Goal: Contribute content: Contribute content

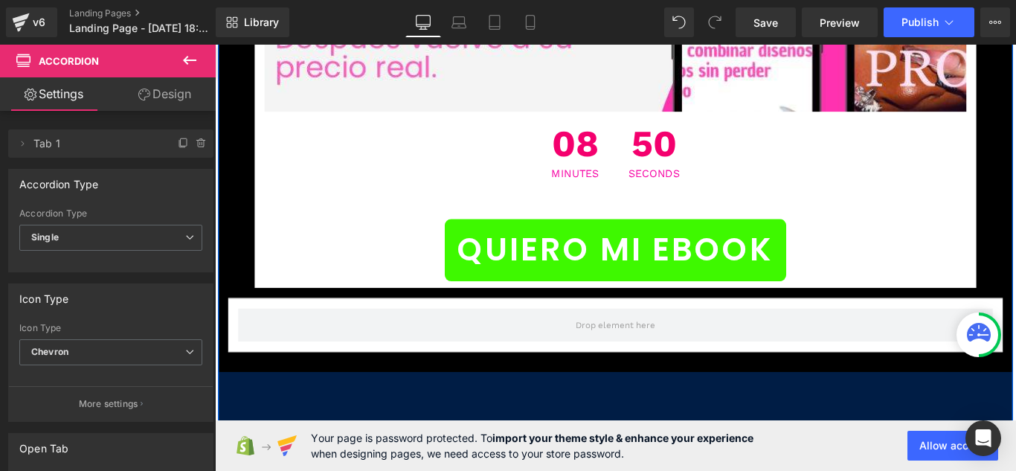
scroll to position [16831, 0]
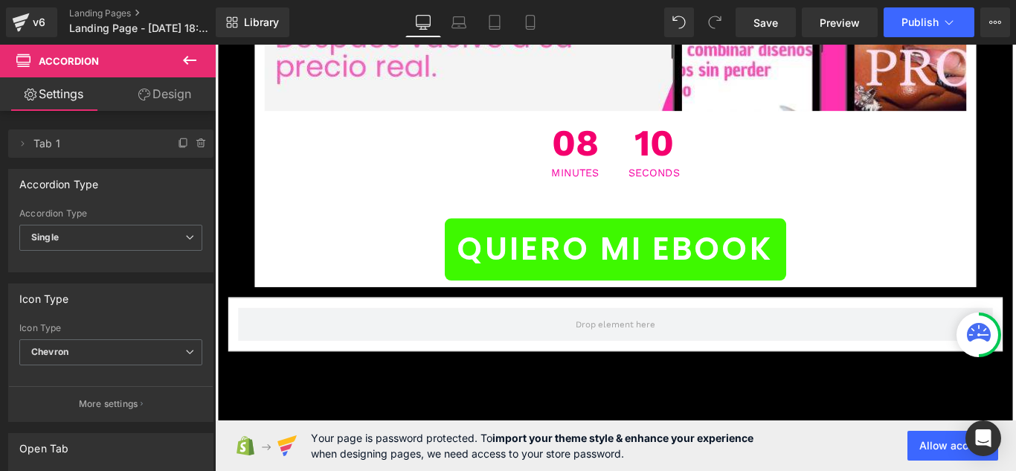
click at [190, 57] on icon at bounding box center [190, 60] width 18 height 18
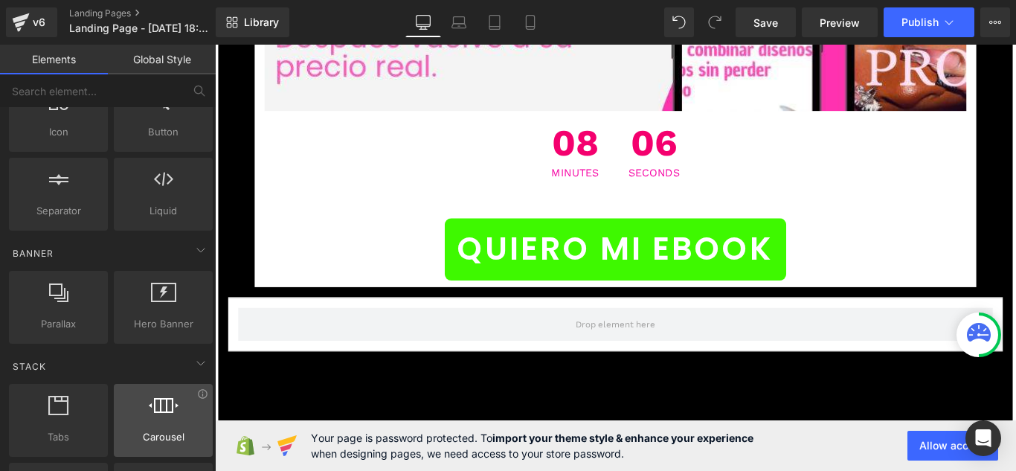
scroll to position [0, 0]
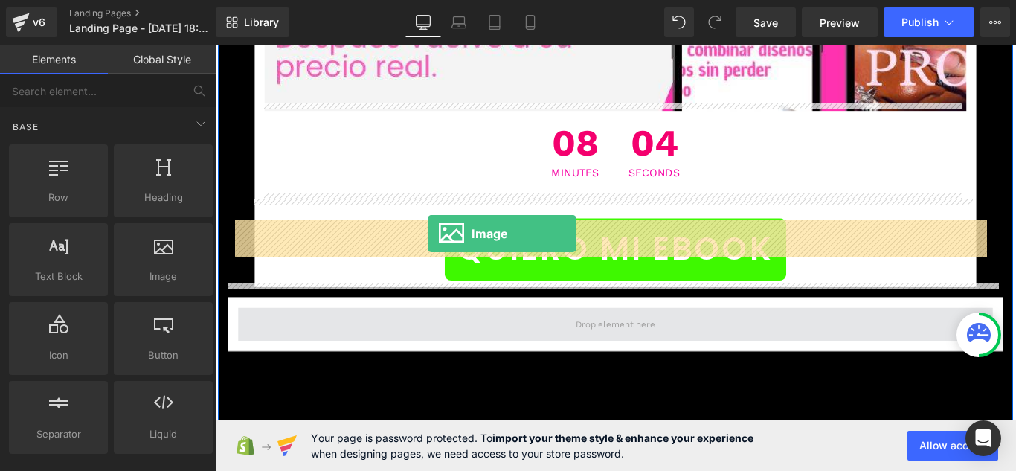
drag, startPoint x: 381, startPoint y: 312, endPoint x: 454, endPoint y: 257, distance: 91.8
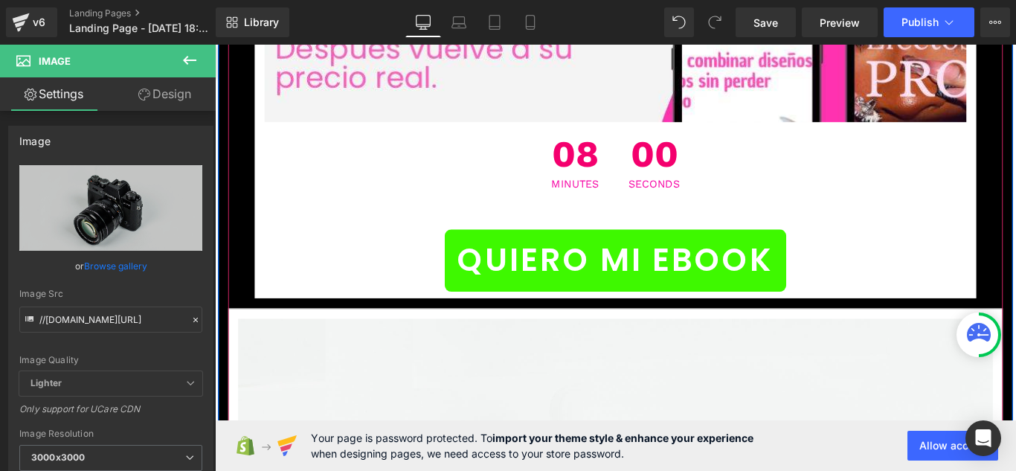
scroll to position [16831, 0]
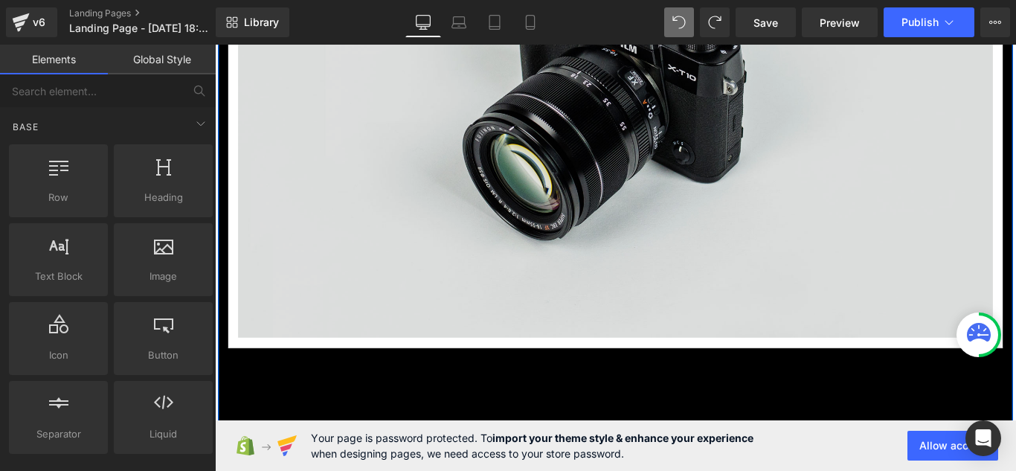
scroll to position [17454, 0]
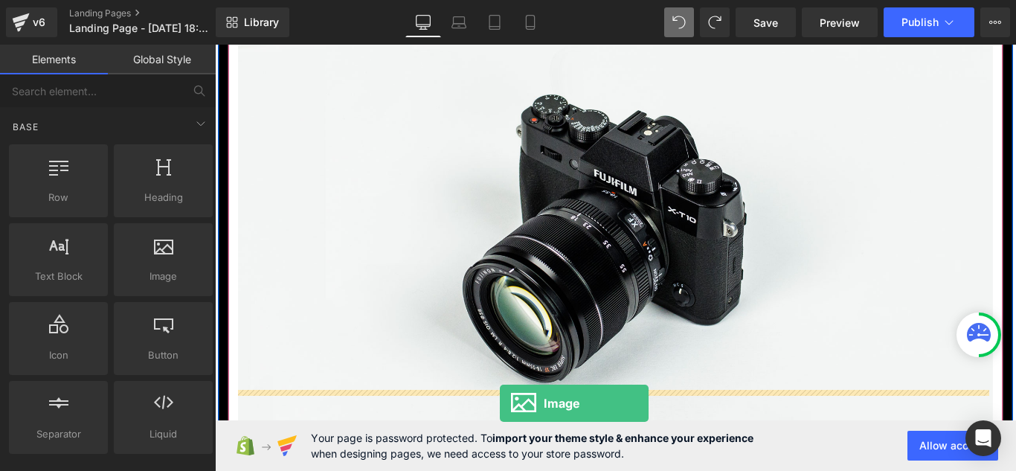
drag, startPoint x: 405, startPoint y: 322, endPoint x: 535, endPoint y: 446, distance: 179.3
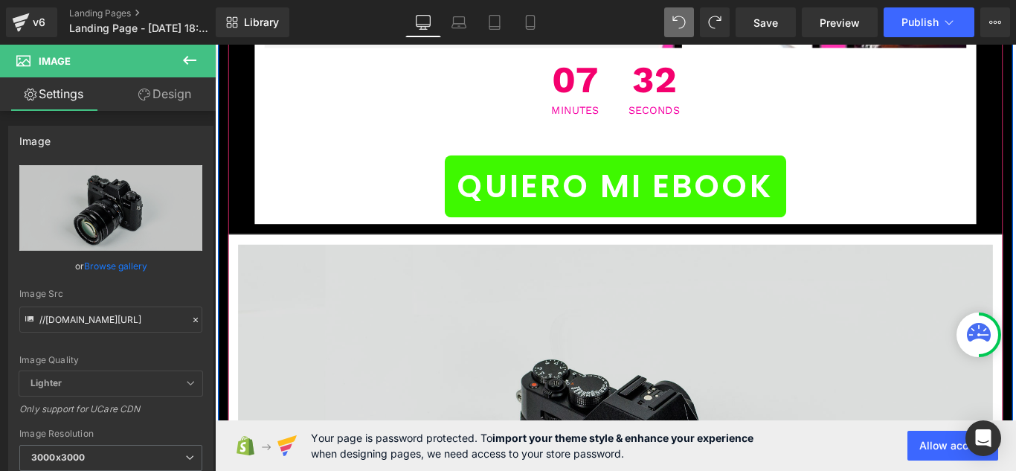
scroll to position [17231, 0]
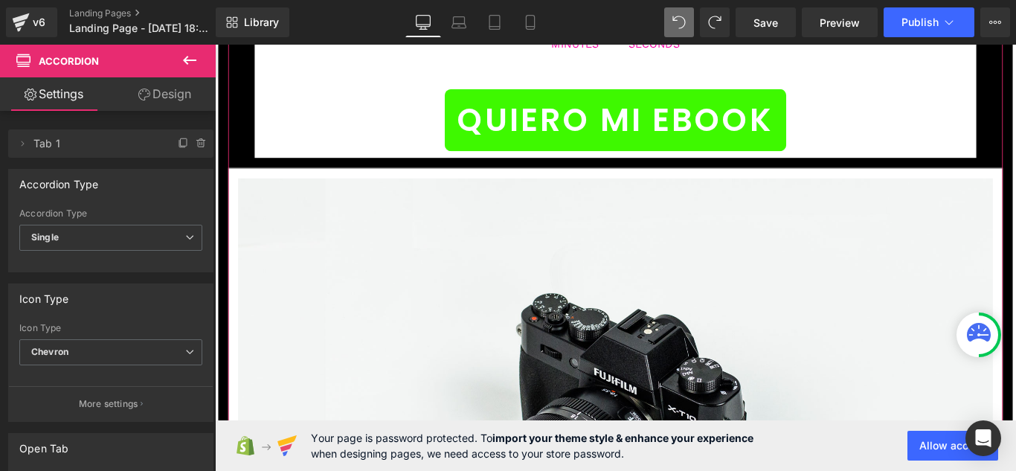
click at [153, 95] on link "Design" at bounding box center [165, 93] width 108 height 33
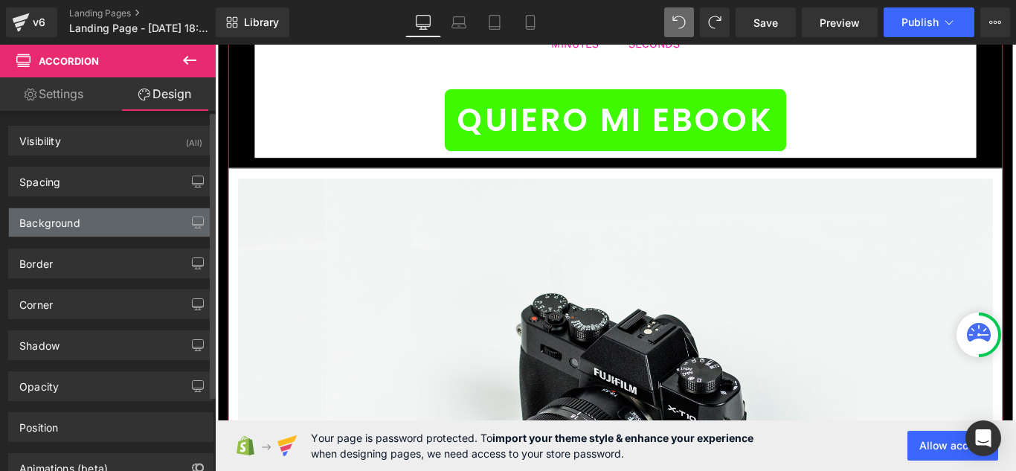
click at [124, 216] on div "Background" at bounding box center [111, 222] width 204 height 28
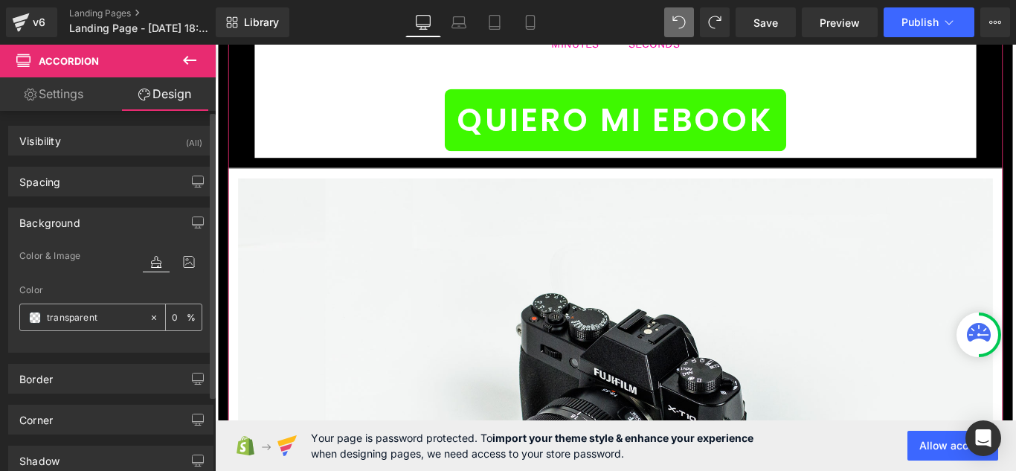
click at [25, 320] on div "transparent" at bounding box center [84, 317] width 129 height 26
click at [34, 318] on span at bounding box center [35, 318] width 12 height 12
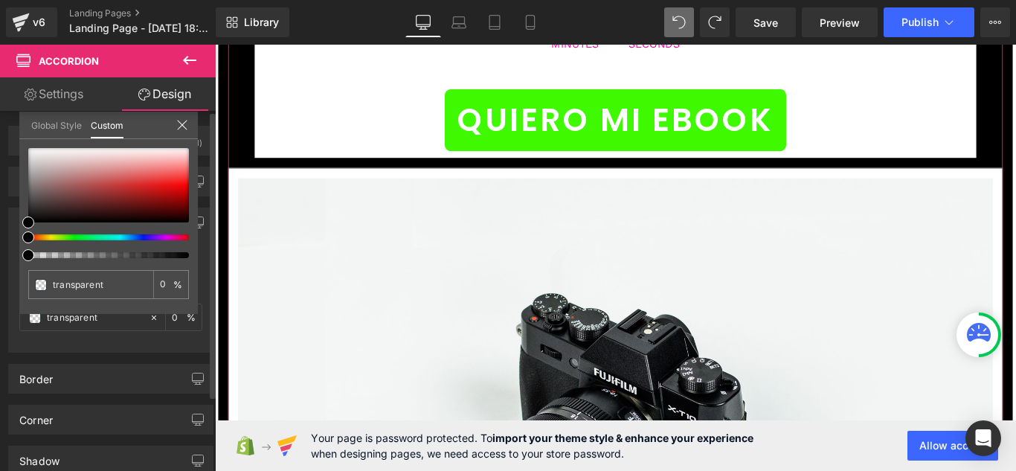
type input "#000000"
type input "5"
type input "#000000"
type input "5"
type input "12"
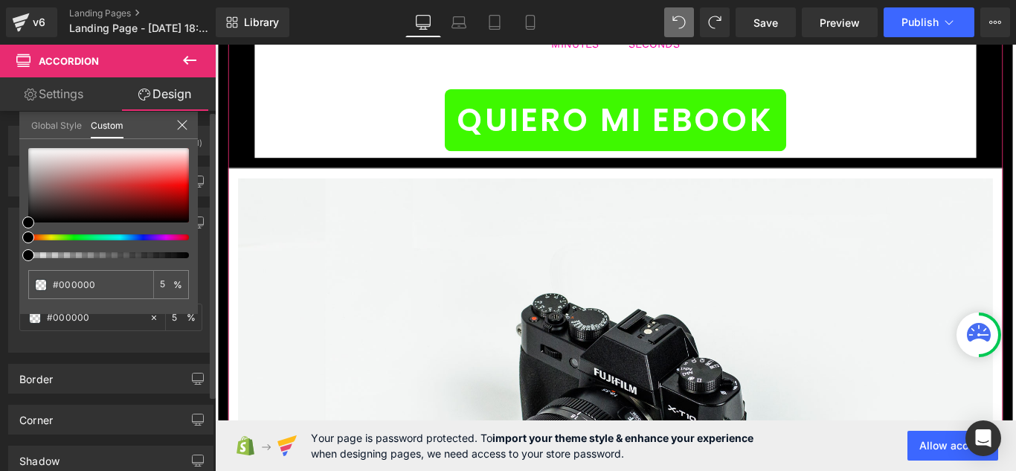
type input "12"
type input "33"
type input "49"
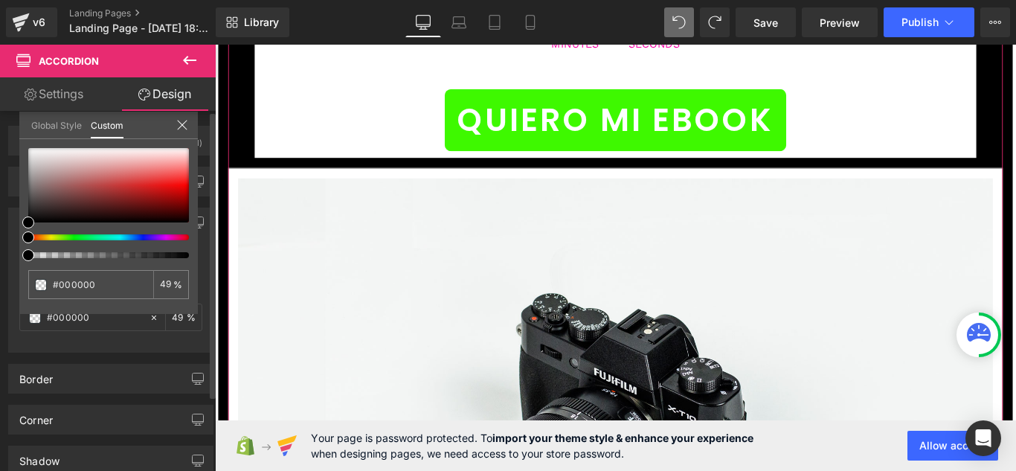
type input "70"
type input "100"
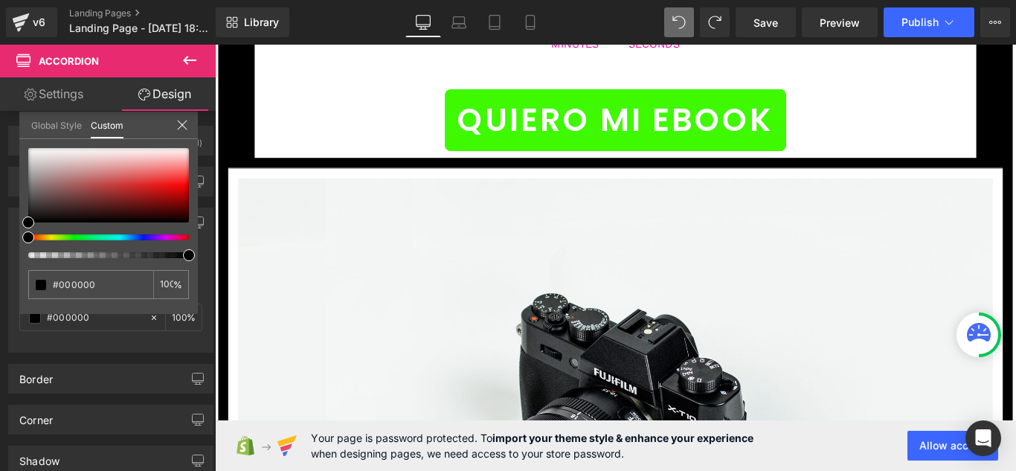
drag, startPoint x: 242, startPoint y: 302, endPoint x: 231, endPoint y: 283, distance: 22.1
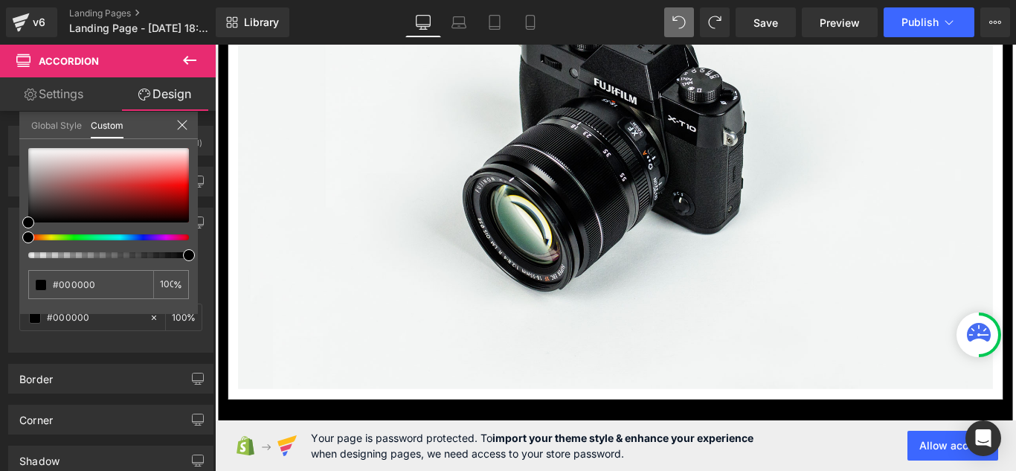
scroll to position [18124, 0]
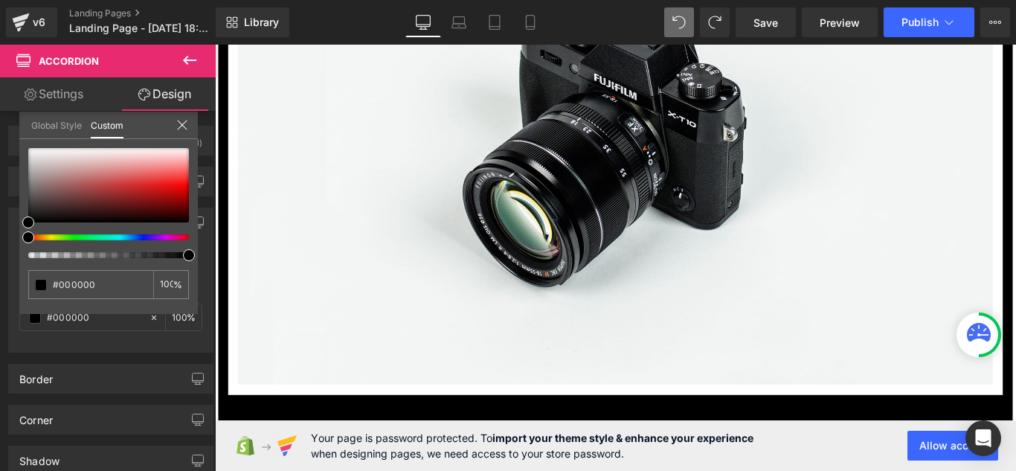
click at [197, 67] on icon at bounding box center [190, 60] width 18 height 18
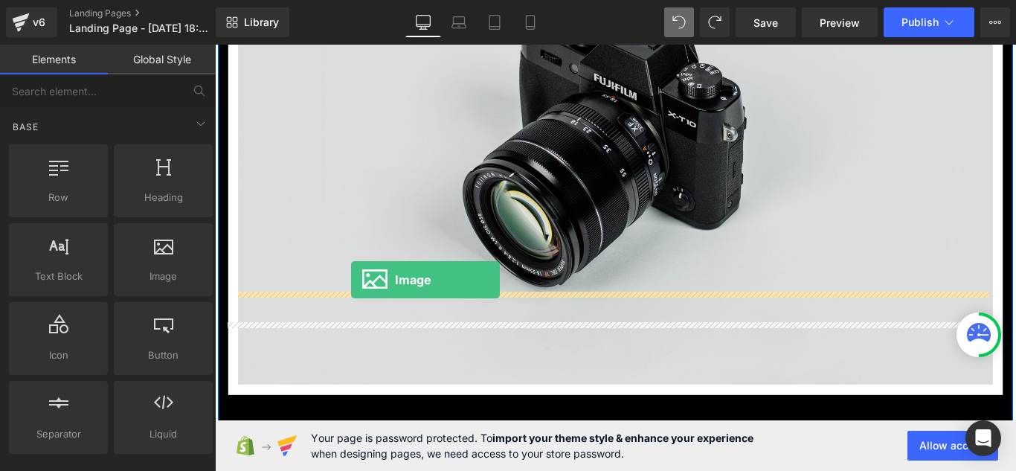
drag, startPoint x: 379, startPoint y: 289, endPoint x: 368, endPoint y: 309, distance: 22.6
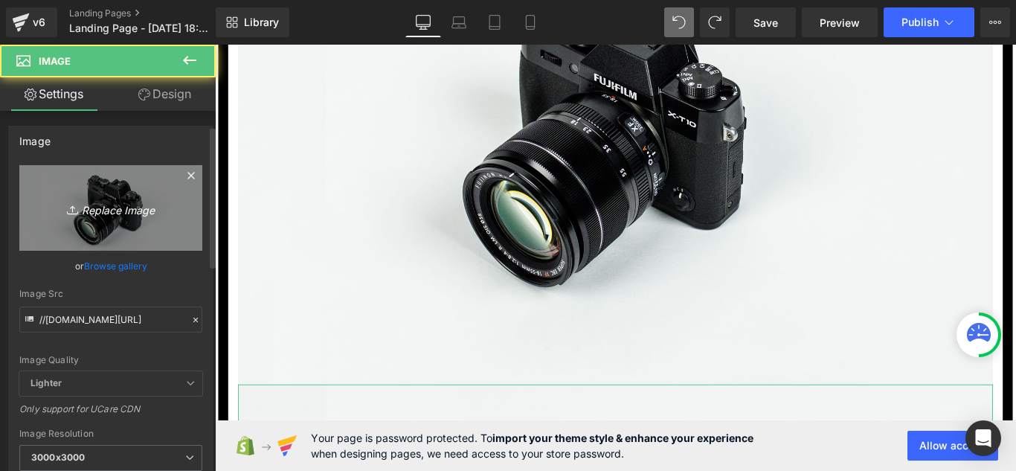
scroll to position [223, 0]
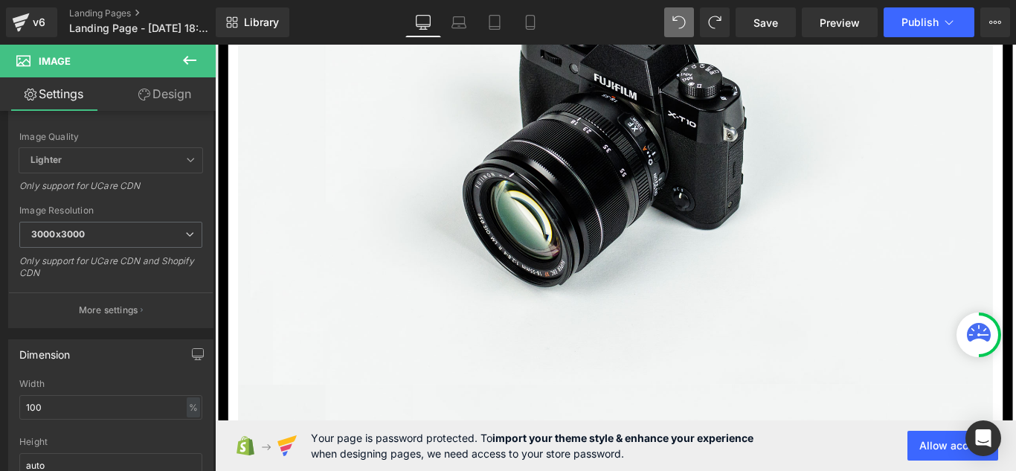
click at [192, 71] on button at bounding box center [190, 61] width 52 height 33
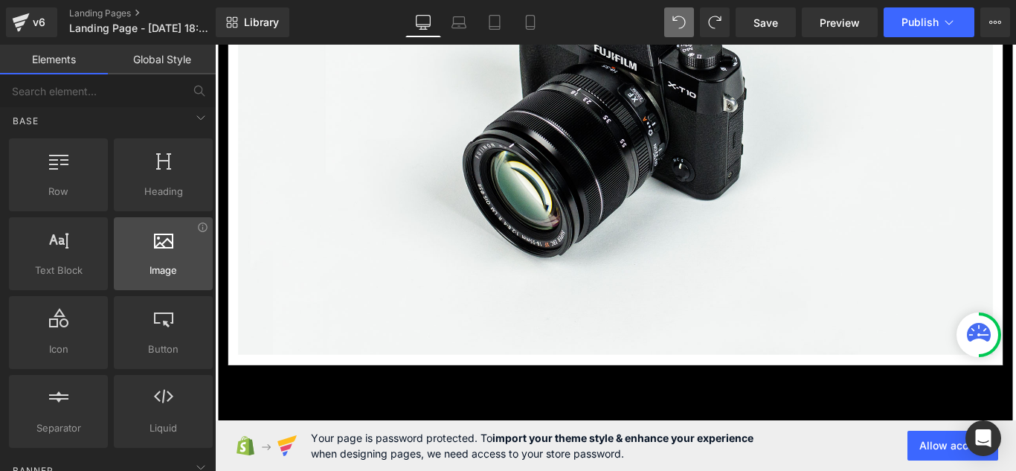
scroll to position [0, 0]
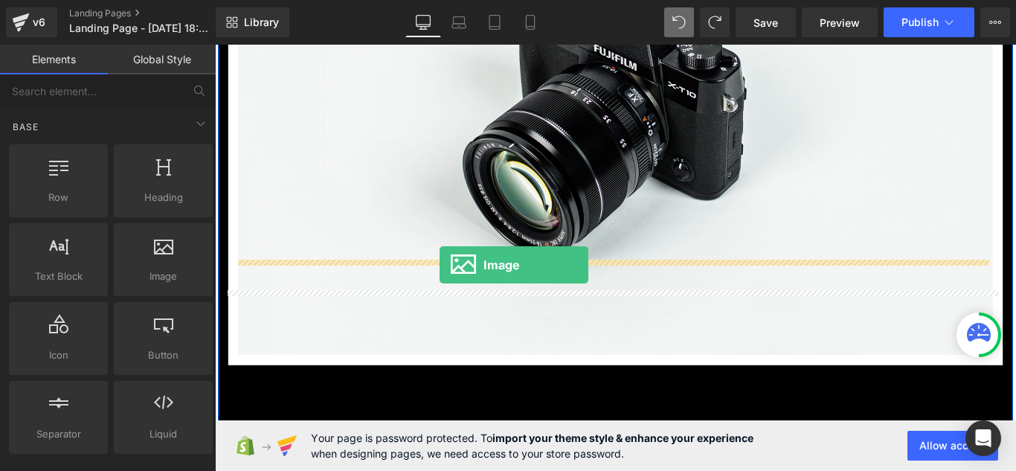
drag, startPoint x: 370, startPoint y: 312, endPoint x: 467, endPoint y: 292, distance: 98.7
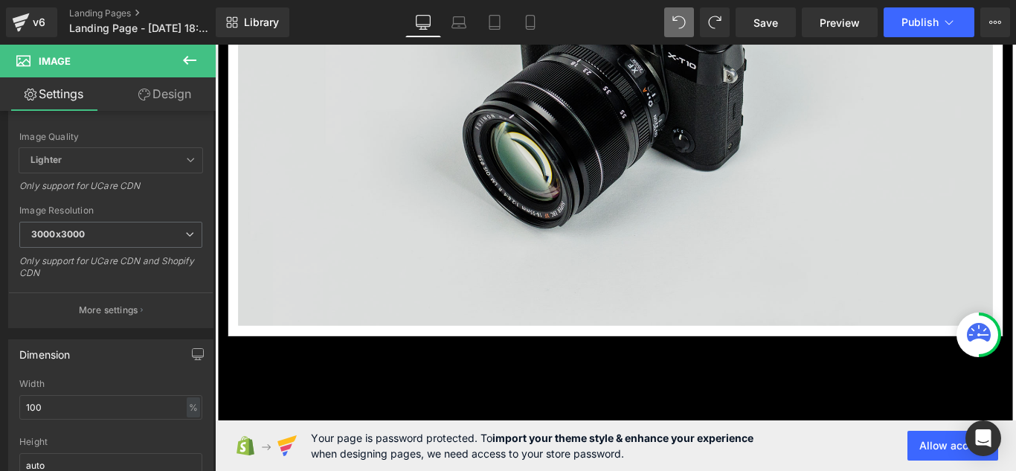
scroll to position [19314, 0]
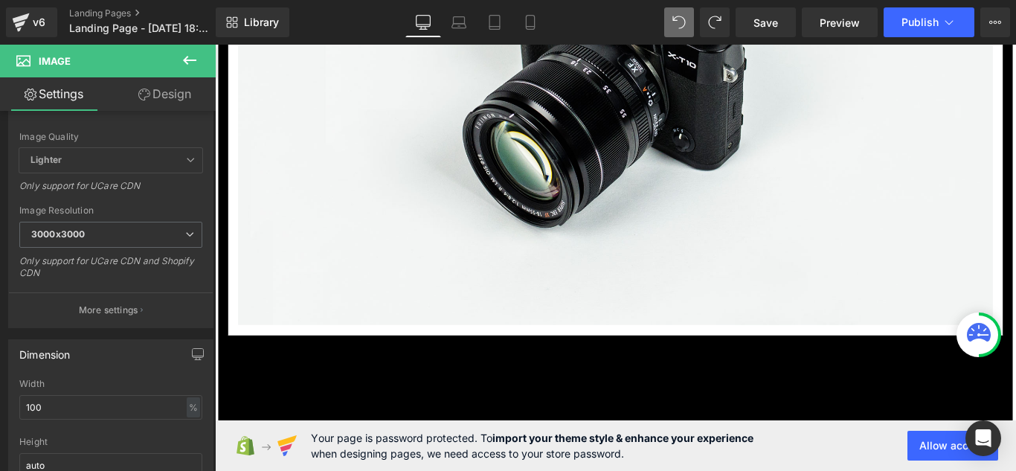
click at [189, 58] on icon at bounding box center [190, 60] width 18 height 18
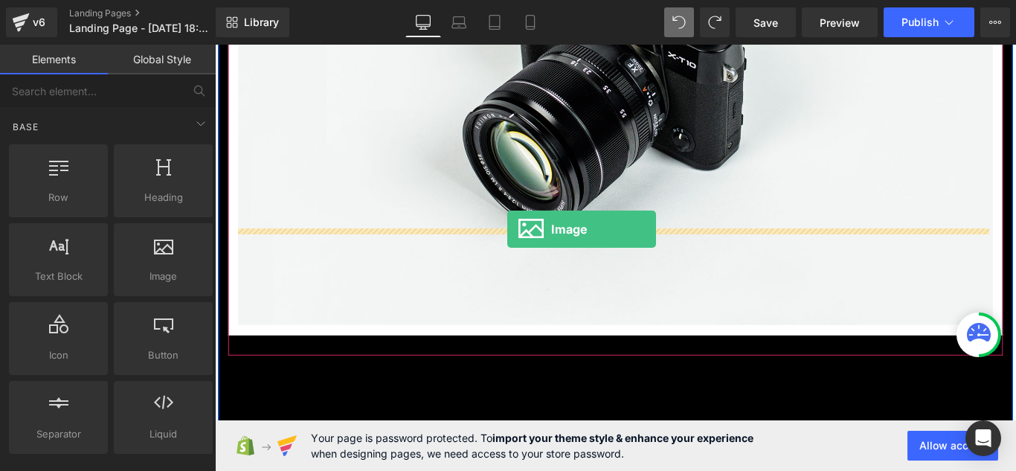
drag, startPoint x: 395, startPoint y: 299, endPoint x: 543, endPoint y: 251, distance: 155.4
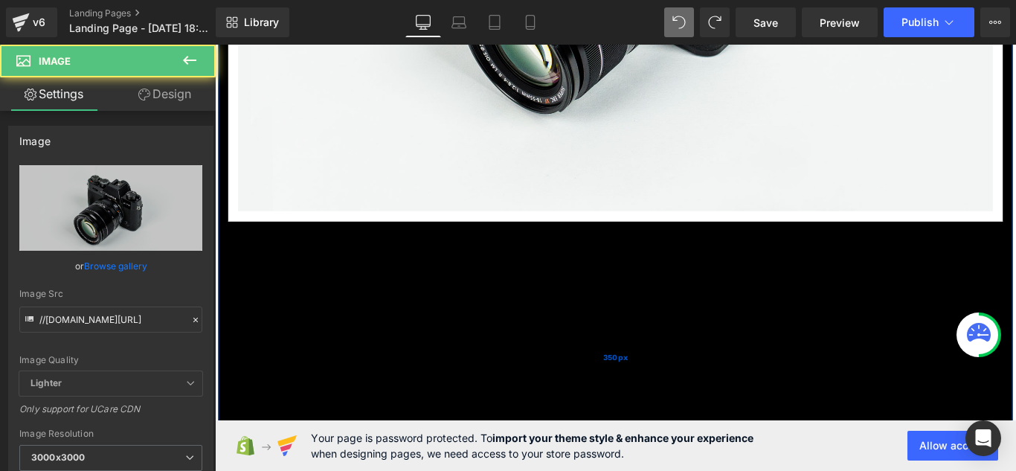
scroll to position [20075, 0]
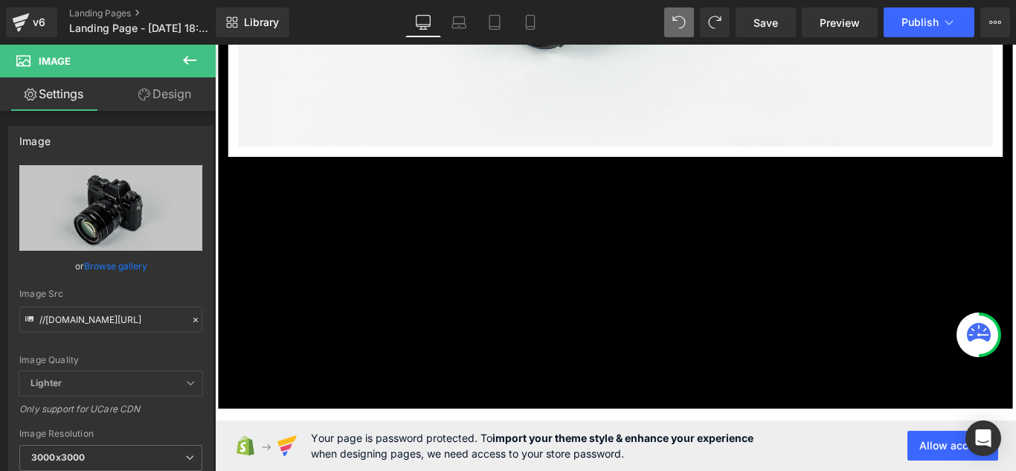
click at [199, 62] on button at bounding box center [190, 61] width 52 height 33
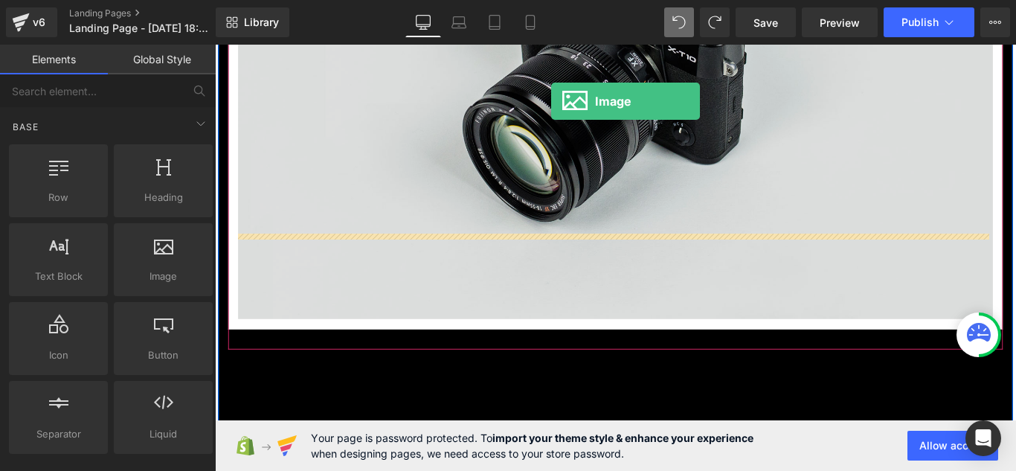
scroll to position [19807, 0]
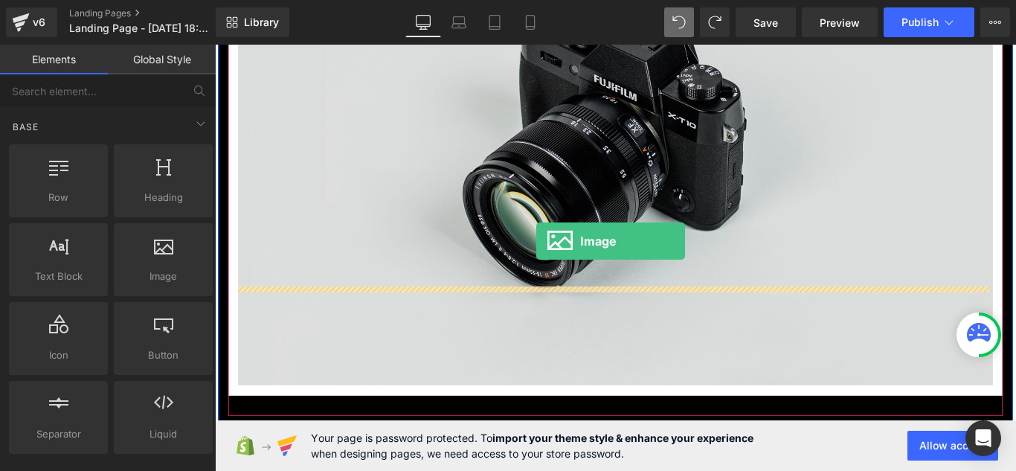
drag, startPoint x: 398, startPoint y: 292, endPoint x: 576, endPoint y: 278, distance: 178.2
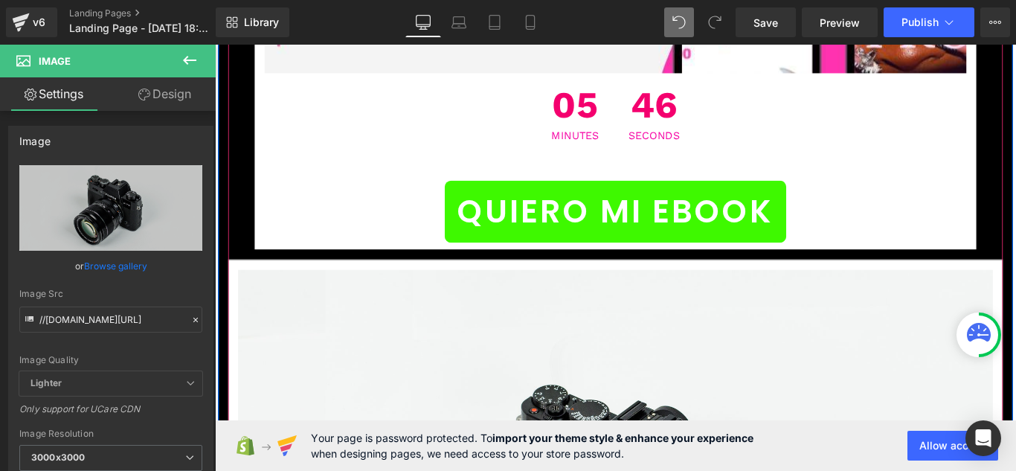
scroll to position [17130, 0]
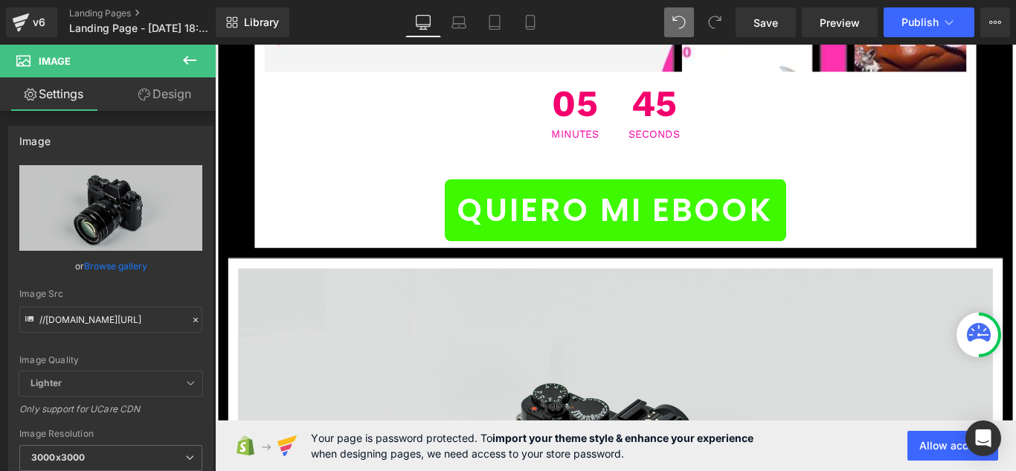
drag, startPoint x: 527, startPoint y: 335, endPoint x: 509, endPoint y: 330, distance: 18.4
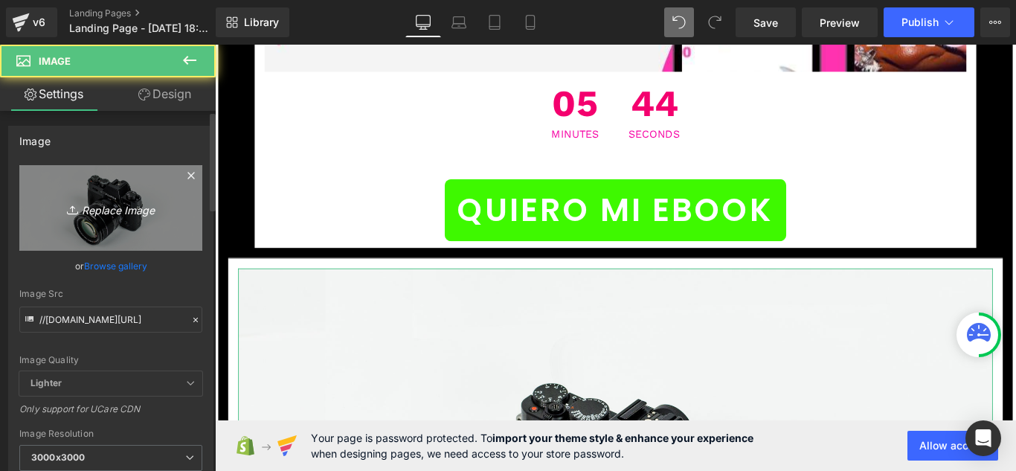
click at [97, 205] on icon "Replace Image" at bounding box center [110, 208] width 119 height 19
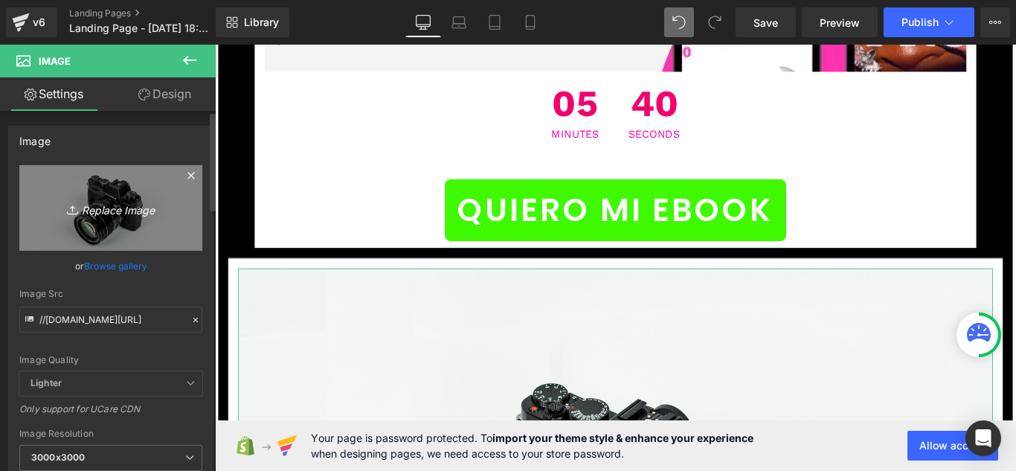
type input "C:\fakepath\fffffddddd.jpg"
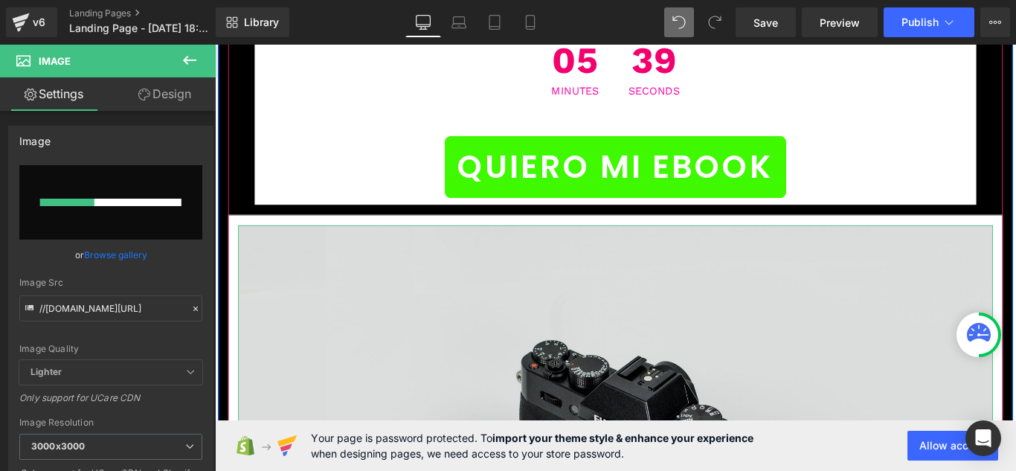
scroll to position [17205, 0]
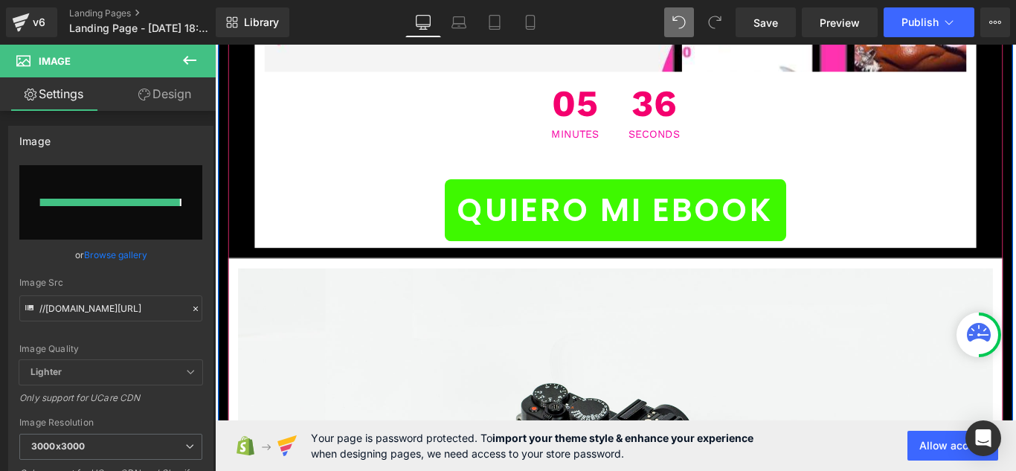
type input "[URL][DOMAIN_NAME]"
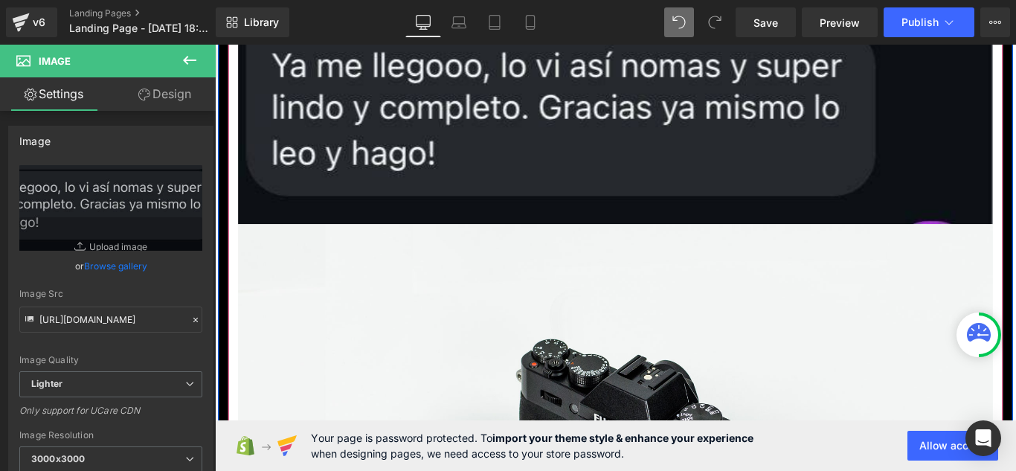
scroll to position [17576, 0]
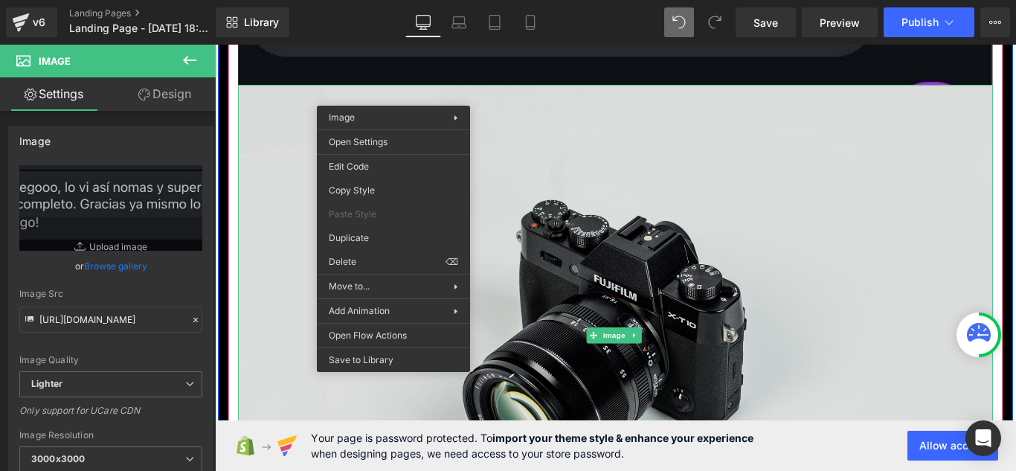
click at [294, 137] on img at bounding box center [665, 370] width 848 height 561
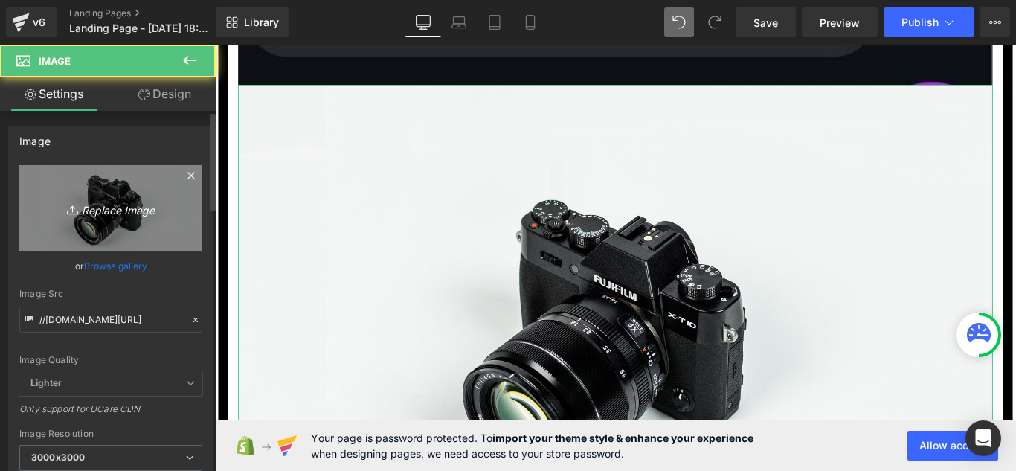
click at [112, 210] on icon "Replace Image" at bounding box center [110, 208] width 119 height 19
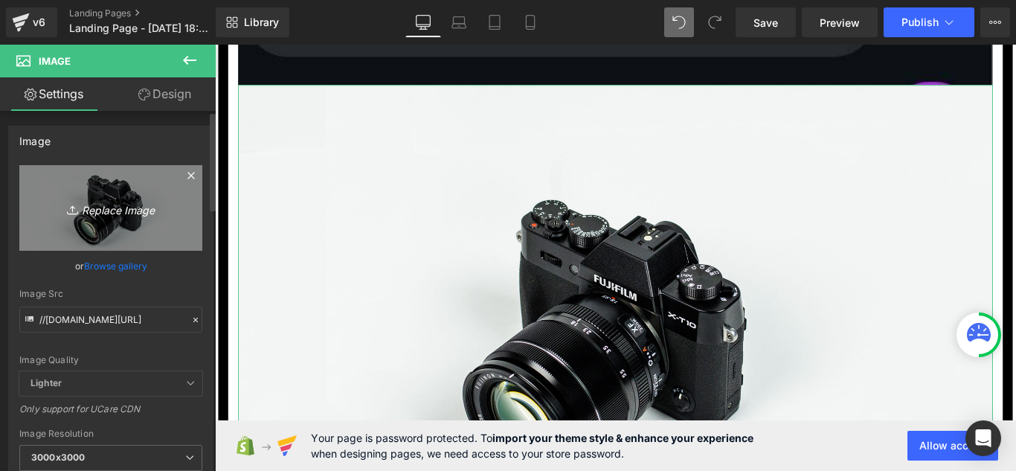
type input "C:\fakepath\qqq.jpg"
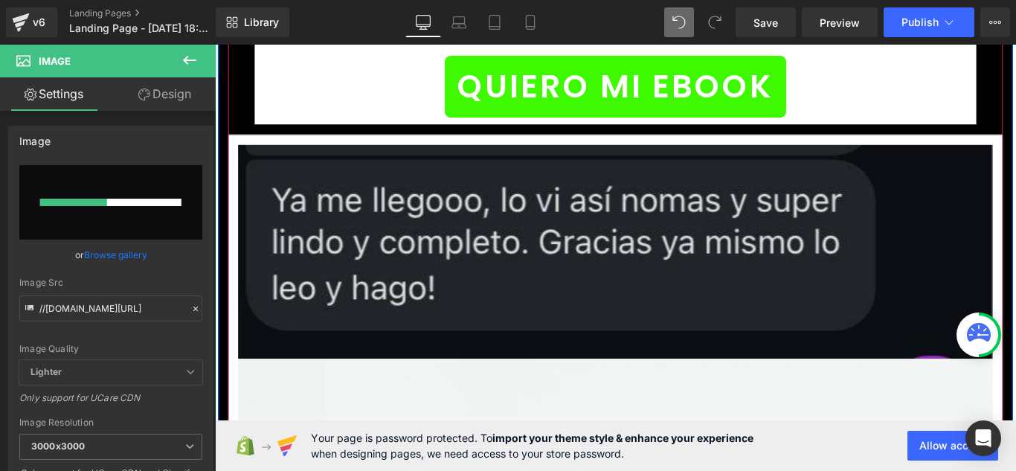
scroll to position [17279, 0]
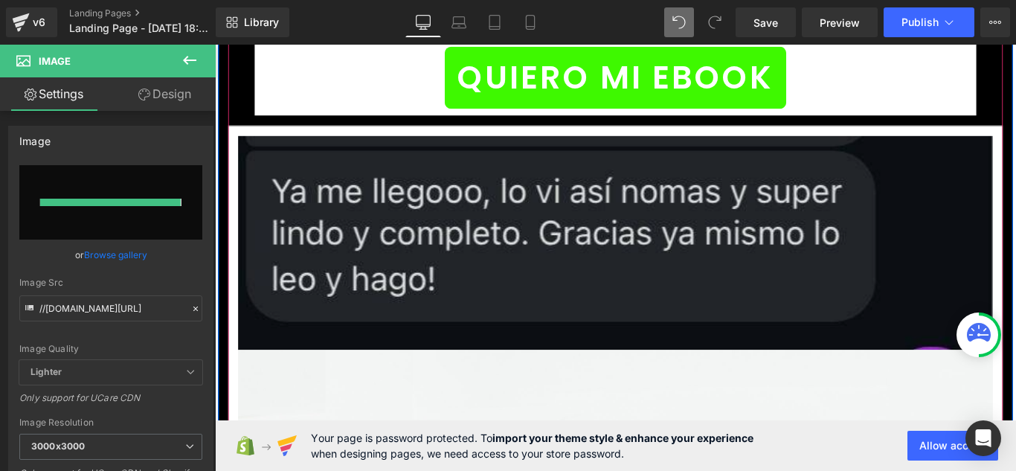
type input "[URL][DOMAIN_NAME]"
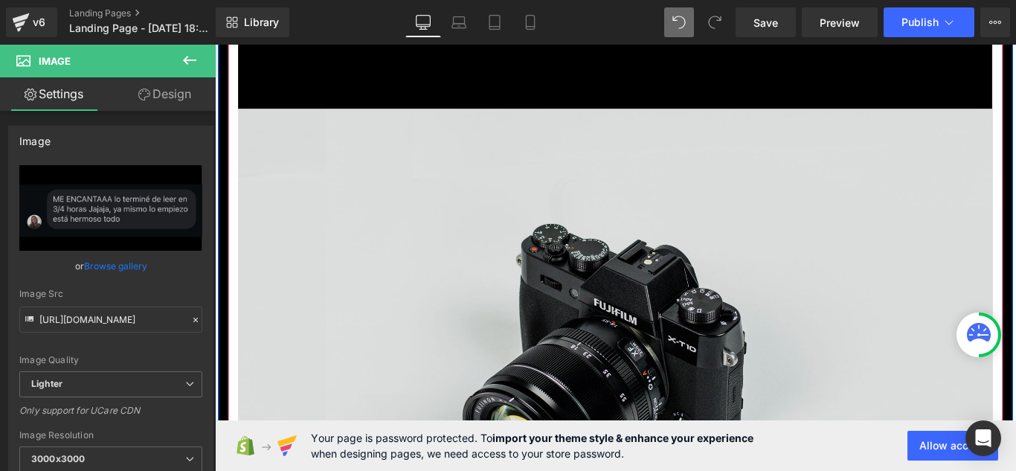
scroll to position [18171, 0]
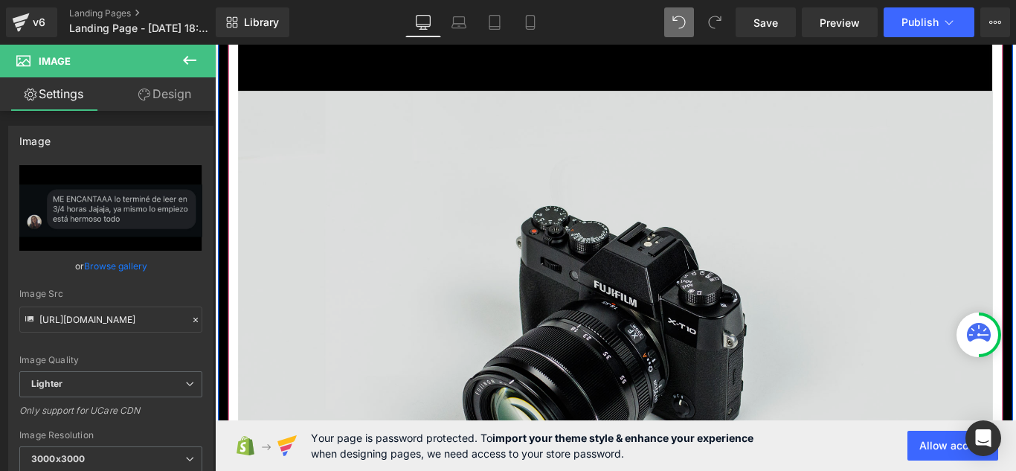
click at [517, 196] on img at bounding box center [665, 377] width 848 height 561
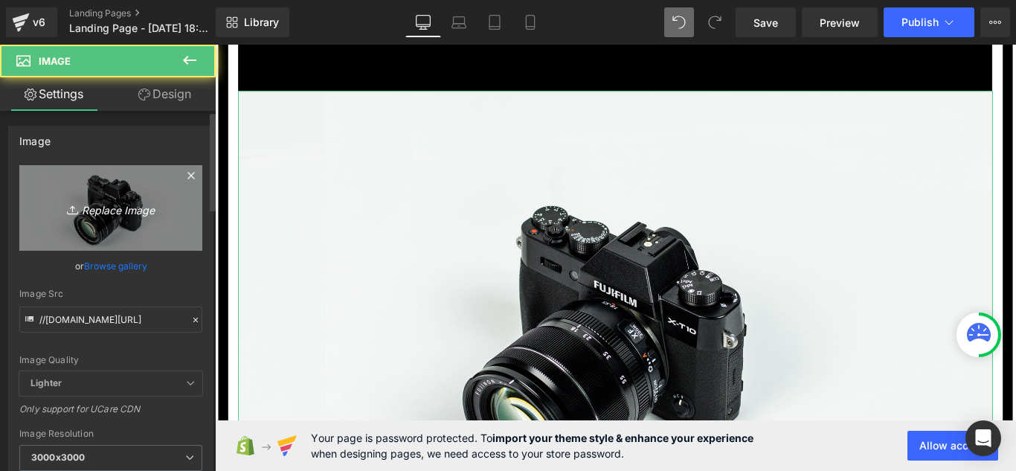
click at [116, 209] on icon "Replace Image" at bounding box center [110, 208] width 119 height 19
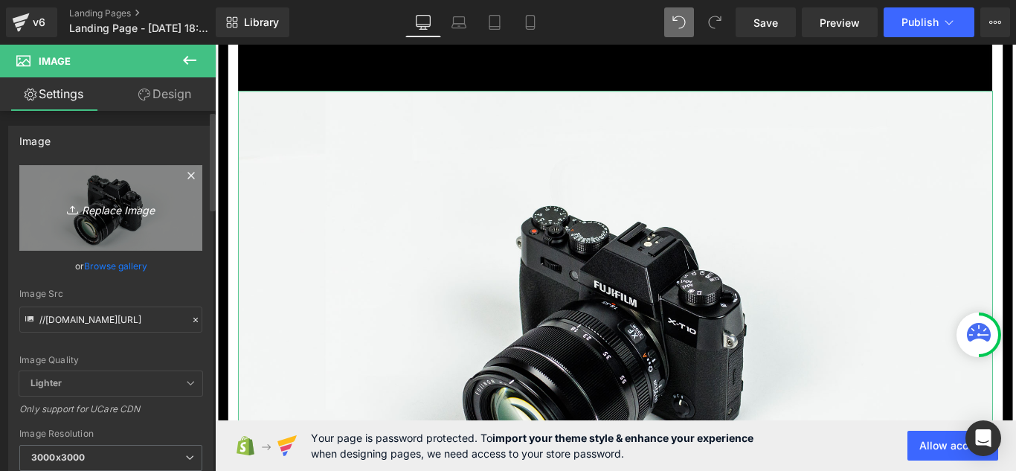
type input "C:\fakepath\deeee.jpg"
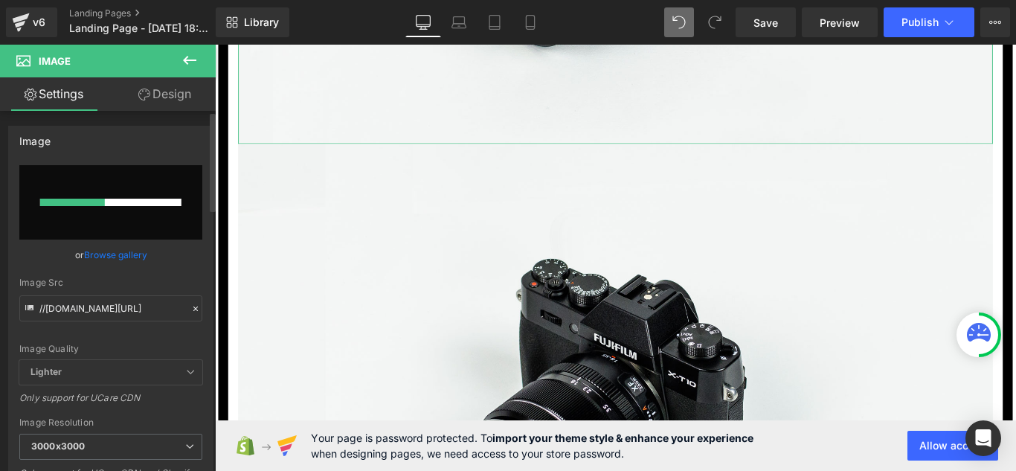
scroll to position [18692, 0]
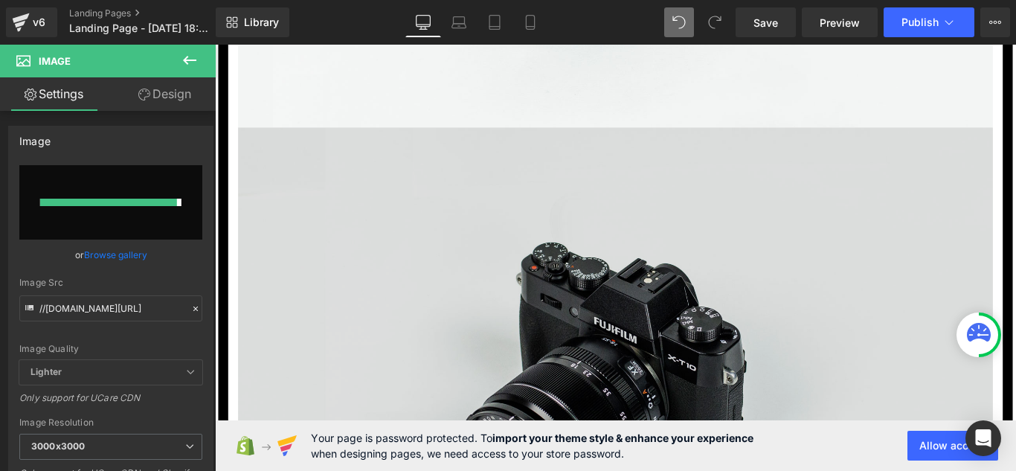
type input "[URL][DOMAIN_NAME]"
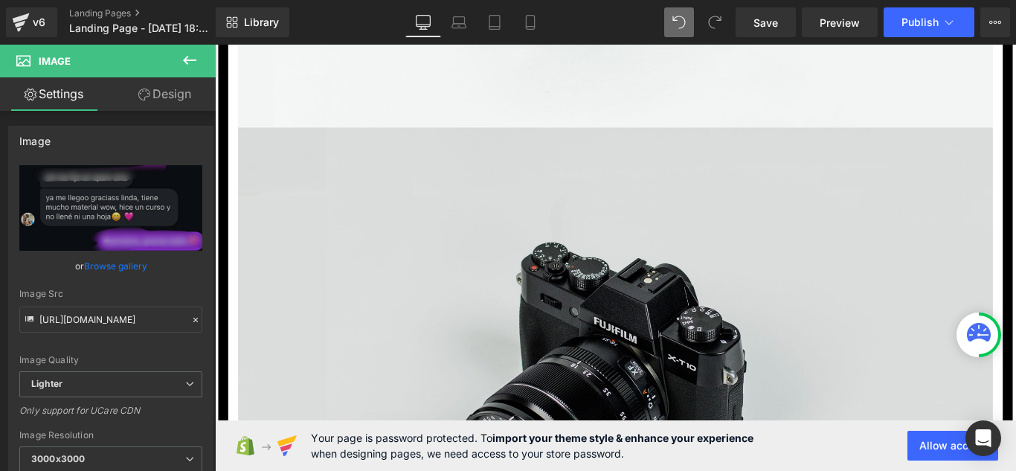
scroll to position [18741, 0]
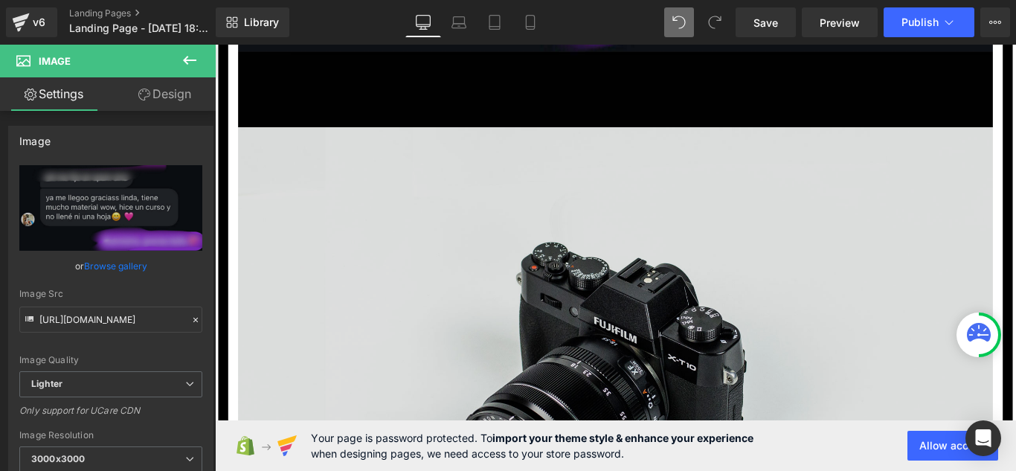
click at [492, 258] on img at bounding box center [665, 418] width 848 height 561
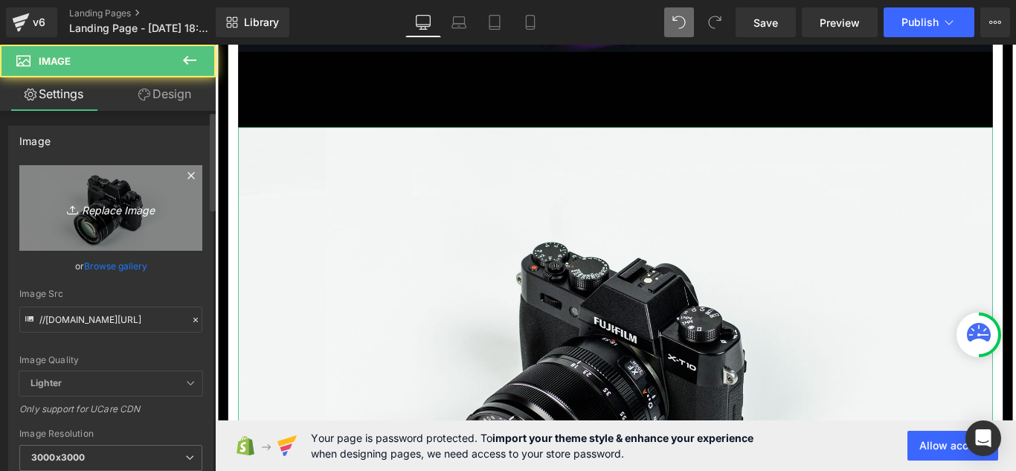
click at [182, 214] on link "Replace Image" at bounding box center [110, 208] width 183 height 86
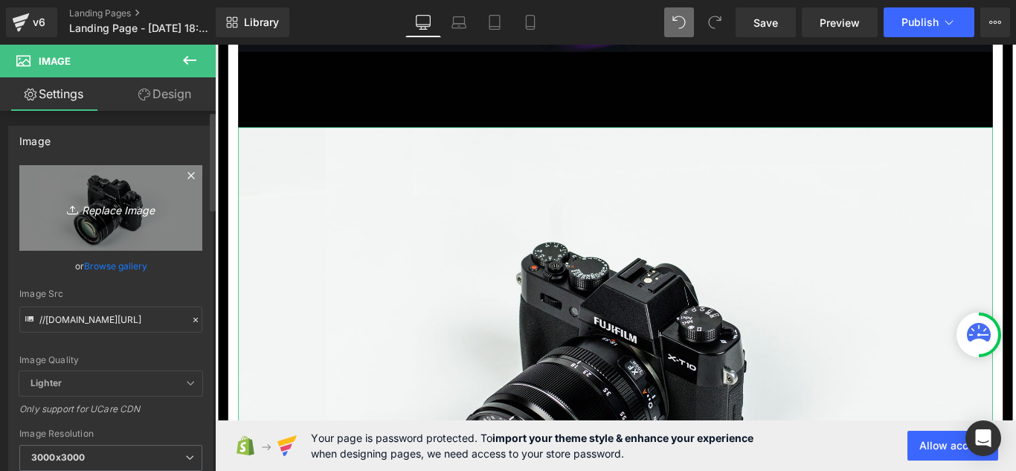
type input "C:\fakepath\ffffffffffsssssssssss.jpg"
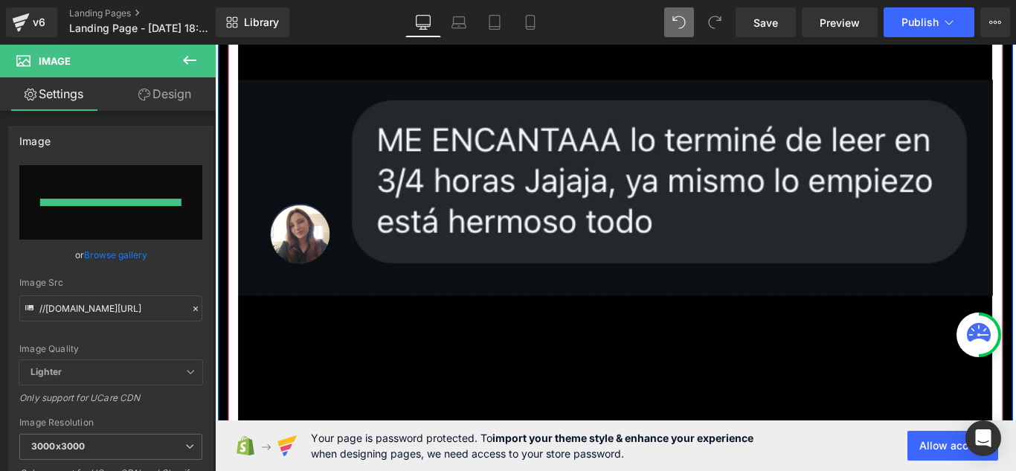
type input "[URL][DOMAIN_NAME]"
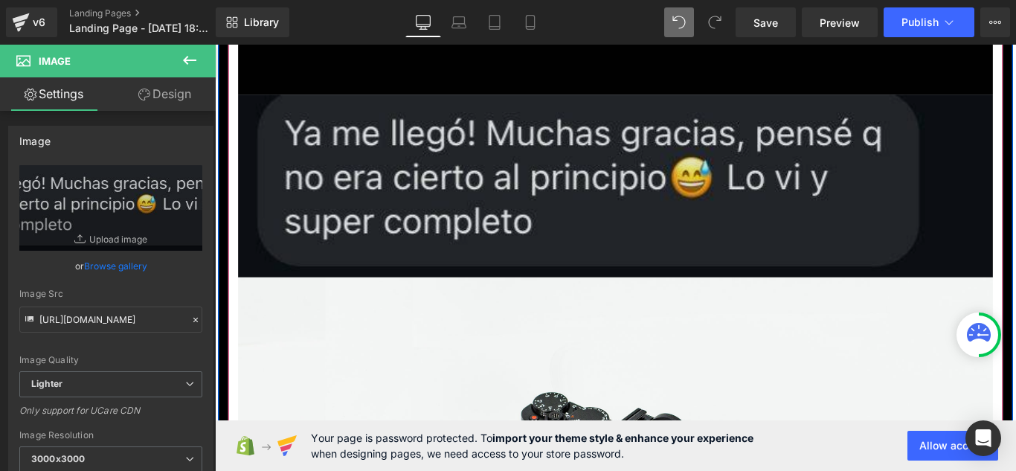
scroll to position [18815, 0]
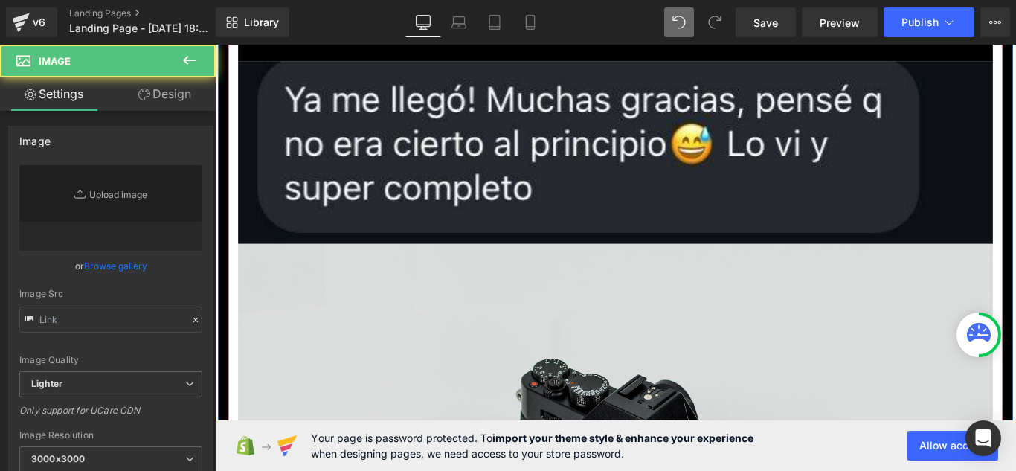
type input "//[DOMAIN_NAME][URL]"
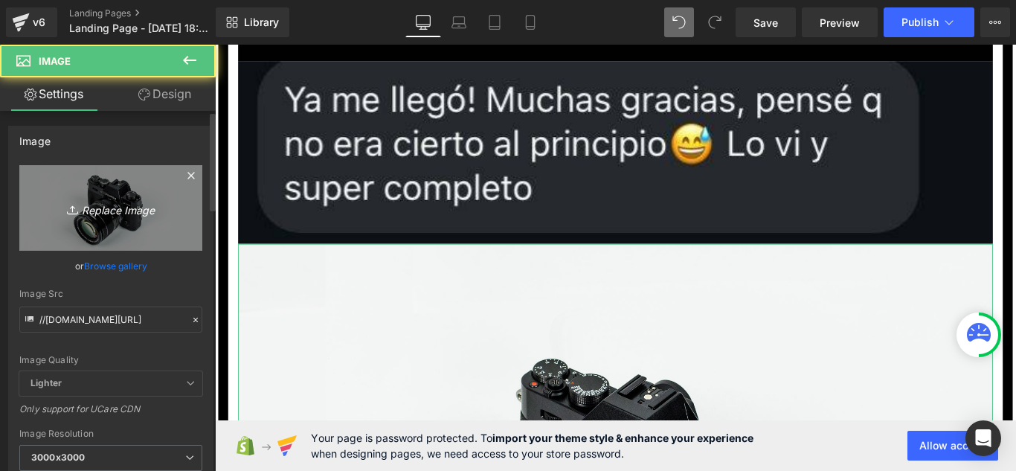
click at [141, 207] on icon "Replace Image" at bounding box center [110, 208] width 119 height 19
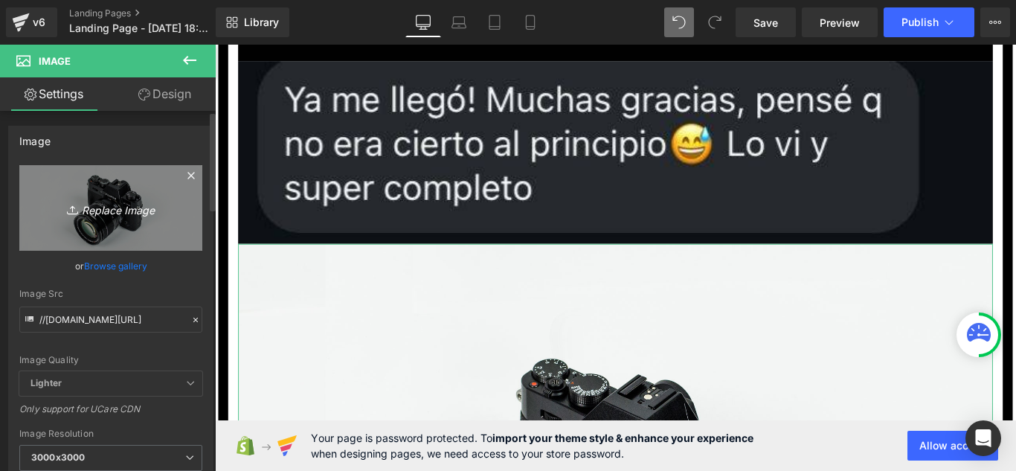
type input "C:\fakepath\esteeem.jpg"
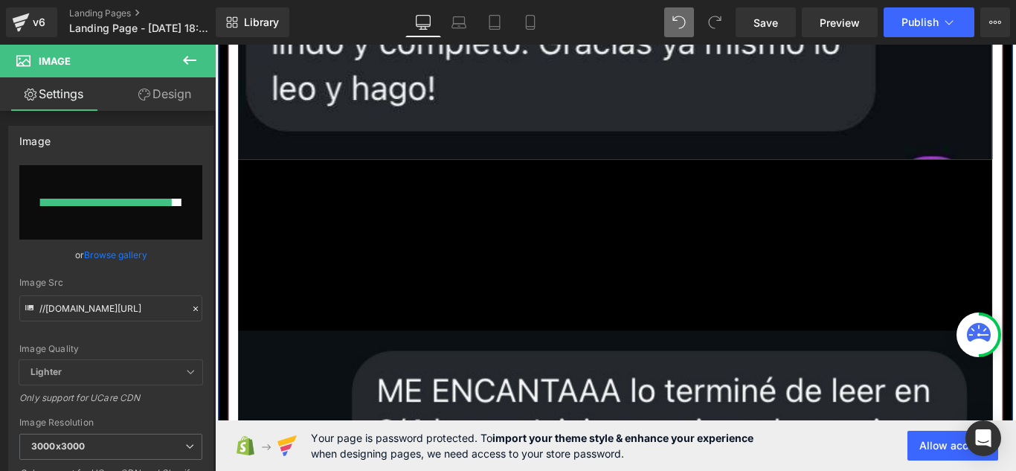
type input "[URL][DOMAIN_NAME]"
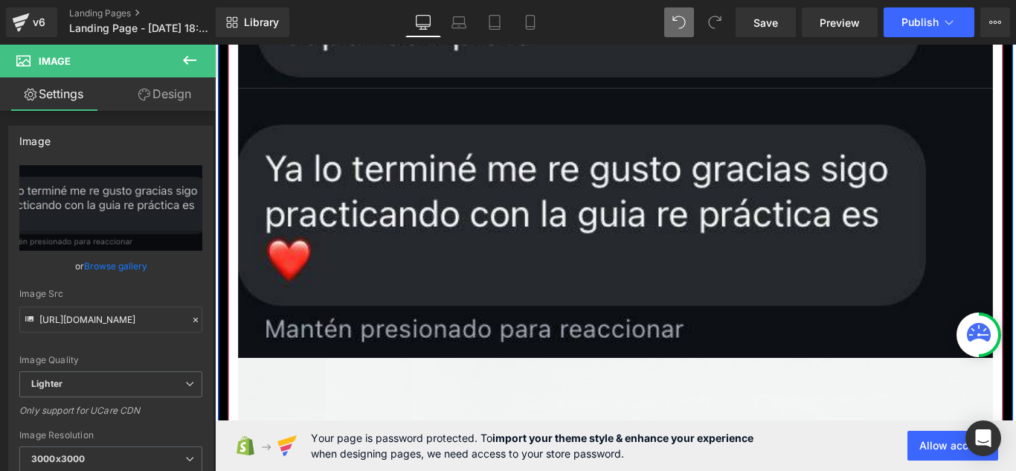
scroll to position [18964, 0]
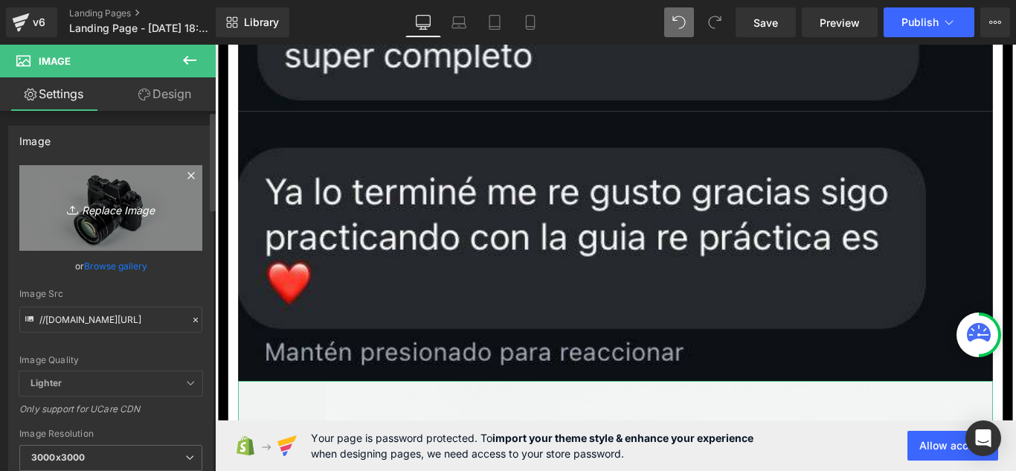
click at [140, 204] on icon "Replace Image" at bounding box center [110, 208] width 119 height 19
type input "C:\fakepath\qqq.jpg"
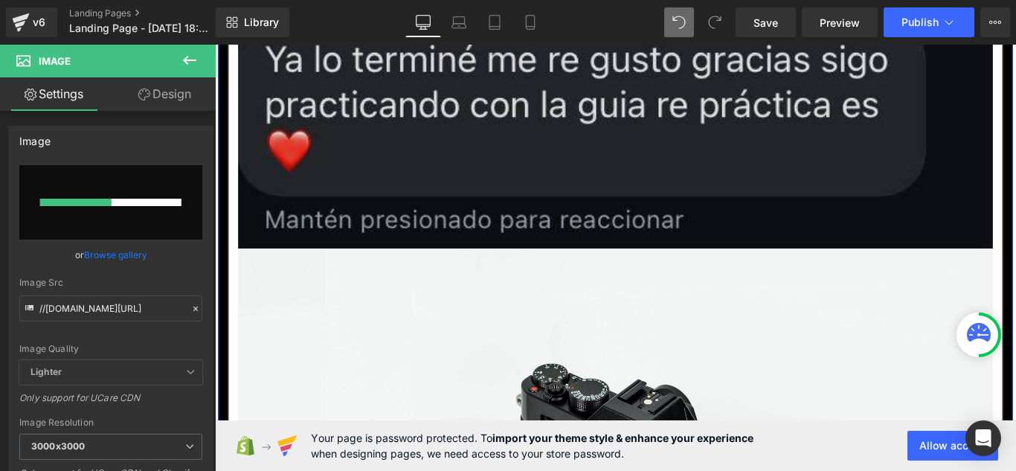
scroll to position [19187, 0]
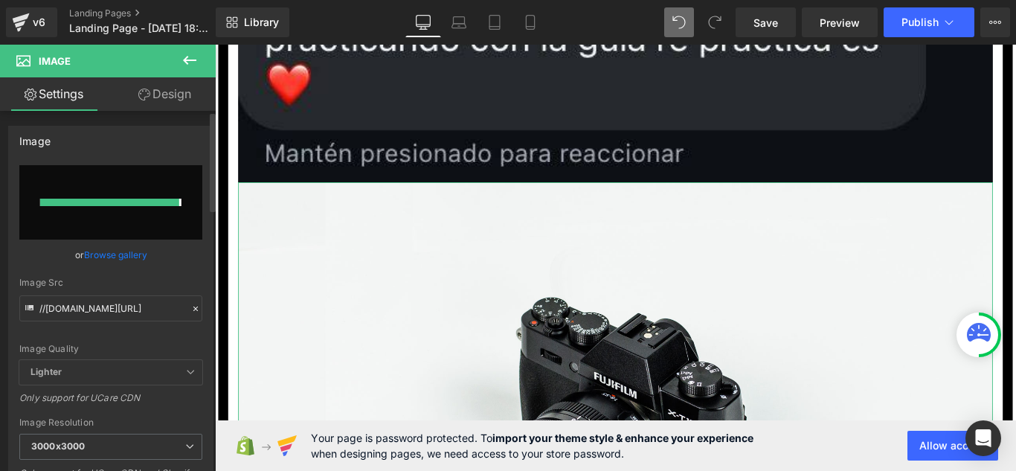
type input "[URL][DOMAIN_NAME]"
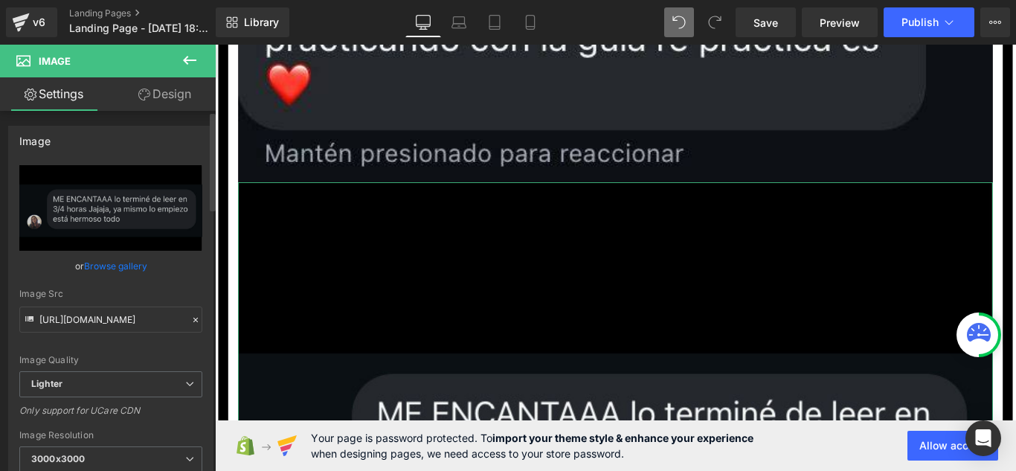
click at [0, 0] on icon "Replace Image" at bounding box center [0, 0] width 0 height 0
type input "C:\fakepath\fffffddddd.jpg"
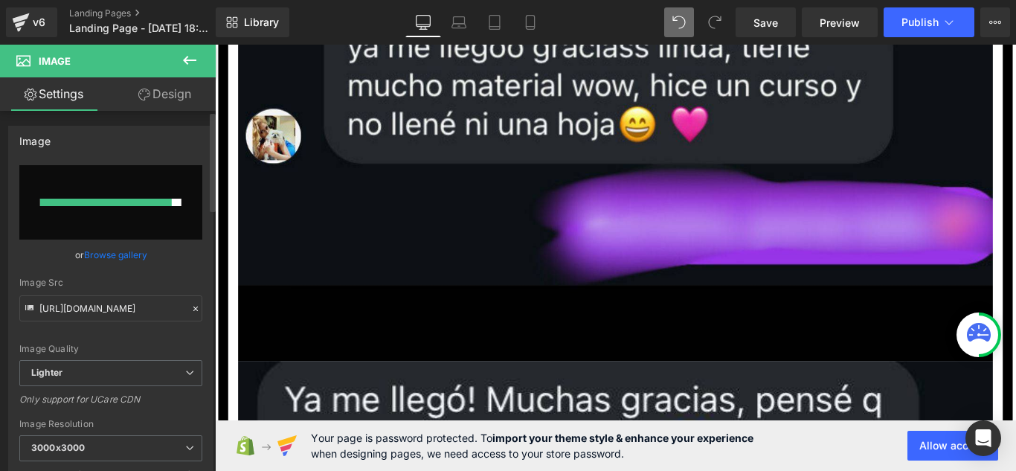
type input "[URL][DOMAIN_NAME]"
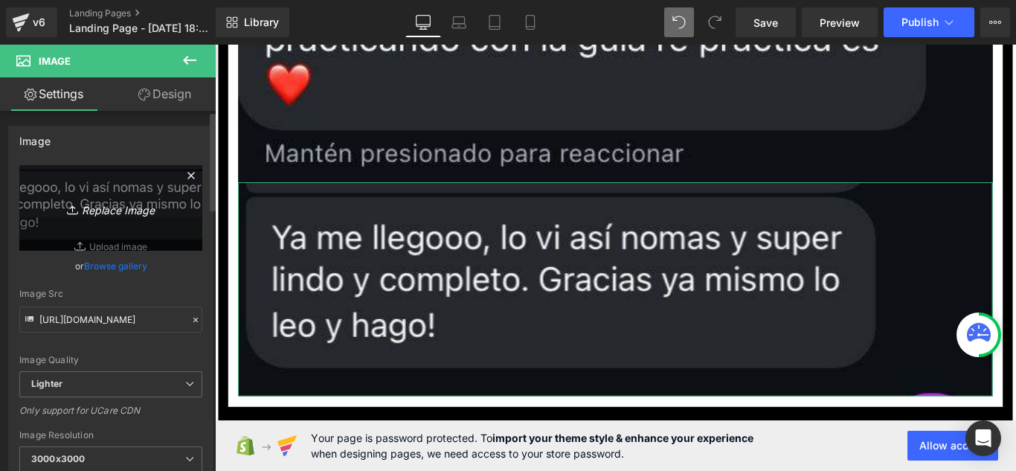
click at [132, 197] on link "Replace Image" at bounding box center [110, 208] width 183 height 86
type input "C:\fakepath\asdfgh.jpg"
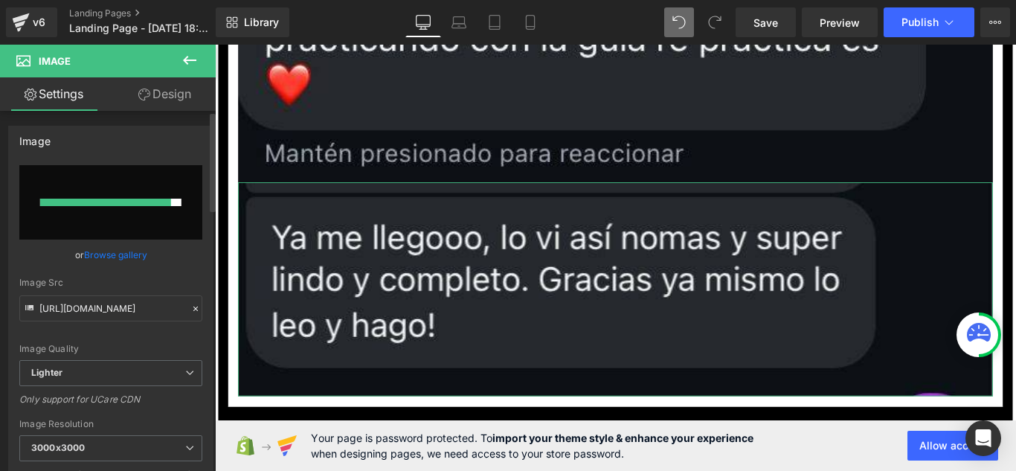
type input "[URL][DOMAIN_NAME]"
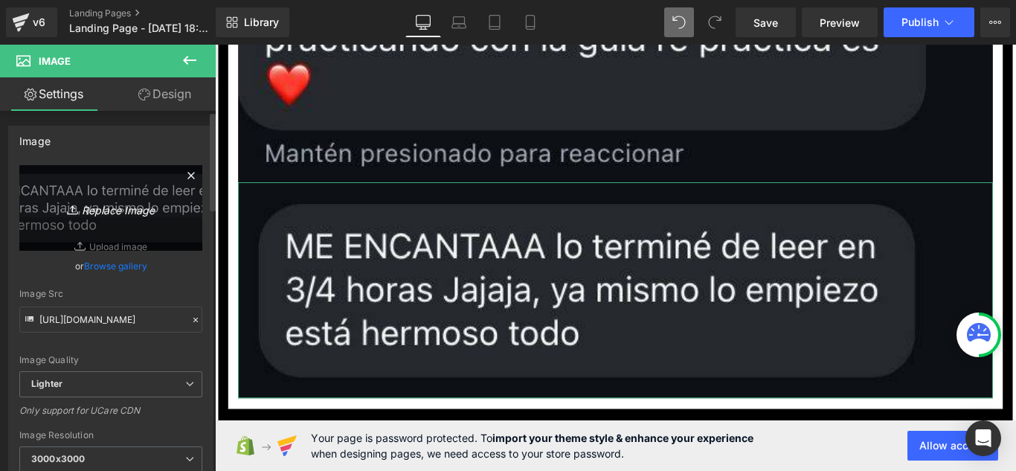
click at [146, 221] on link "Replace Image" at bounding box center [110, 208] width 183 height 86
type input "C:\fakepath\hhhhhghgggg.jpg"
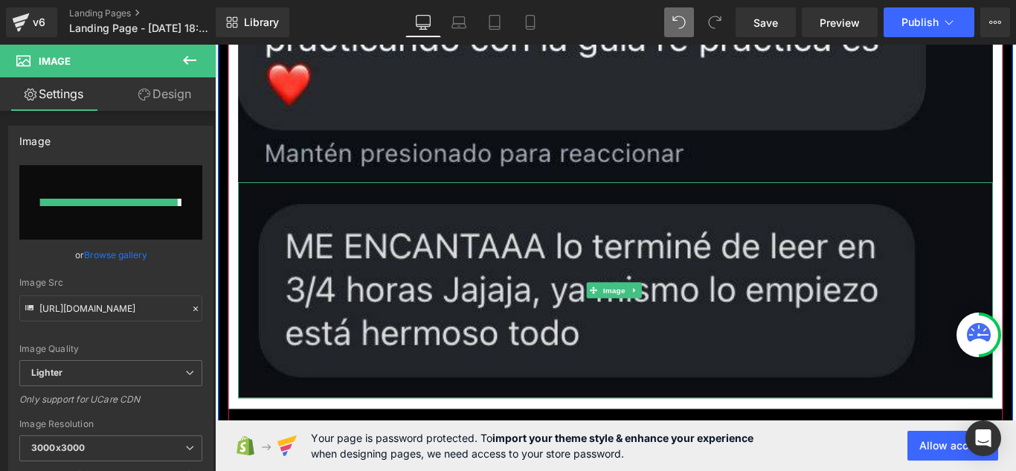
type input "[URL][DOMAIN_NAME]"
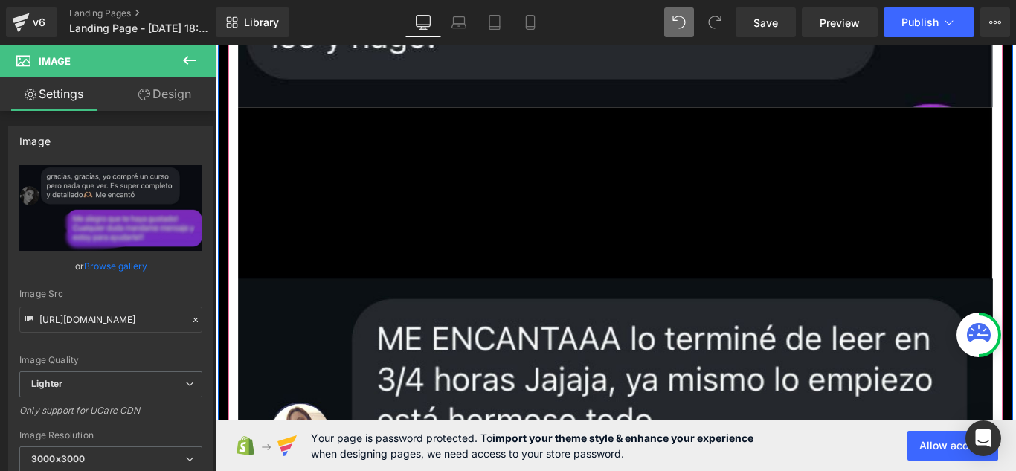
scroll to position [17328, 0]
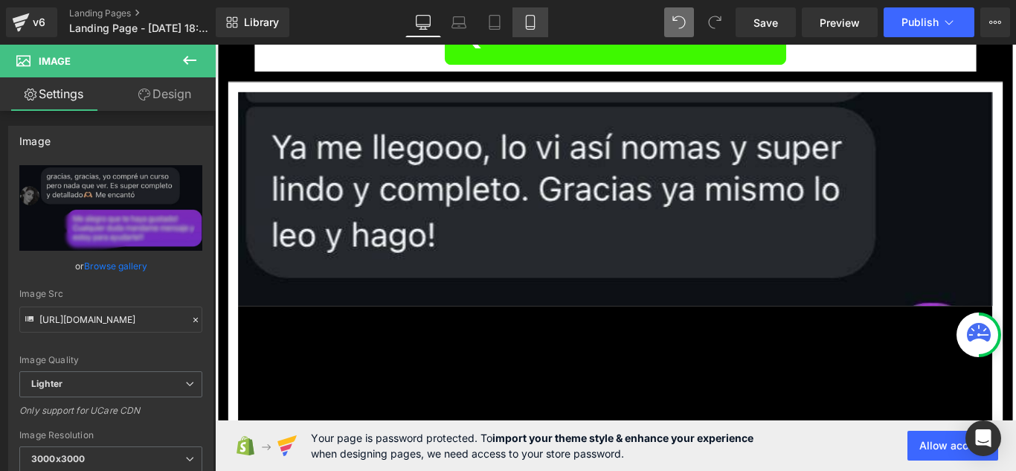
click at [521, 29] on link "Mobile" at bounding box center [530, 22] width 36 height 30
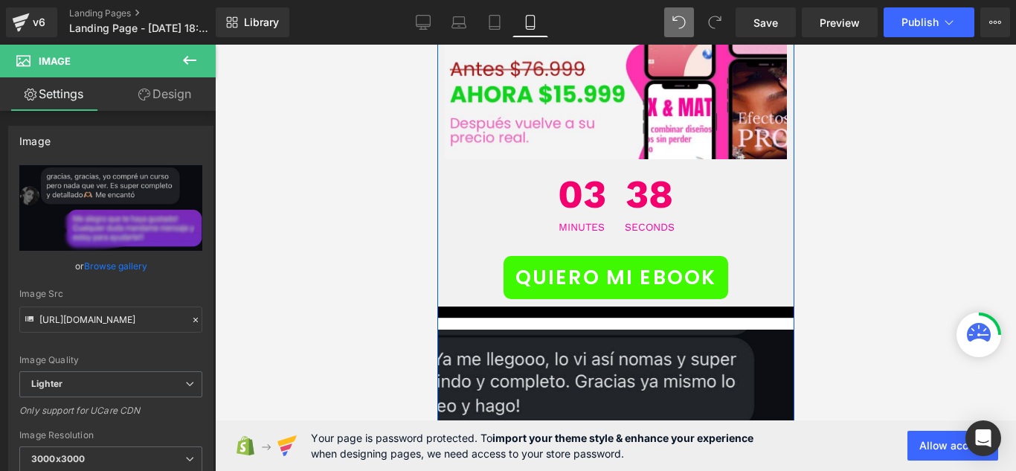
scroll to position [7702, 0]
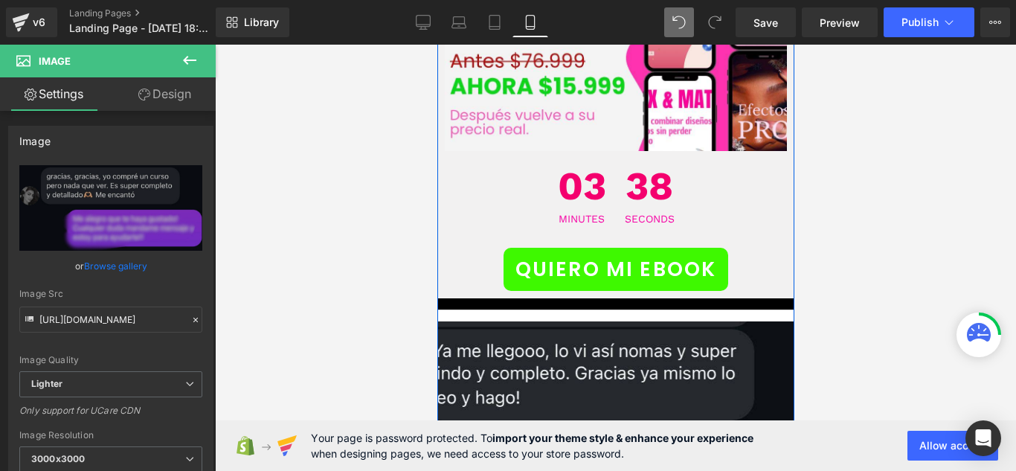
click at [581, 321] on div "Image" at bounding box center [615, 378] width 402 height 114
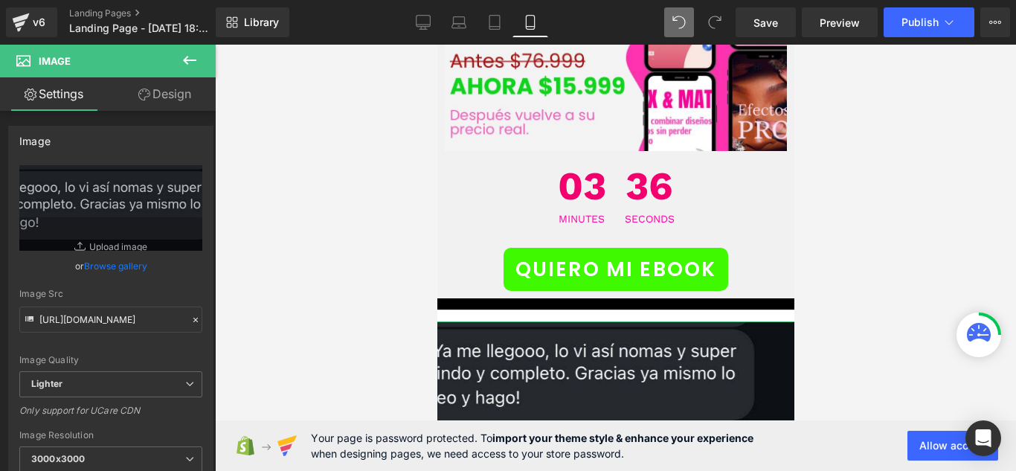
click at [182, 103] on link "Design" at bounding box center [165, 93] width 108 height 33
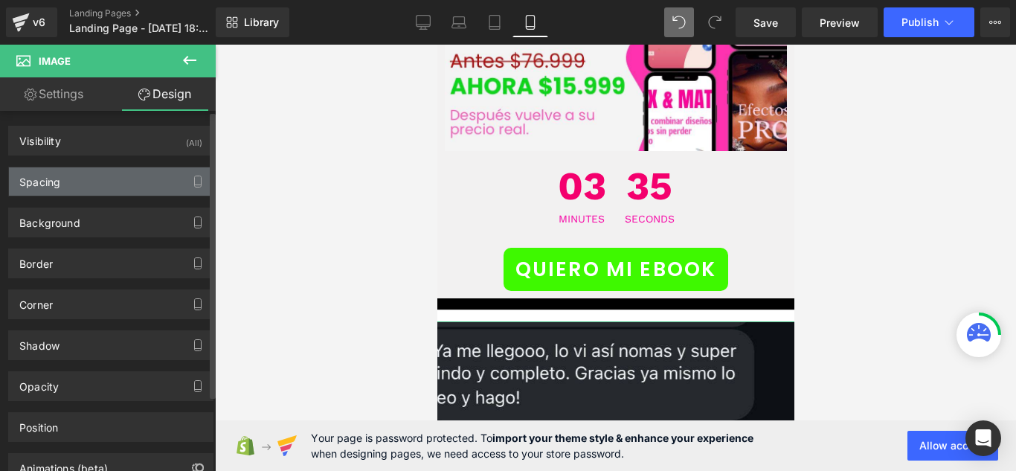
type input "0"
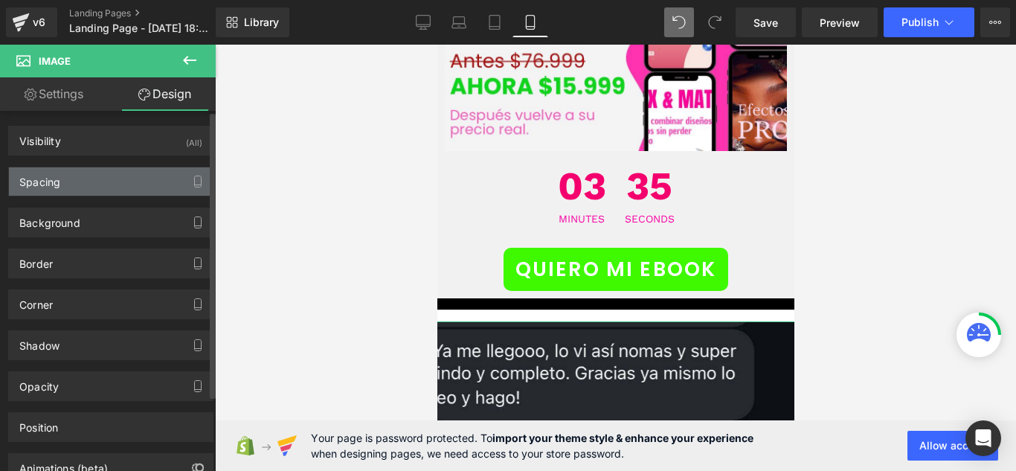
type input "0"
click at [144, 189] on div "Spacing" at bounding box center [111, 181] width 204 height 28
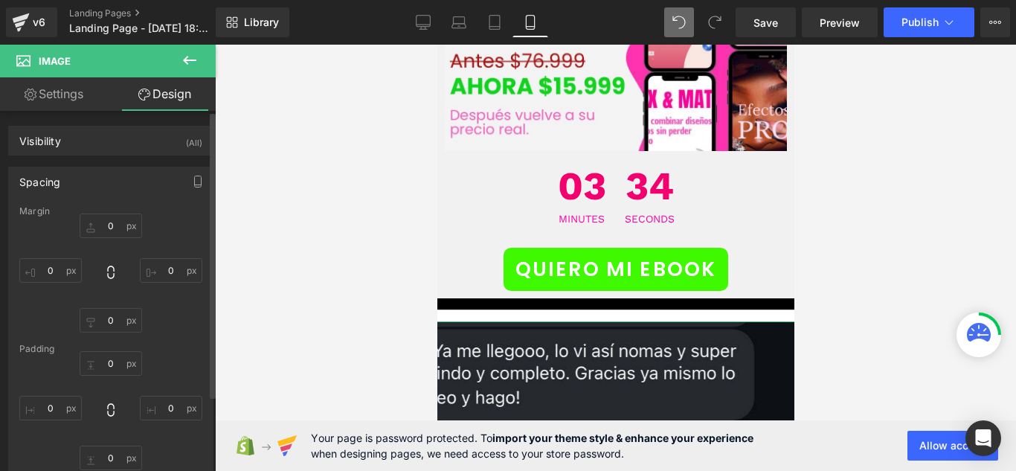
click at [144, 189] on div "Spacing" at bounding box center [111, 181] width 204 height 28
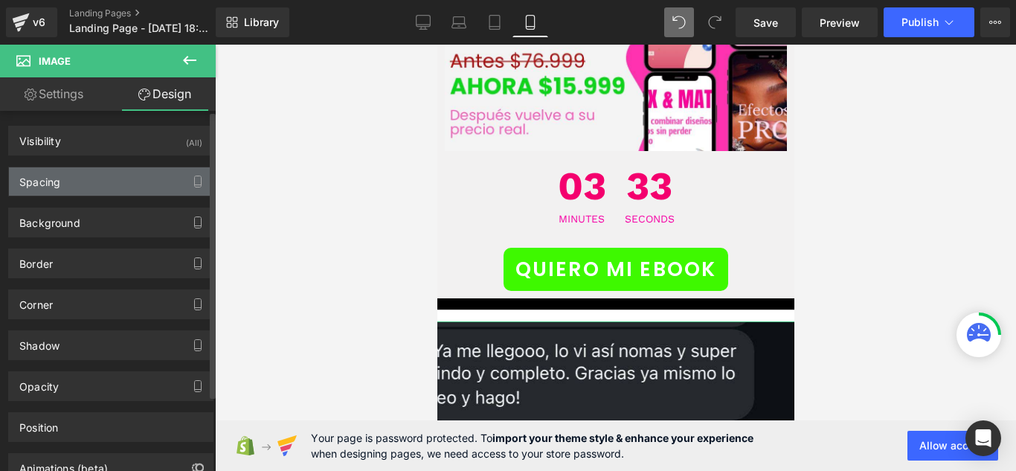
click at [144, 189] on div "Spacing" at bounding box center [111, 181] width 204 height 28
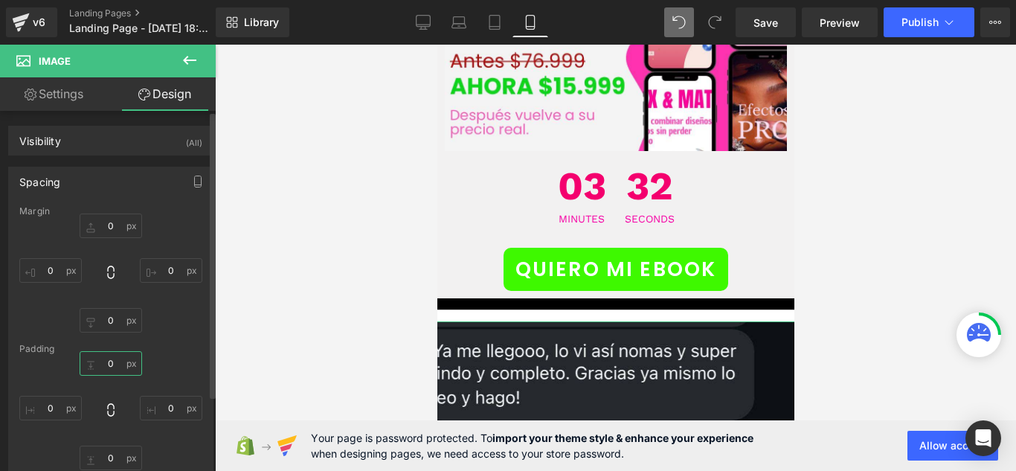
click at [117, 371] on input "0" at bounding box center [111, 363] width 62 height 25
click at [108, 410] on icon at bounding box center [110, 409] width 15 height 15
type input "0"
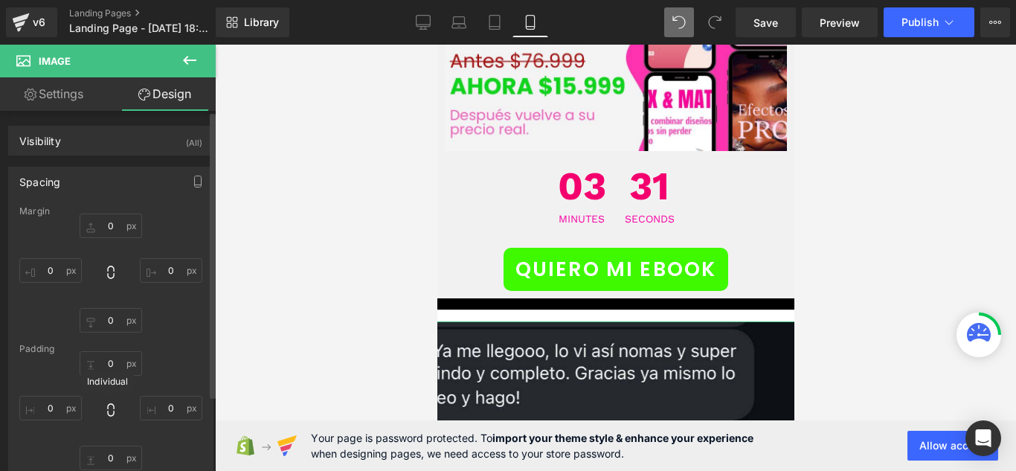
type input "0"
click at [129, 362] on input "0" at bounding box center [111, 363] width 62 height 25
type input "11"
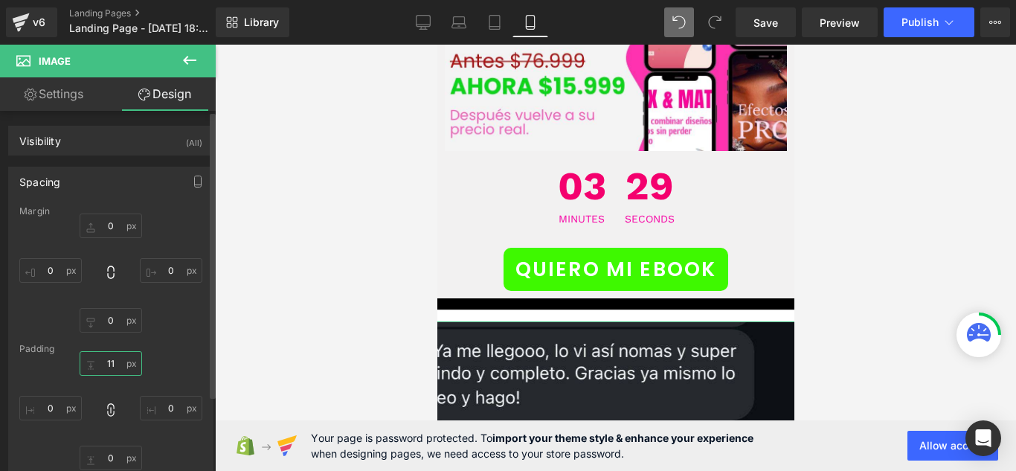
type input "11"
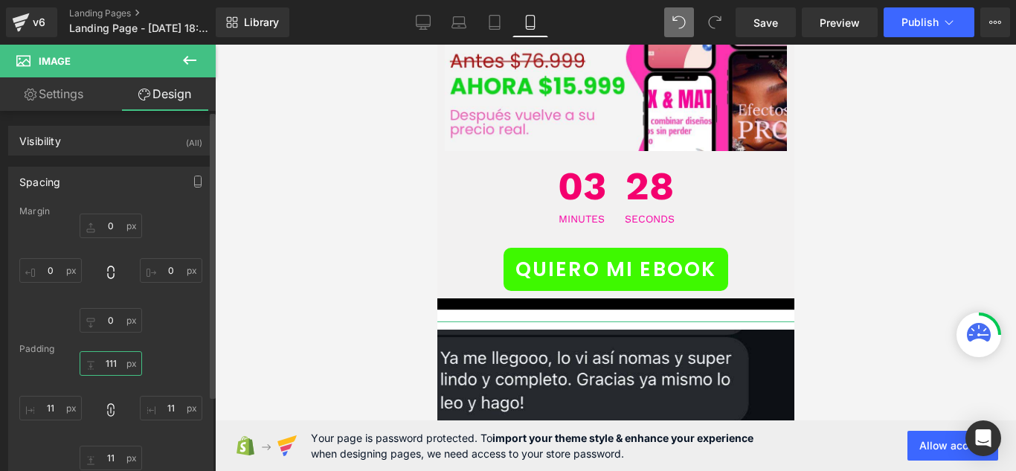
type input "111"
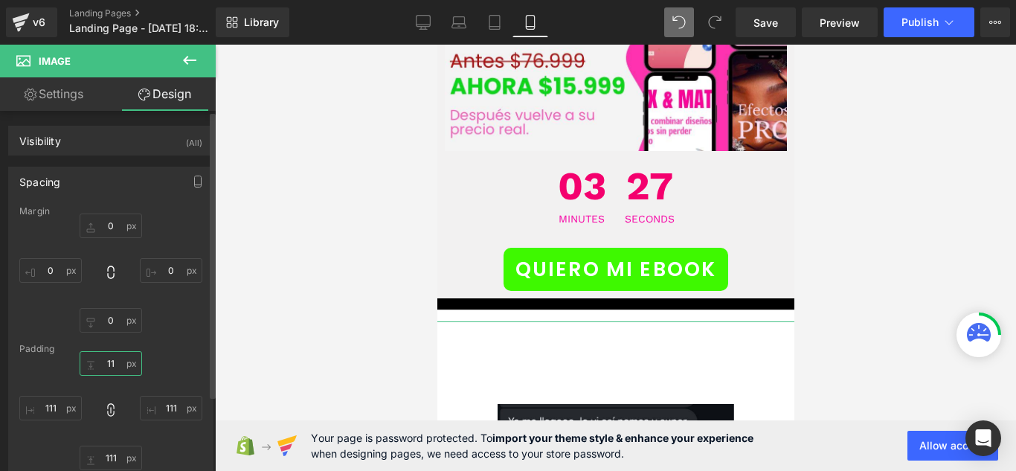
type input "11"
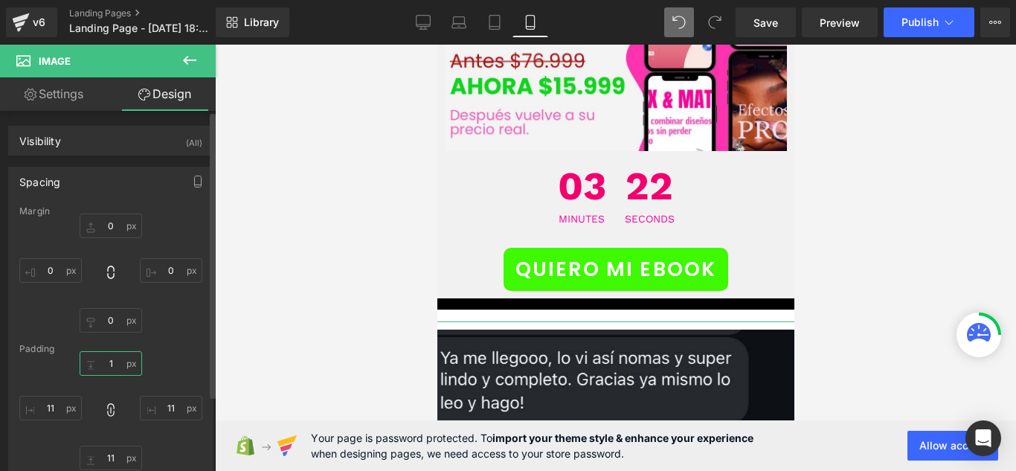
type input "1"
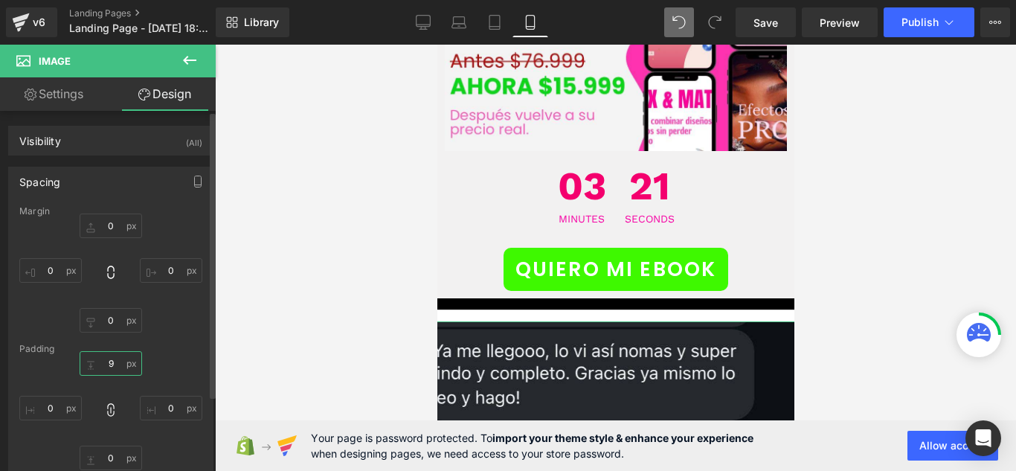
type input "9"
type input "5"
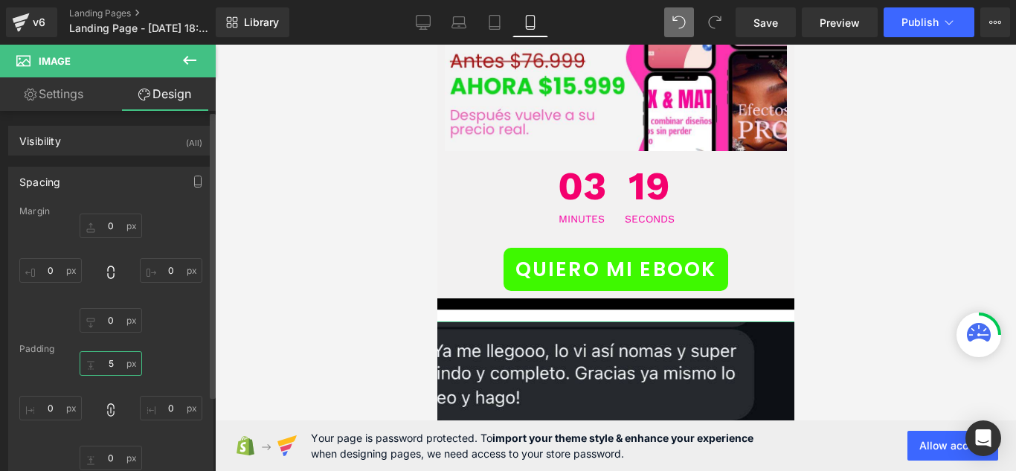
type input "5"
type input "20"
type input "2"
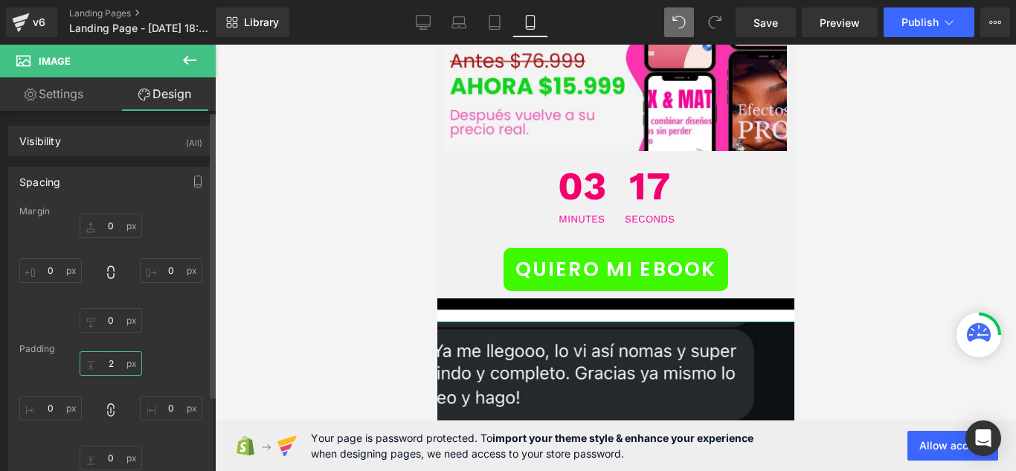
type input "2"
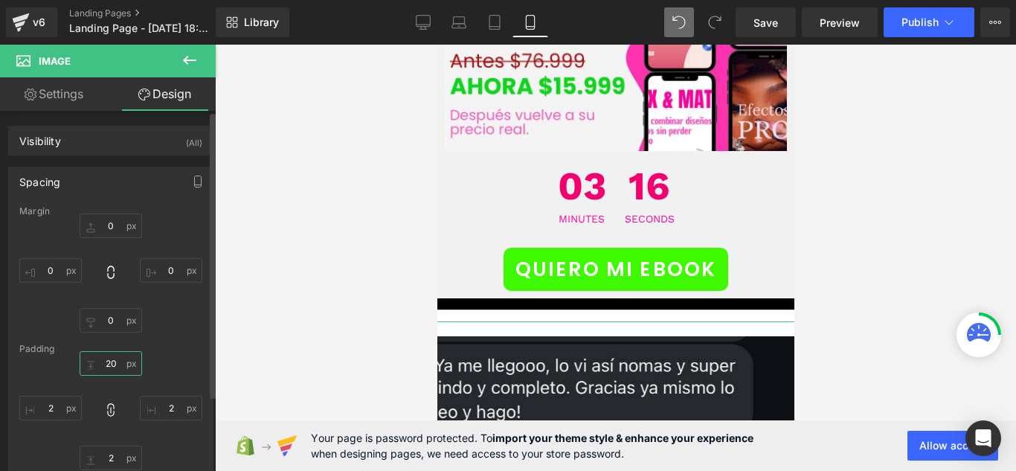
type input "20"
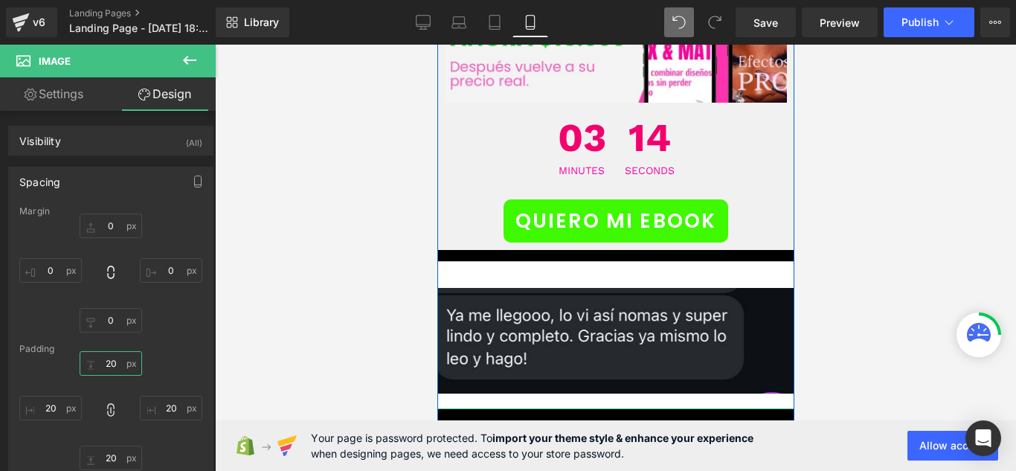
scroll to position [7776, 0]
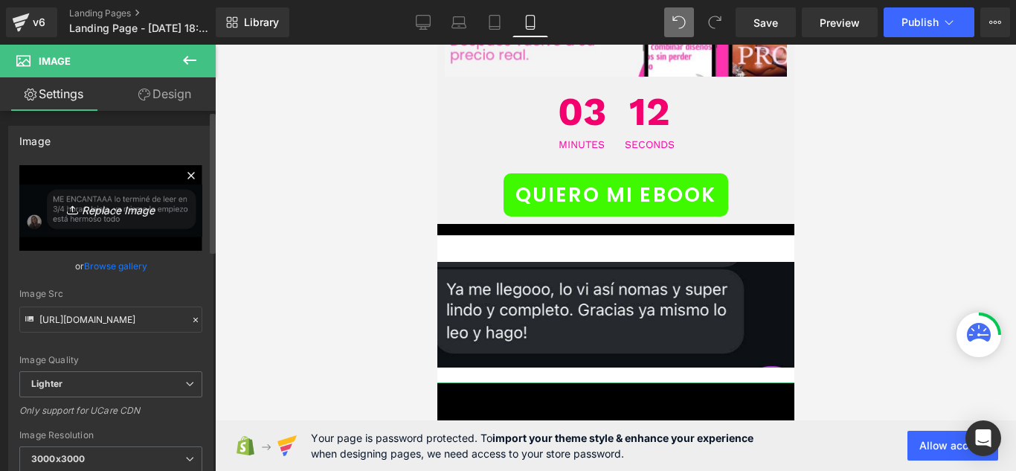
click at [106, 196] on link "Replace Image" at bounding box center [110, 208] width 183 height 86
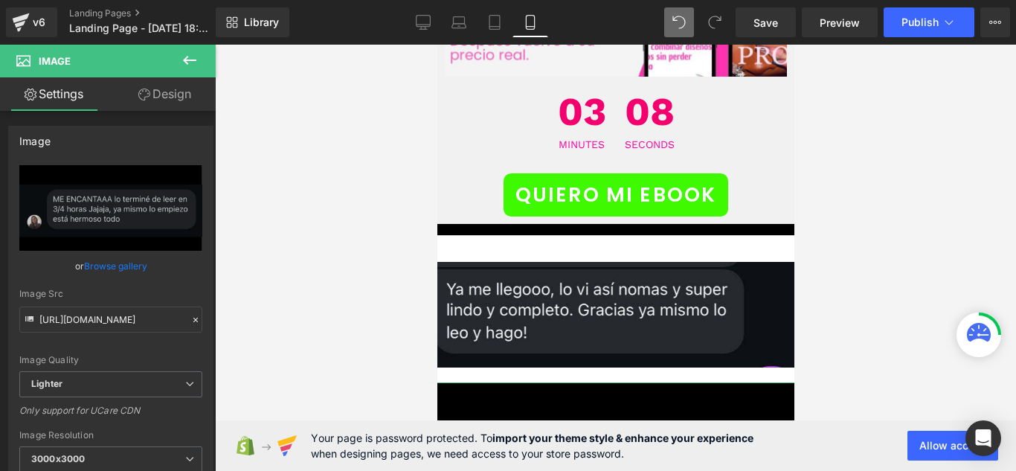
click at [163, 87] on link "Design" at bounding box center [165, 93] width 108 height 33
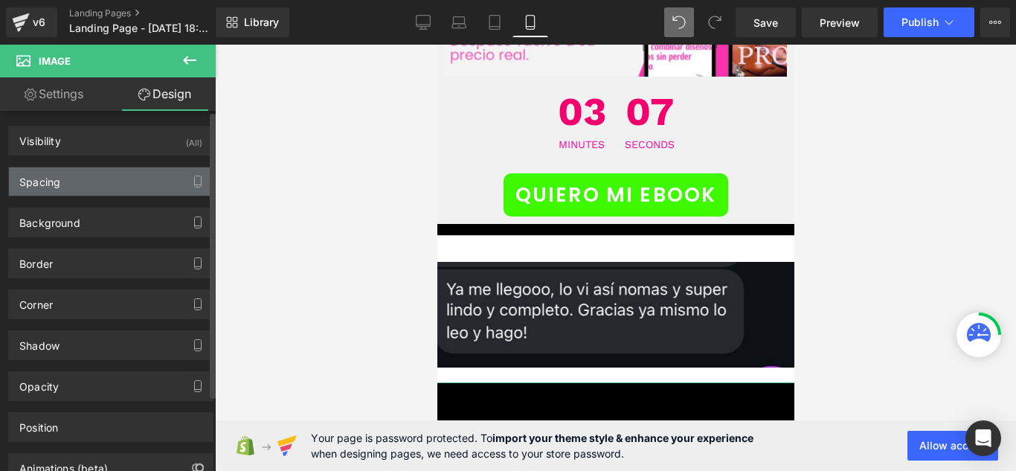
click at [123, 180] on div "Spacing" at bounding box center [111, 181] width 204 height 28
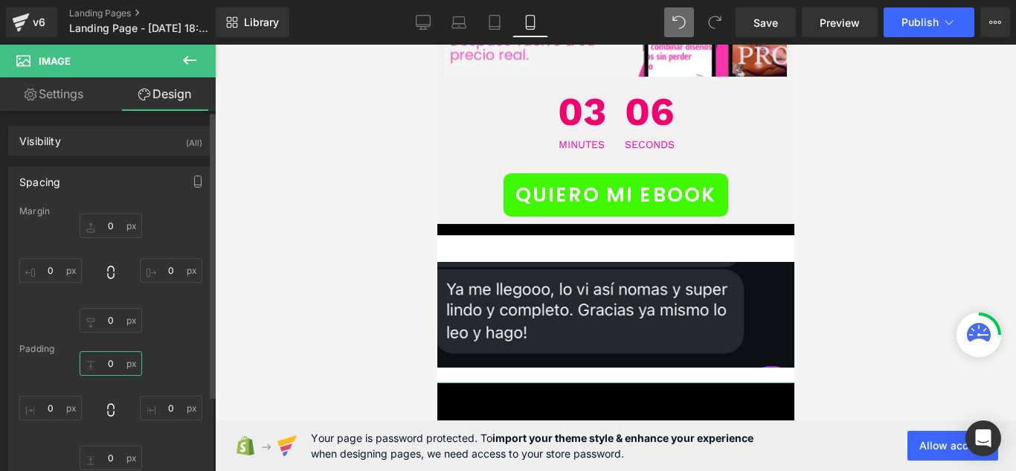
click at [120, 360] on input "0" at bounding box center [111, 363] width 62 height 25
type input "20"
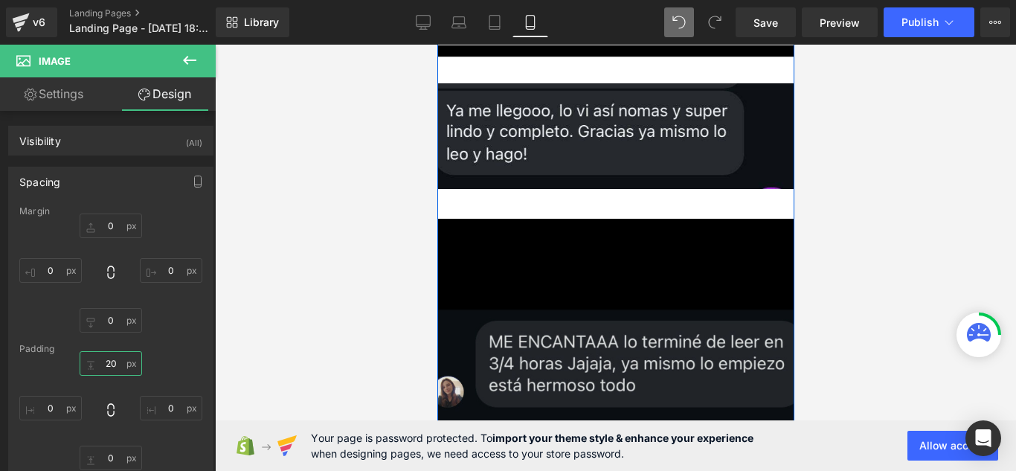
scroll to position [8222, 0]
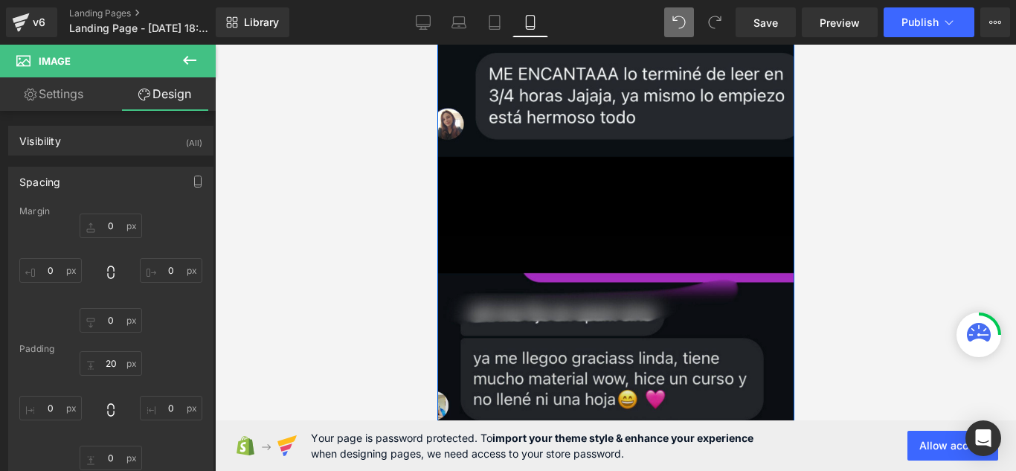
click at [535, 236] on img at bounding box center [615, 380] width 402 height 289
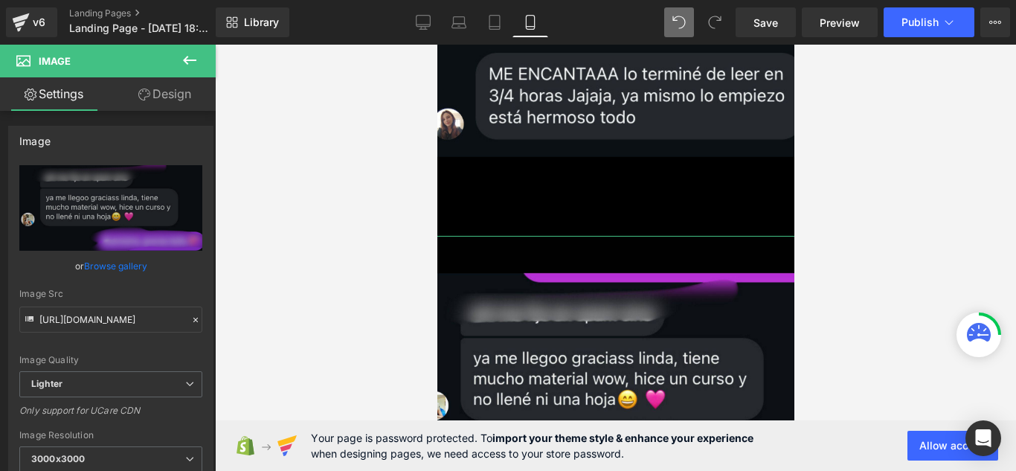
click at [173, 97] on link "Design" at bounding box center [165, 93] width 108 height 33
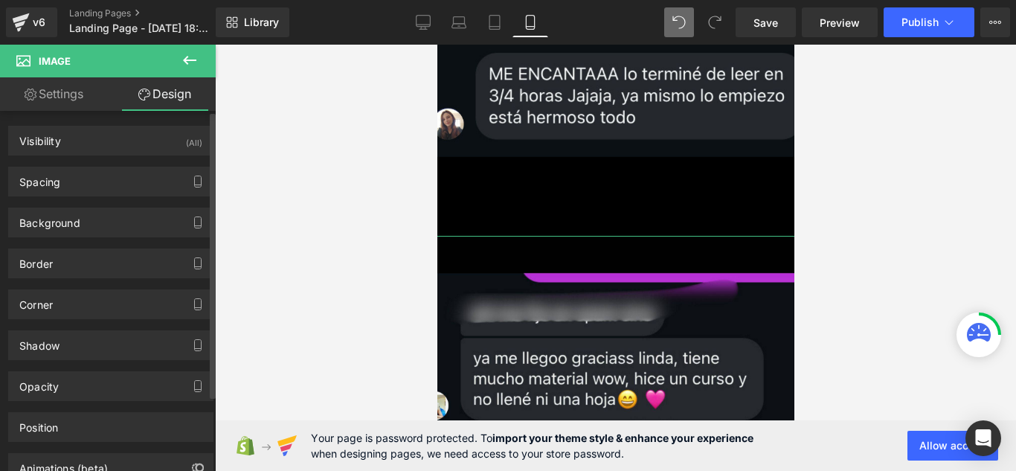
type input "0"
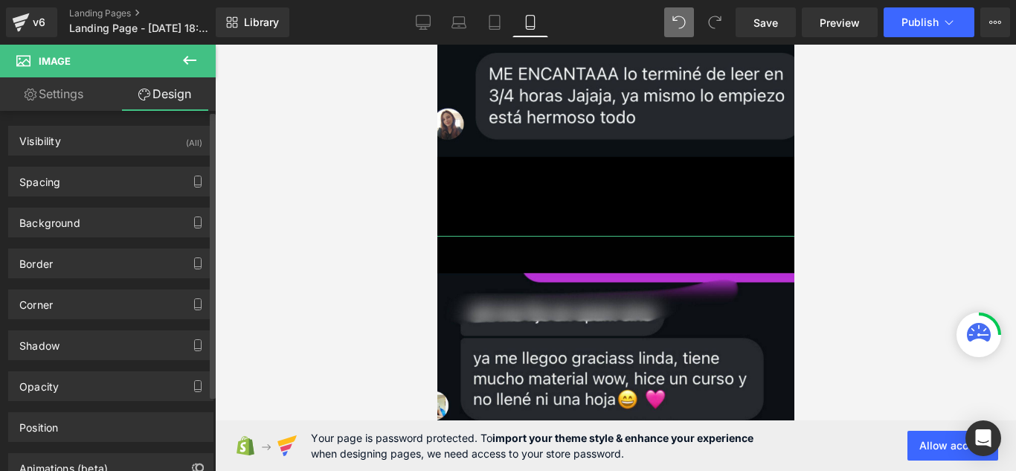
type input "0"
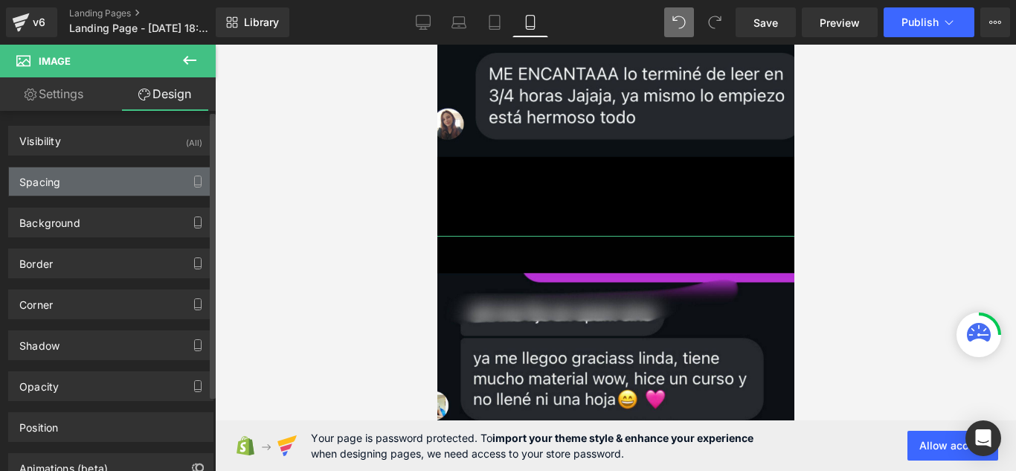
click at [161, 193] on div "Spacing" at bounding box center [111, 181] width 204 height 28
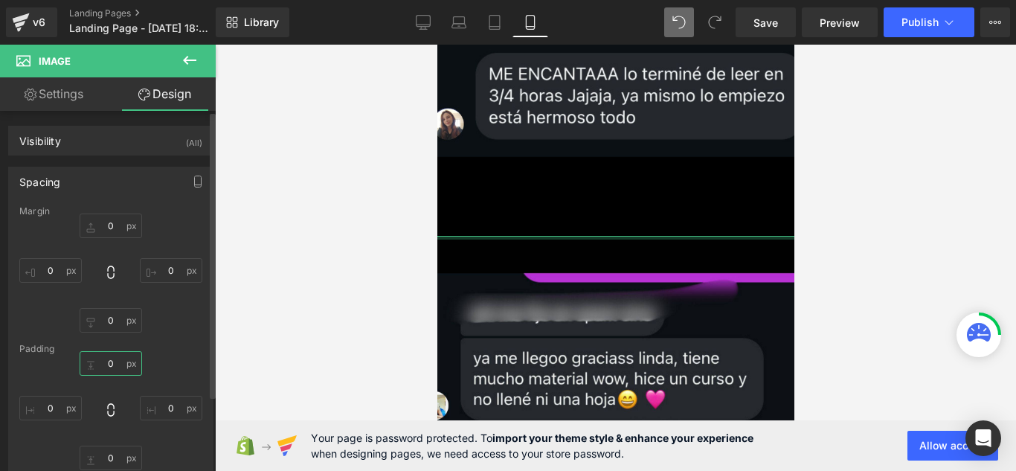
click at [121, 361] on input "0" at bounding box center [111, 363] width 62 height 25
click at [105, 416] on icon at bounding box center [110, 409] width 15 height 15
type input "0"
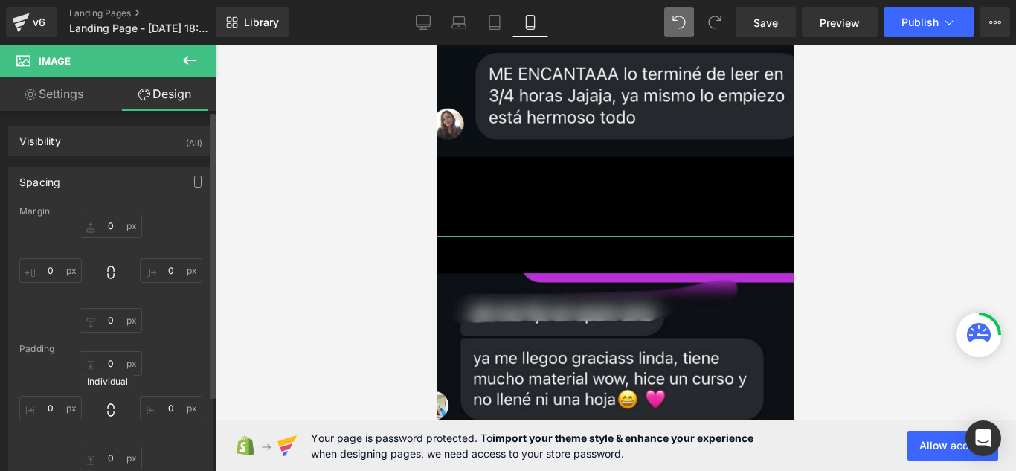
type input "0"
click at [90, 362] on input "0" at bounding box center [111, 363] width 62 height 25
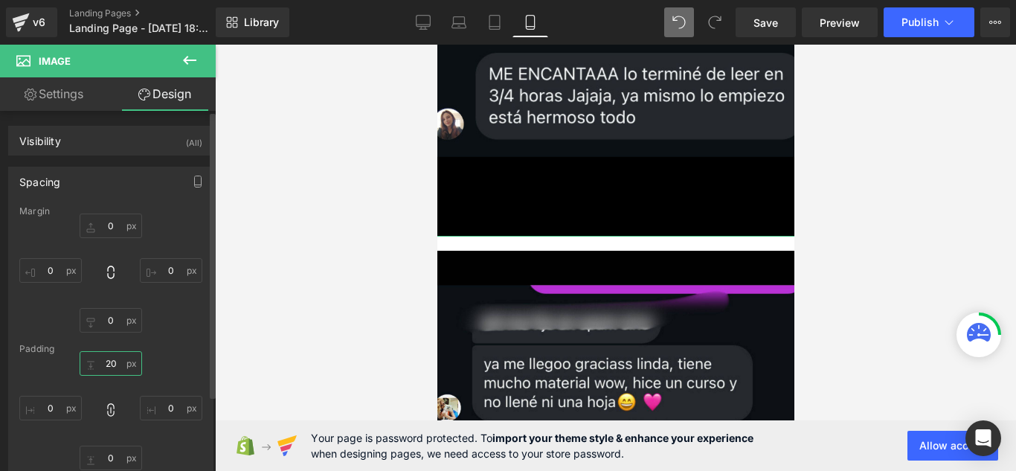
type input "20"
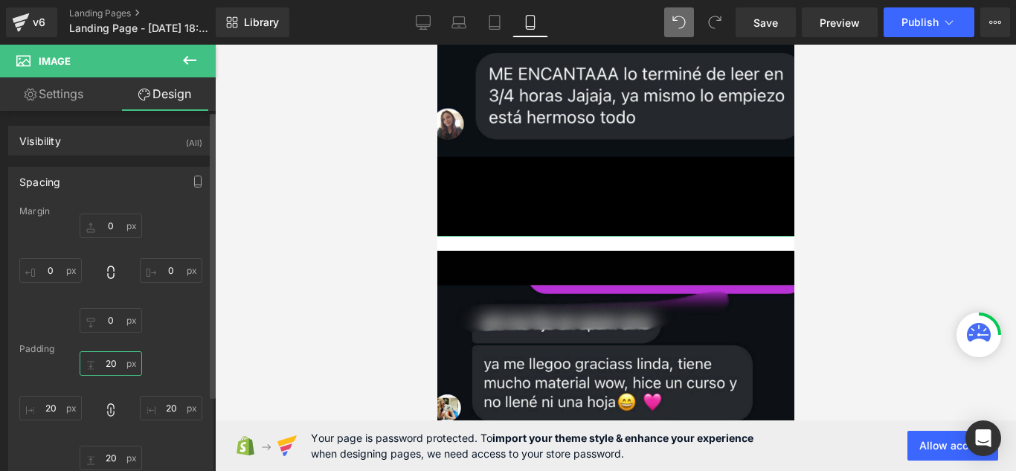
type input "20"
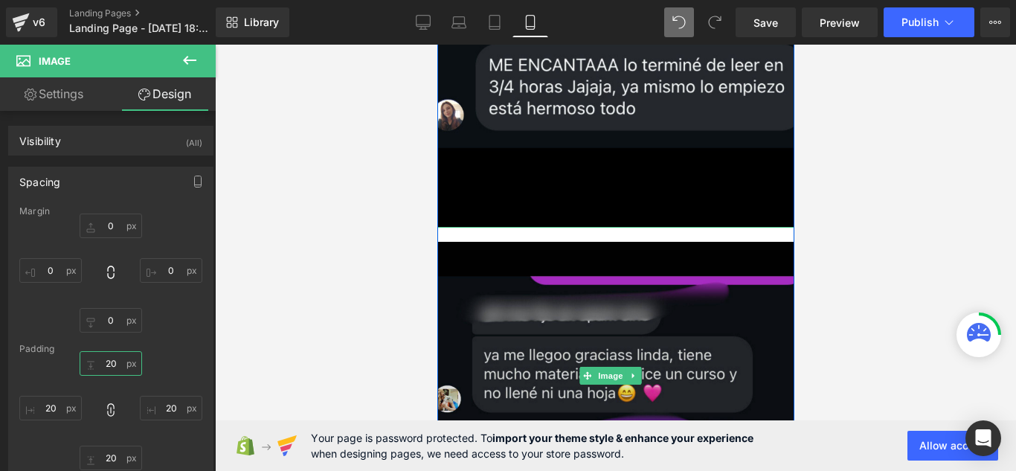
scroll to position [8297, 0]
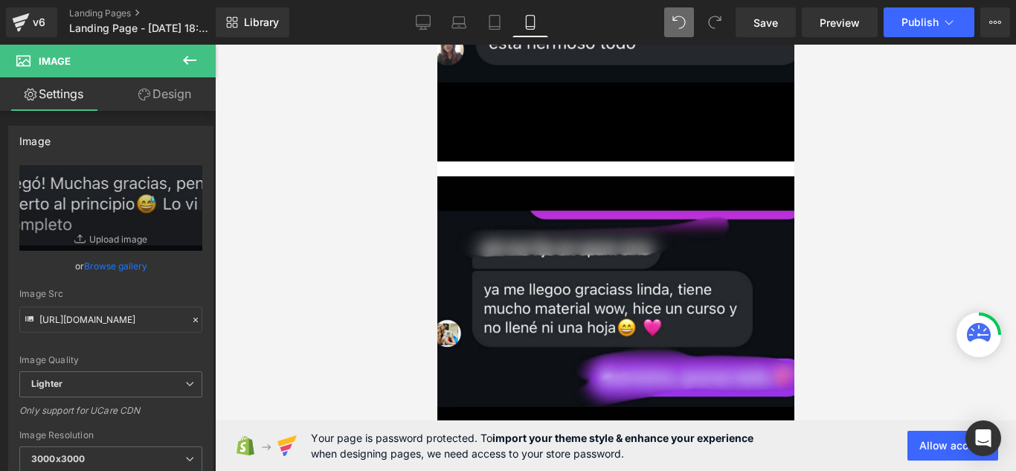
click at [183, 101] on link "Design" at bounding box center [165, 93] width 108 height 33
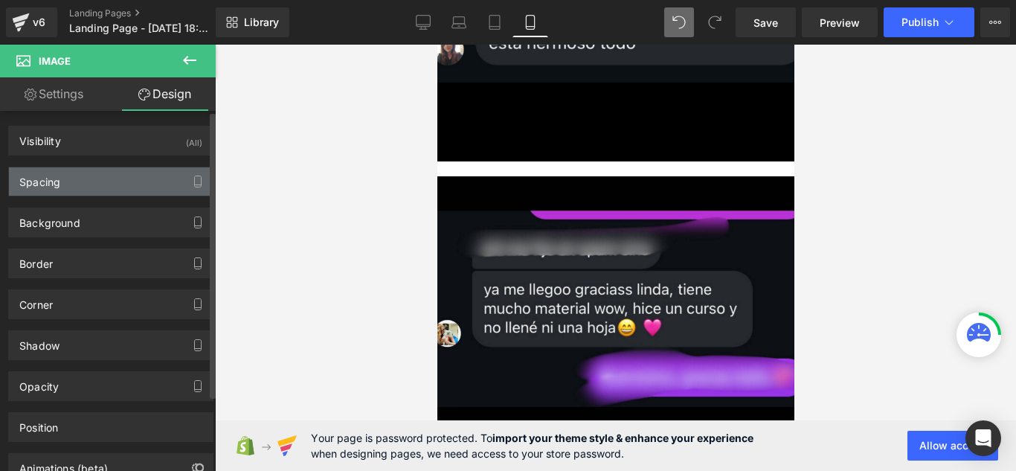
click at [175, 187] on div "Spacing" at bounding box center [111, 181] width 204 height 28
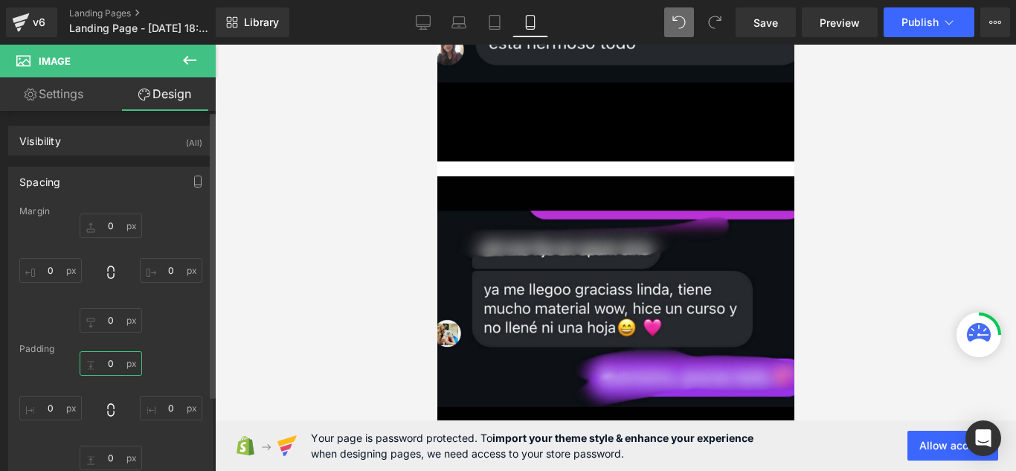
click at [117, 355] on input "0" at bounding box center [111, 363] width 62 height 25
click at [112, 411] on icon at bounding box center [110, 409] width 15 height 15
type input "0"
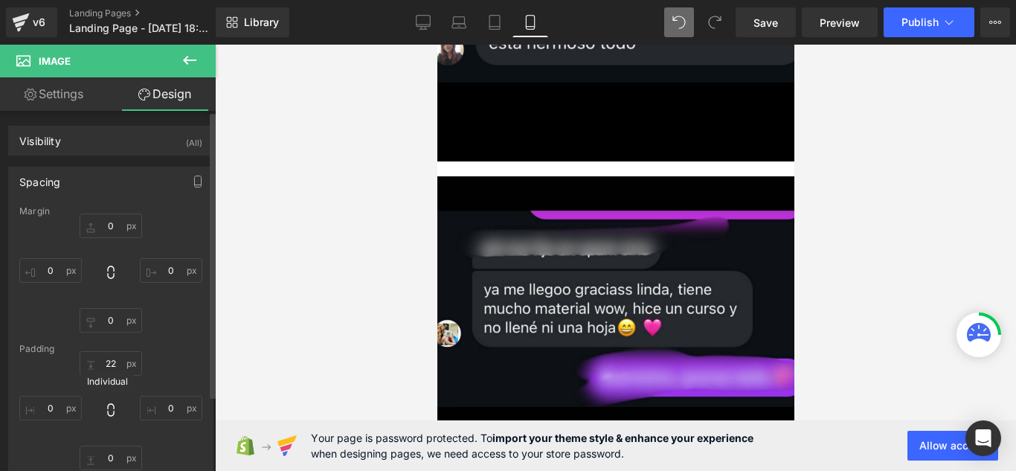
type input "0"
click at [110, 364] on input "0" at bounding box center [111, 363] width 62 height 25
type input "2"
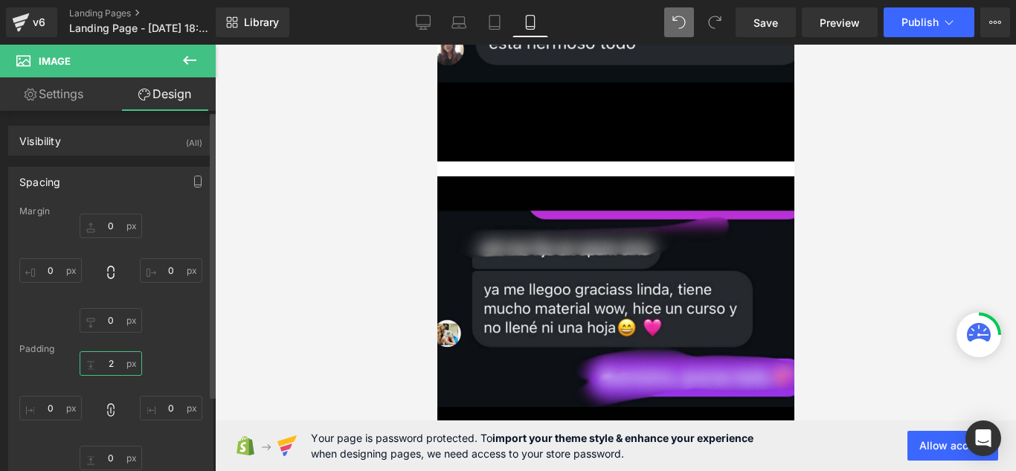
type input "2"
type input "22"
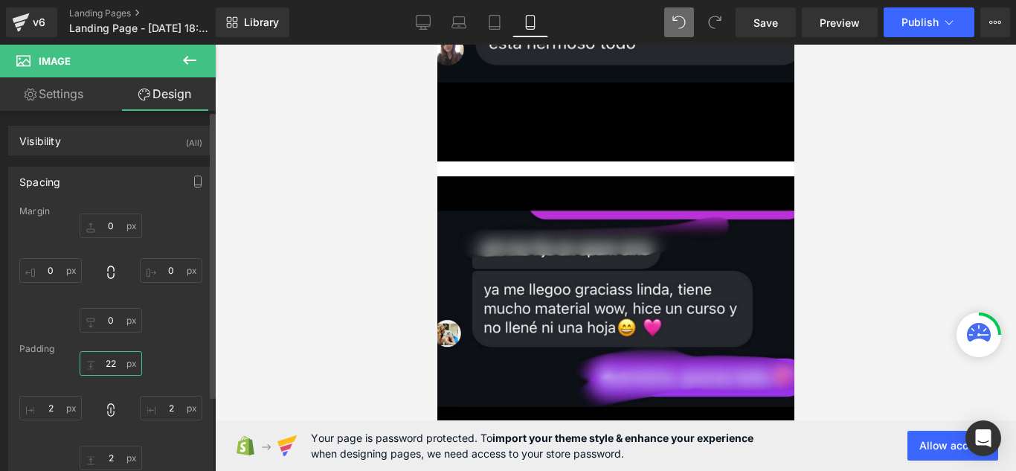
type input "22"
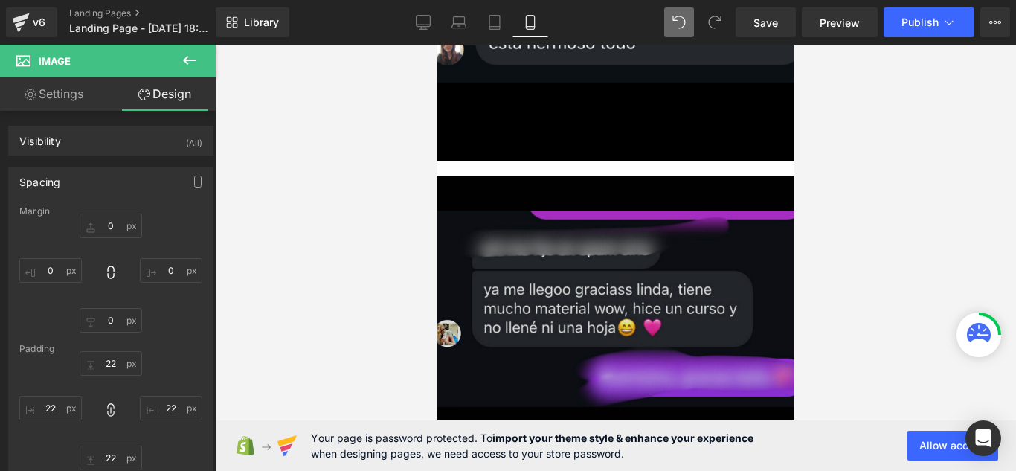
click at [480, 167] on img at bounding box center [615, 309] width 402 height 297
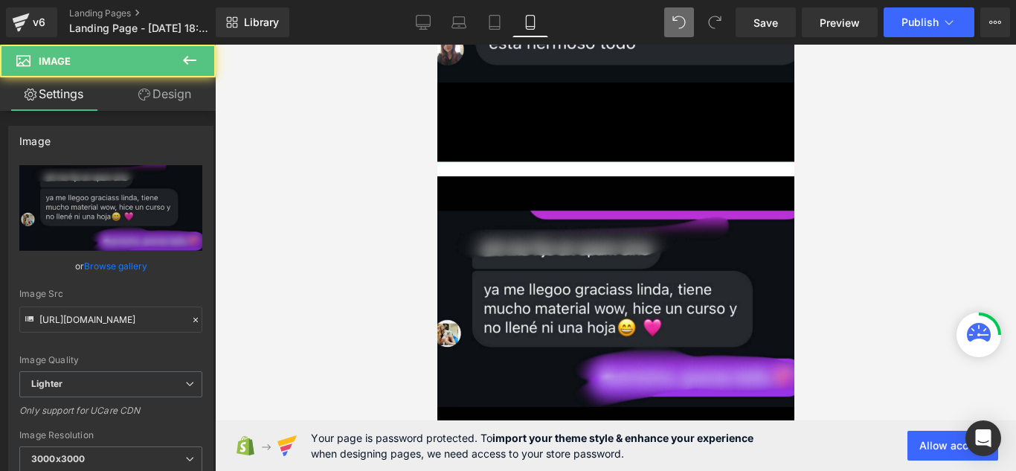
click at [157, 98] on link "Design" at bounding box center [165, 93] width 108 height 33
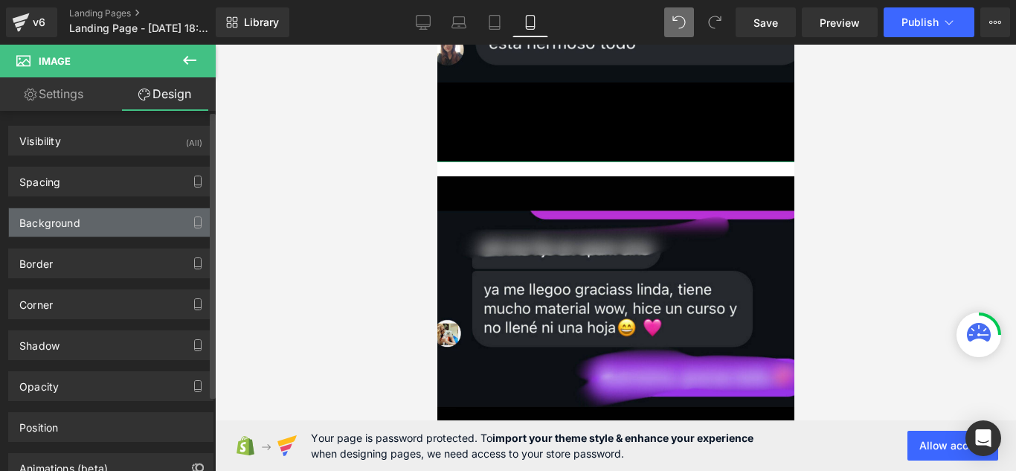
type input "0"
type input "20"
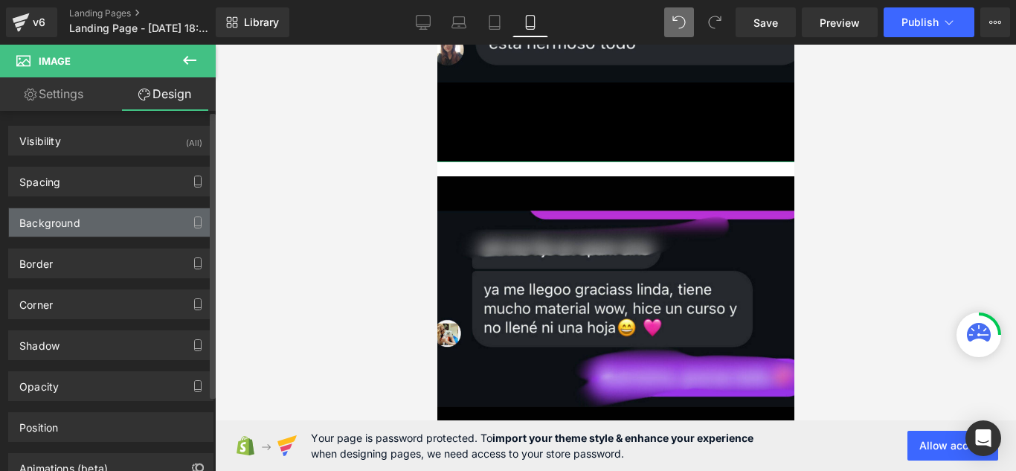
type input "20"
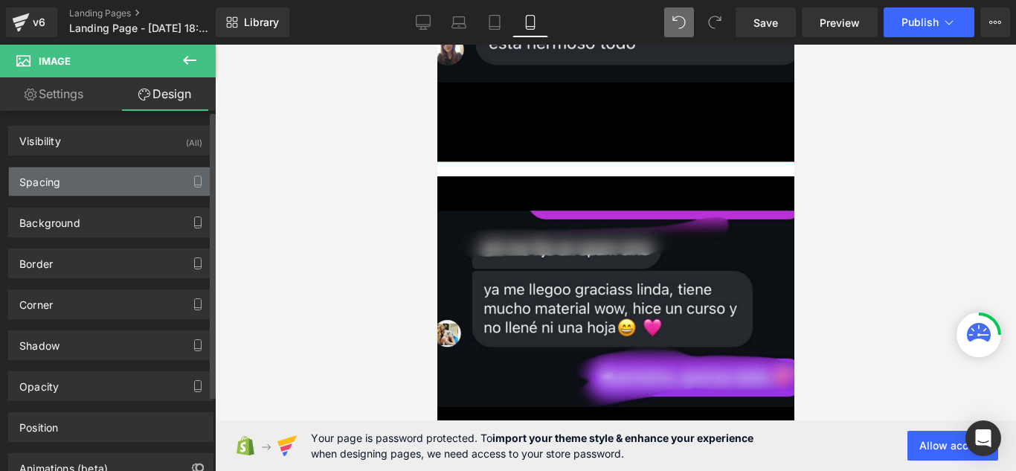
click at [163, 181] on div "Spacing" at bounding box center [111, 181] width 204 height 28
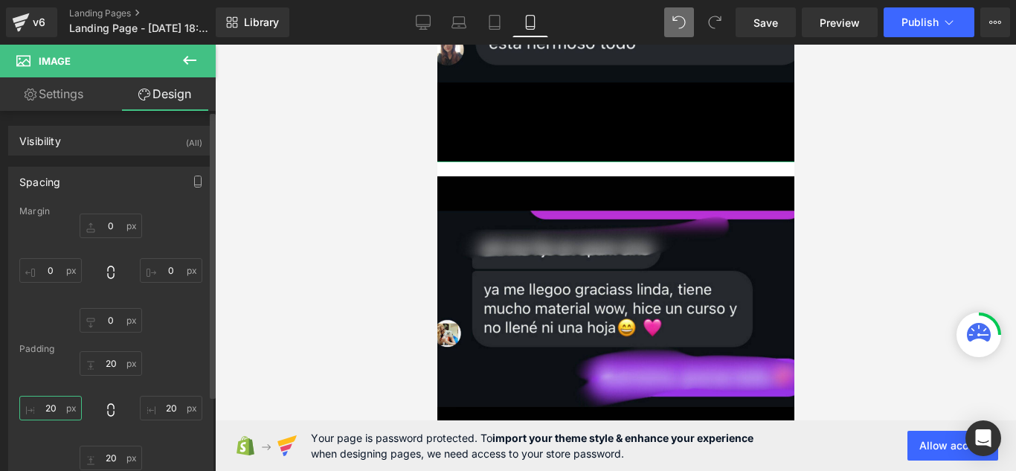
click at [62, 408] on input "20" at bounding box center [50, 408] width 62 height 25
type input "2"
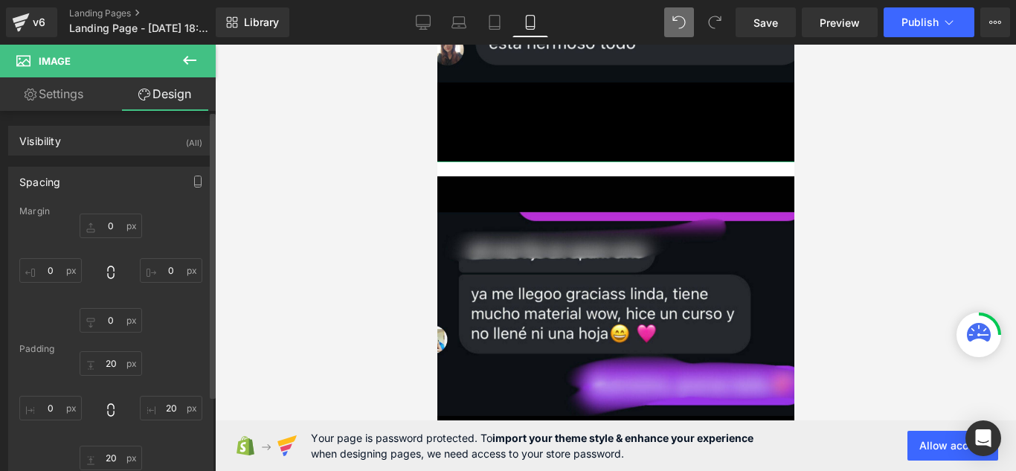
click at [115, 410] on div "20px 20 20px 20 20px 20" at bounding box center [110, 410] width 183 height 119
click at [108, 410] on icon at bounding box center [110, 409] width 15 height 15
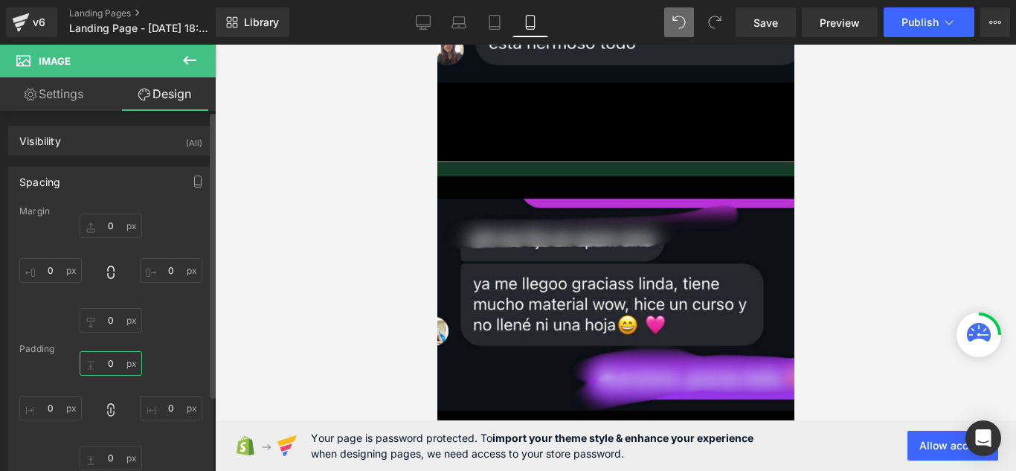
click at [112, 360] on input "text" at bounding box center [111, 363] width 62 height 25
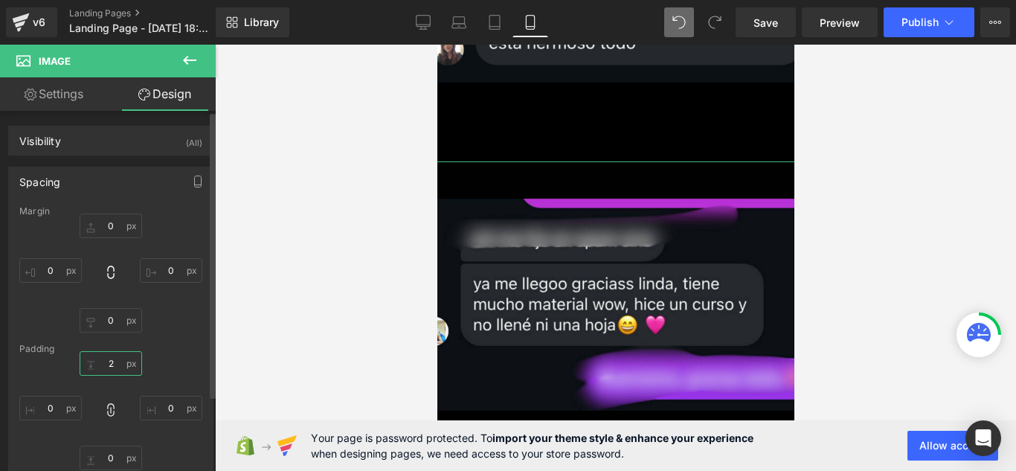
type input "2"
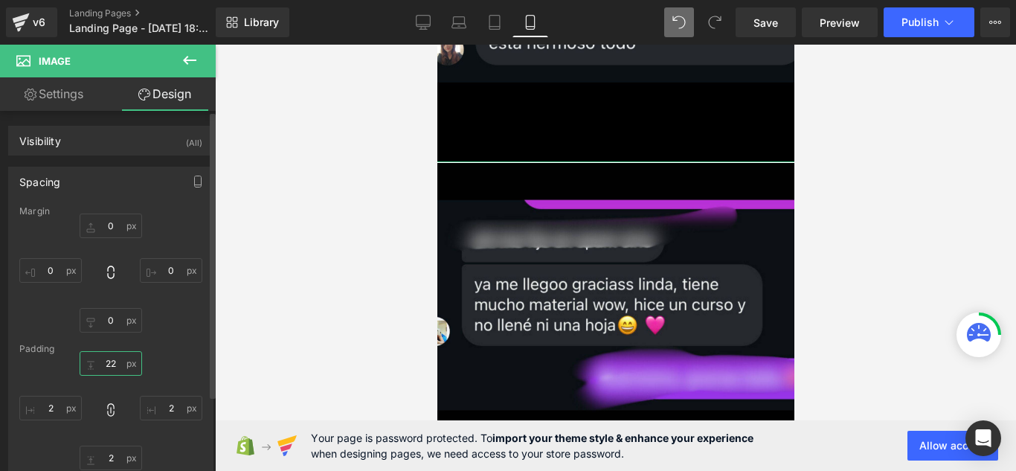
type input "22"
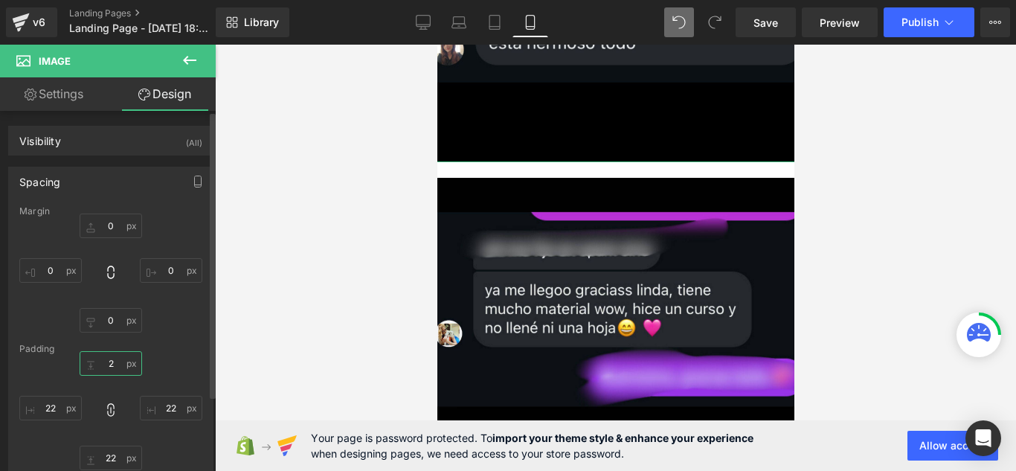
type input "2"
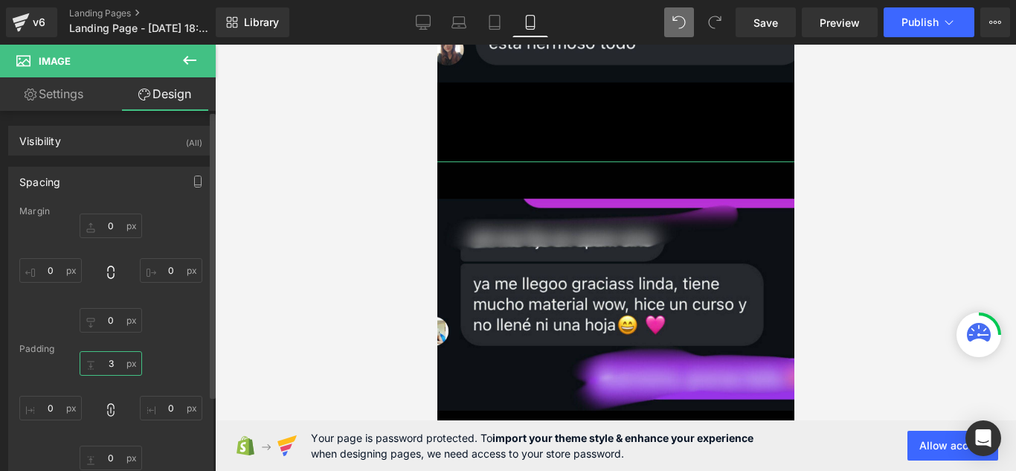
type input "3"
type input "33"
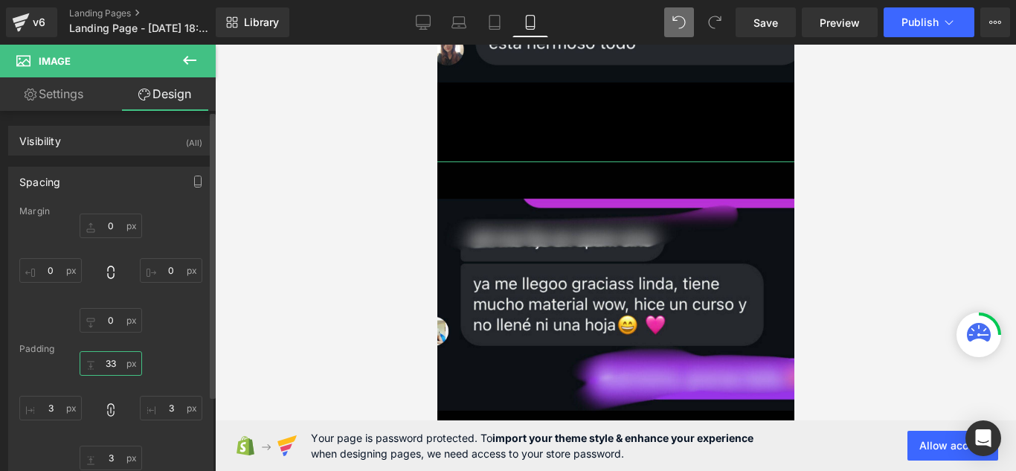
type input "33"
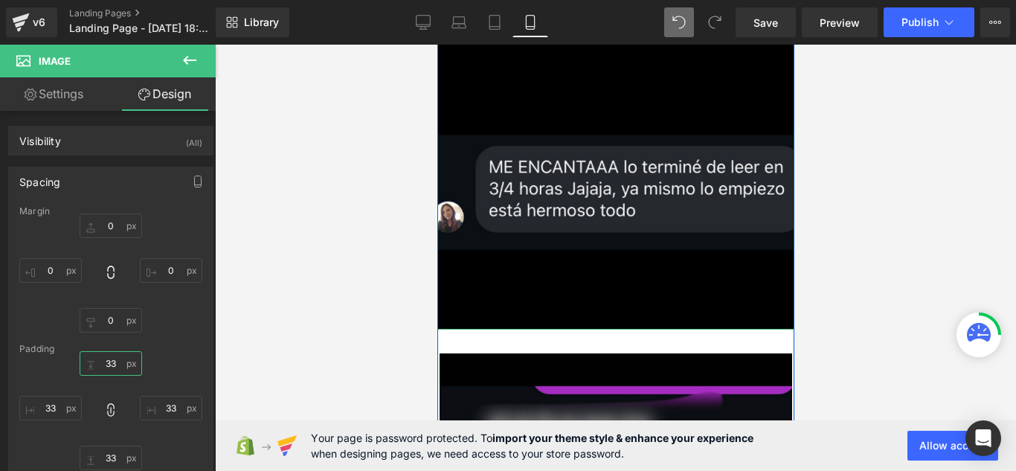
scroll to position [7999, 0]
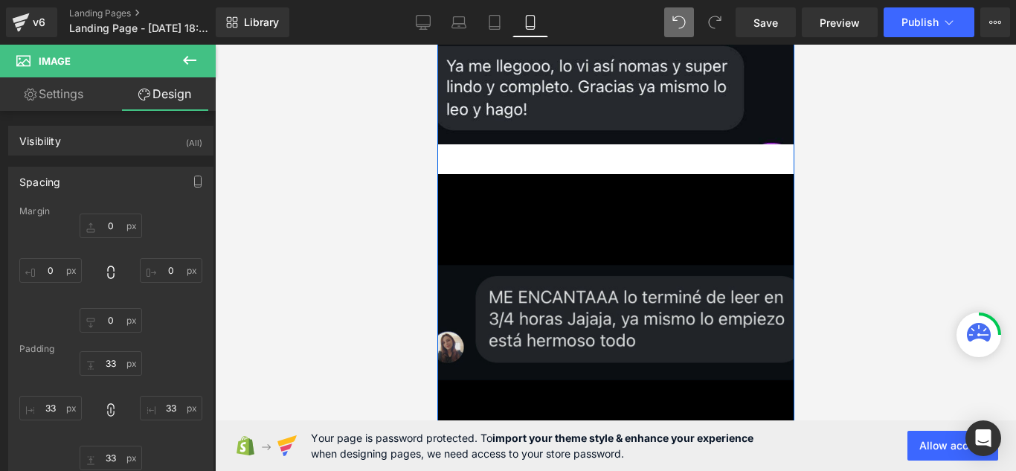
click at [677, 221] on img at bounding box center [615, 309] width 402 height 300
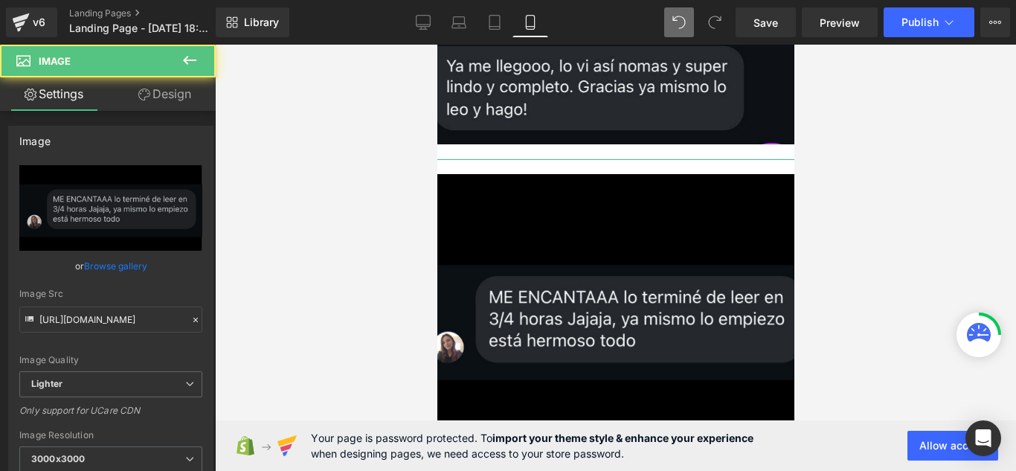
drag, startPoint x: 196, startPoint y: 103, endPoint x: 128, endPoint y: 213, distance: 129.6
click at [196, 103] on link "Design" at bounding box center [165, 93] width 108 height 33
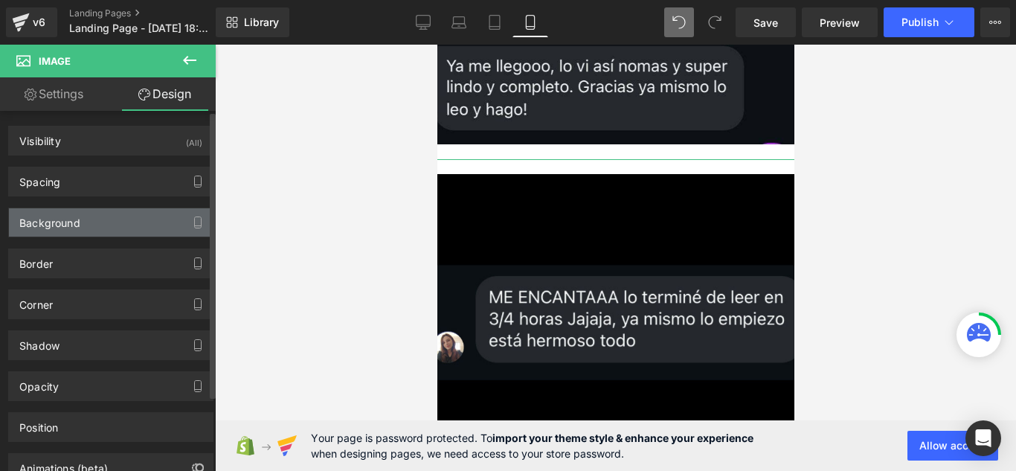
type input "0"
type input "20"
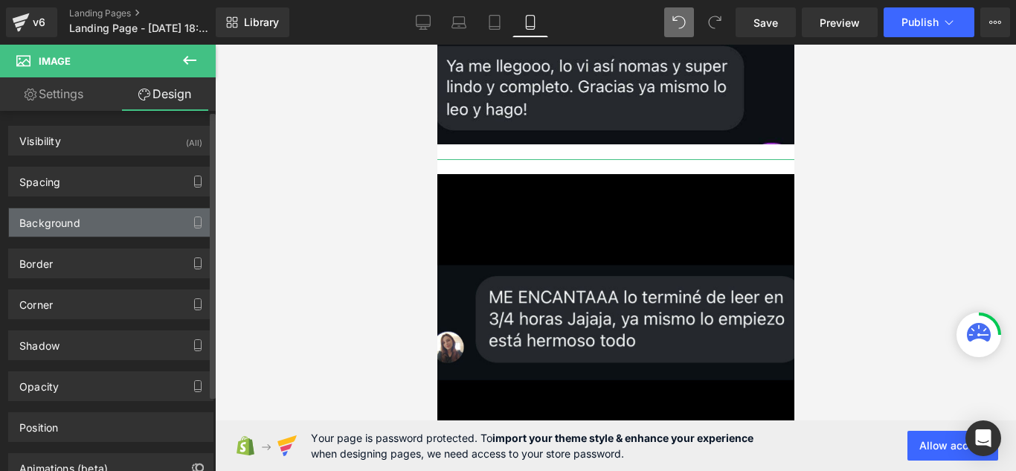
type input "0"
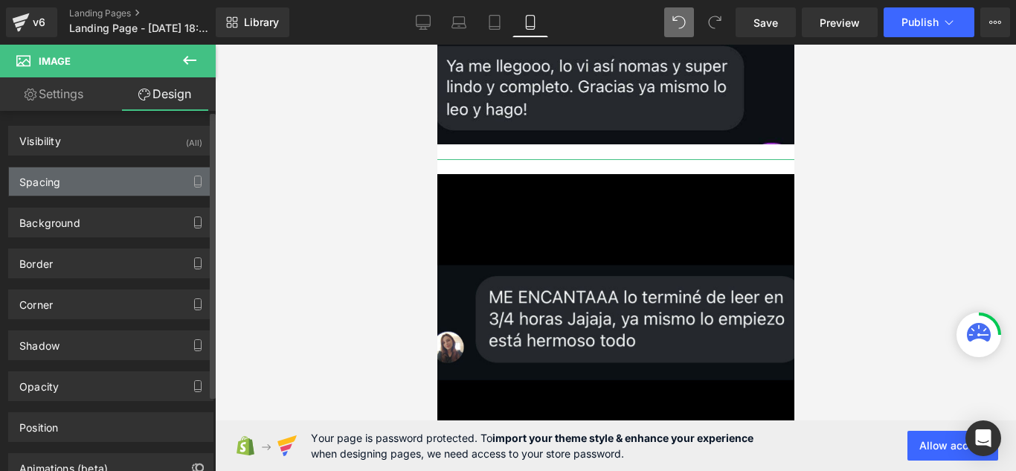
click at [150, 185] on div "Spacing" at bounding box center [111, 181] width 204 height 28
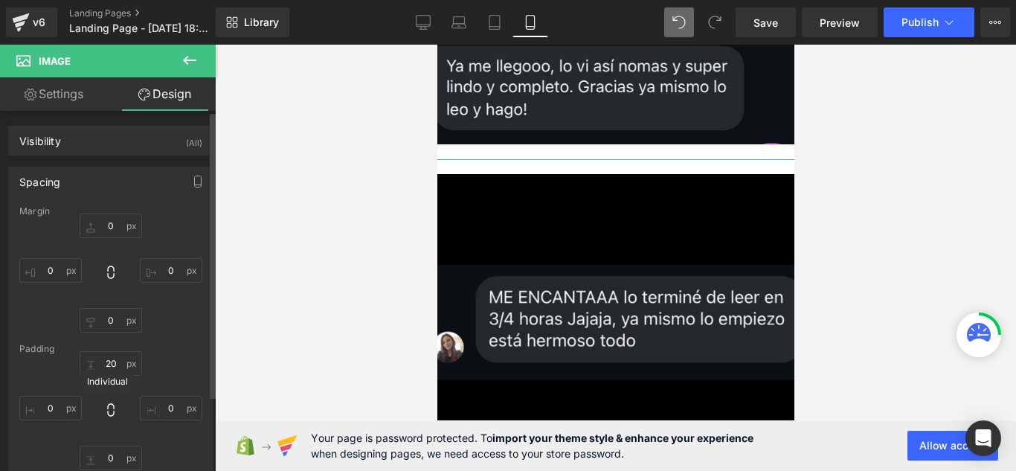
click at [109, 405] on icon at bounding box center [110, 409] width 15 height 15
type input "0"
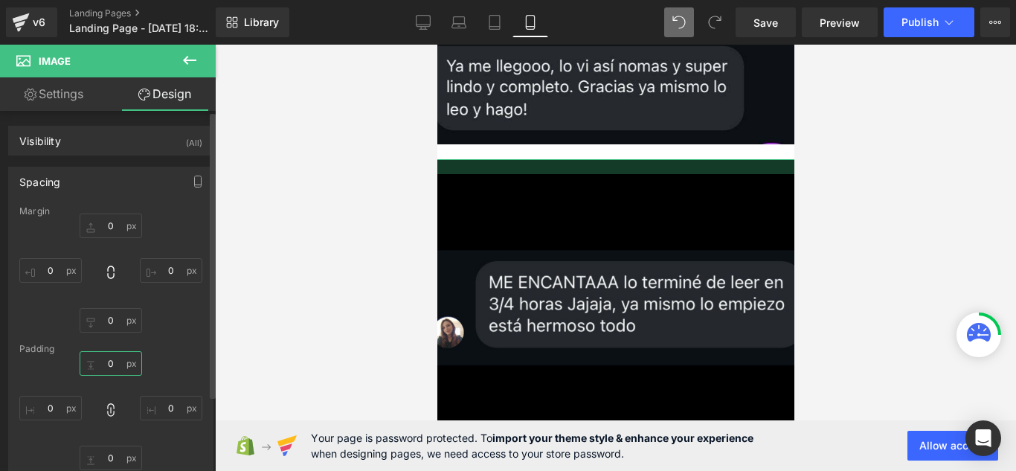
click at [125, 361] on input "0" at bounding box center [111, 363] width 62 height 25
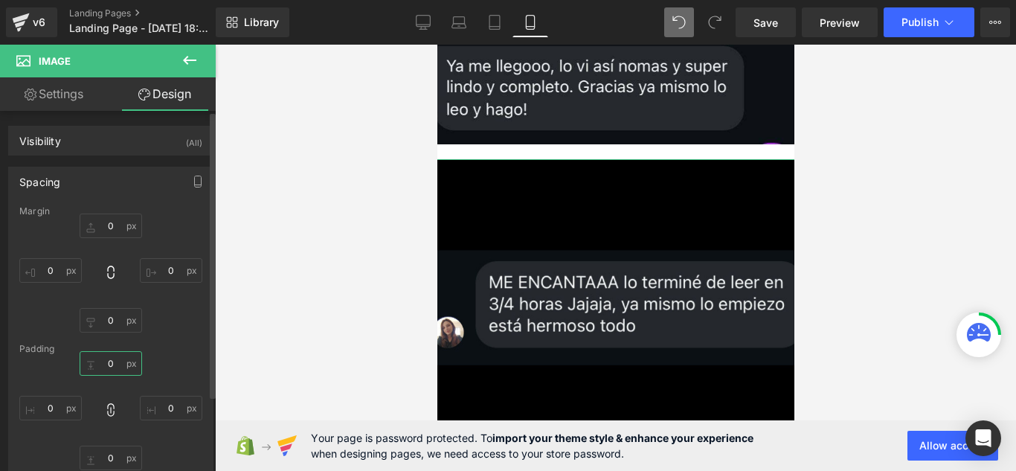
click at [125, 361] on input "0" at bounding box center [111, 363] width 62 height 25
type input "33"
type input "3"
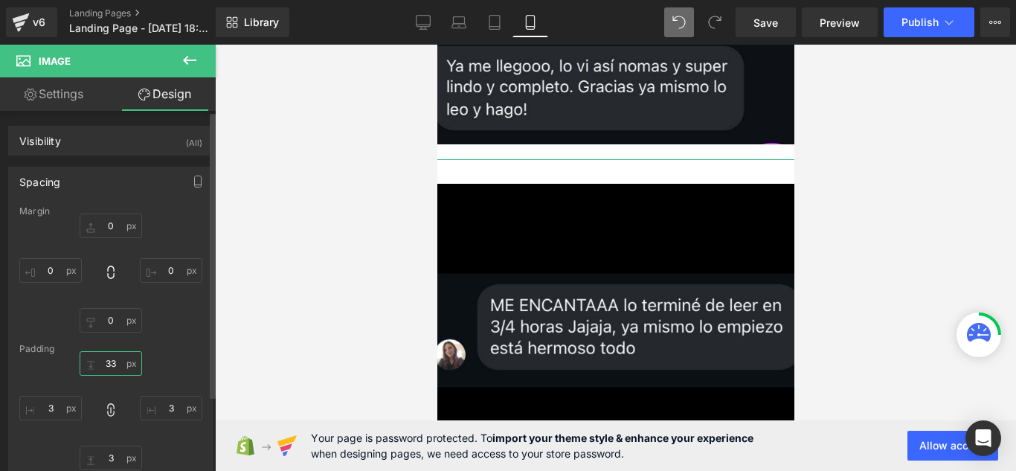
type input "33"
type input "333"
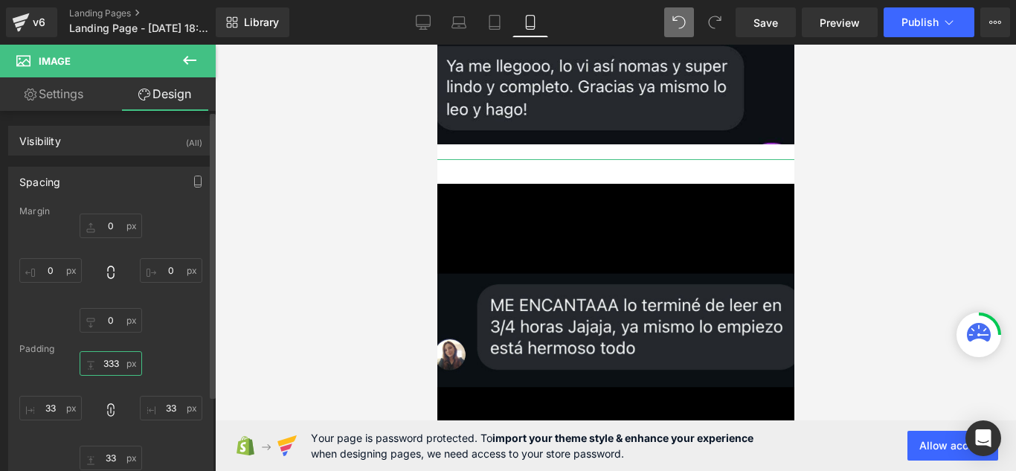
type input "333"
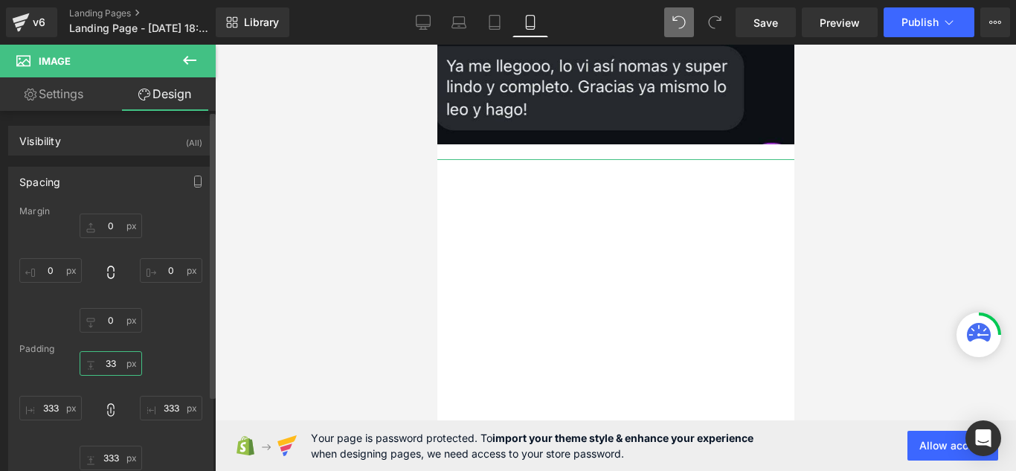
type input "33"
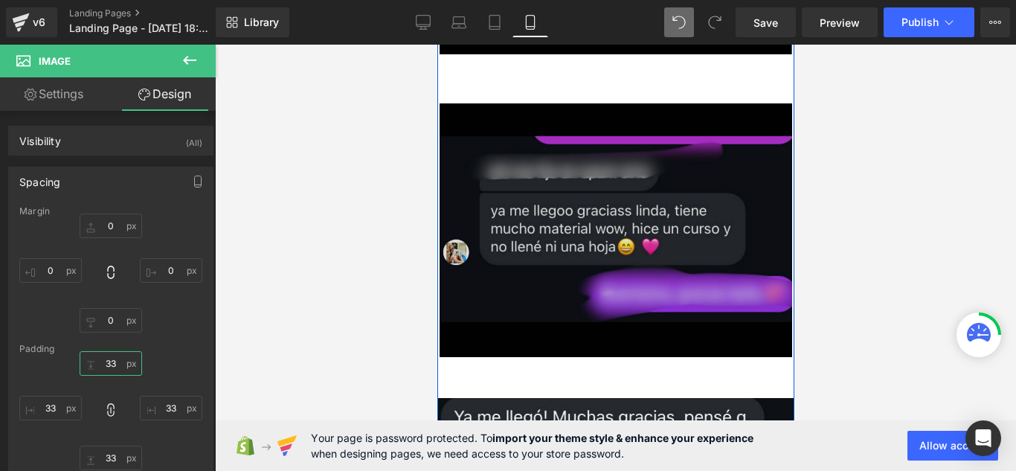
scroll to position [8445, 0]
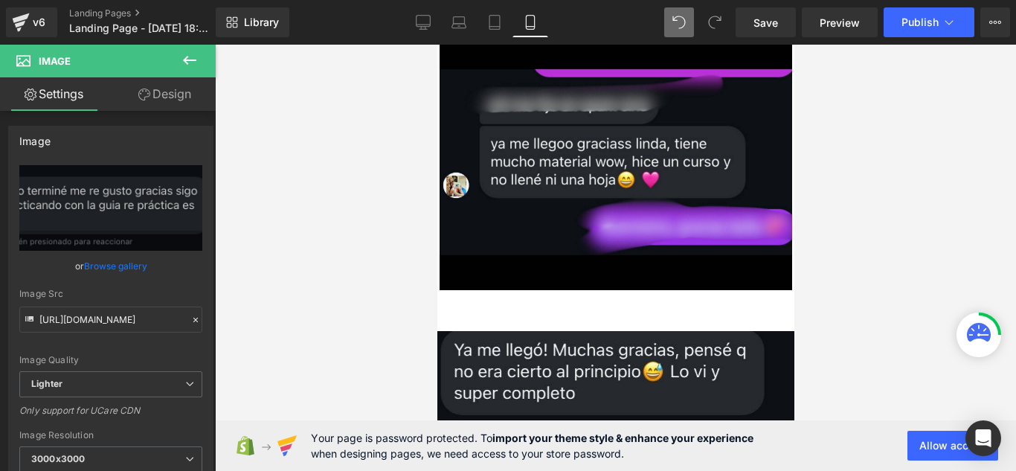
drag, startPoint x: 179, startPoint y: 97, endPoint x: 122, endPoint y: 206, distance: 123.4
click at [179, 97] on link "Design" at bounding box center [165, 93] width 108 height 33
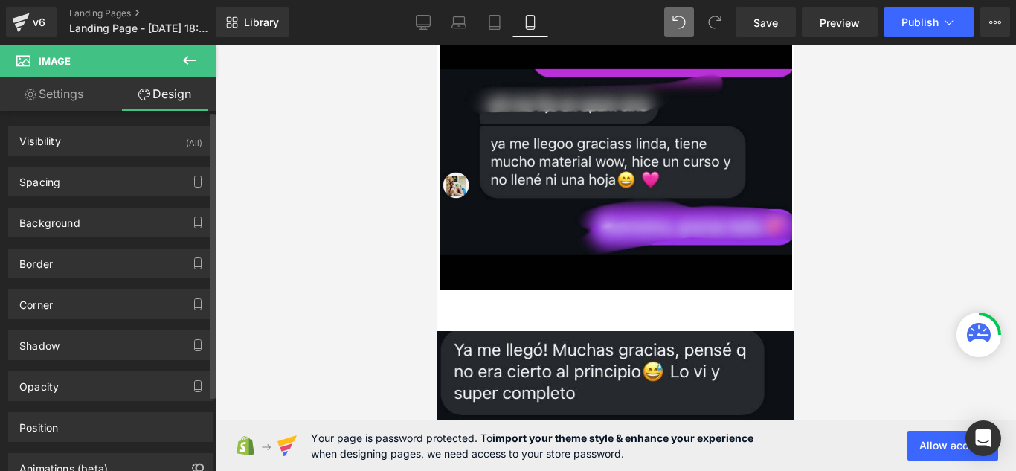
type input "0"
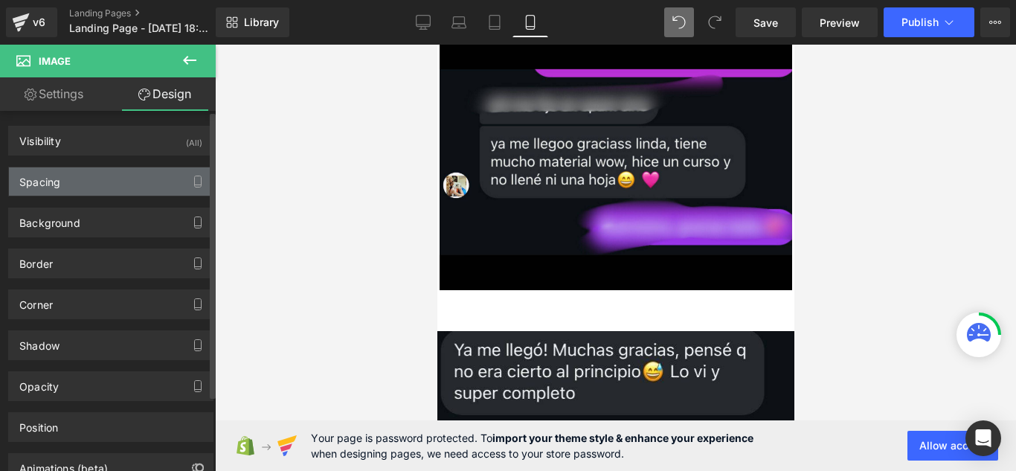
click at [146, 181] on div "Spacing" at bounding box center [111, 181] width 204 height 28
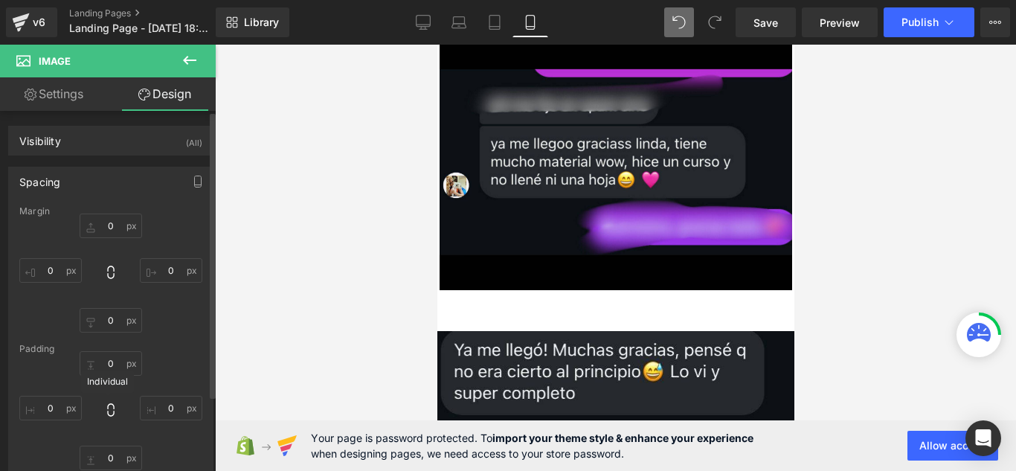
click at [103, 403] on icon at bounding box center [110, 409] width 15 height 15
click at [59, 414] on input "0" at bounding box center [50, 408] width 62 height 25
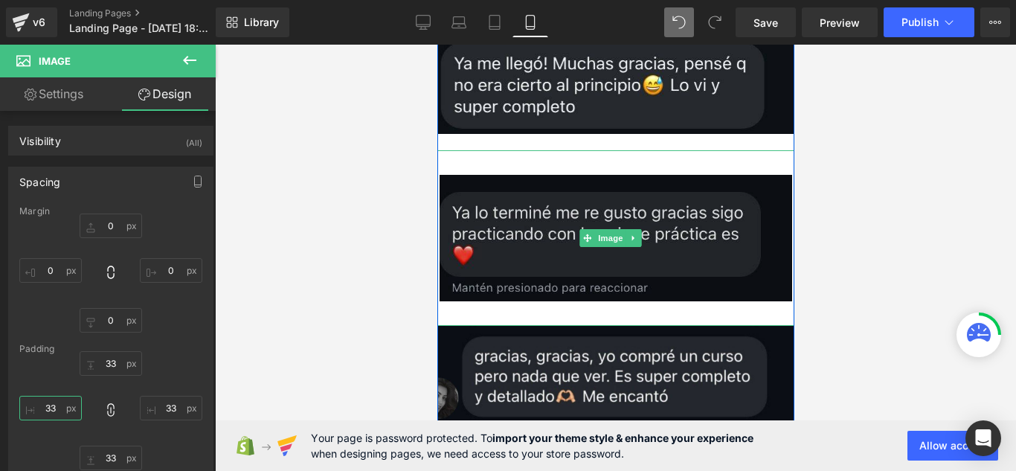
scroll to position [8743, 0]
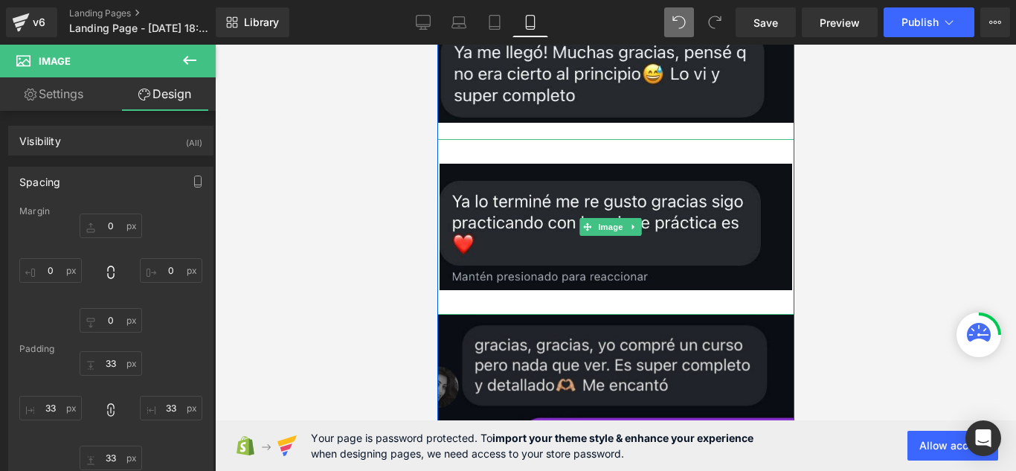
click at [579, 315] on div "Image" at bounding box center [615, 414] width 402 height 199
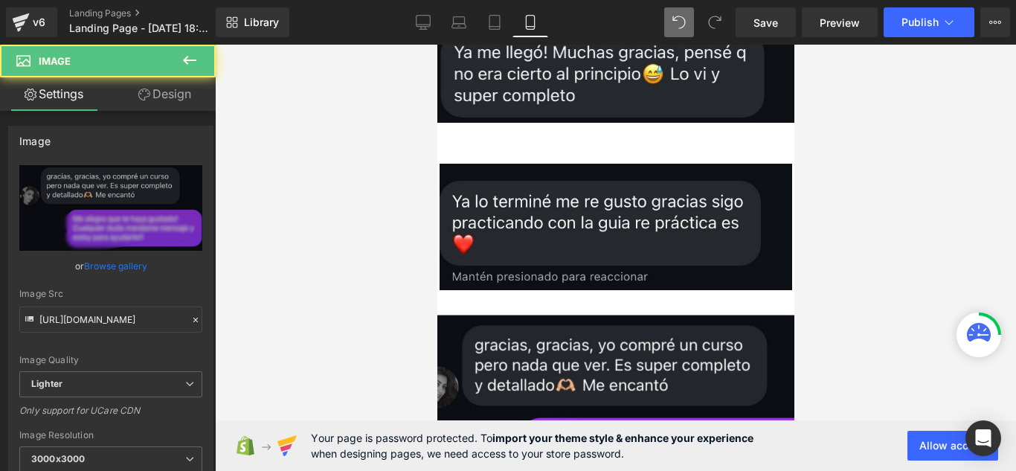
click at [165, 95] on link "Design" at bounding box center [165, 93] width 108 height 33
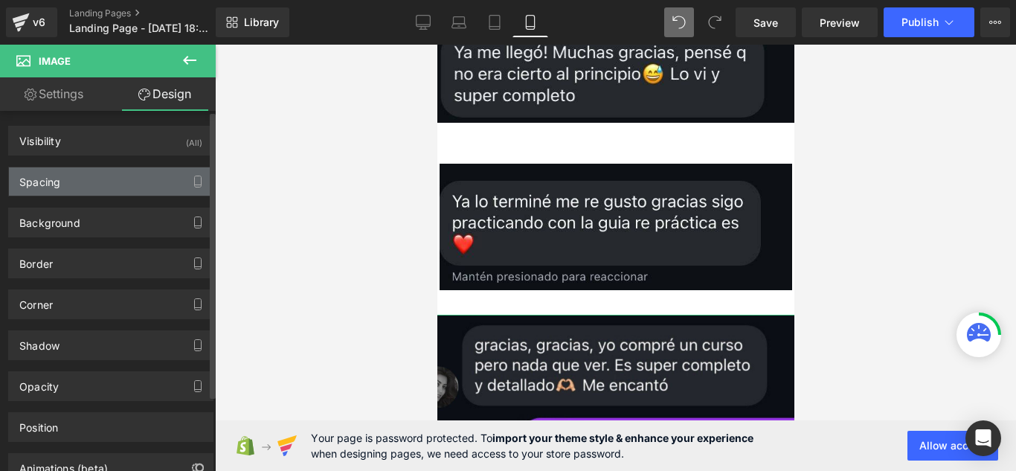
click at [141, 189] on div "Spacing" at bounding box center [111, 181] width 204 height 28
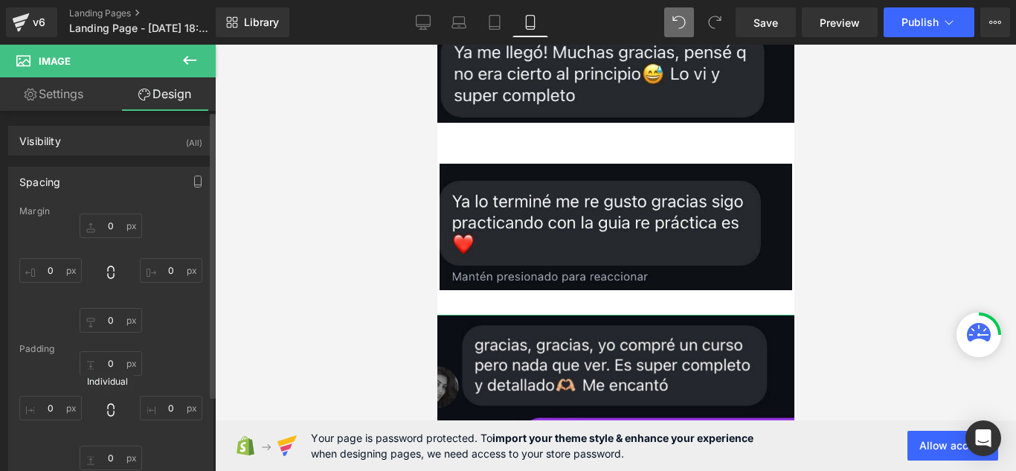
click at [109, 411] on icon at bounding box center [110, 409] width 15 height 15
click at [64, 405] on input "0" at bounding box center [50, 408] width 62 height 25
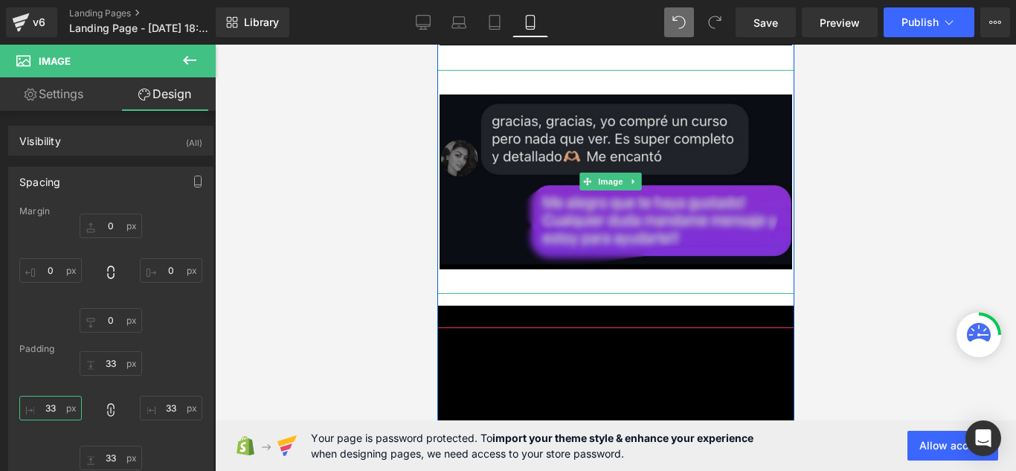
scroll to position [9040, 0]
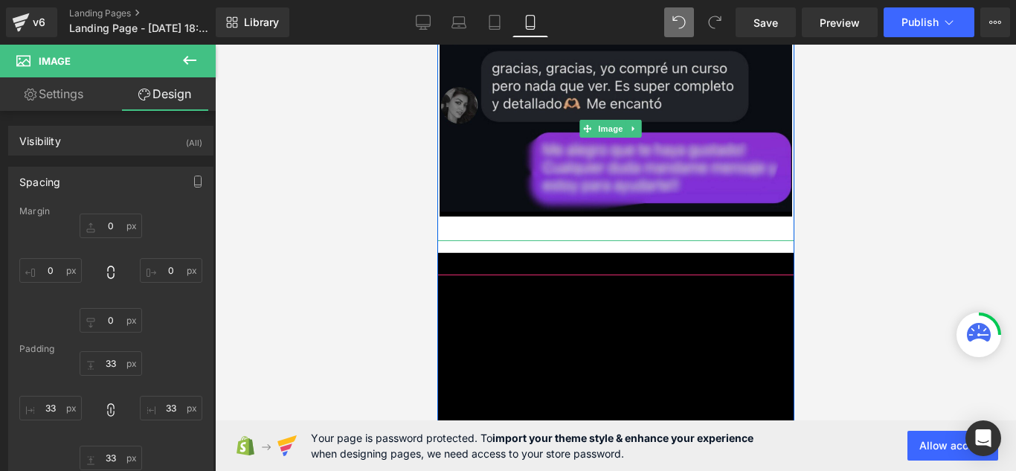
click at [558, 280] on div "350px" at bounding box center [615, 361] width 357 height 260
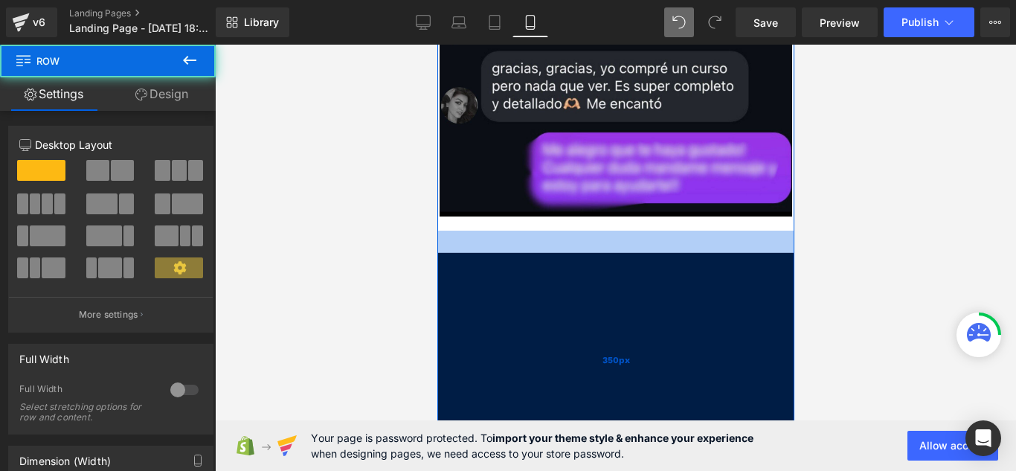
click at [611, 231] on div "350px" at bounding box center [615, 361] width 357 height 260
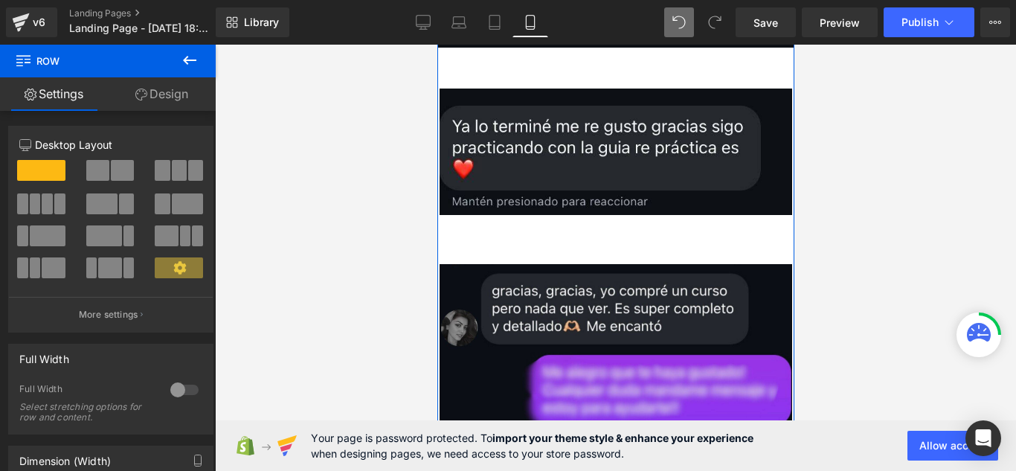
scroll to position [8817, 0]
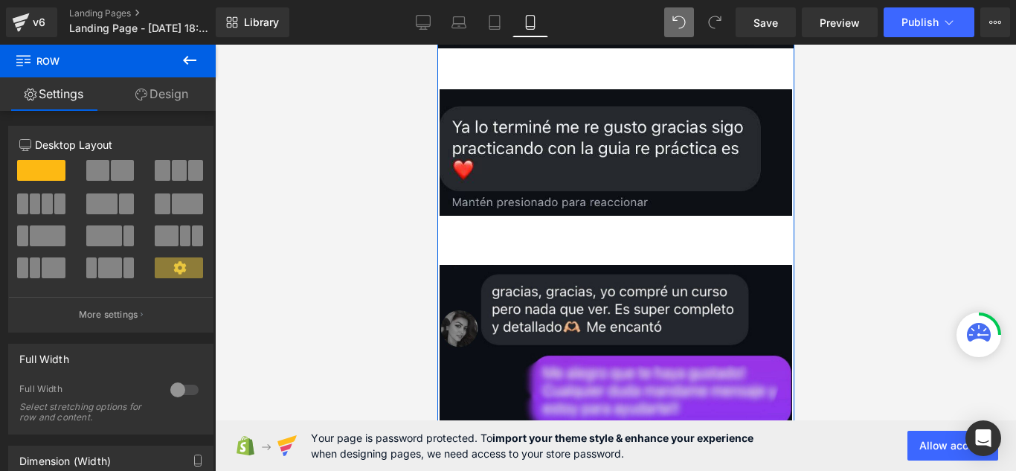
click at [802, 286] on div at bounding box center [615, 258] width 801 height 426
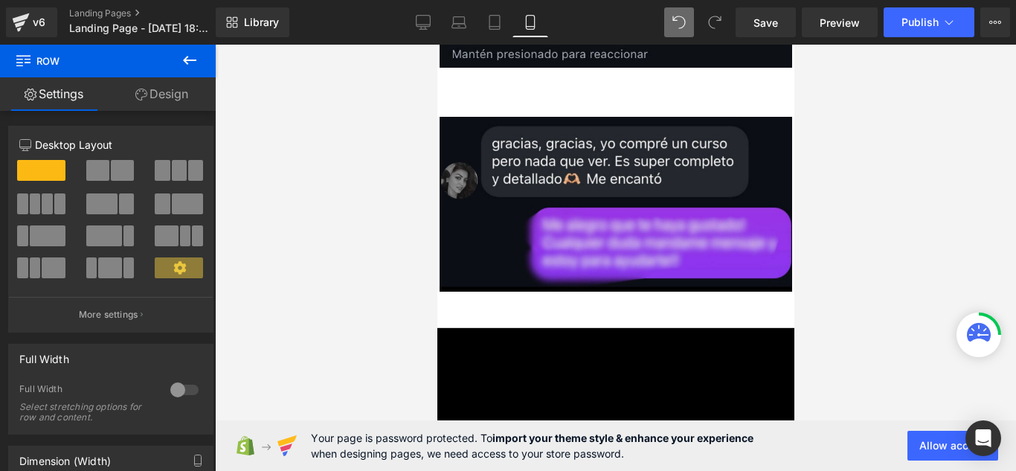
scroll to position [8966, 0]
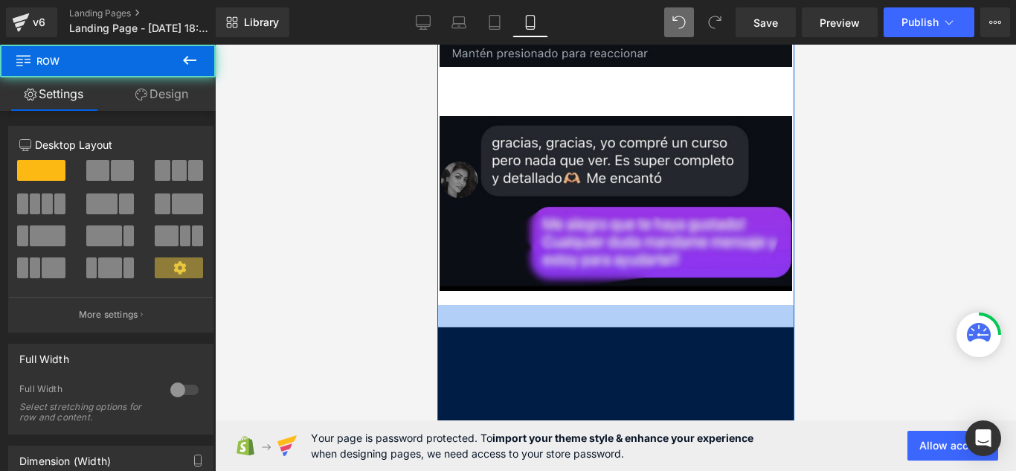
click at [607, 428] on span "350px" at bounding box center [616, 434] width 28 height 13
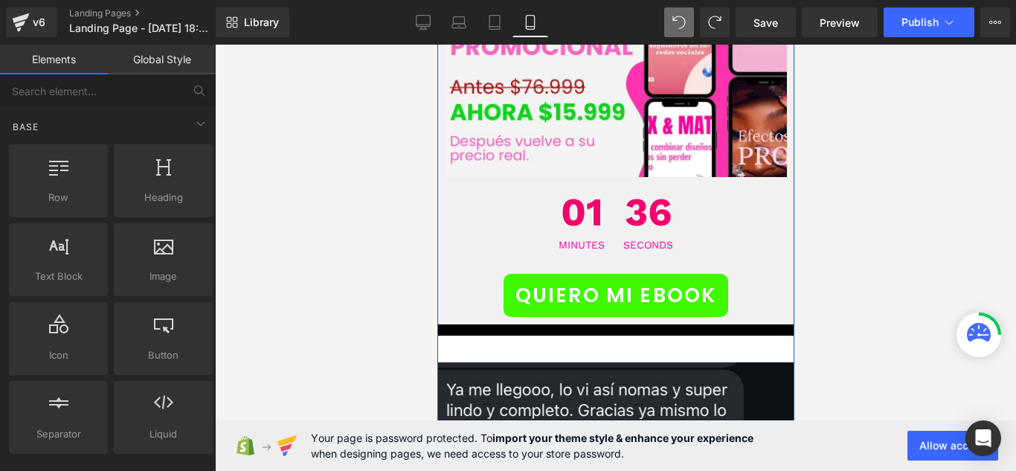
scroll to position [7436, 0]
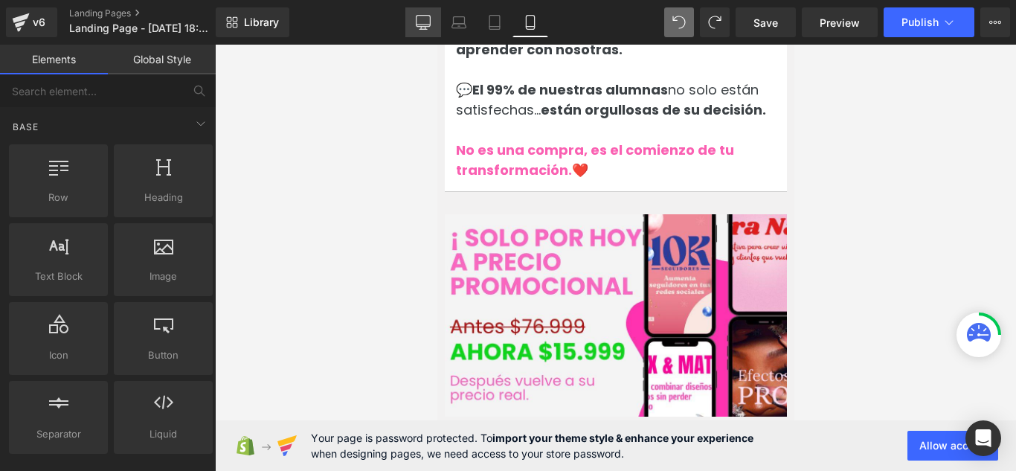
click at [427, 17] on icon at bounding box center [423, 22] width 15 height 15
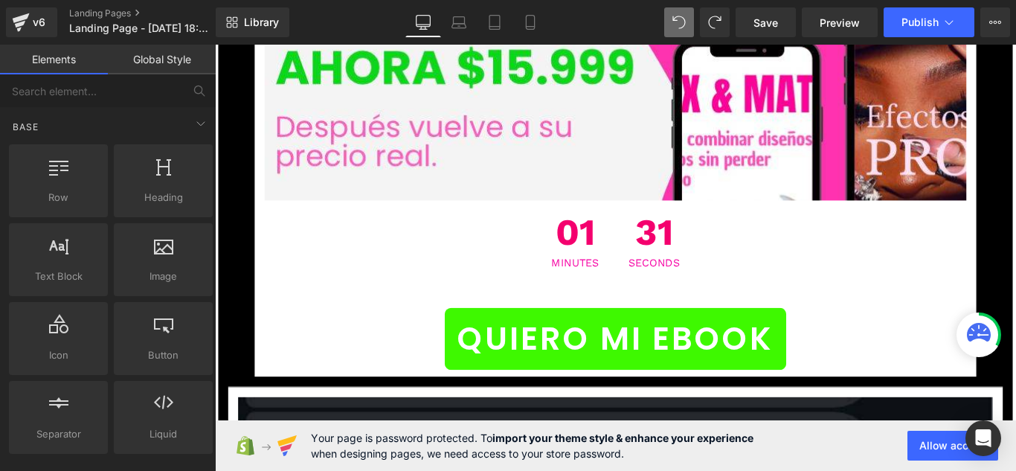
scroll to position [17011, 0]
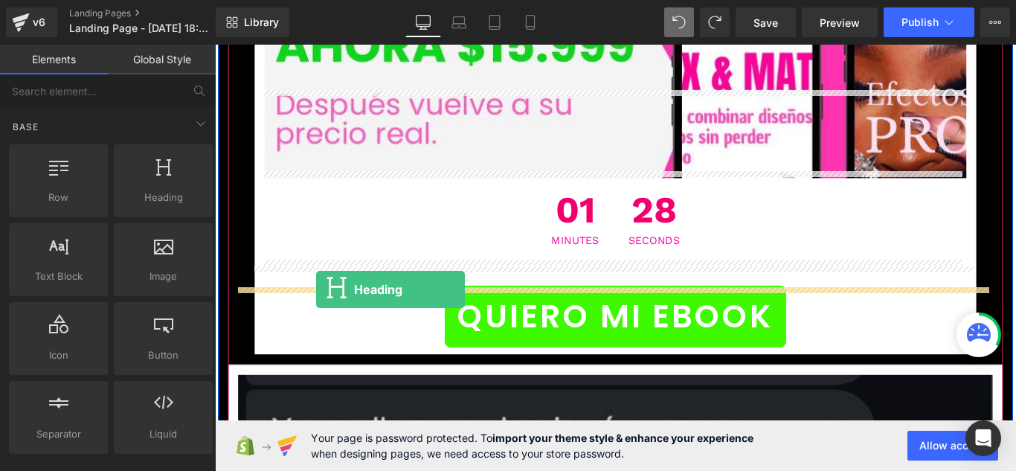
drag, startPoint x: 363, startPoint y: 226, endPoint x: 329, endPoint y: 319, distance: 99.0
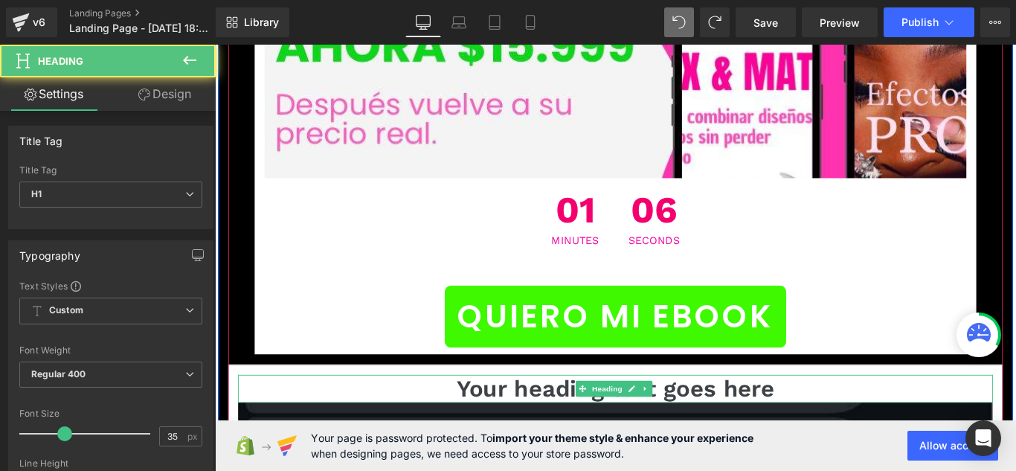
click at [529, 416] on h1 "Your heading text goes here" at bounding box center [665, 431] width 848 height 31
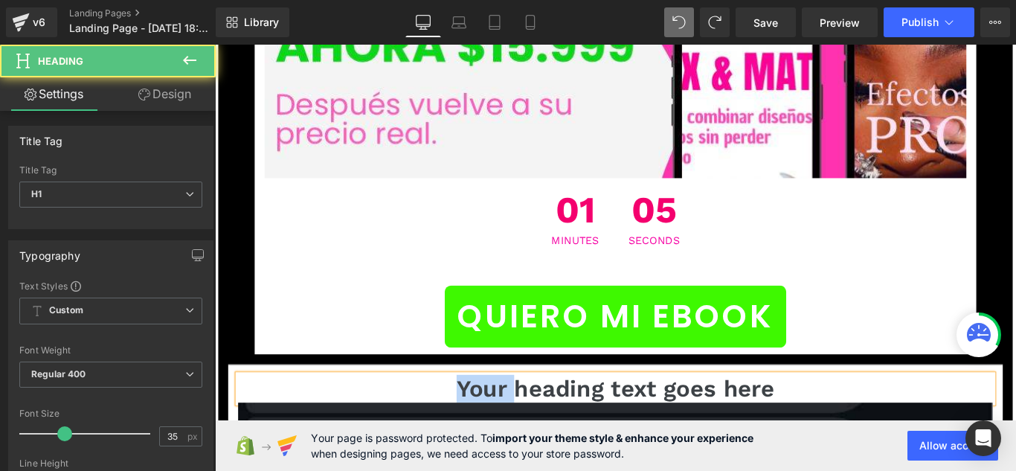
click at [529, 416] on h1 "Your heading text goes here" at bounding box center [665, 431] width 848 height 31
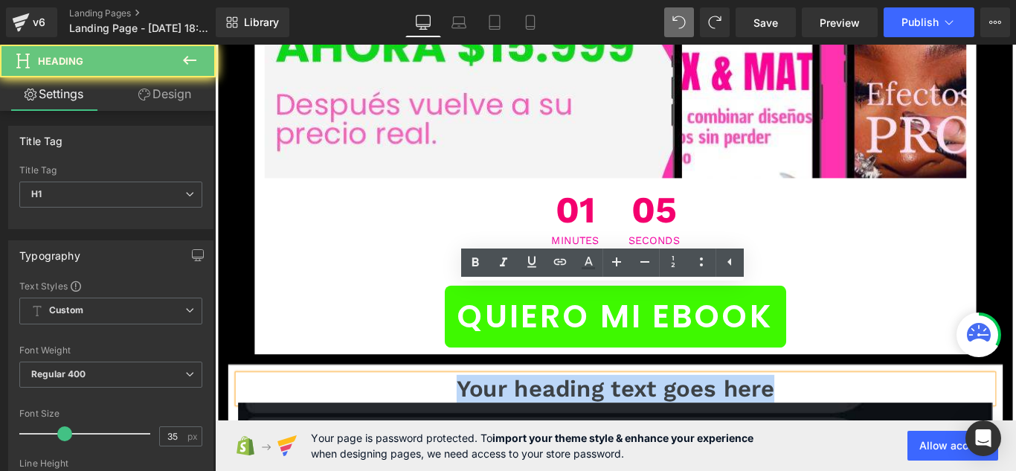
click at [529, 416] on h1 "Your heading text goes here" at bounding box center [665, 431] width 848 height 31
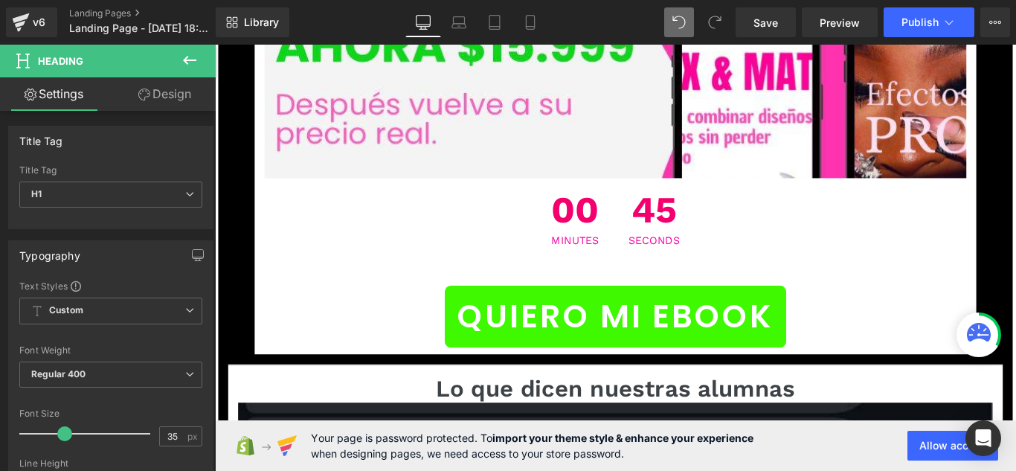
click at [156, 94] on link "Design" at bounding box center [165, 93] width 108 height 33
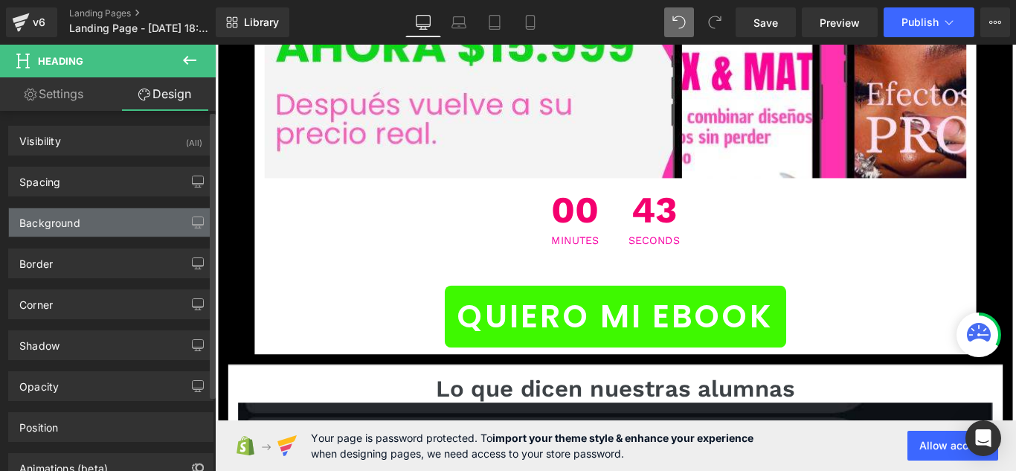
click at [80, 219] on div "Background" at bounding box center [111, 222] width 204 height 28
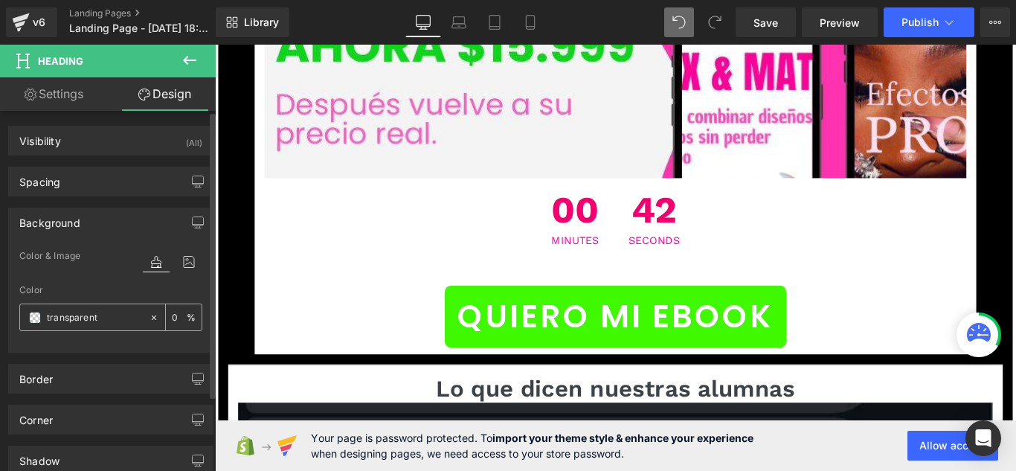
click at [35, 321] on span at bounding box center [35, 318] width 12 height 12
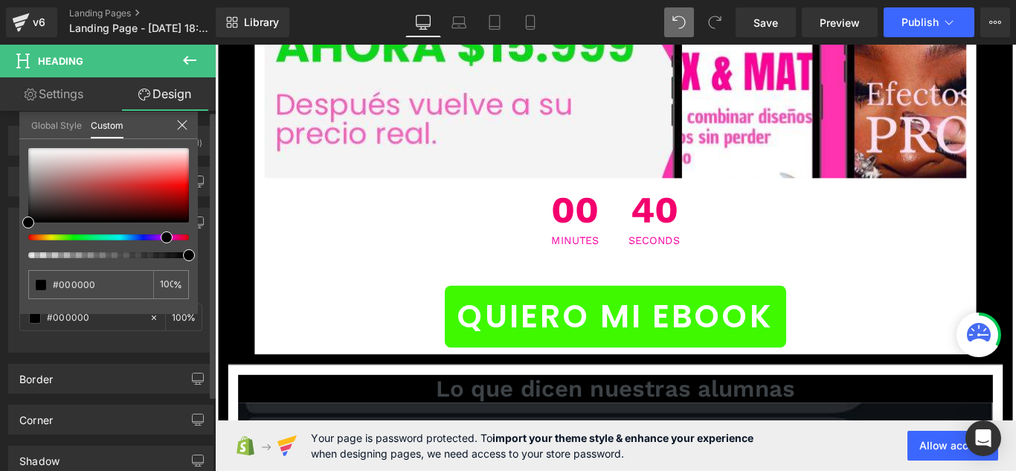
click at [161, 234] on div at bounding box center [102, 237] width 161 height 6
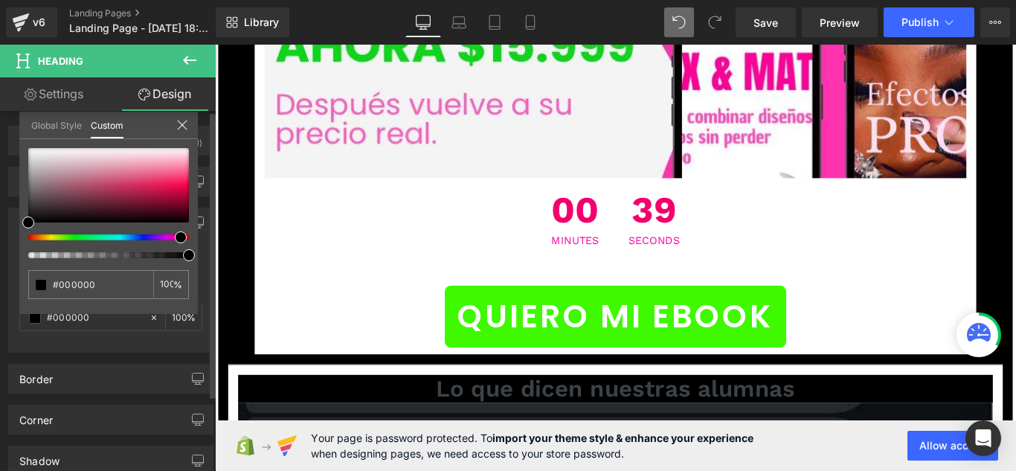
click at [175, 239] on div at bounding box center [102, 237] width 161 height 6
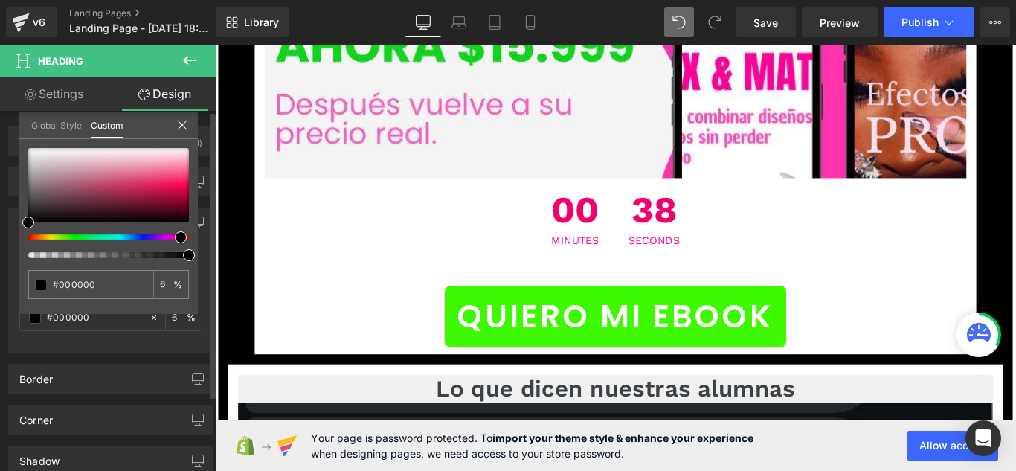
click at [31, 254] on div at bounding box center [102, 255] width 161 height 6
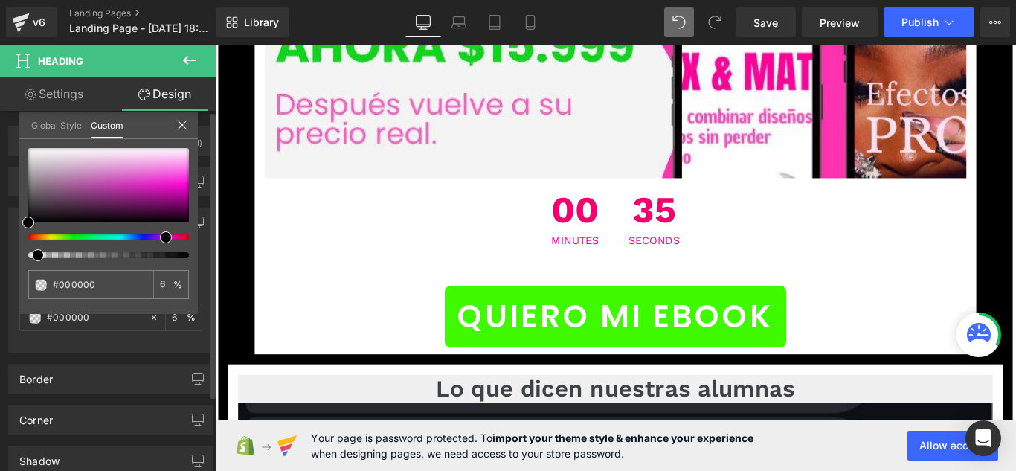
drag, startPoint x: 179, startPoint y: 236, endPoint x: 159, endPoint y: 242, distance: 20.9
click at [159, 242] on div at bounding box center [108, 203] width 161 height 110
click at [181, 190] on div at bounding box center [108, 185] width 161 height 74
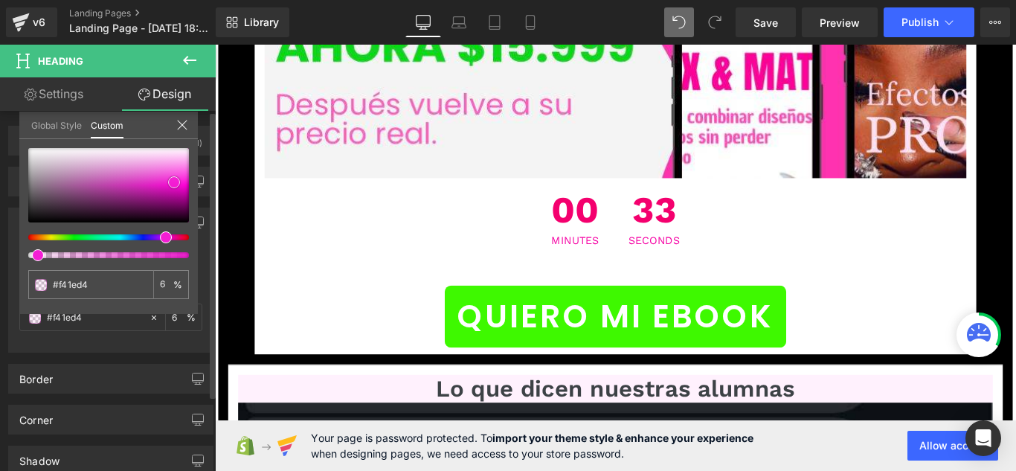
drag, startPoint x: 180, startPoint y: 188, endPoint x: 173, endPoint y: 180, distance: 10.6
click at [173, 180] on span at bounding box center [174, 182] width 12 height 12
click at [173, 187] on span at bounding box center [174, 189] width 12 height 12
click at [167, 286] on input "6" at bounding box center [166, 284] width 13 height 10
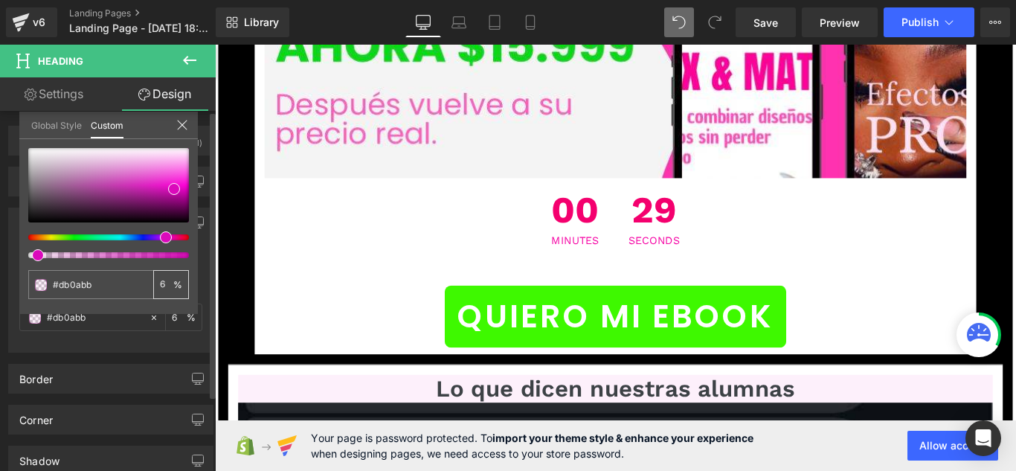
click at [167, 286] on input "6" at bounding box center [166, 284] width 13 height 10
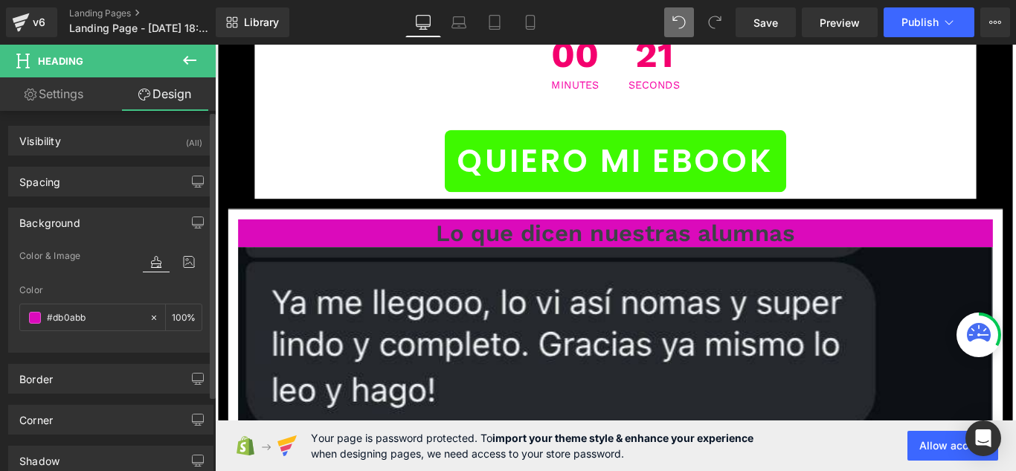
scroll to position [17159, 0]
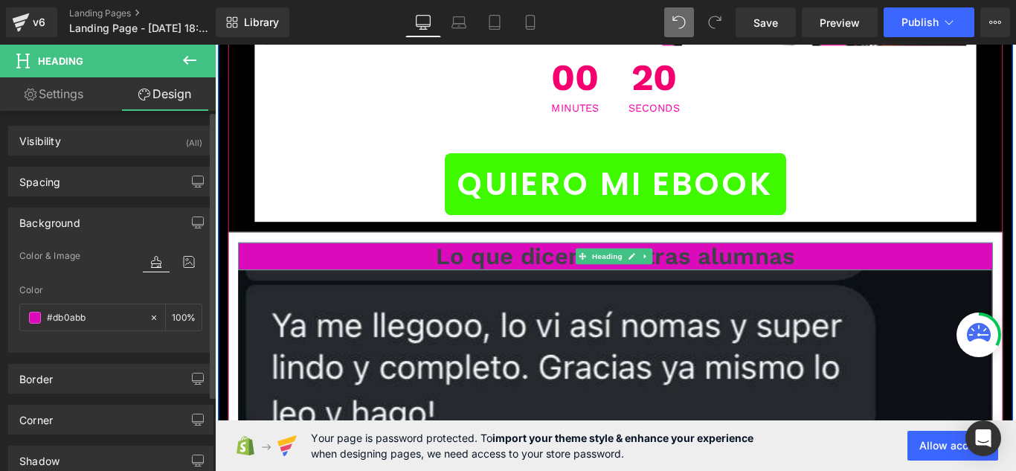
click at [497, 267] on h1 "Lo que dicen nuestras alumnas" at bounding box center [665, 282] width 848 height 31
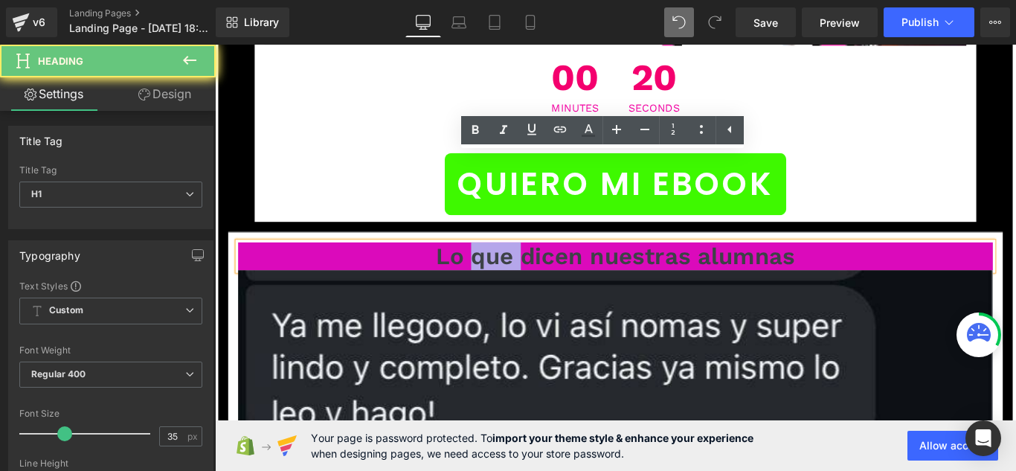
click at [497, 267] on h1 "Lo que dicen nuestras alumnas" at bounding box center [665, 282] width 848 height 31
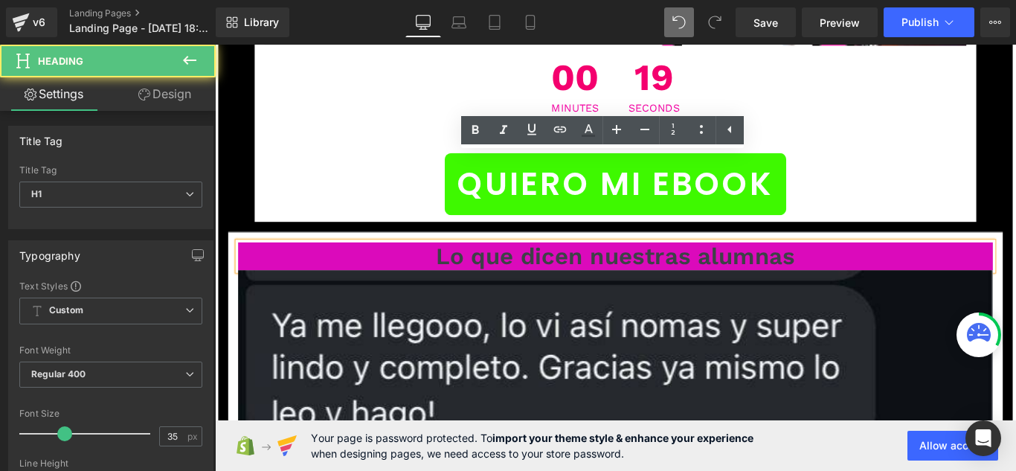
click at [462, 267] on h1 "Lo que dicen nuestras alumnas" at bounding box center [665, 282] width 848 height 31
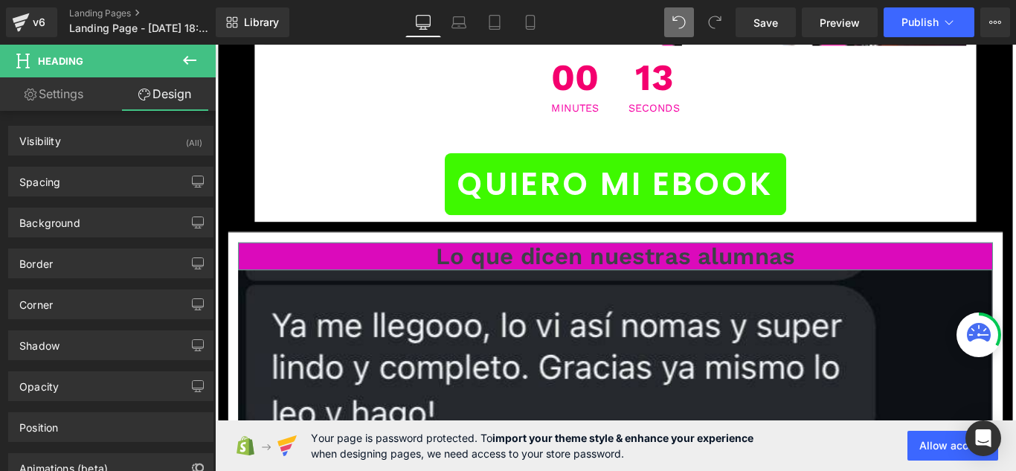
click at [171, 98] on link "Design" at bounding box center [165, 93] width 108 height 33
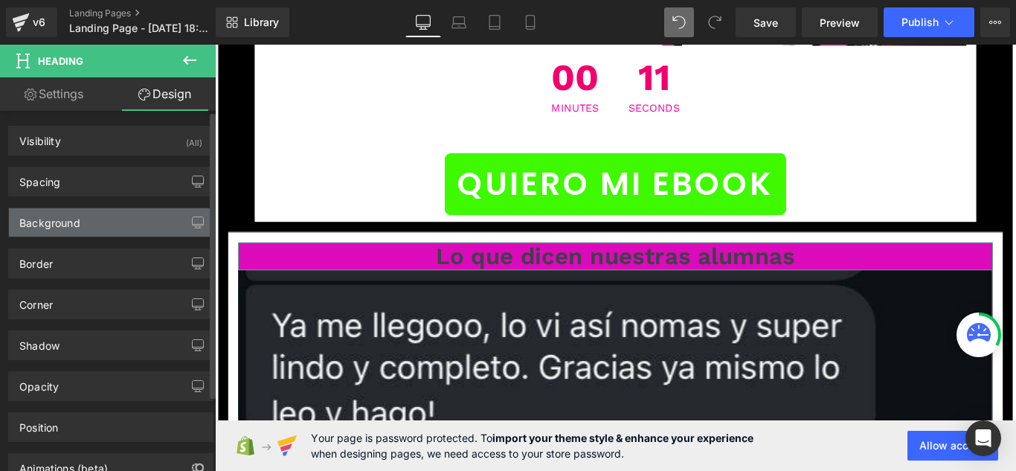
click at [132, 230] on div "Background" at bounding box center [111, 222] width 204 height 28
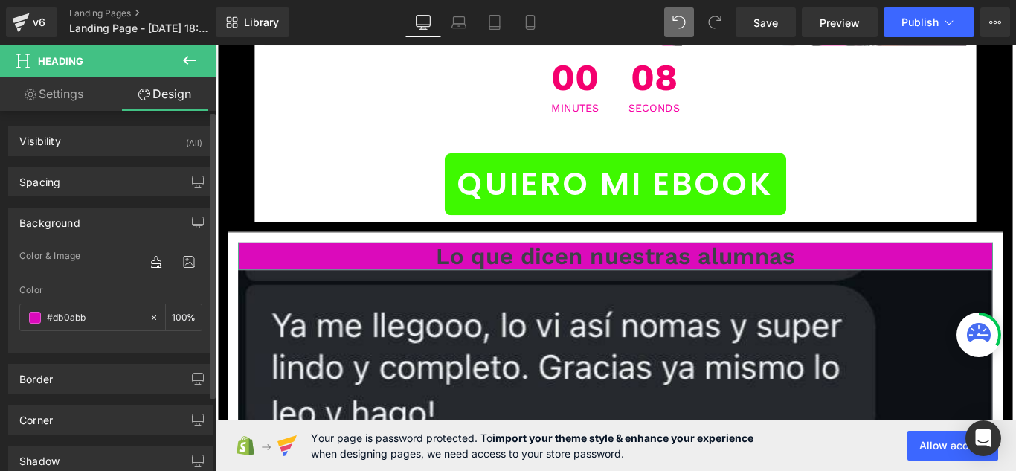
click at [154, 263] on icon at bounding box center [156, 261] width 27 height 19
click at [37, 320] on span at bounding box center [35, 318] width 12 height 12
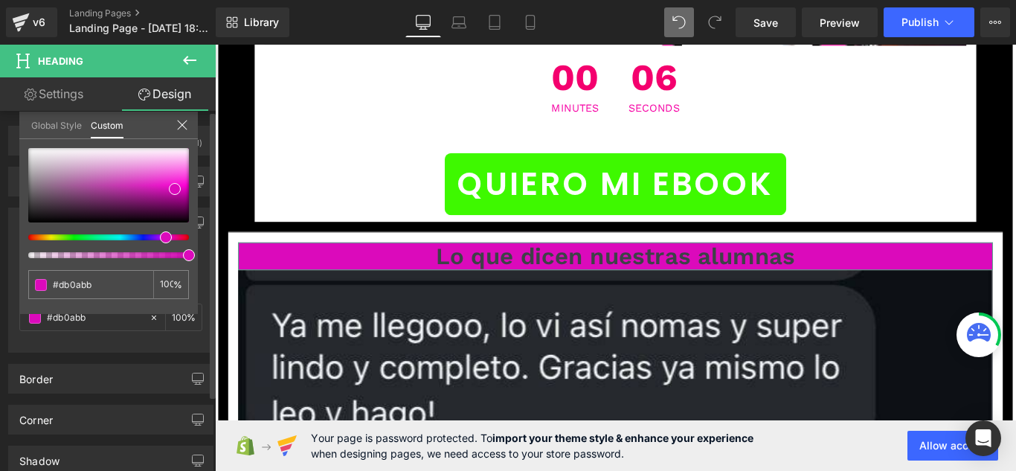
click at [31, 251] on div at bounding box center [108, 203] width 161 height 110
click at [30, 254] on div at bounding box center [102, 255] width 161 height 6
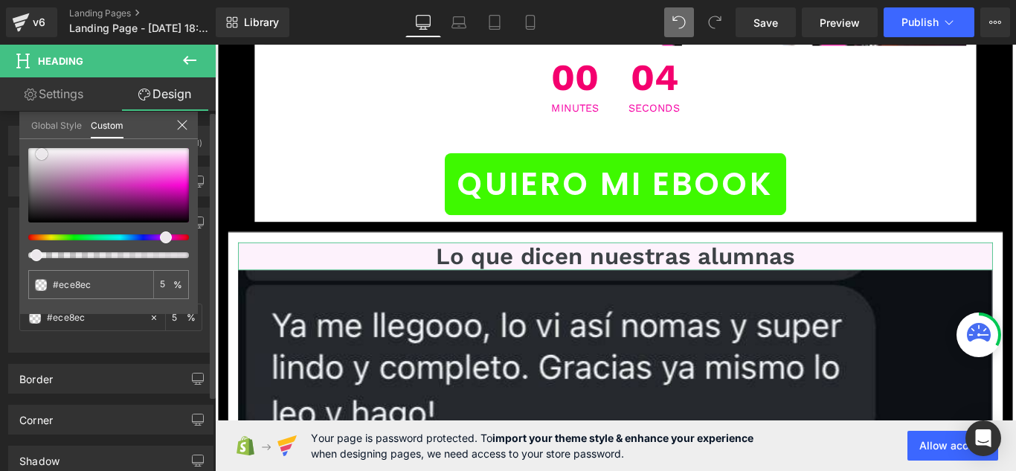
click at [42, 154] on div at bounding box center [108, 185] width 161 height 74
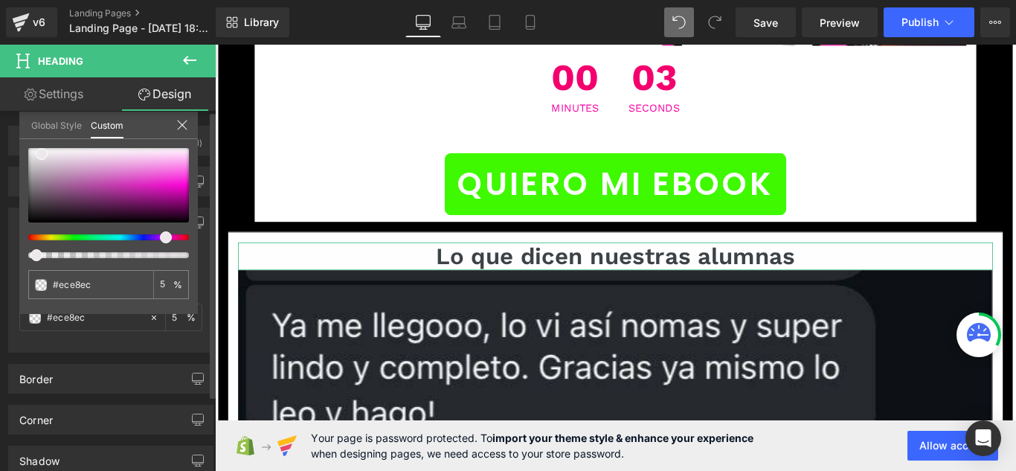
click at [184, 126] on icon at bounding box center [182, 125] width 12 height 12
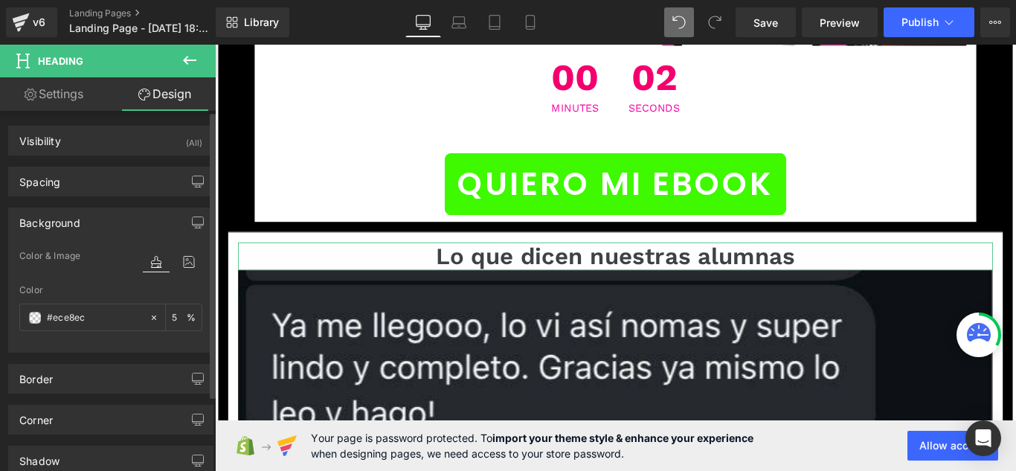
click at [83, 104] on link "Settings" at bounding box center [54, 93] width 108 height 33
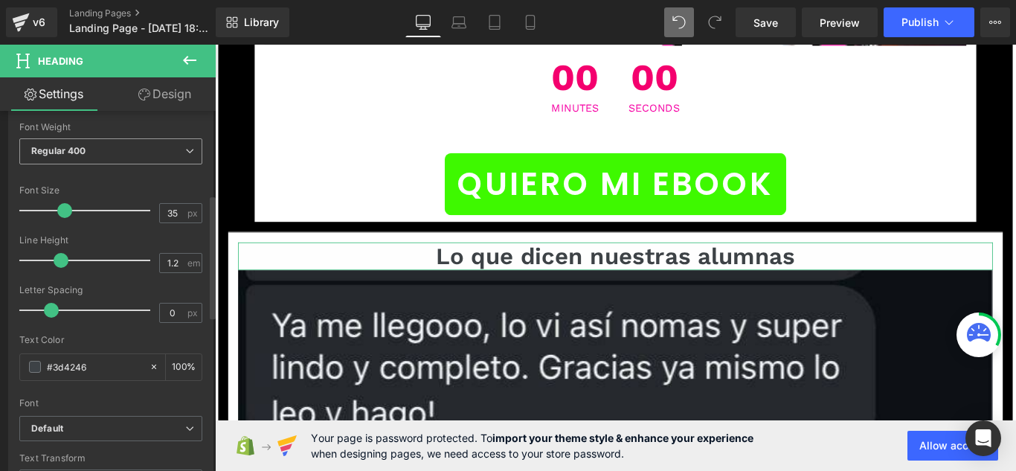
scroll to position [297, 0]
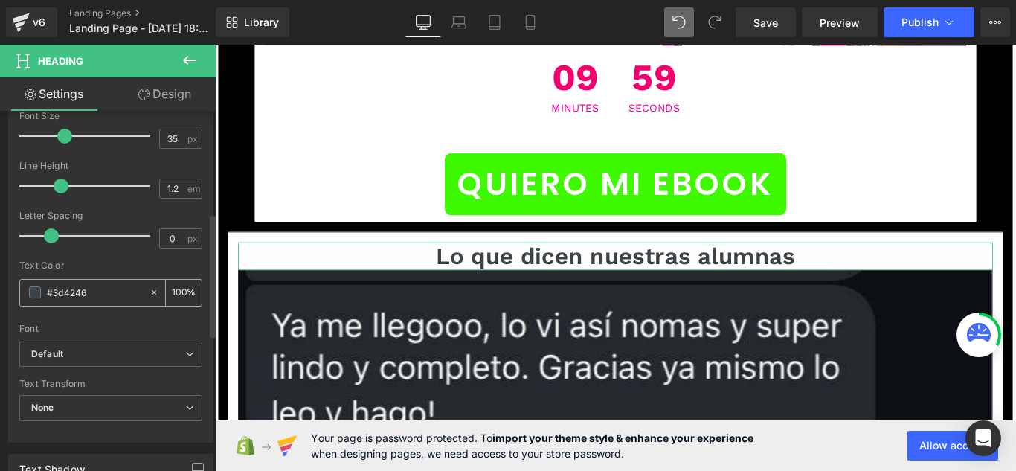
click at [33, 294] on span at bounding box center [35, 292] width 12 height 12
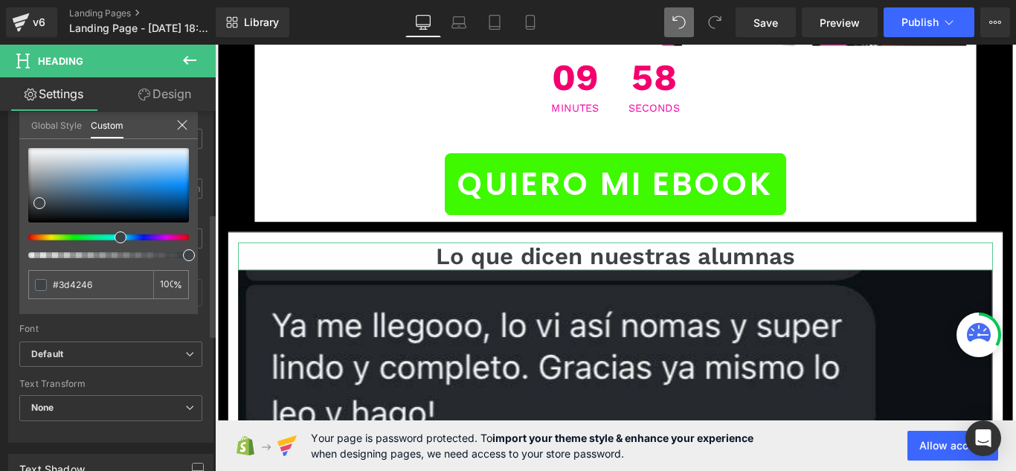
click at [162, 234] on div at bounding box center [102, 237] width 161 height 6
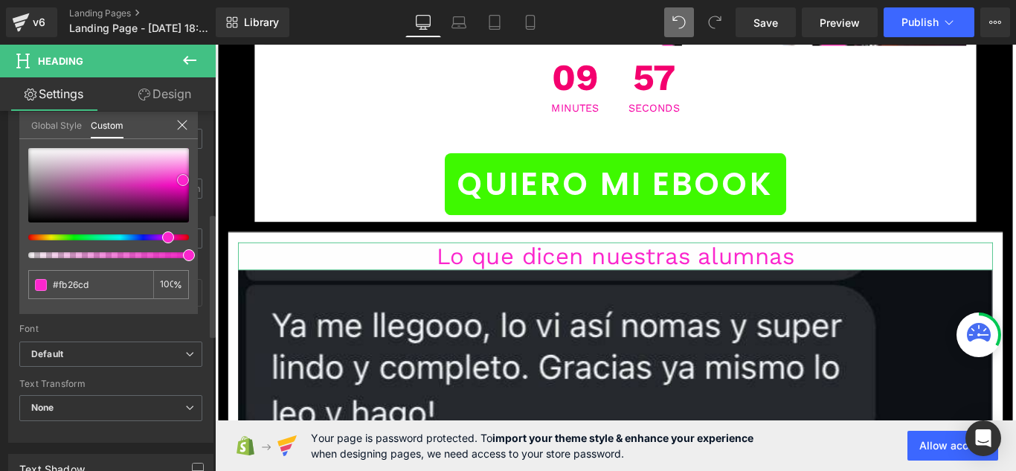
click at [183, 180] on div at bounding box center [108, 185] width 161 height 74
click at [181, 120] on icon at bounding box center [182, 125] width 12 height 12
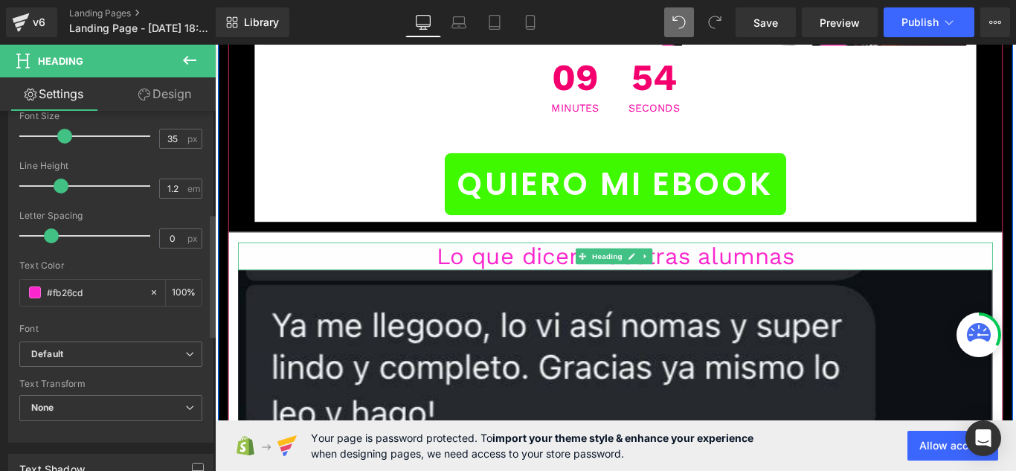
click at [598, 267] on h1 "Lo que dicen nuestras alumnas" at bounding box center [665, 282] width 848 height 31
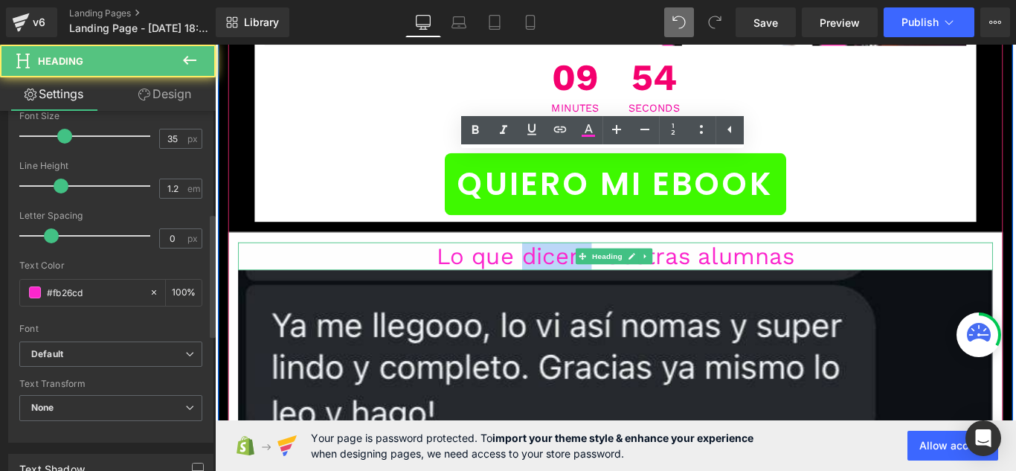
click at [598, 267] on h1 "Lo que dicen nuestras alumnas" at bounding box center [665, 282] width 848 height 31
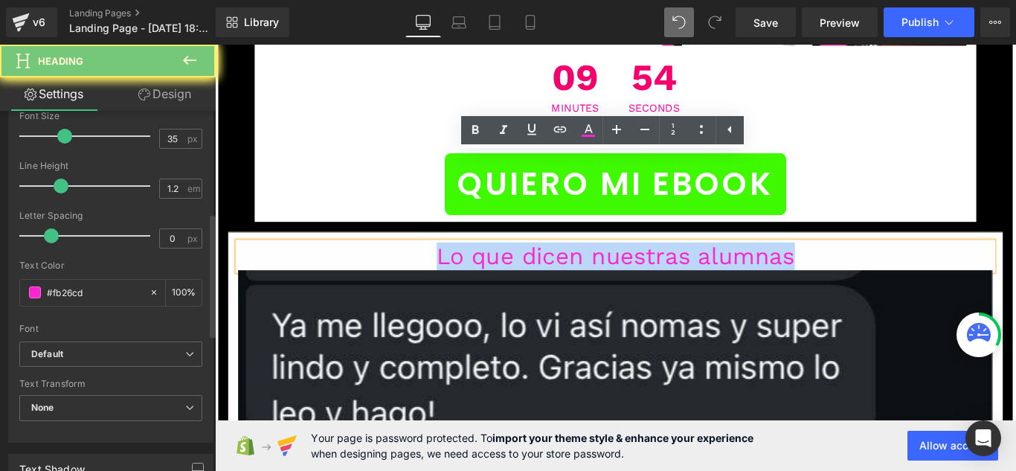
click at [598, 267] on h1 "Lo que dicen nuestras alumnas" at bounding box center [665, 282] width 848 height 31
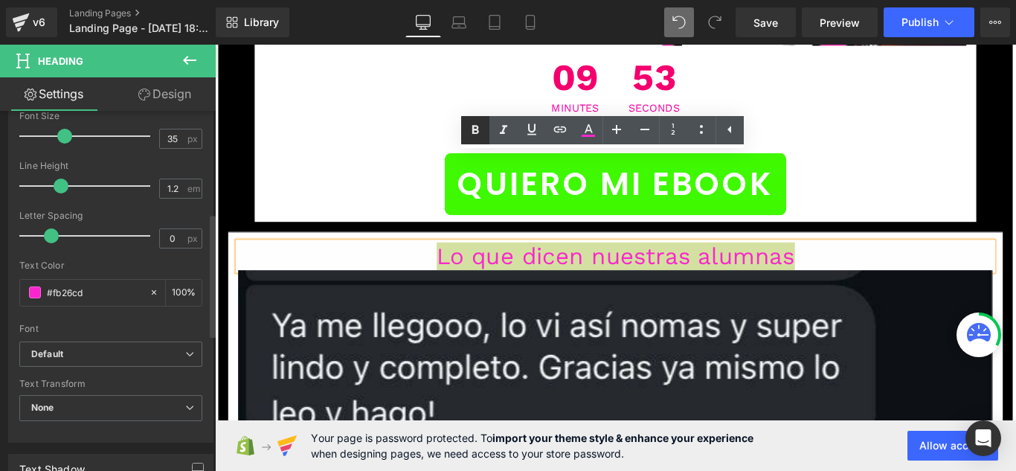
click at [478, 132] on icon at bounding box center [475, 130] width 7 height 9
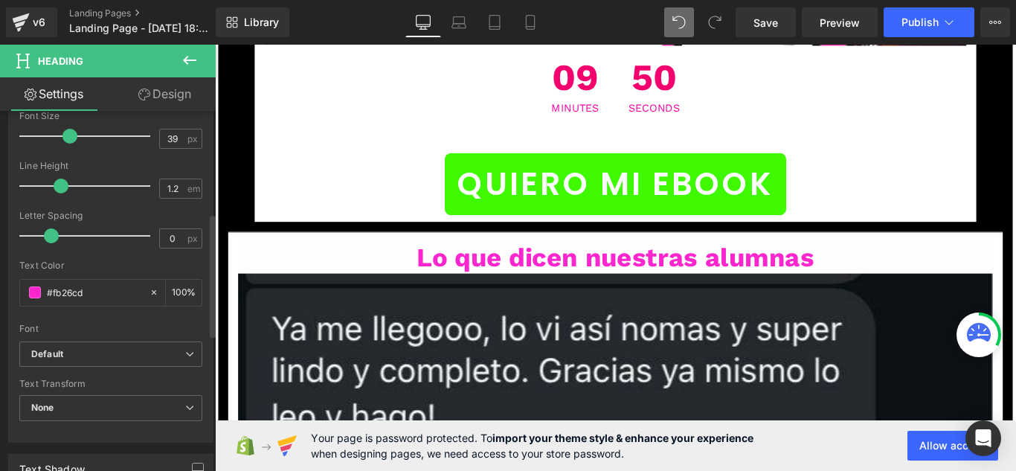
click at [71, 138] on span at bounding box center [69, 136] width 15 height 15
click at [525, 18] on icon at bounding box center [530, 22] width 15 height 15
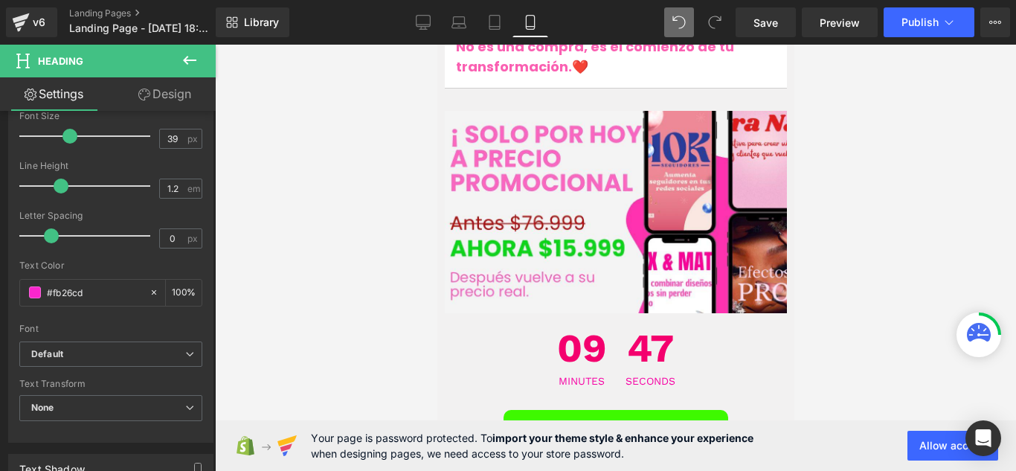
scroll to position [7614, 0]
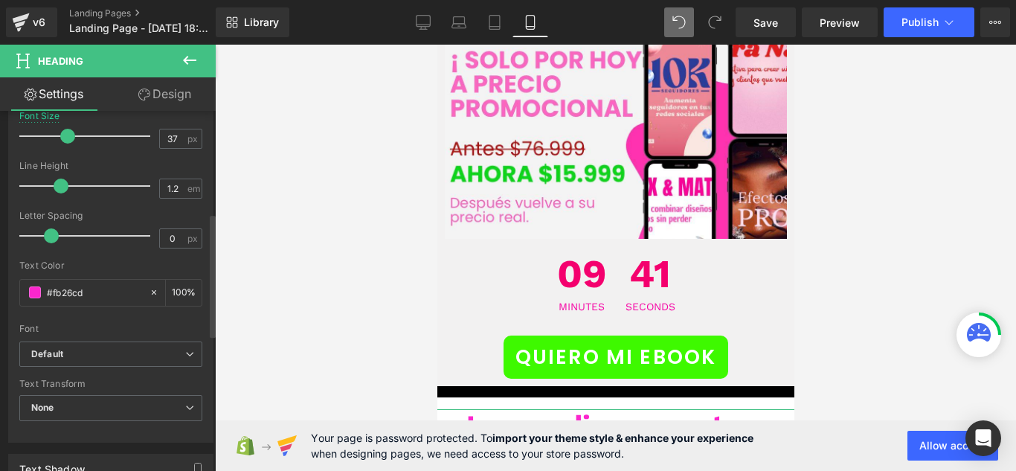
click at [63, 136] on span at bounding box center [67, 136] width 15 height 15
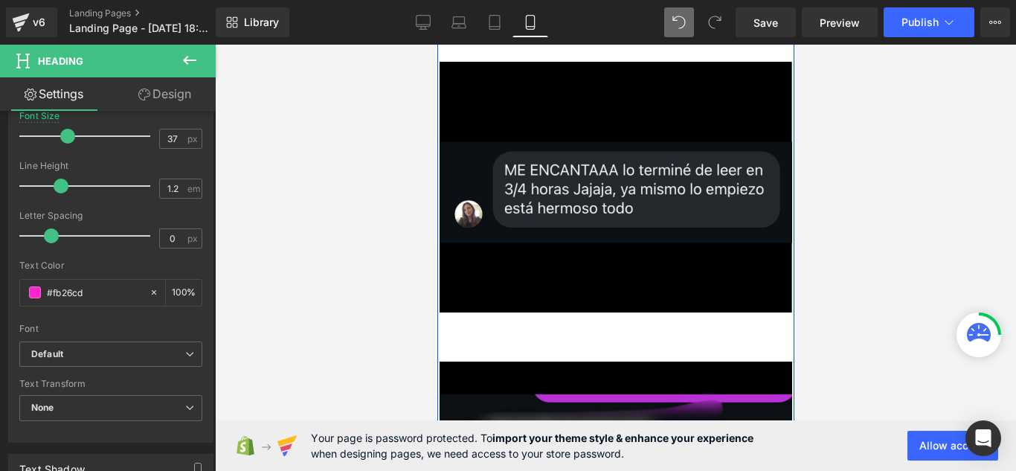
scroll to position [8209, 0]
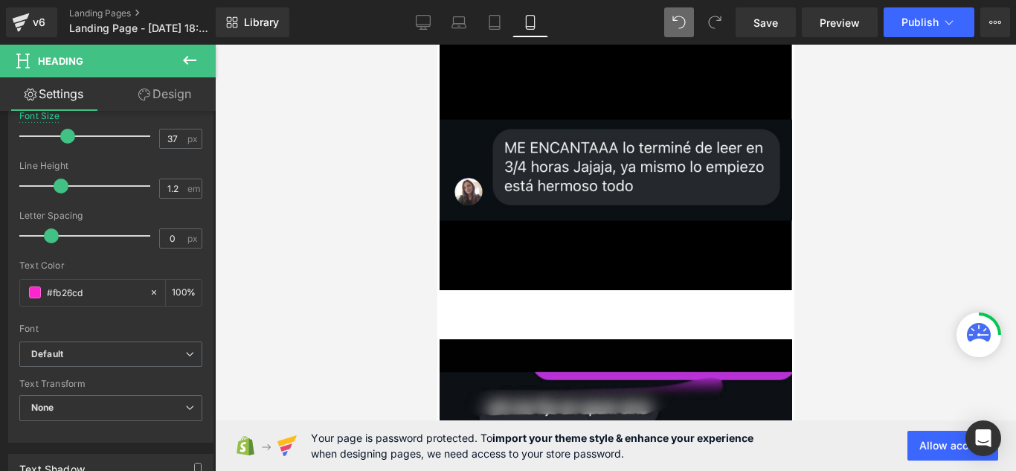
click at [186, 66] on icon at bounding box center [190, 60] width 18 height 18
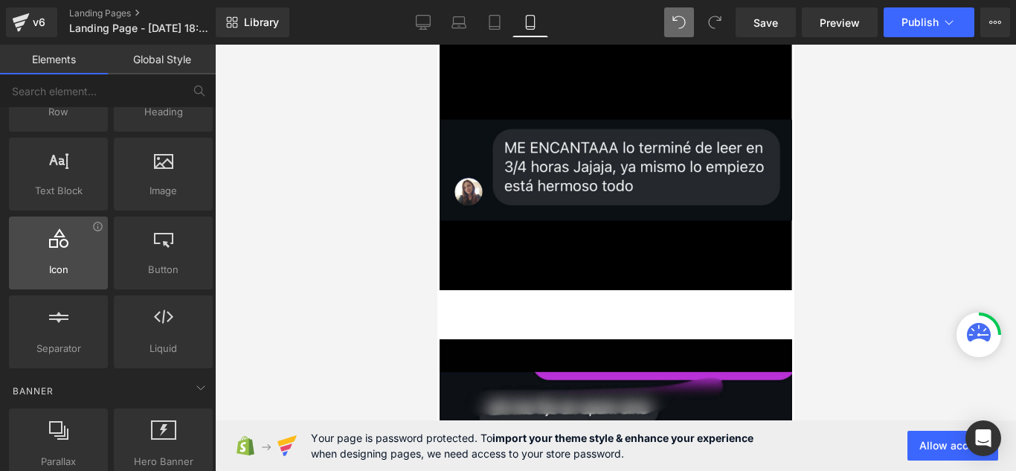
scroll to position [74, 0]
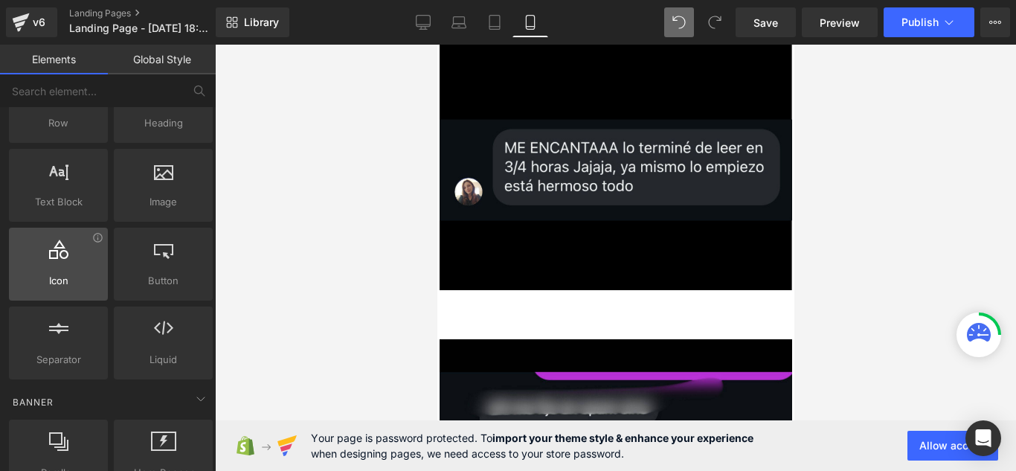
click at [59, 292] on div "Icon icons, symbols" at bounding box center [58, 264] width 99 height 73
click at [74, 271] on div at bounding box center [58, 255] width 90 height 33
click at [96, 246] on div at bounding box center [58, 255] width 90 height 33
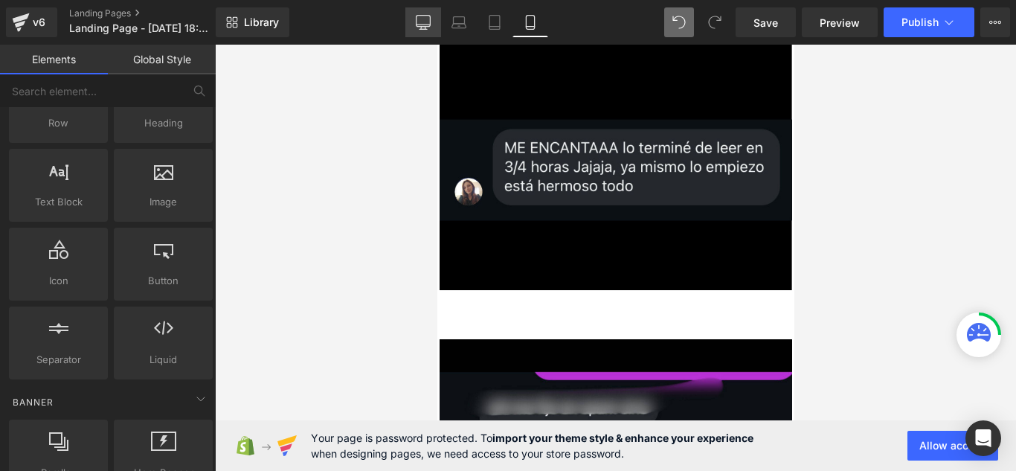
click at [421, 26] on icon at bounding box center [423, 21] width 14 height 11
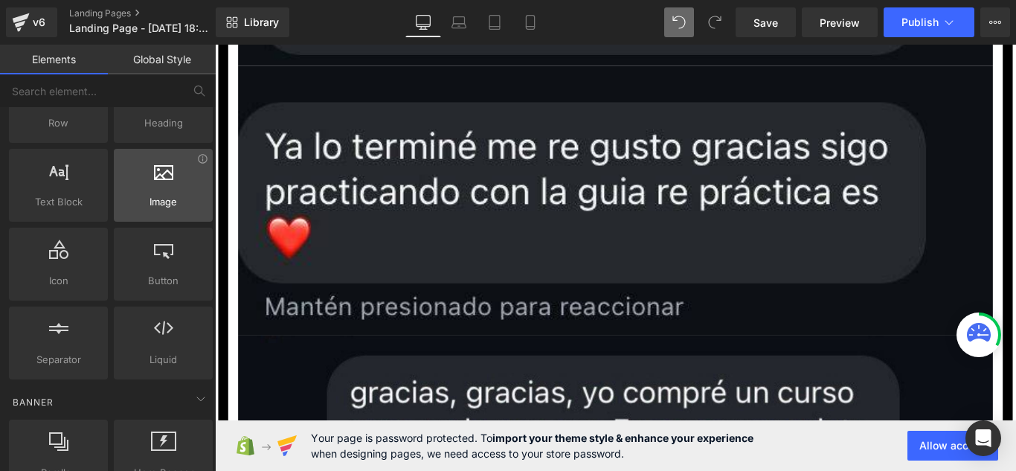
scroll to position [19723, 0]
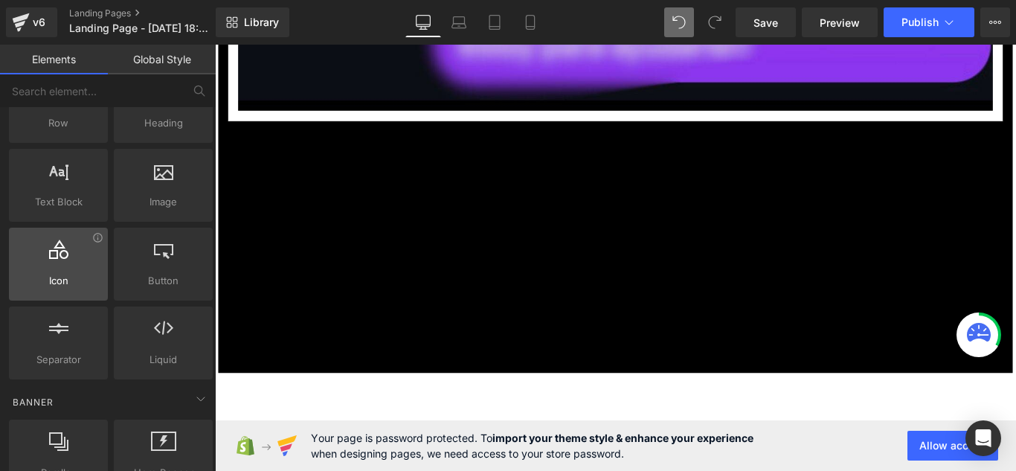
click at [81, 271] on div at bounding box center [58, 255] width 90 height 33
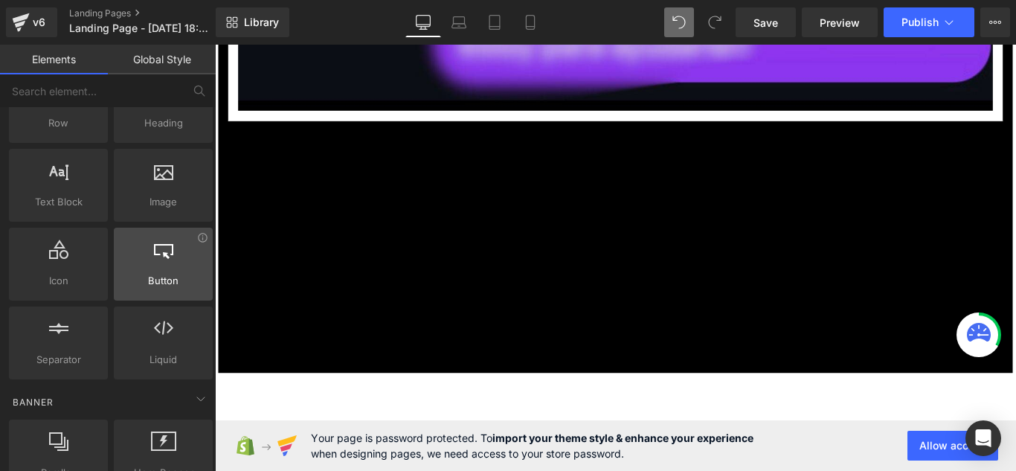
scroll to position [0, 0]
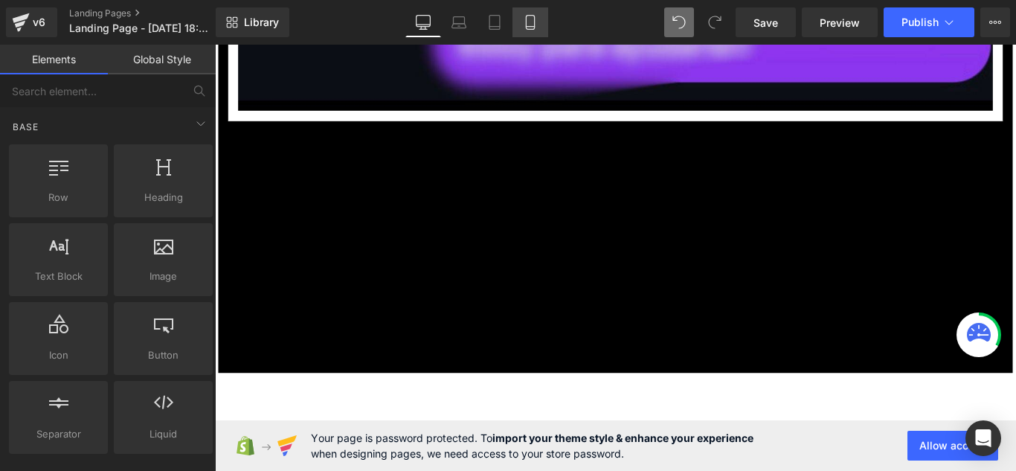
click at [531, 16] on icon at bounding box center [530, 23] width 8 height 14
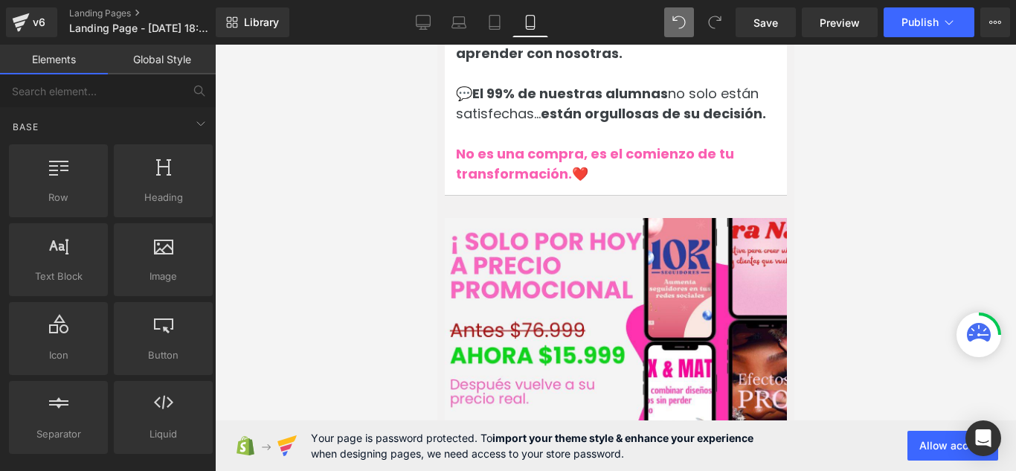
scroll to position [7629, 0]
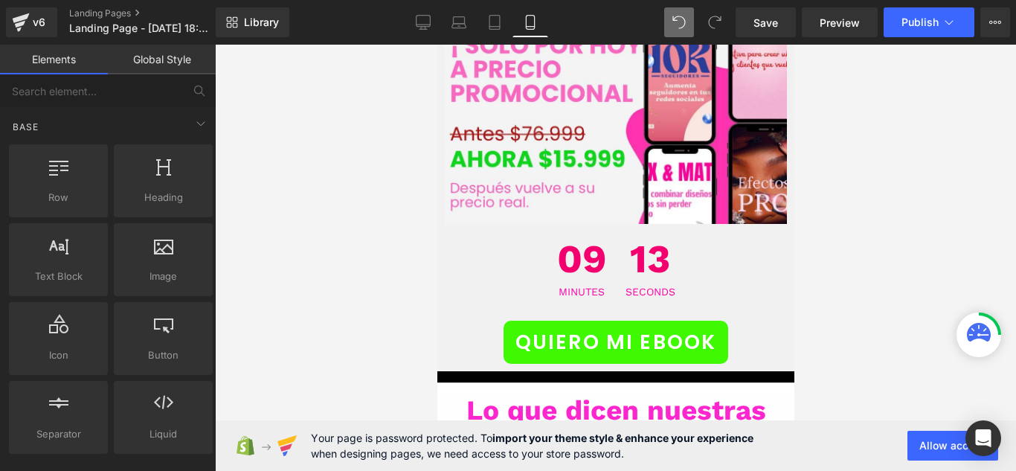
click at [574, 394] on span "Lo que dicen nuestras alumnas" at bounding box center [616, 426] width 300 height 65
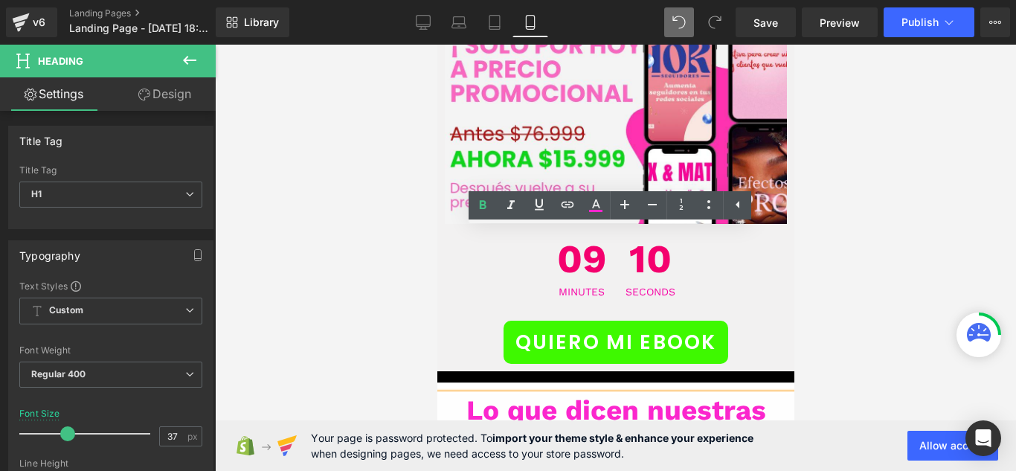
click at [680, 394] on h1 "Lo que dicen nuestras alumnas" at bounding box center [615, 427] width 402 height 66
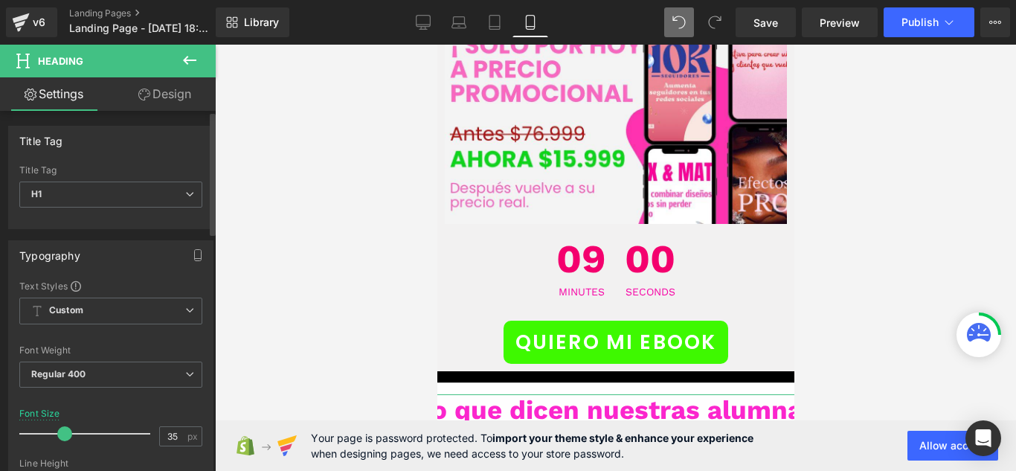
click at [60, 432] on span at bounding box center [64, 433] width 15 height 15
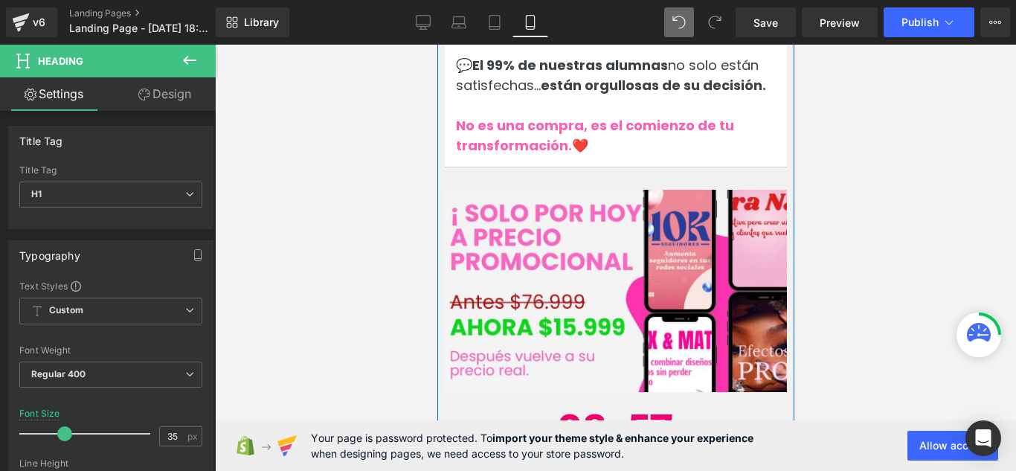
scroll to position [7555, 0]
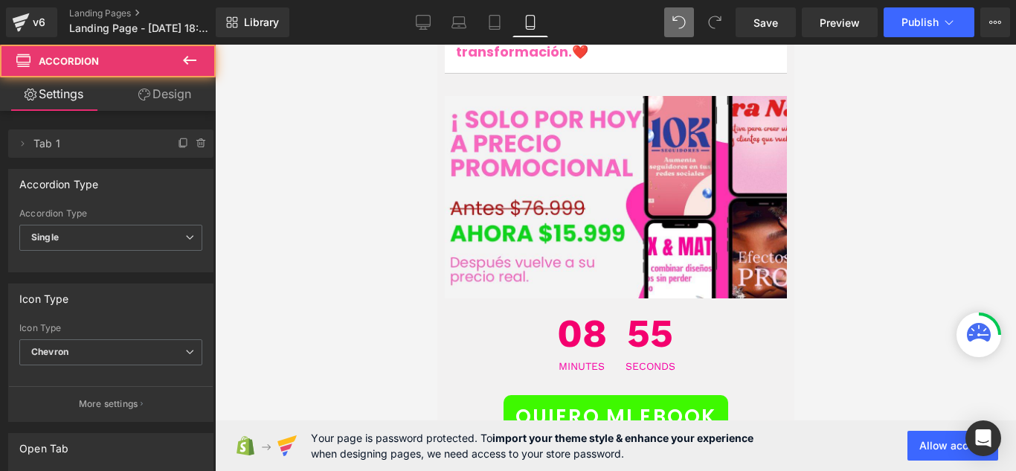
click at [151, 98] on link "Design" at bounding box center [165, 93] width 108 height 33
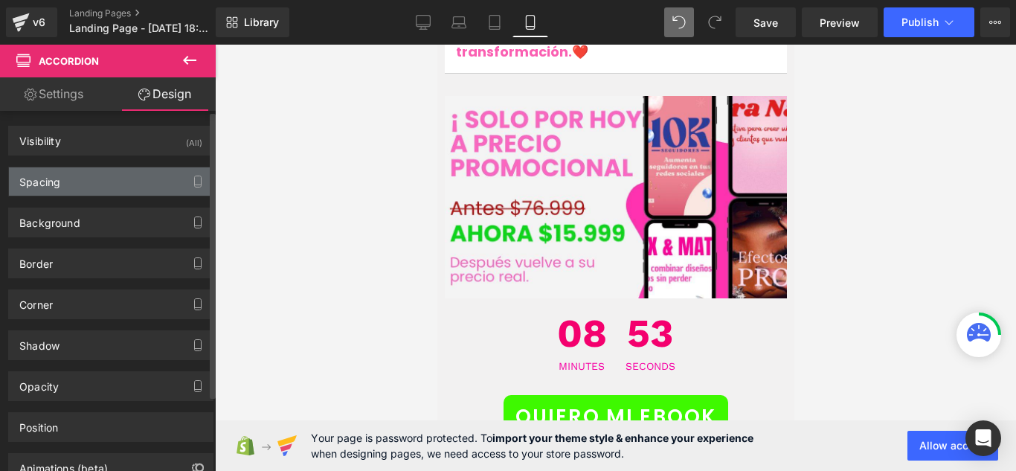
click at [131, 178] on div "Spacing" at bounding box center [111, 181] width 204 height 28
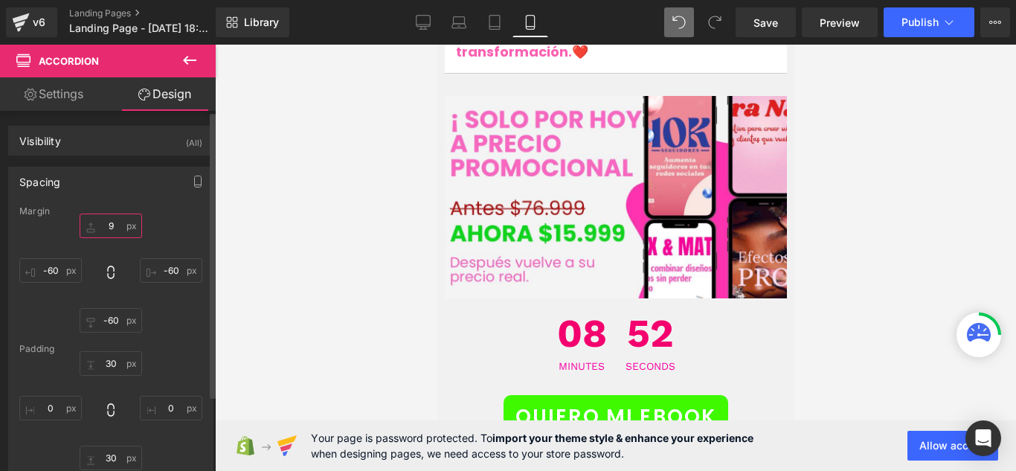
click at [130, 220] on input "9" at bounding box center [111, 225] width 62 height 25
click at [107, 274] on icon at bounding box center [110, 271] width 7 height 13
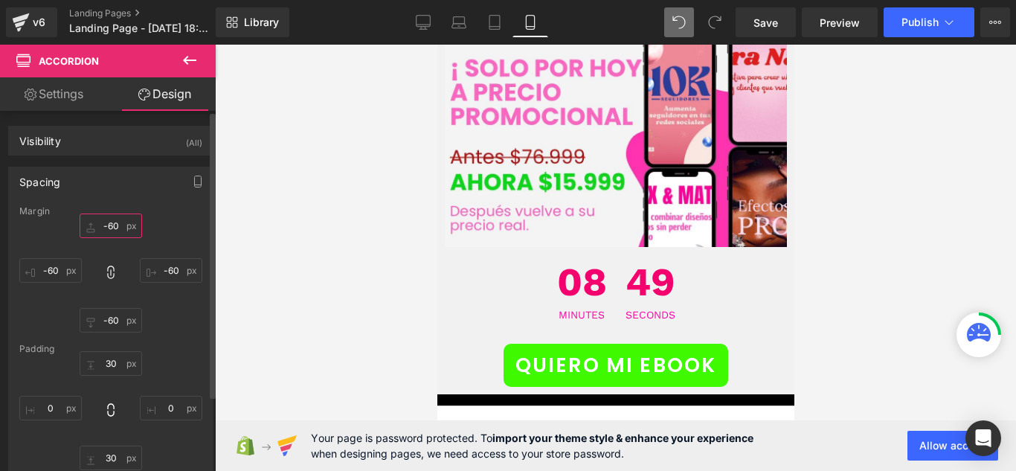
click at [118, 219] on input "-60" at bounding box center [111, 225] width 62 height 25
click at [118, 232] on input "-60" at bounding box center [111, 225] width 62 height 25
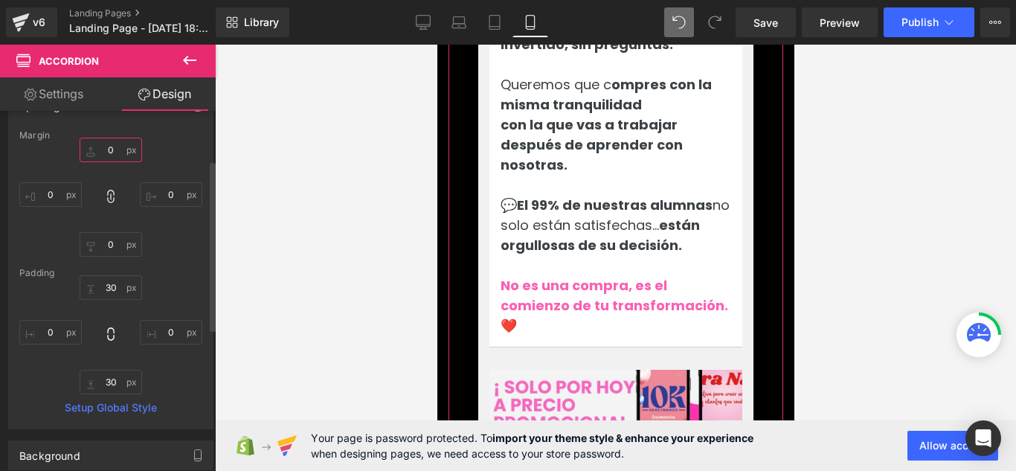
scroll to position [74, 0]
click at [110, 285] on input "30" at bounding box center [111, 289] width 62 height 25
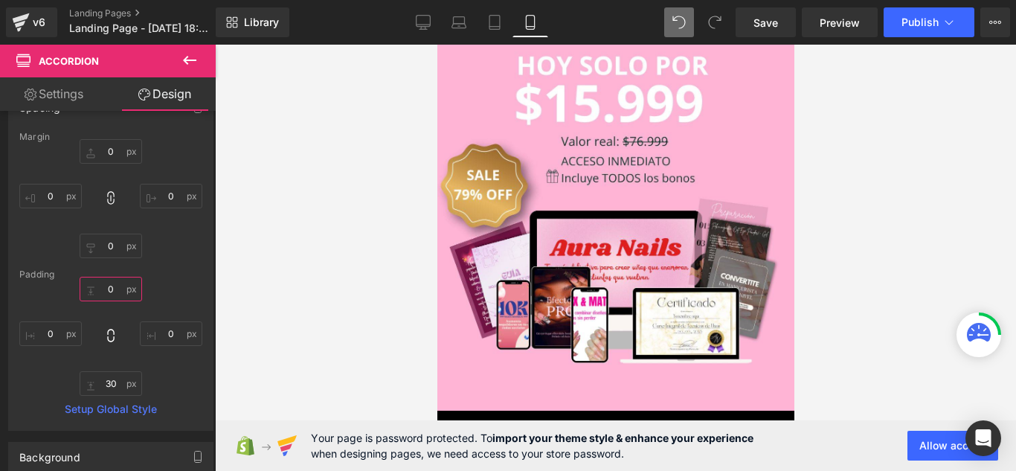
scroll to position [6737, 0]
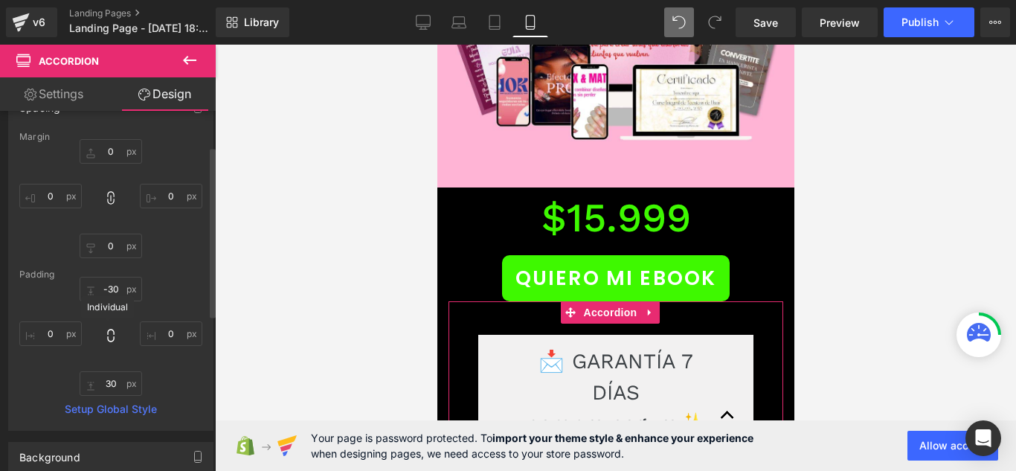
click at [106, 338] on icon at bounding box center [110, 335] width 15 height 15
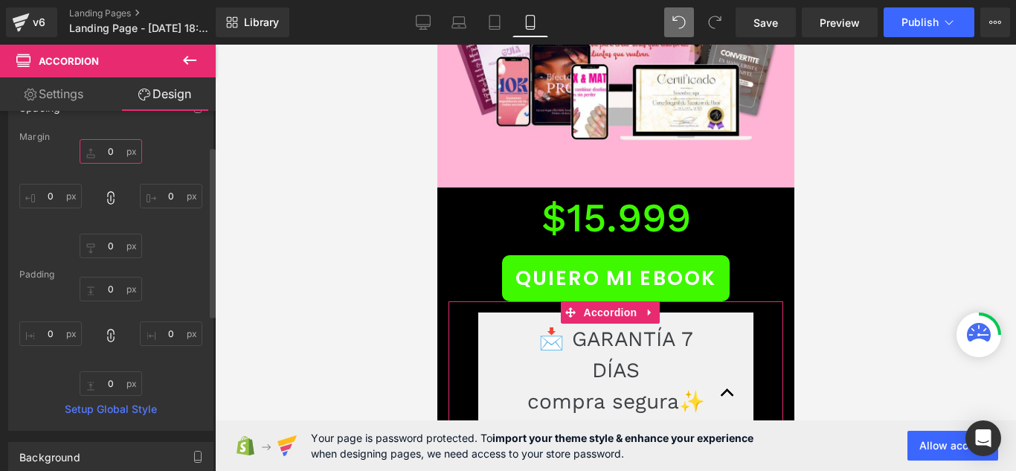
click at [123, 150] on input "text" at bounding box center [111, 151] width 62 height 25
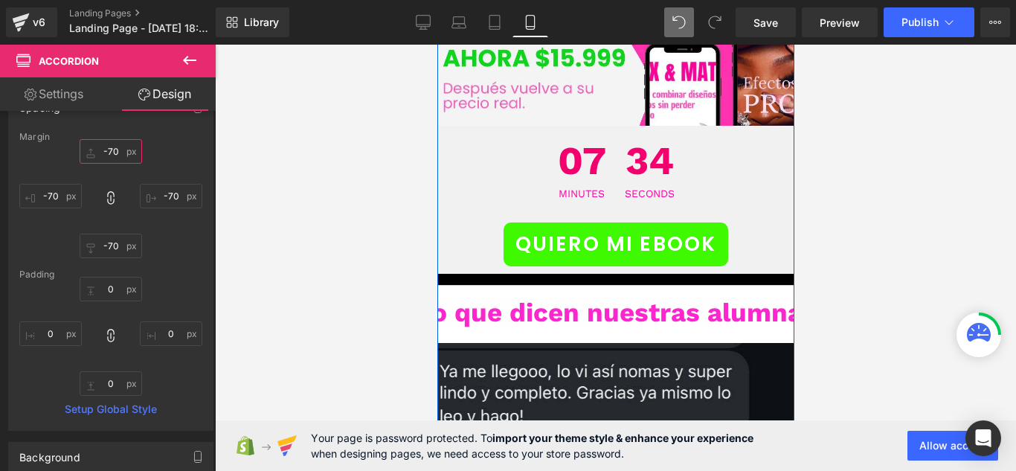
scroll to position [7555, 0]
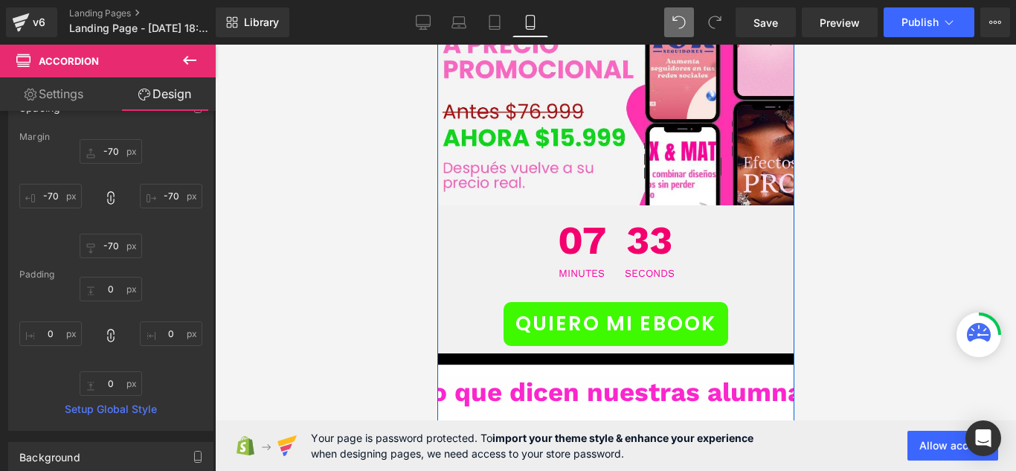
click at [697, 376] on span "Lo que dicen nuestras alumnas" at bounding box center [615, 391] width 401 height 31
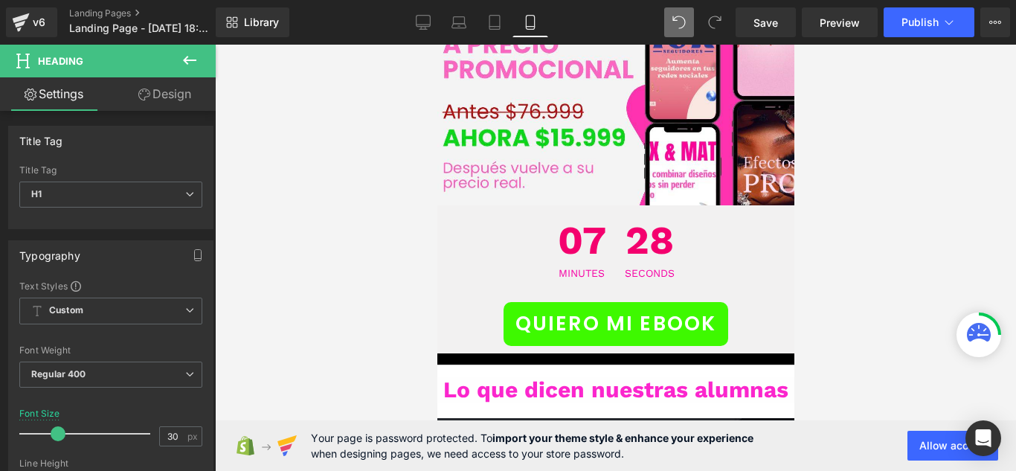
drag, startPoint x: 61, startPoint y: 437, endPoint x: 289, endPoint y: 388, distance: 233.5
click at [57, 434] on span at bounding box center [58, 433] width 15 height 15
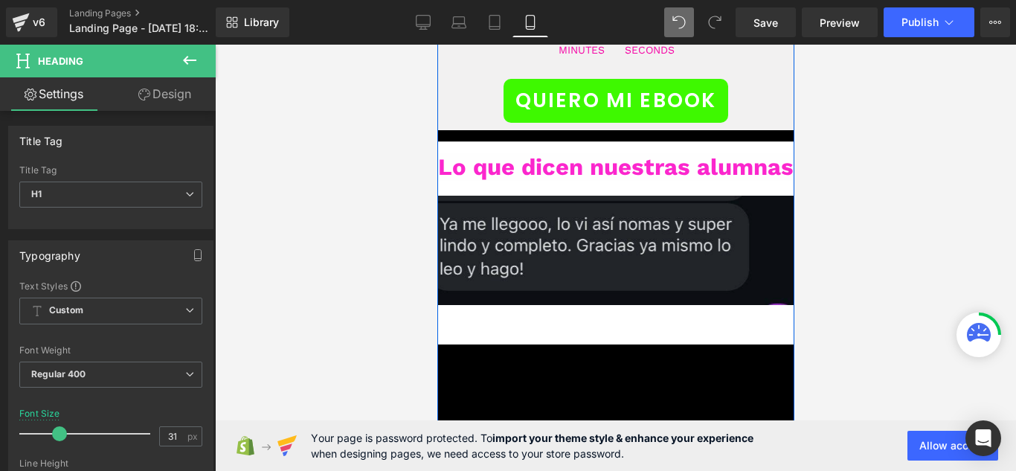
scroll to position [7629, 0]
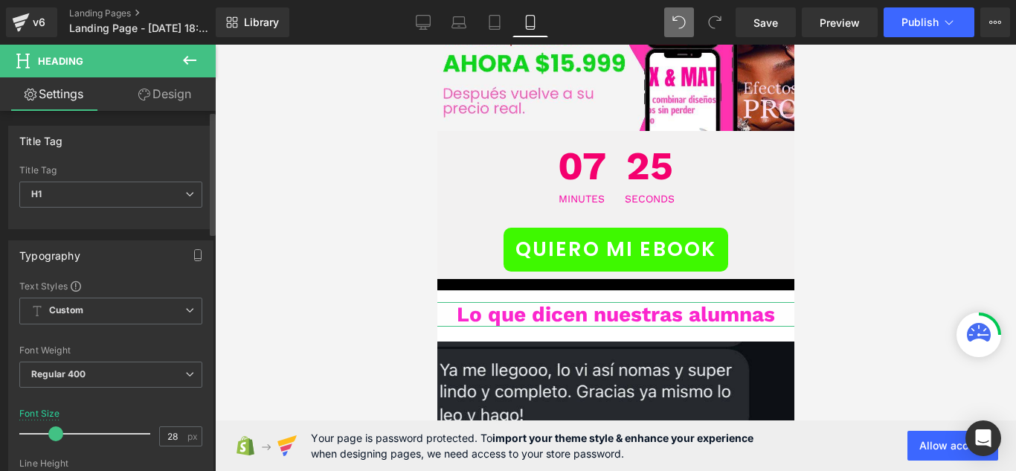
click at [58, 434] on span at bounding box center [55, 433] width 15 height 15
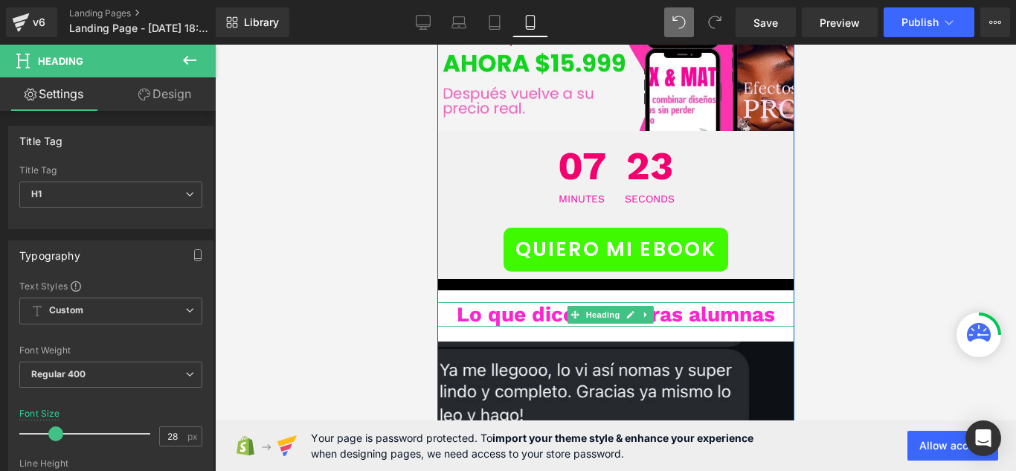
click at [676, 302] on span "Lo que dicen nuestras alumnas" at bounding box center [615, 314] width 318 height 25
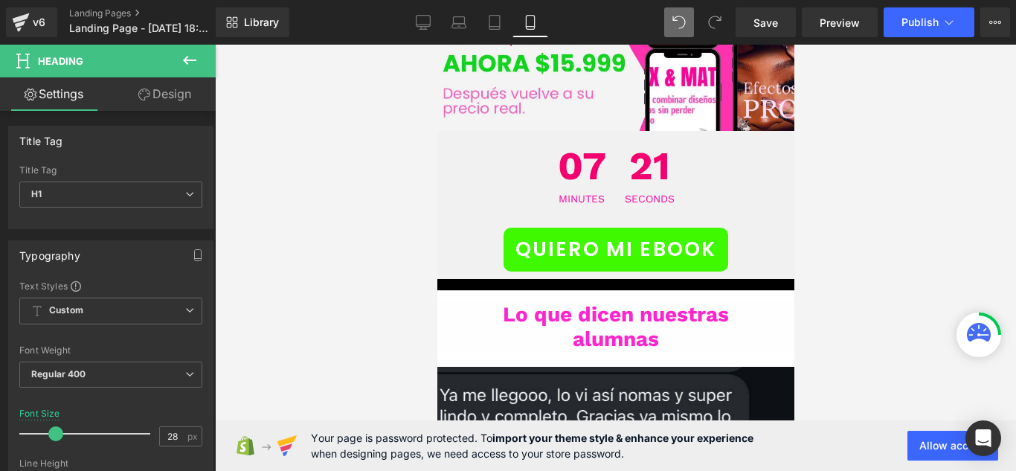
drag, startPoint x: 384, startPoint y: 224, endPoint x: 393, endPoint y: 220, distance: 9.0
click at [384, 224] on div at bounding box center [615, 258] width 801 height 426
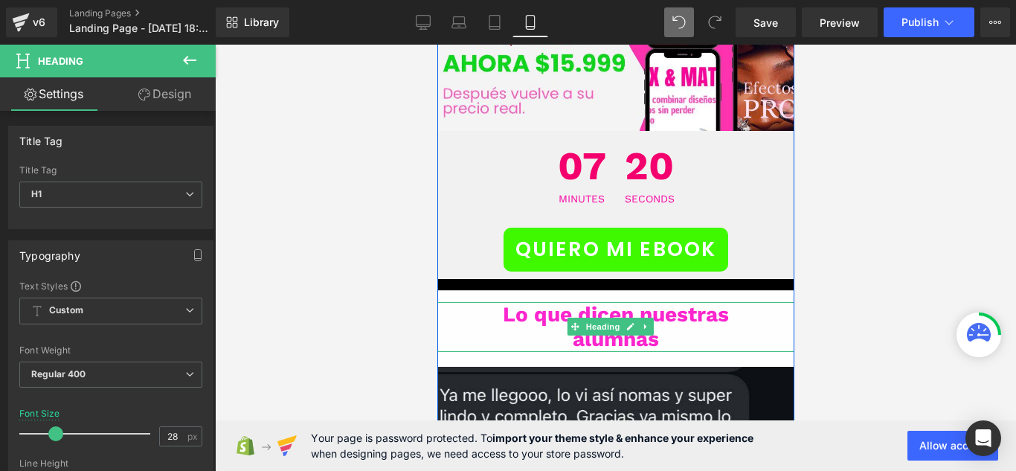
click at [660, 326] on h1 "alumnas" at bounding box center [615, 338] width 416 height 25
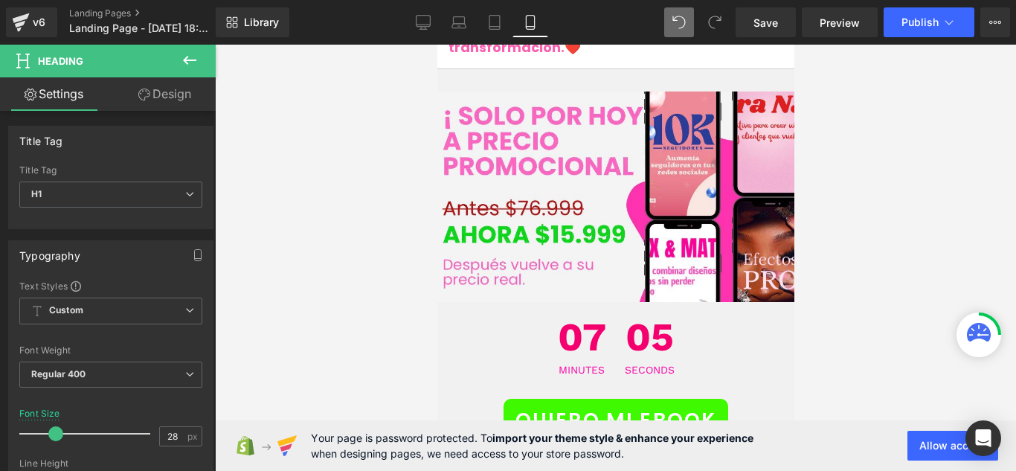
scroll to position [7681, 0]
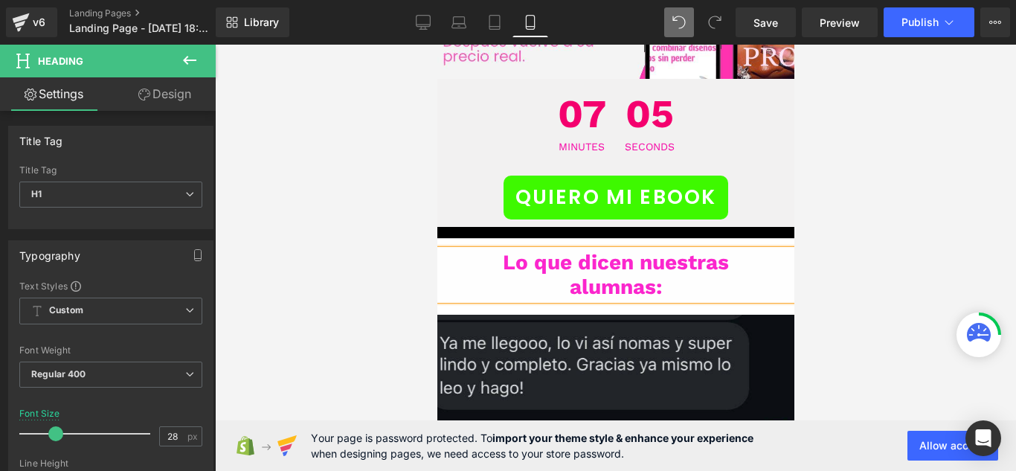
click at [639, 300] on div "Image" at bounding box center [615, 369] width 416 height 139
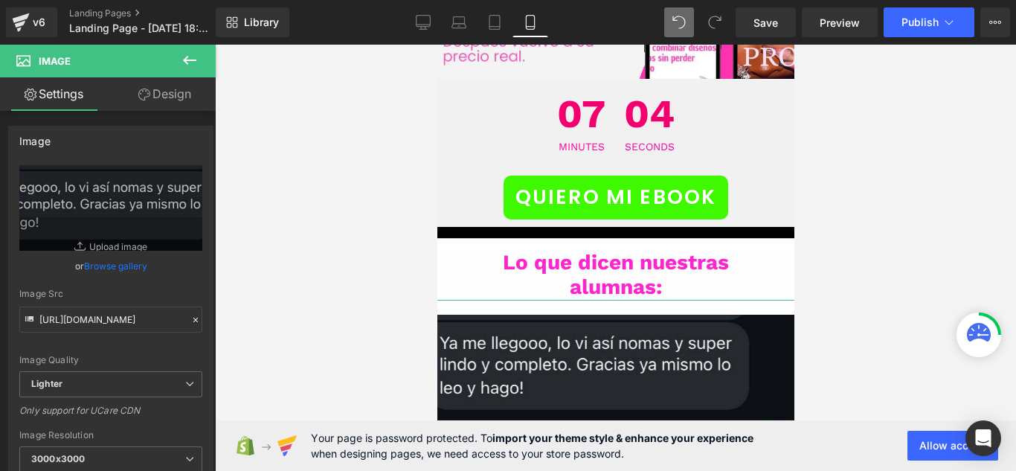
click at [156, 88] on link "Design" at bounding box center [165, 93] width 108 height 33
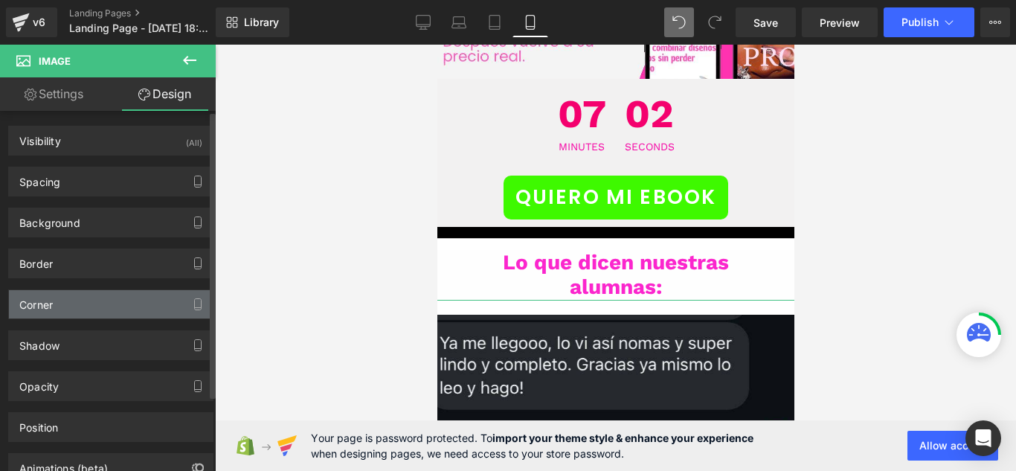
click at [84, 315] on div "Corner" at bounding box center [111, 304] width 204 height 28
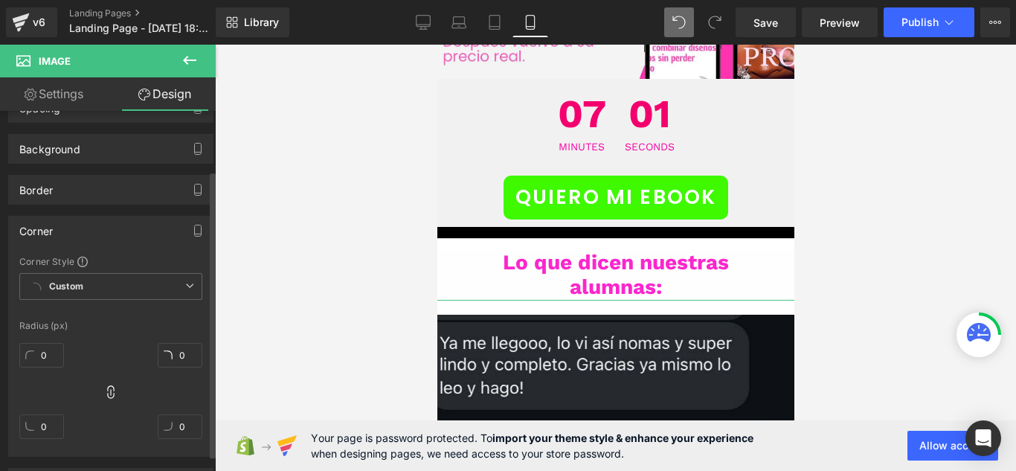
scroll to position [74, 0]
click at [45, 351] on input "0" at bounding box center [41, 354] width 45 height 25
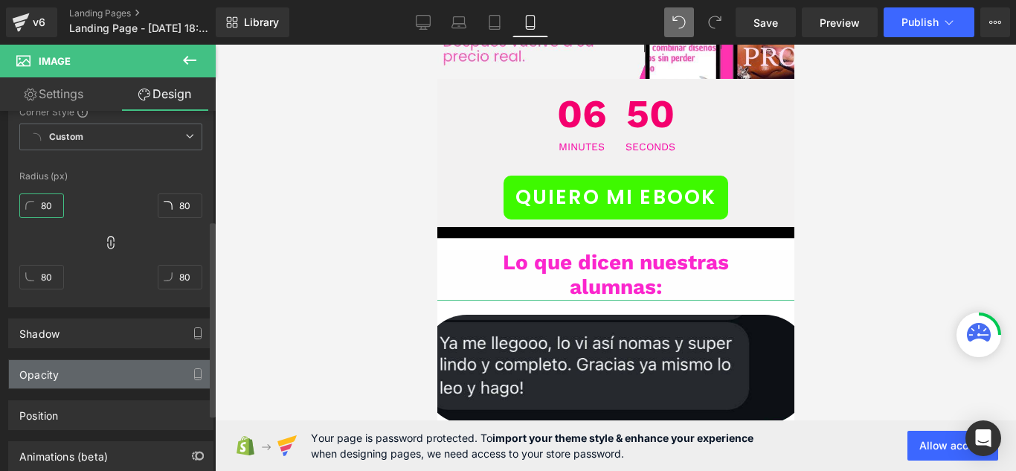
scroll to position [0, 0]
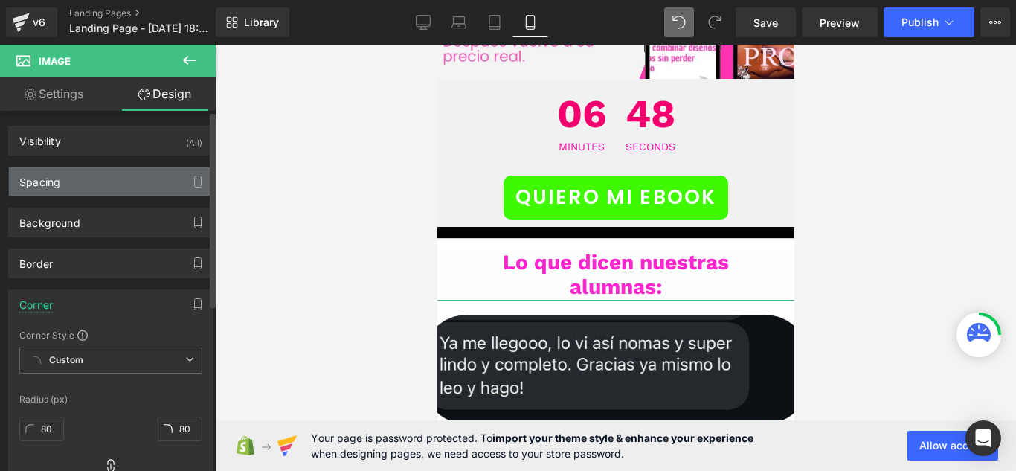
click at [149, 175] on div "Spacing" at bounding box center [111, 181] width 204 height 28
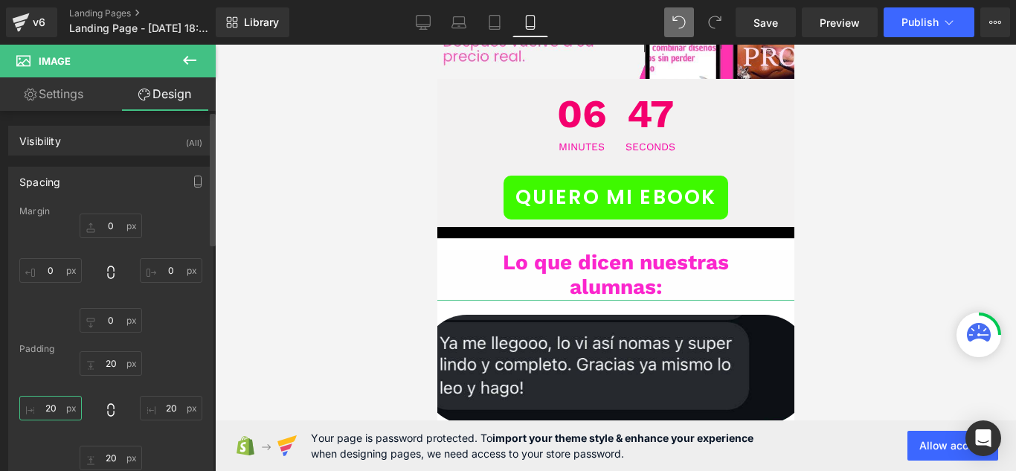
click at [61, 403] on input "20" at bounding box center [50, 408] width 62 height 25
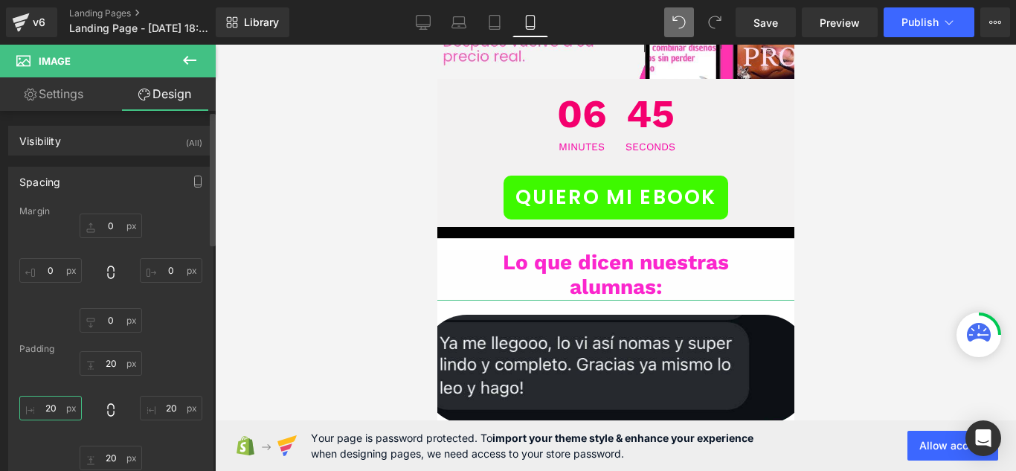
click at [61, 403] on input "20" at bounding box center [50, 408] width 62 height 25
click at [111, 416] on icon at bounding box center [110, 409] width 15 height 15
click at [57, 413] on input "20" at bounding box center [50, 408] width 62 height 25
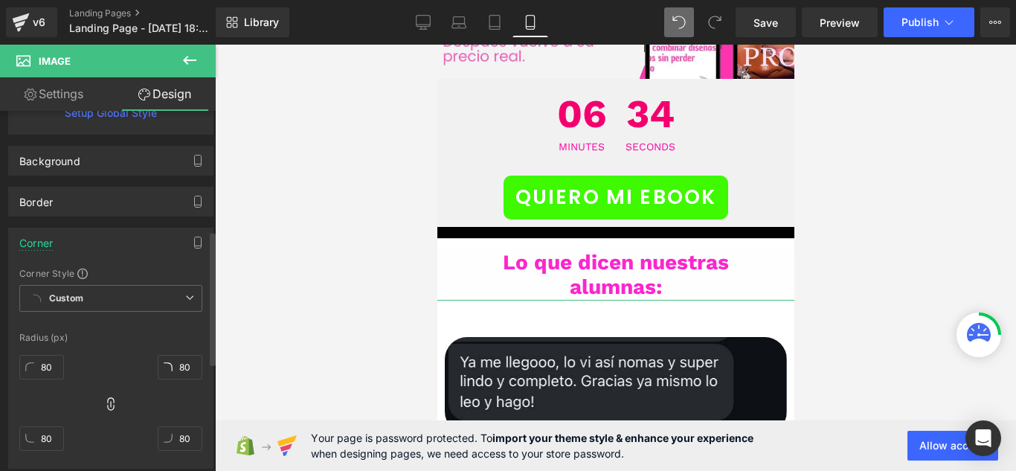
scroll to position [372, 0]
click at [53, 362] on input "80" at bounding box center [41, 365] width 45 height 25
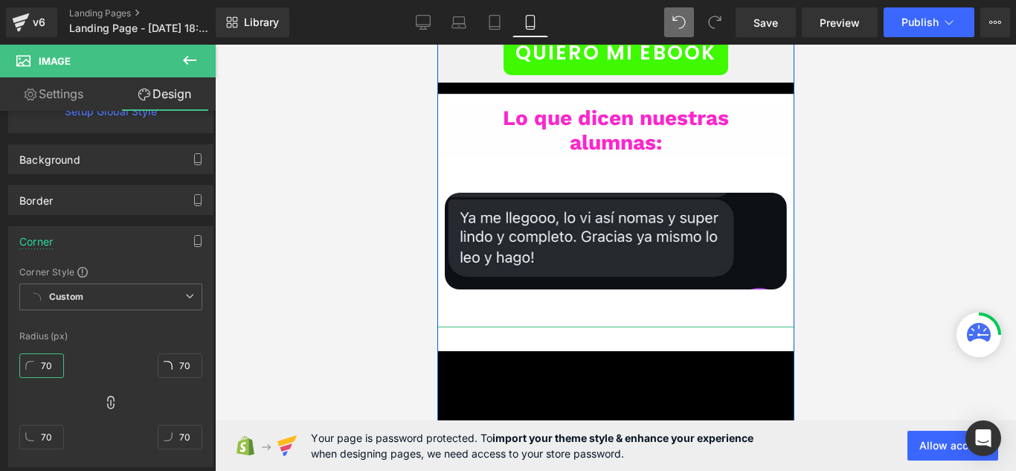
scroll to position [7830, 0]
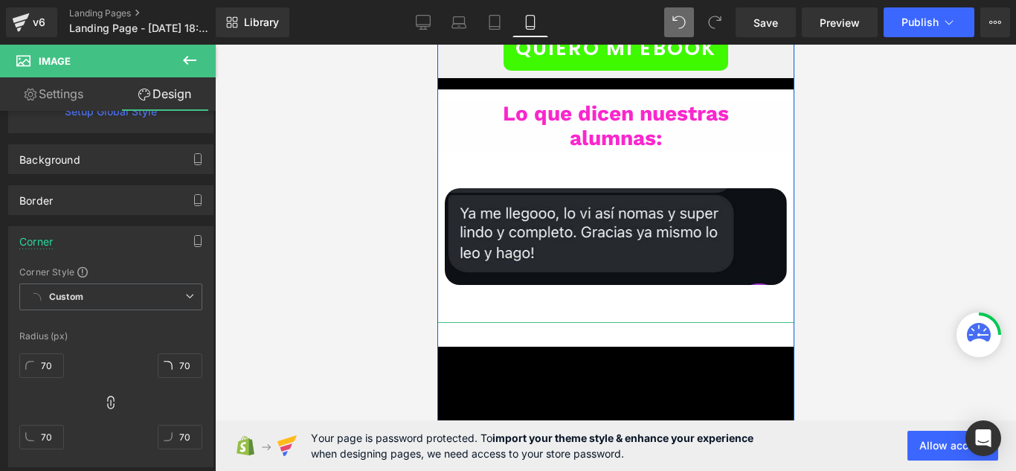
click at [579, 322] on img at bounding box center [615, 476] width 416 height 309
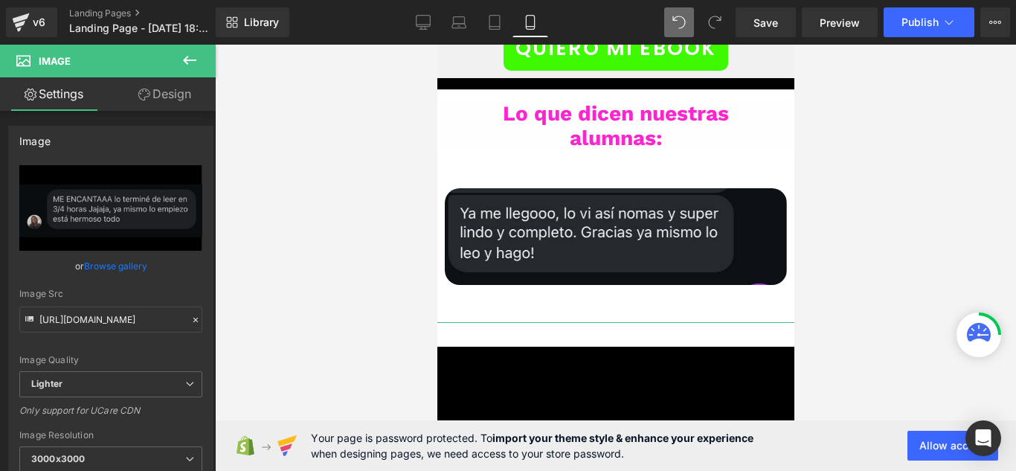
click at [171, 102] on link "Design" at bounding box center [165, 93] width 108 height 33
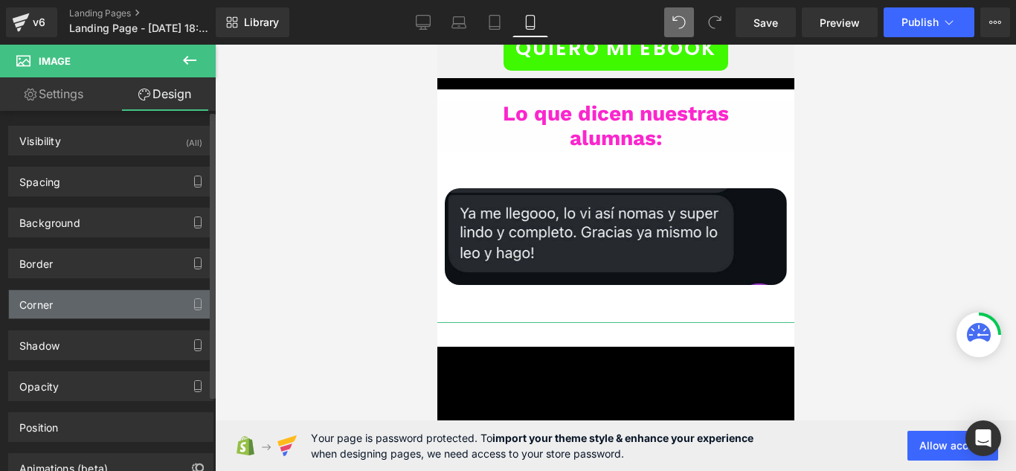
click at [88, 295] on div "Corner" at bounding box center [111, 304] width 204 height 28
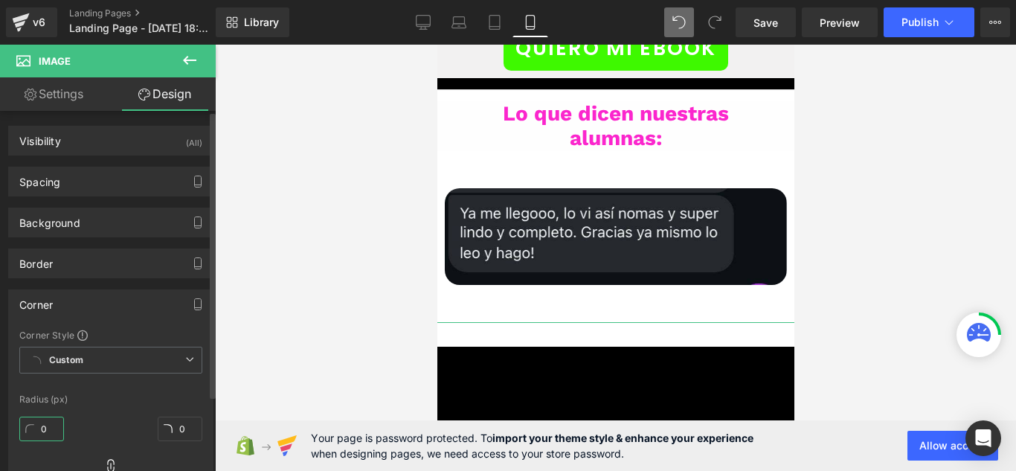
click at [51, 418] on input "0" at bounding box center [41, 428] width 45 height 25
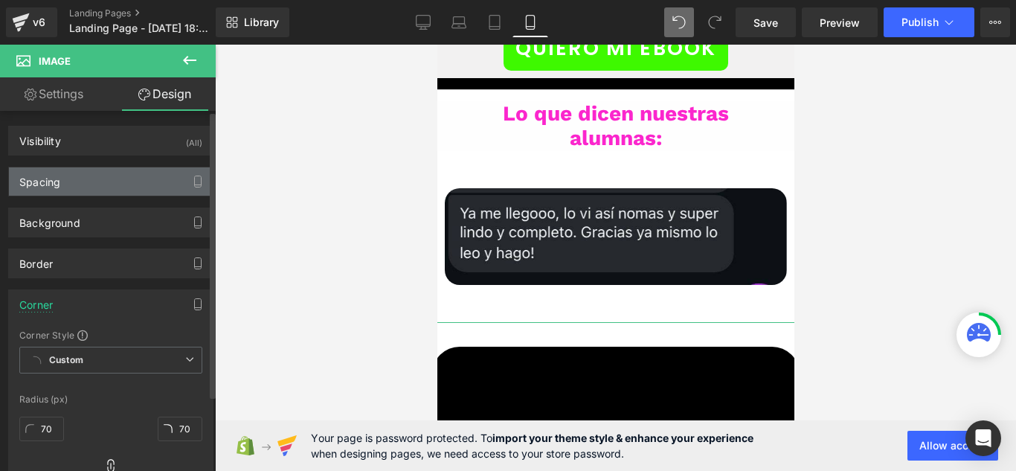
click at [131, 181] on div "Spacing" at bounding box center [111, 181] width 204 height 28
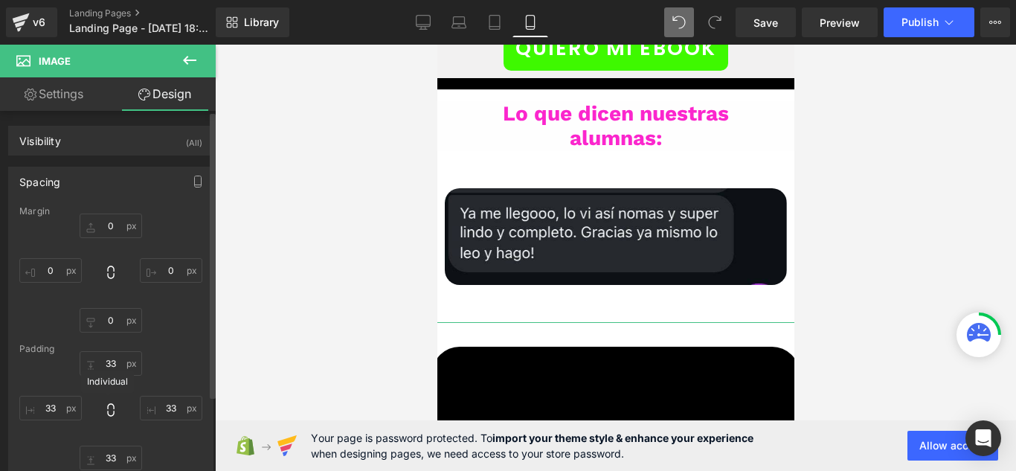
click at [109, 412] on icon at bounding box center [110, 409] width 15 height 15
click at [55, 409] on input "33" at bounding box center [50, 408] width 62 height 25
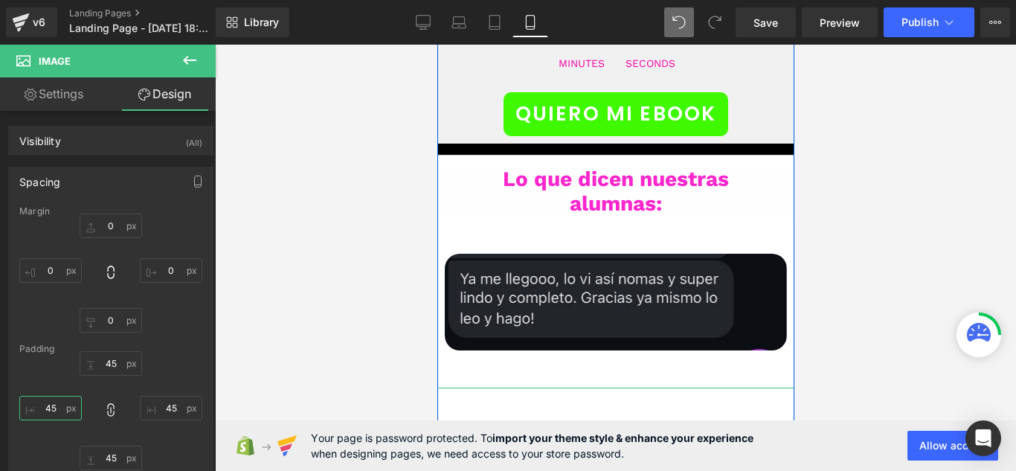
scroll to position [7681, 0]
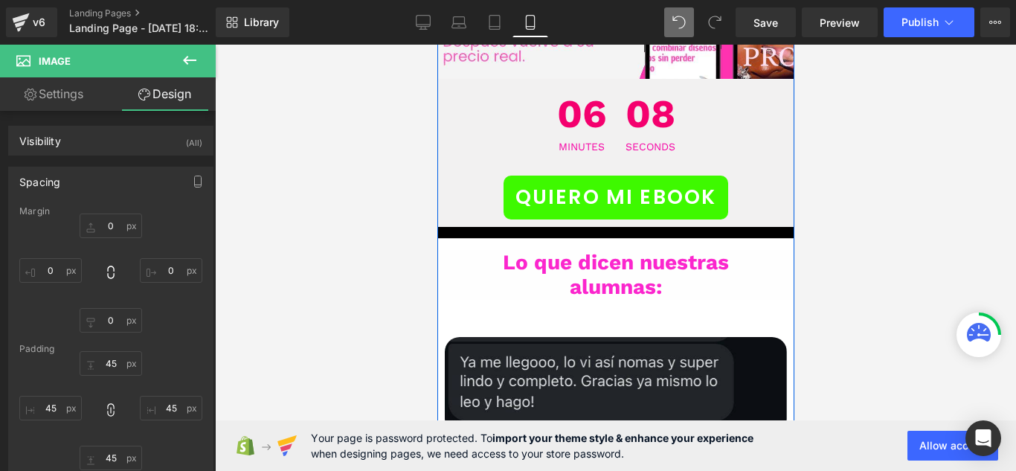
click at [515, 300] on img at bounding box center [615, 385] width 416 height 171
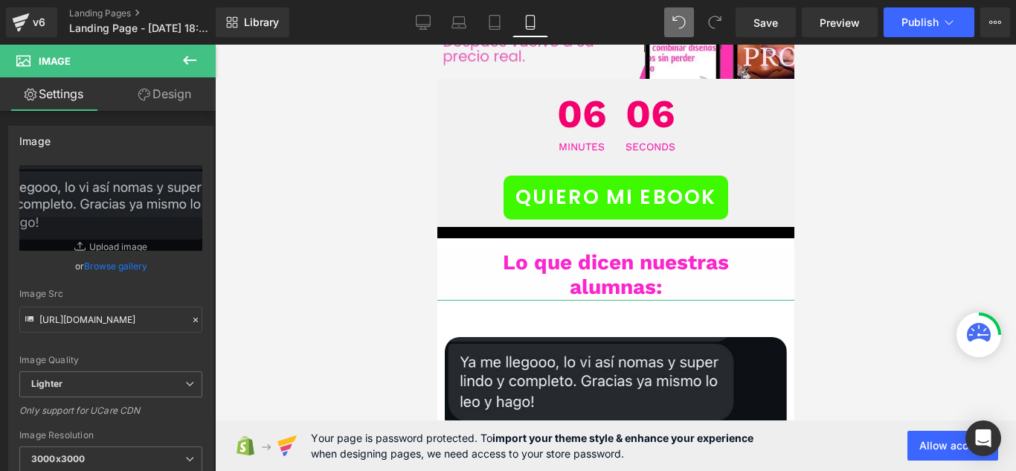
click at [170, 101] on link "Design" at bounding box center [165, 93] width 108 height 33
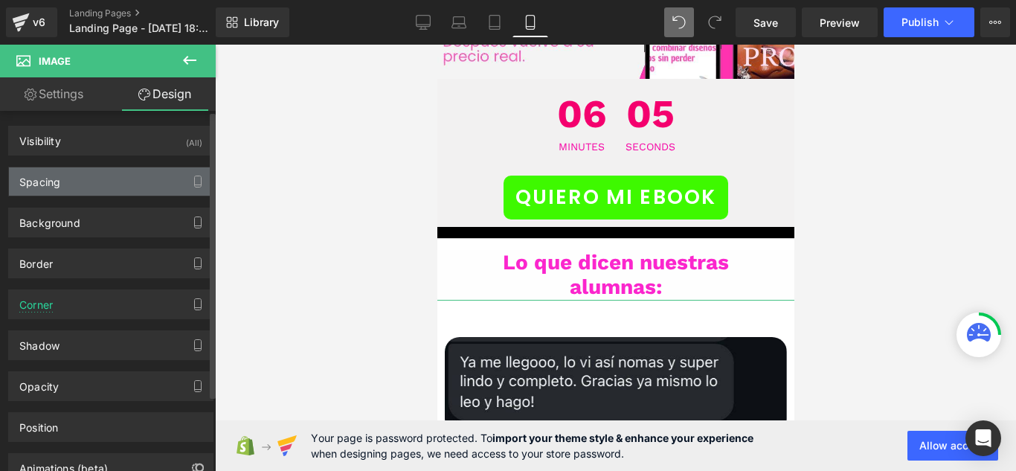
click at [93, 184] on div "Spacing" at bounding box center [111, 181] width 204 height 28
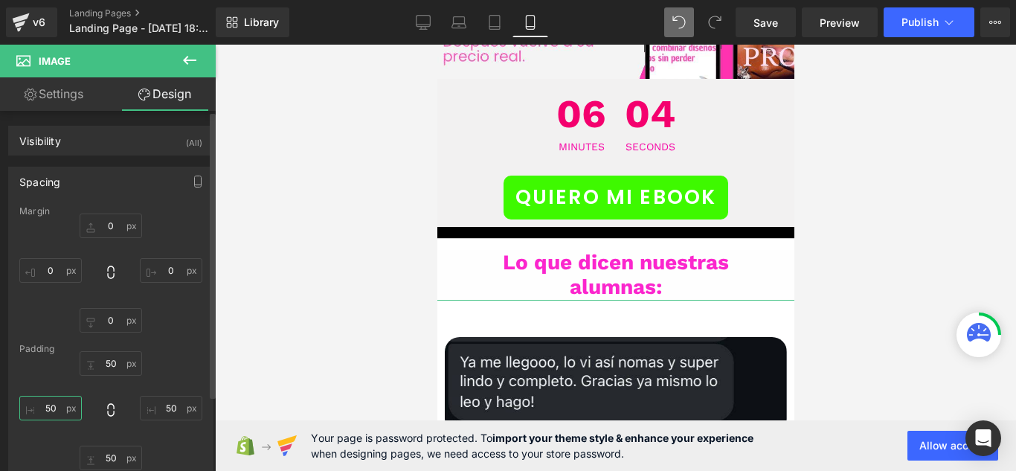
click at [62, 414] on input "50" at bounding box center [50, 408] width 62 height 25
click at [106, 407] on icon at bounding box center [110, 409] width 15 height 15
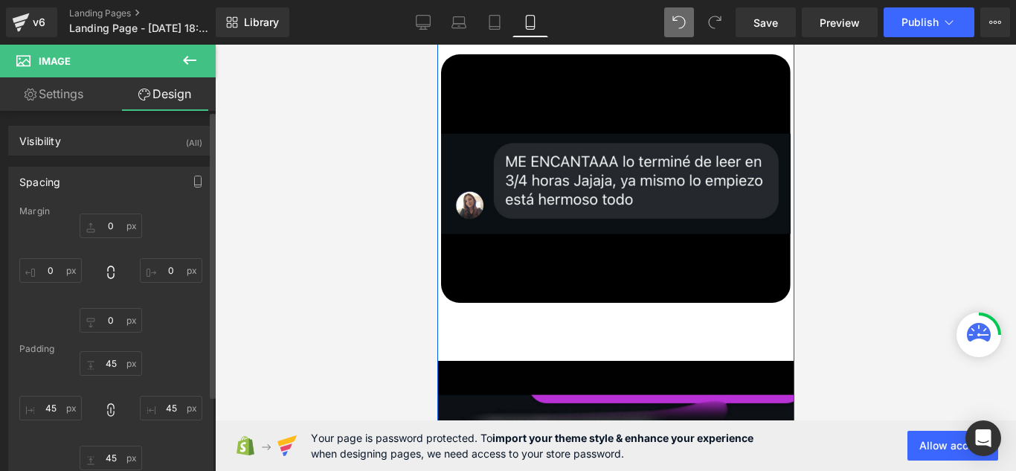
scroll to position [8127, 0]
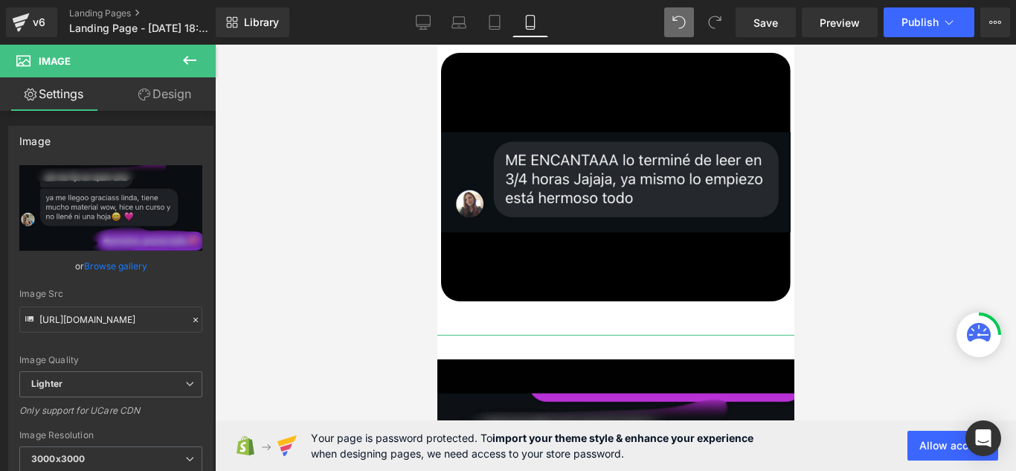
click at [129, 96] on link "Design" at bounding box center [165, 93] width 108 height 33
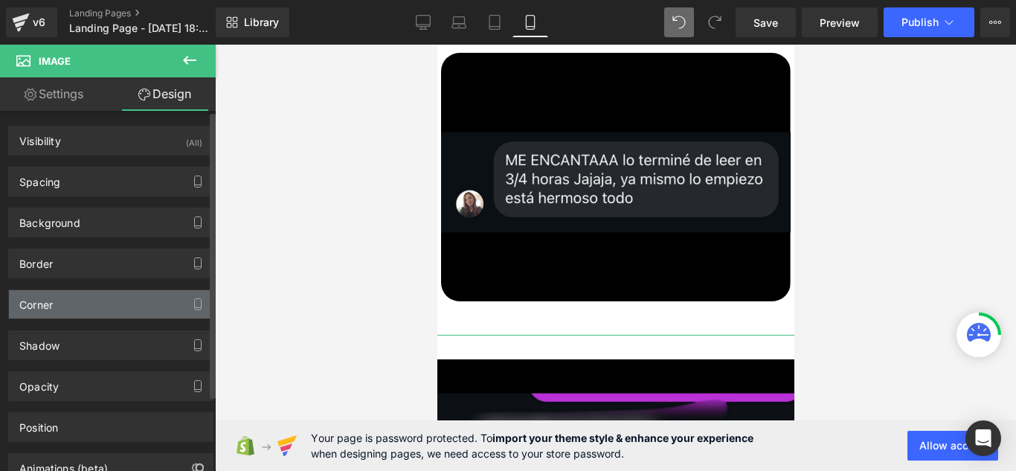
click at [129, 300] on div "Corner" at bounding box center [111, 304] width 204 height 28
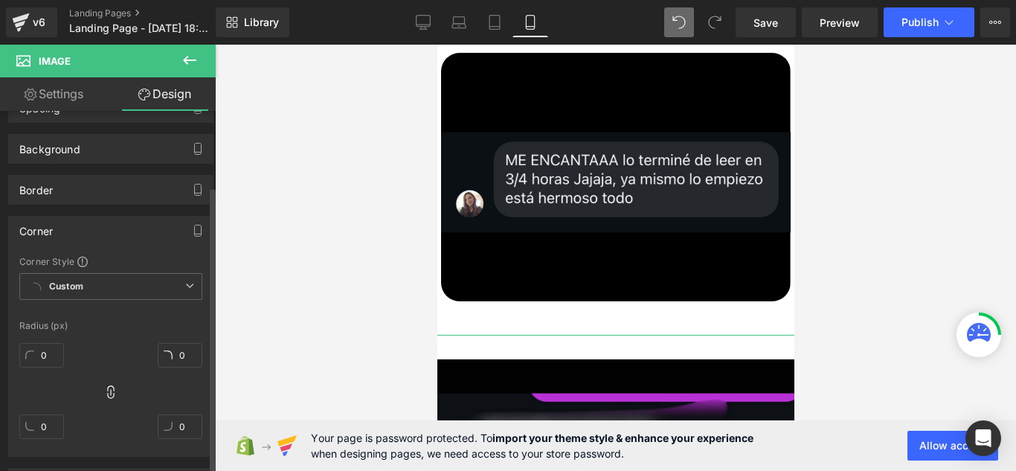
scroll to position [149, 0]
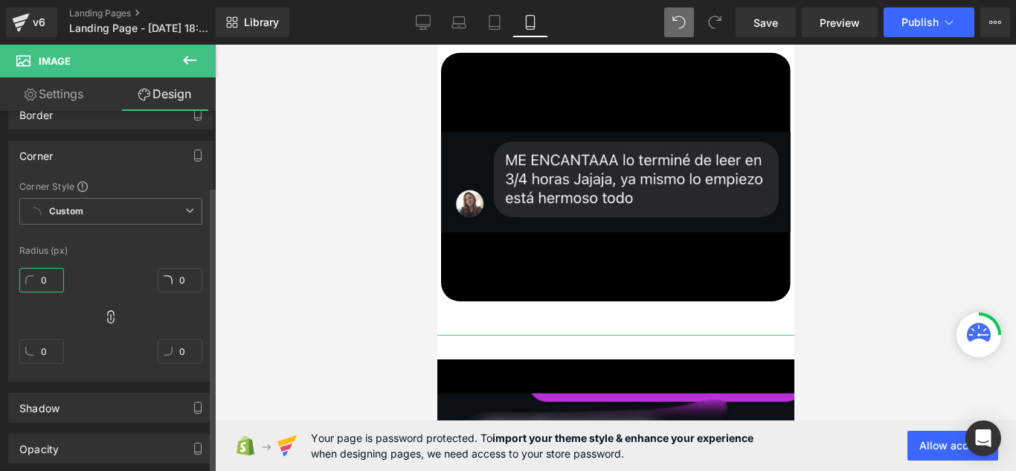
click at [54, 284] on input "0" at bounding box center [41, 280] width 45 height 25
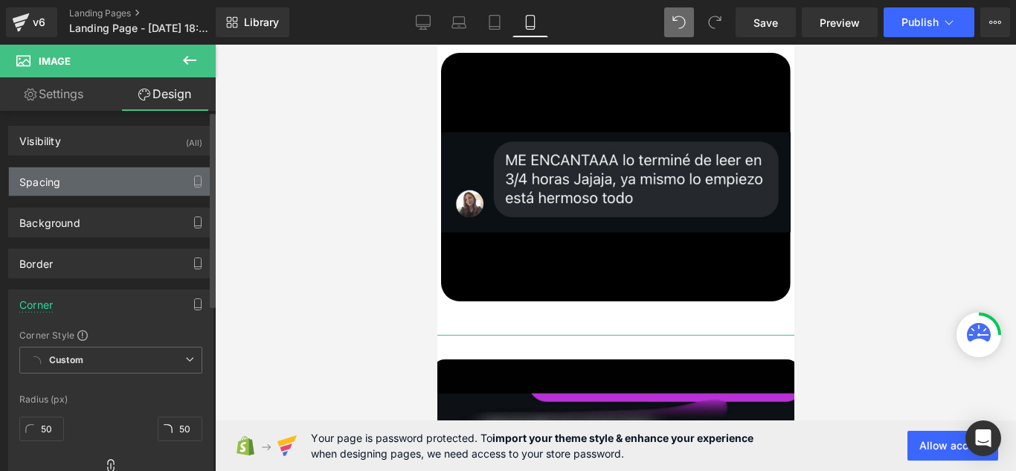
click at [117, 169] on div "Spacing" at bounding box center [111, 181] width 204 height 28
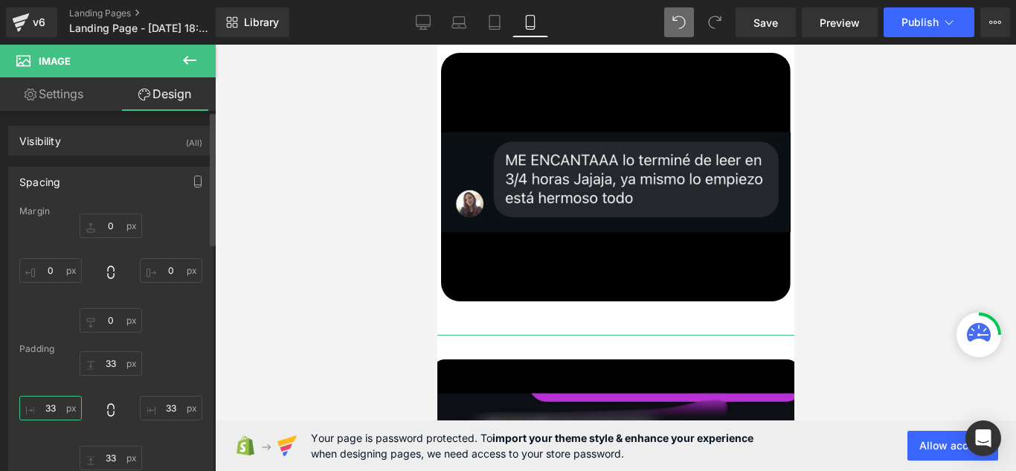
click at [58, 412] on input "33" at bounding box center [50, 408] width 62 height 25
drag, startPoint x: 58, startPoint y: 412, endPoint x: 72, endPoint y: 410, distance: 14.3
click at [57, 412] on input "33" at bounding box center [50, 408] width 62 height 25
click at [107, 410] on icon at bounding box center [110, 409] width 7 height 13
click at [66, 409] on input "33" at bounding box center [50, 408] width 62 height 25
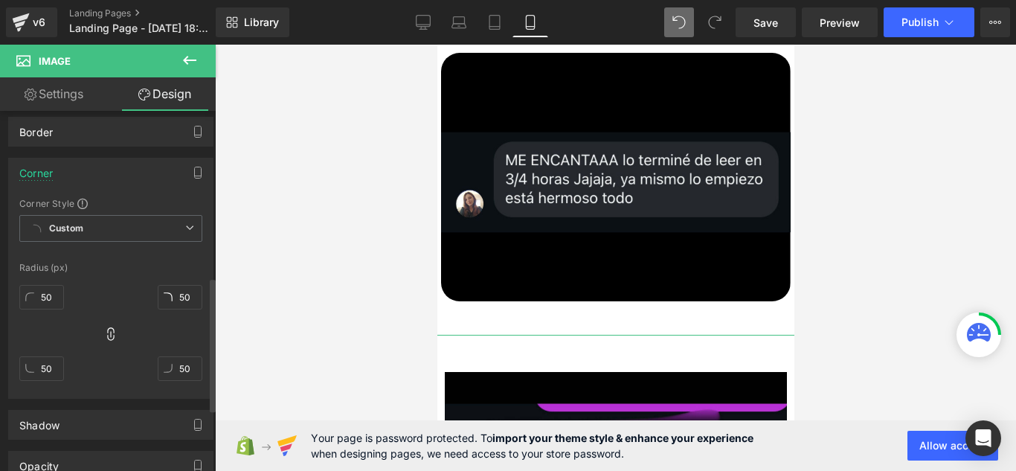
scroll to position [446, 0]
click at [46, 297] on input "50" at bounding box center [41, 291] width 45 height 25
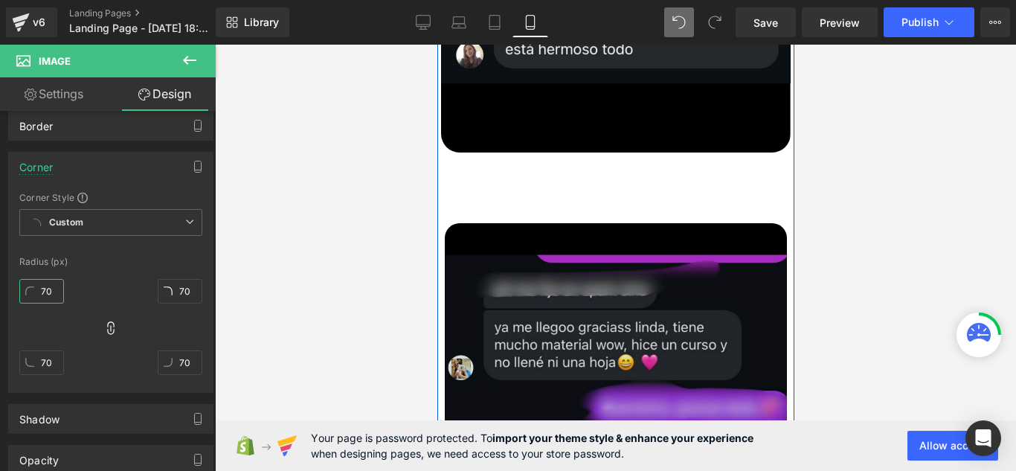
scroll to position [8350, 0]
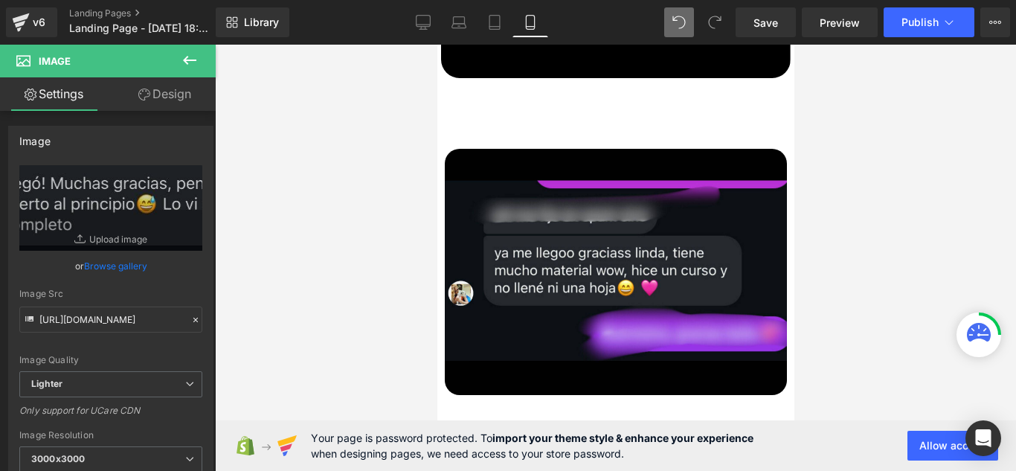
click at [163, 106] on link "Design" at bounding box center [165, 93] width 108 height 33
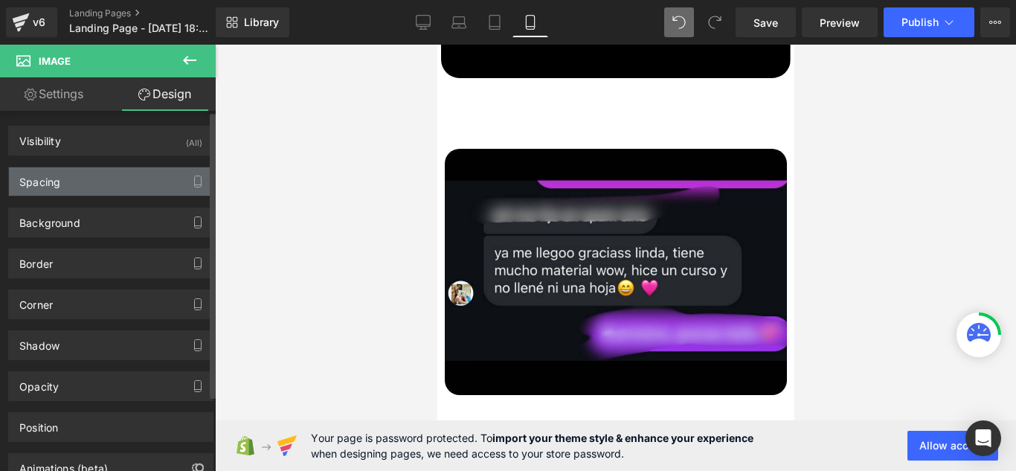
click at [146, 187] on div "Spacing" at bounding box center [111, 181] width 204 height 28
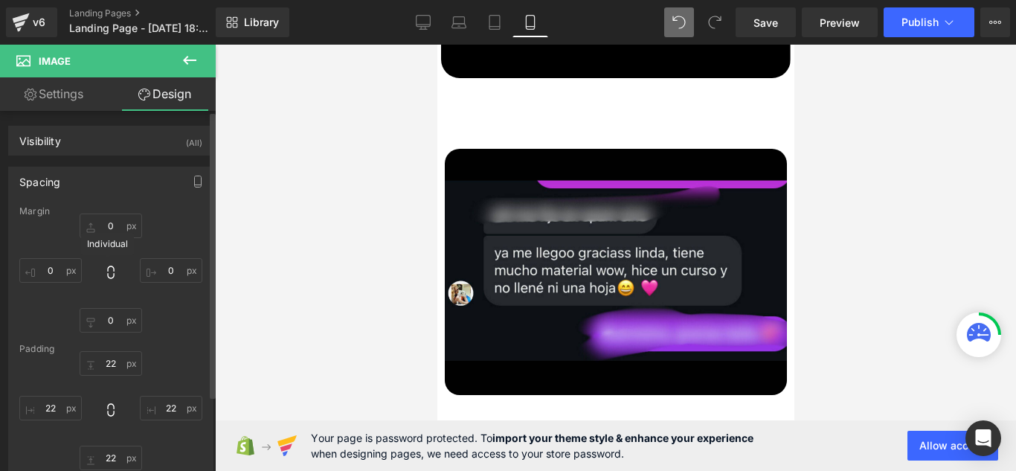
click at [106, 273] on icon at bounding box center [110, 272] width 15 height 15
click at [47, 274] on input "0" at bounding box center [50, 270] width 62 height 25
click at [62, 411] on input "22" at bounding box center [50, 408] width 62 height 25
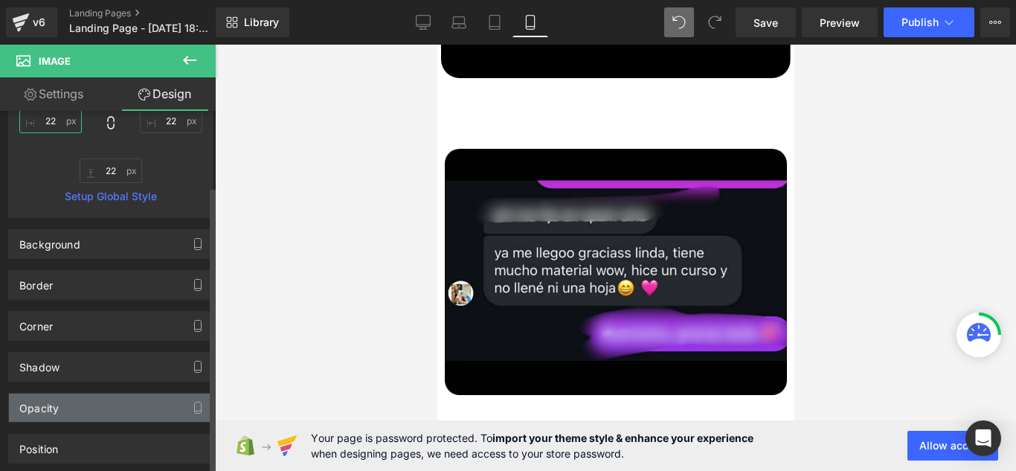
scroll to position [297, 0]
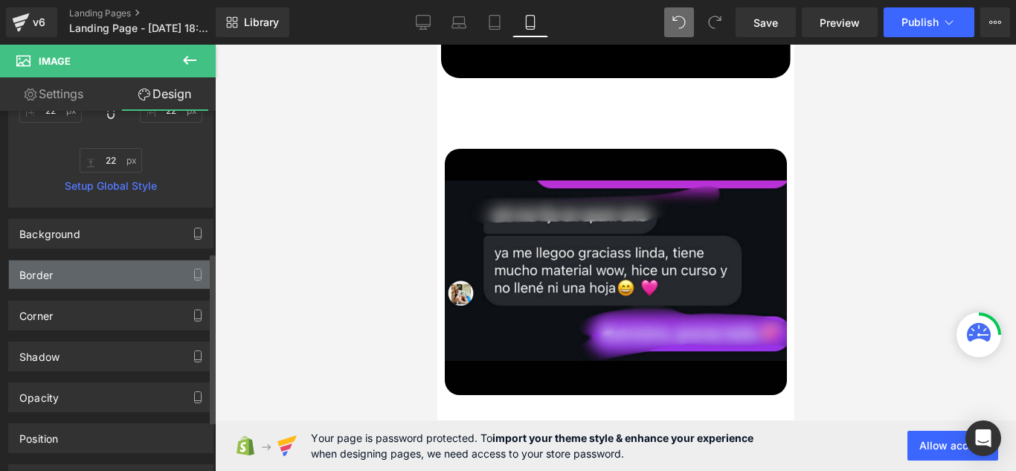
click at [136, 263] on div "Border" at bounding box center [111, 274] width 204 height 28
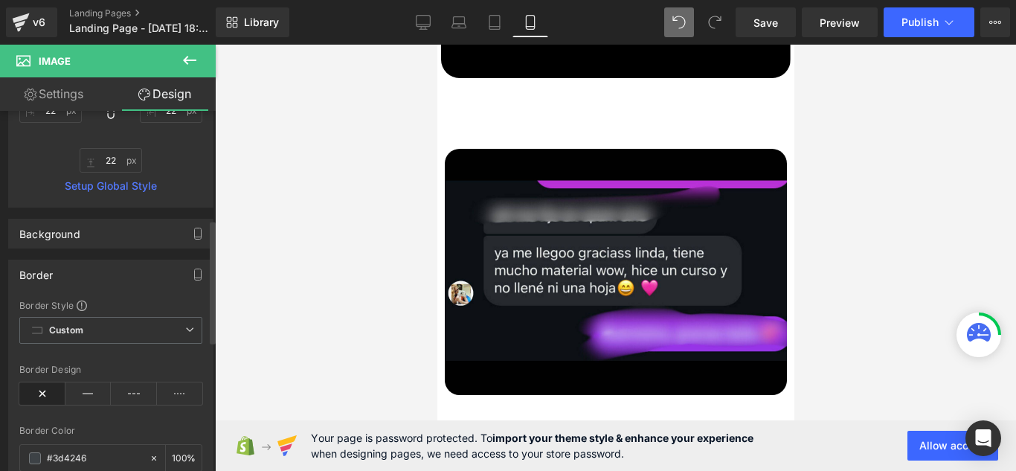
scroll to position [521, 0]
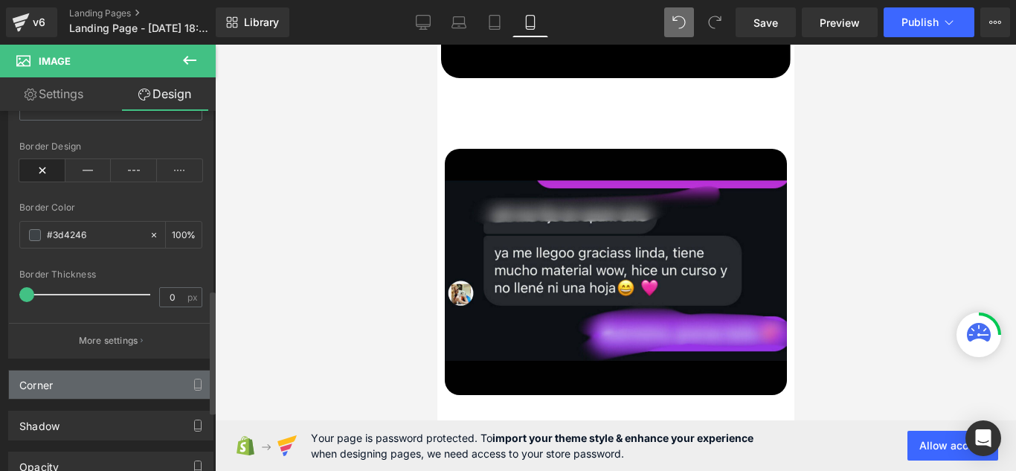
click at [129, 393] on div "Corner" at bounding box center [111, 384] width 204 height 28
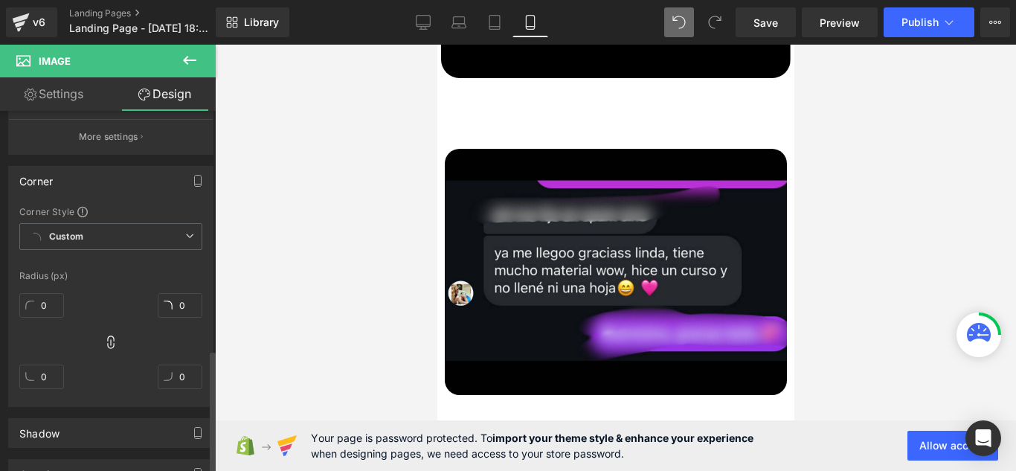
scroll to position [744, 0]
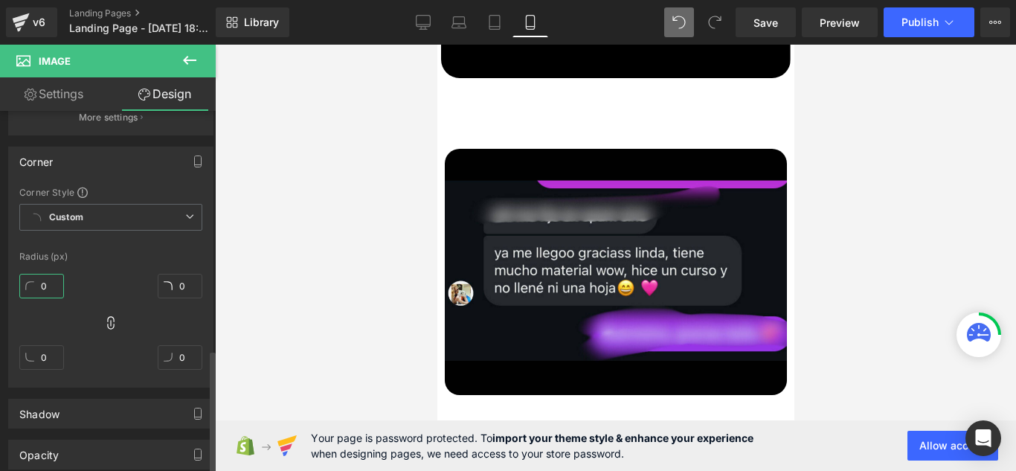
click at [51, 292] on input "0" at bounding box center [41, 286] width 45 height 25
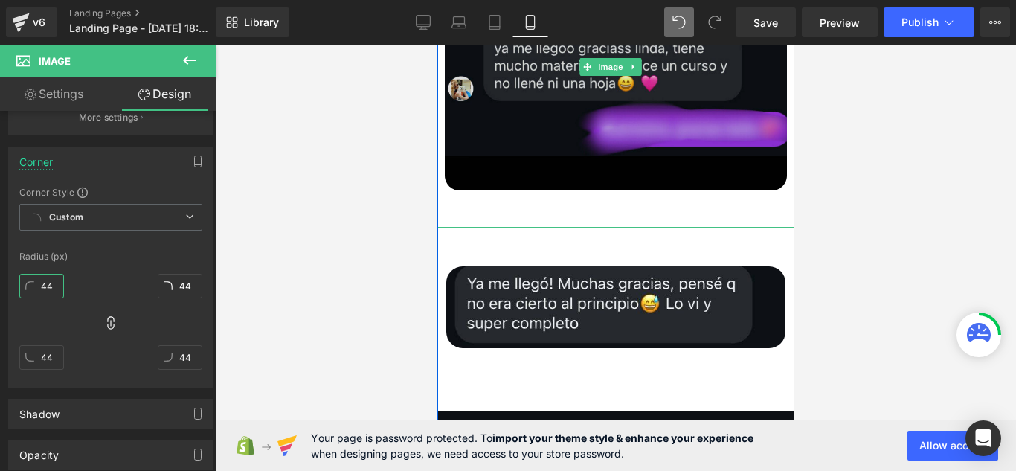
scroll to position [8573, 0]
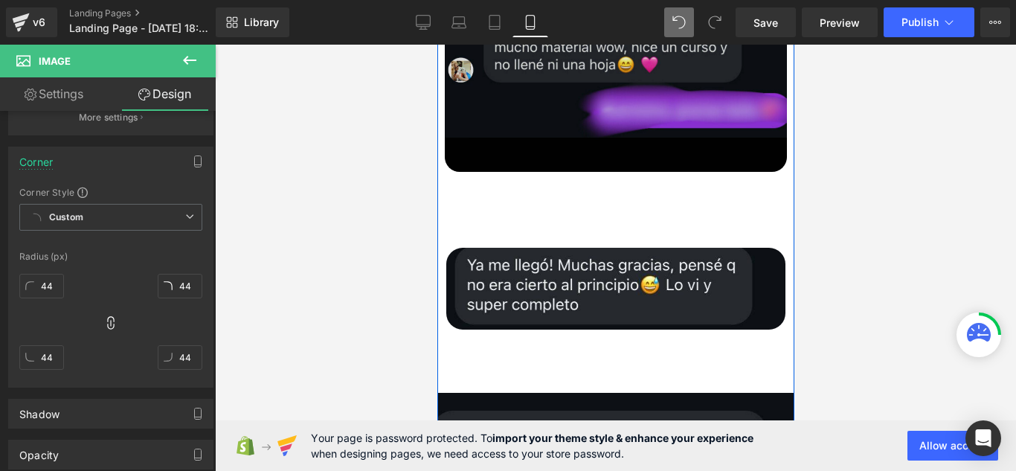
click at [611, 368] on img at bounding box center [615, 458] width 416 height 181
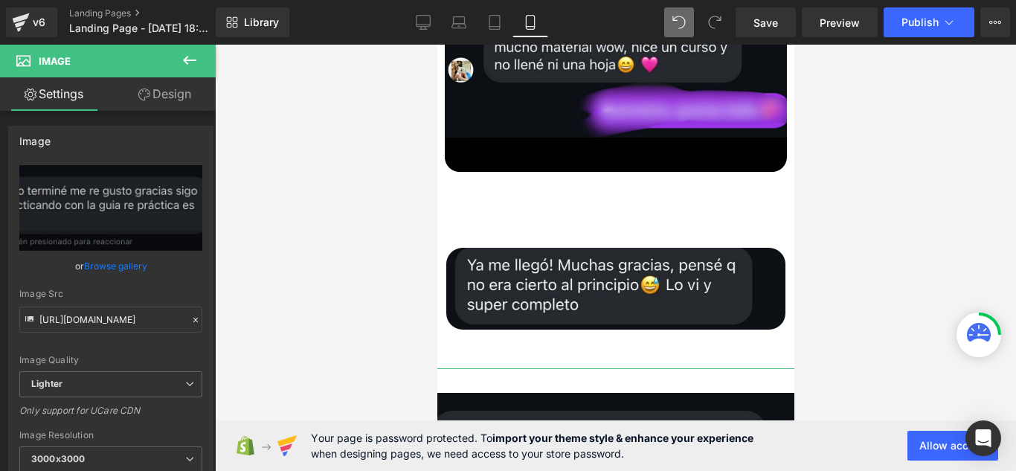
click at [181, 103] on link "Design" at bounding box center [165, 93] width 108 height 33
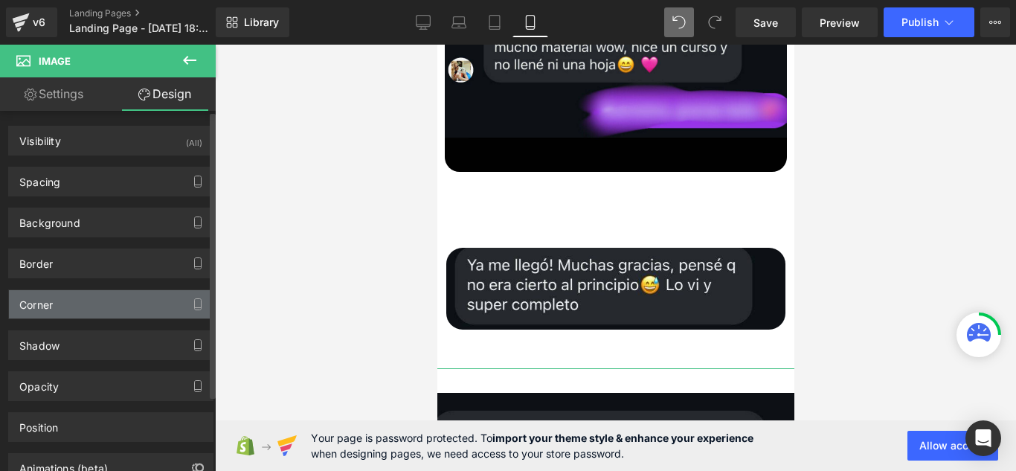
click at [117, 308] on div "Corner" at bounding box center [111, 304] width 204 height 28
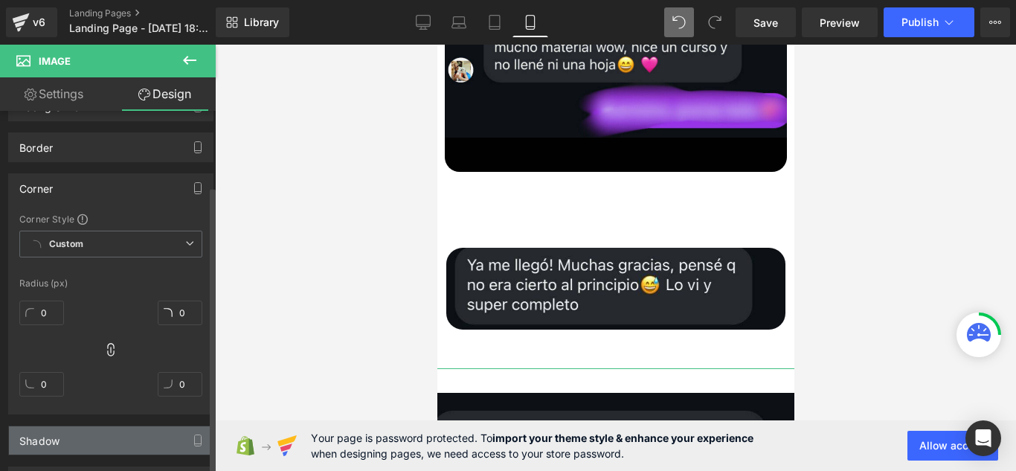
scroll to position [149, 0]
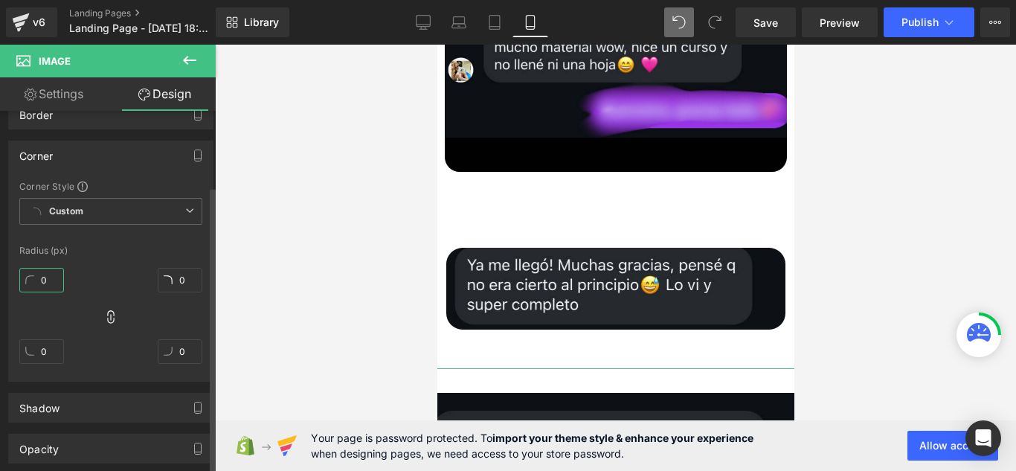
click at [54, 281] on input "0" at bounding box center [41, 280] width 45 height 25
click at [54, 281] on input "44" at bounding box center [41, 280] width 45 height 25
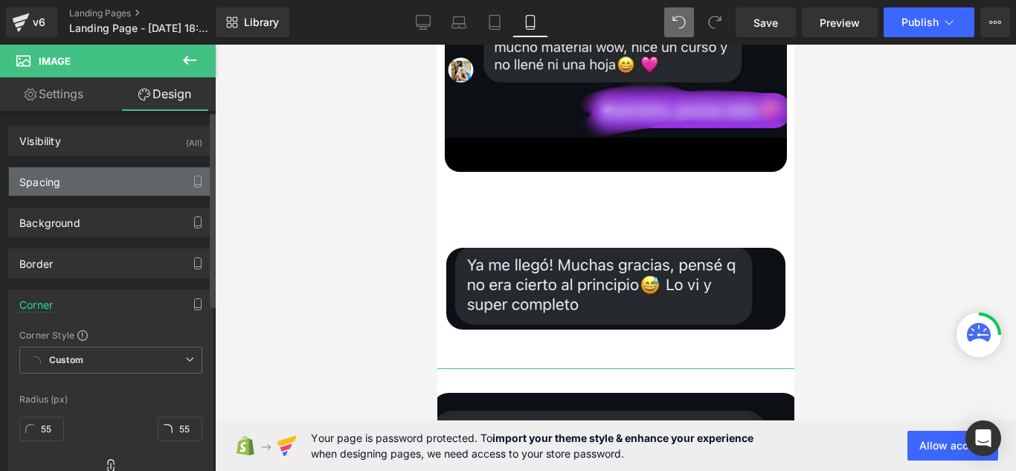
click at [76, 181] on div "Spacing" at bounding box center [111, 181] width 204 height 28
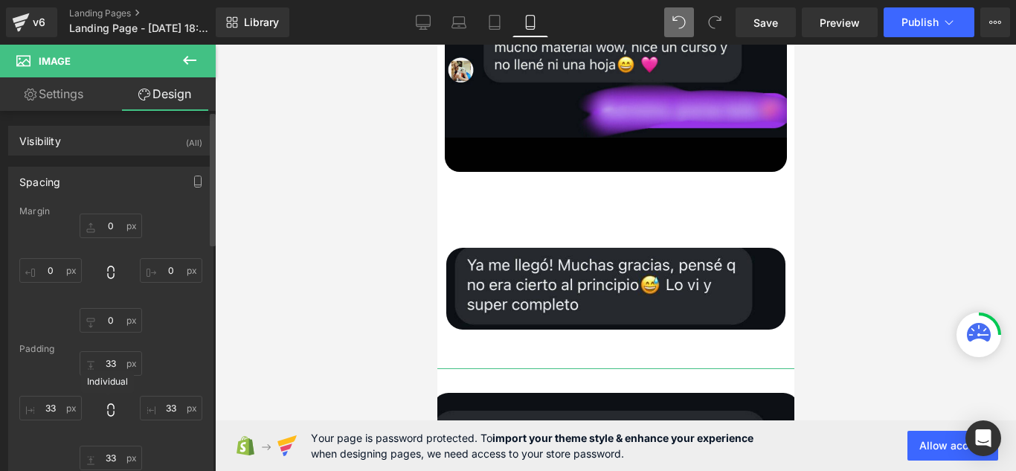
drag, startPoint x: 102, startPoint y: 405, endPoint x: 83, endPoint y: 403, distance: 19.5
click at [103, 405] on icon at bounding box center [110, 409] width 15 height 15
click at [59, 405] on input "33" at bounding box center [50, 408] width 62 height 25
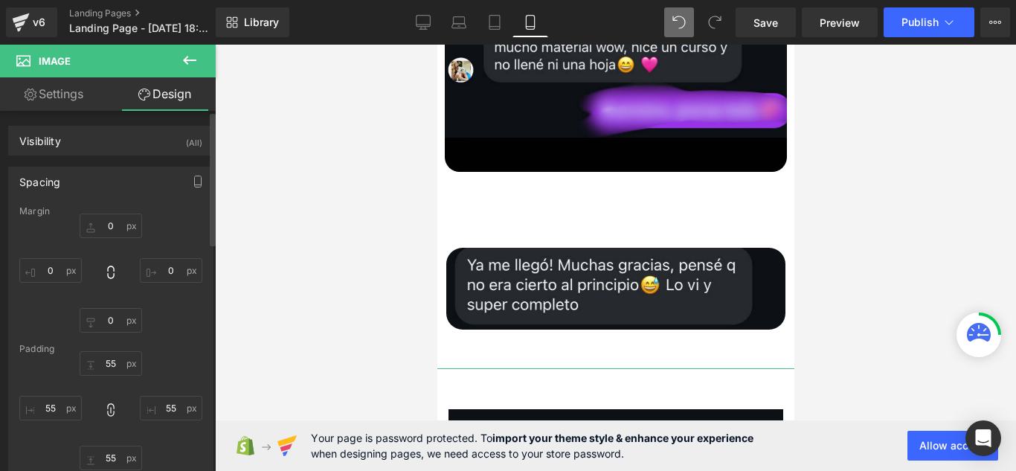
drag, startPoint x: 113, startPoint y: 237, endPoint x: 54, endPoint y: 246, distance: 60.2
click at [54, 246] on div "0px 0 0px 0 0px 0 0px 0" at bounding box center [110, 272] width 183 height 119
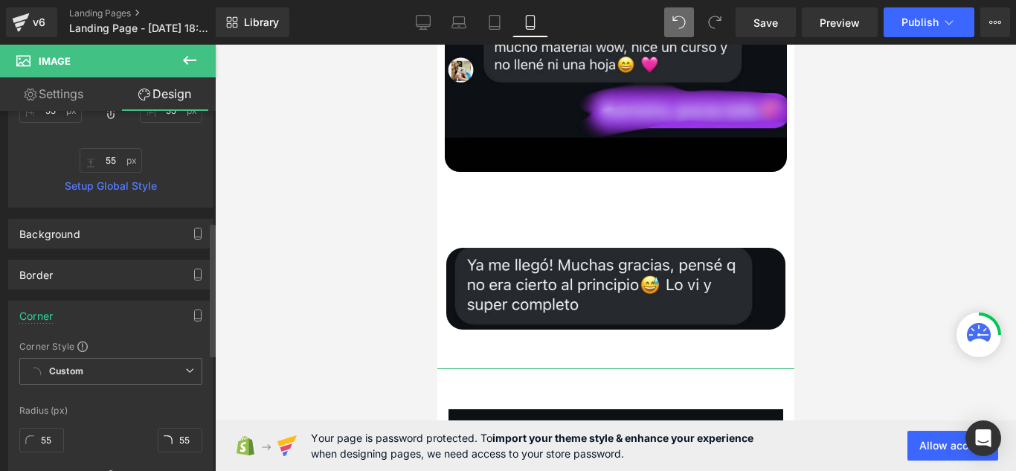
scroll to position [372, 0]
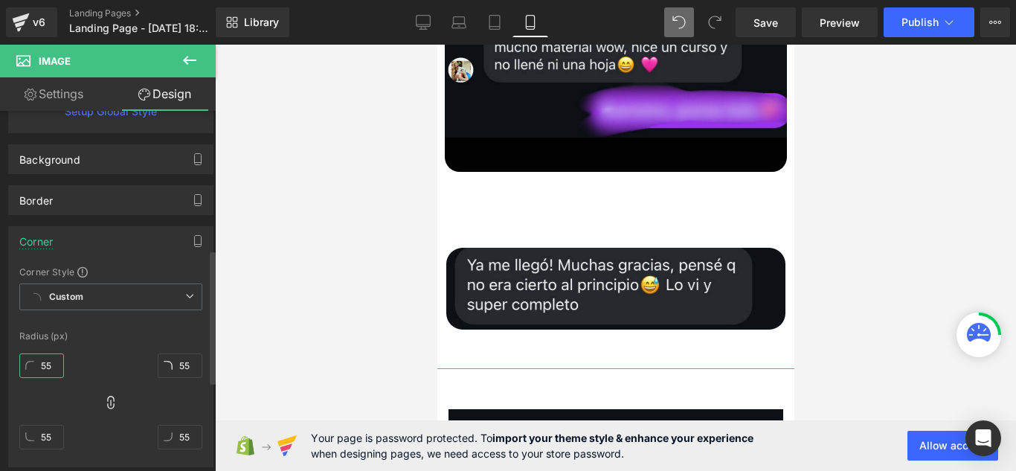
click at [52, 355] on input "55" at bounding box center [41, 365] width 45 height 25
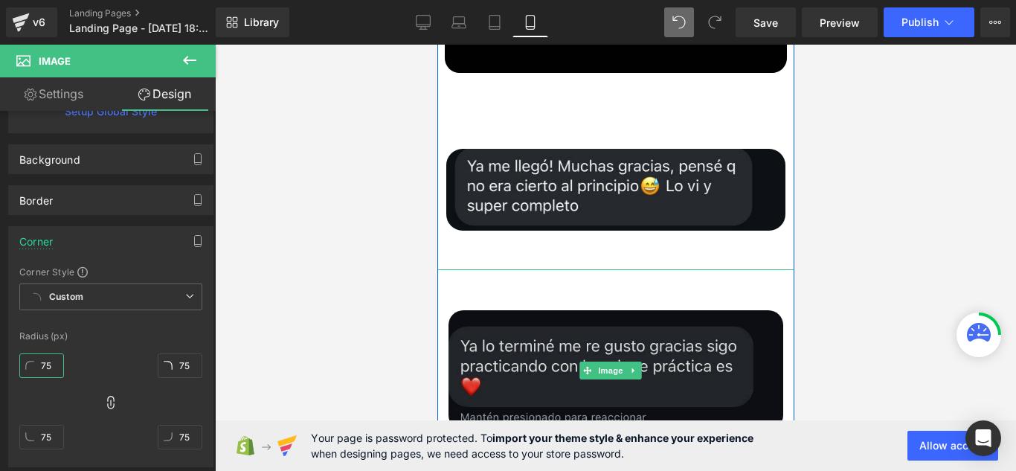
scroll to position [8871, 0]
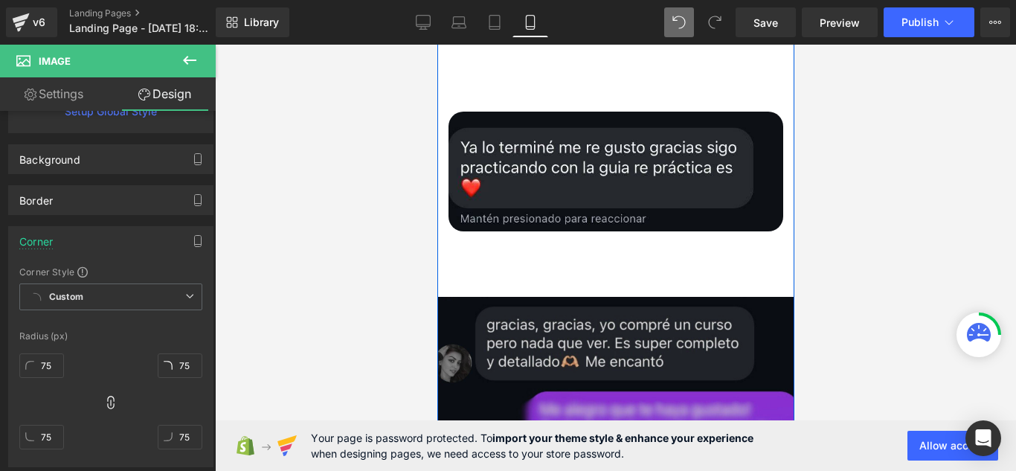
click at [500, 272] on img at bounding box center [615, 387] width 416 height 231
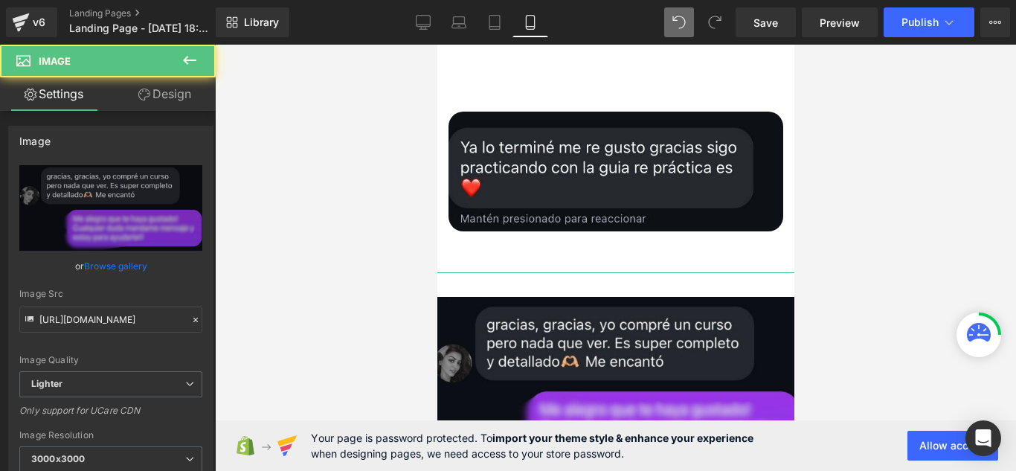
click at [160, 99] on link "Design" at bounding box center [165, 93] width 108 height 33
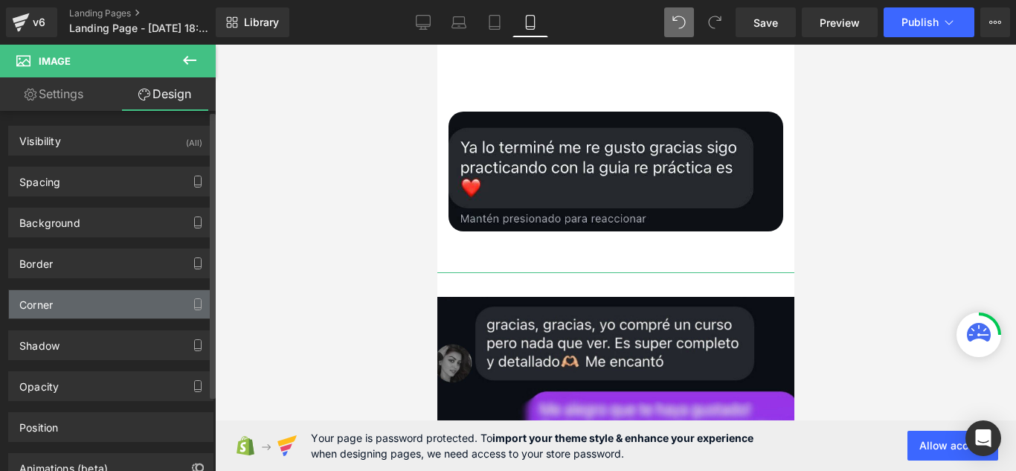
click at [106, 300] on div "Corner" at bounding box center [111, 304] width 204 height 28
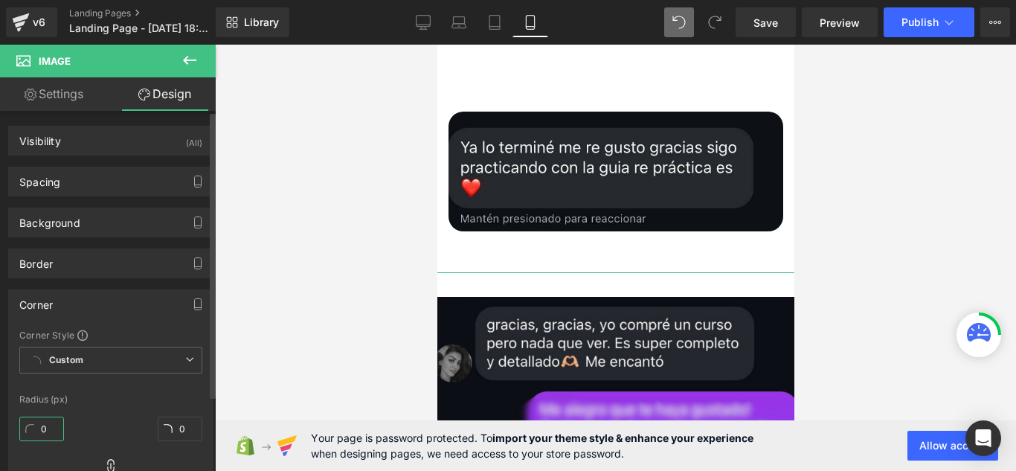
click at [61, 423] on input "0" at bounding box center [41, 428] width 45 height 25
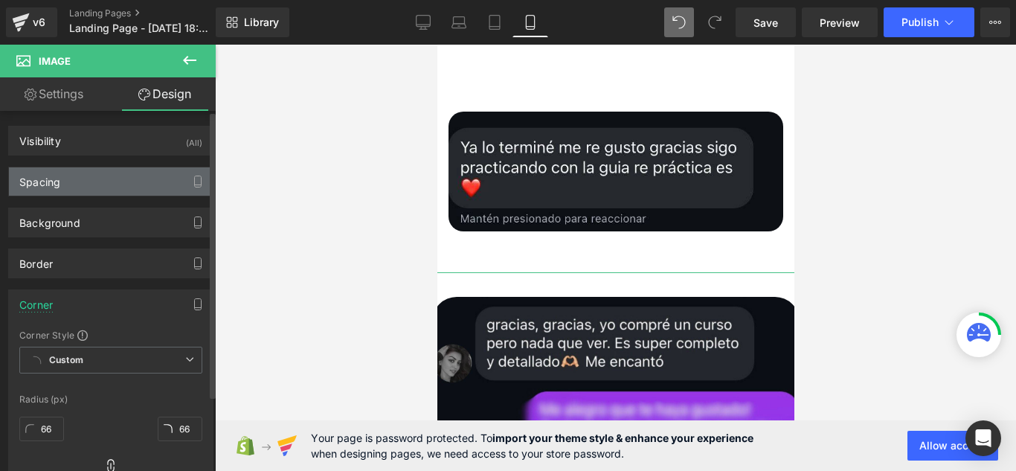
click at [149, 186] on div "Spacing" at bounding box center [111, 181] width 204 height 28
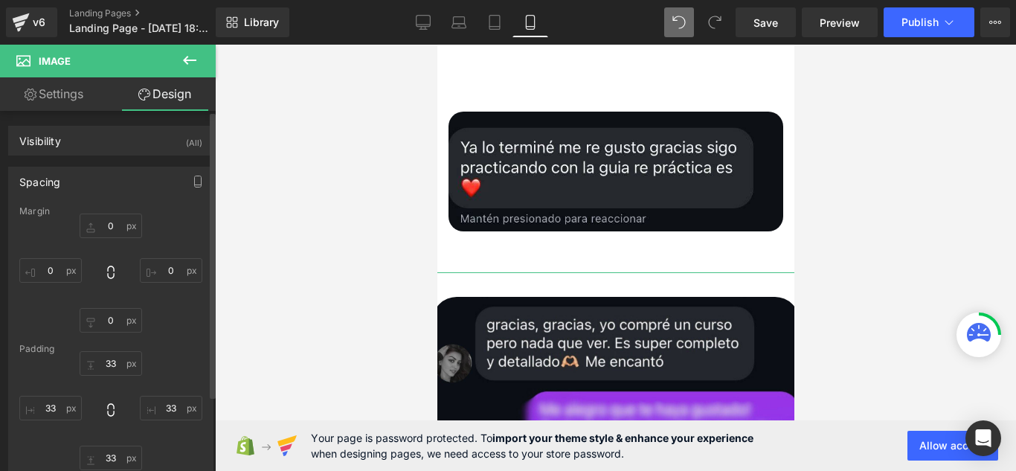
click at [103, 411] on icon at bounding box center [110, 409] width 15 height 15
click at [63, 413] on input "33" at bounding box center [50, 408] width 62 height 25
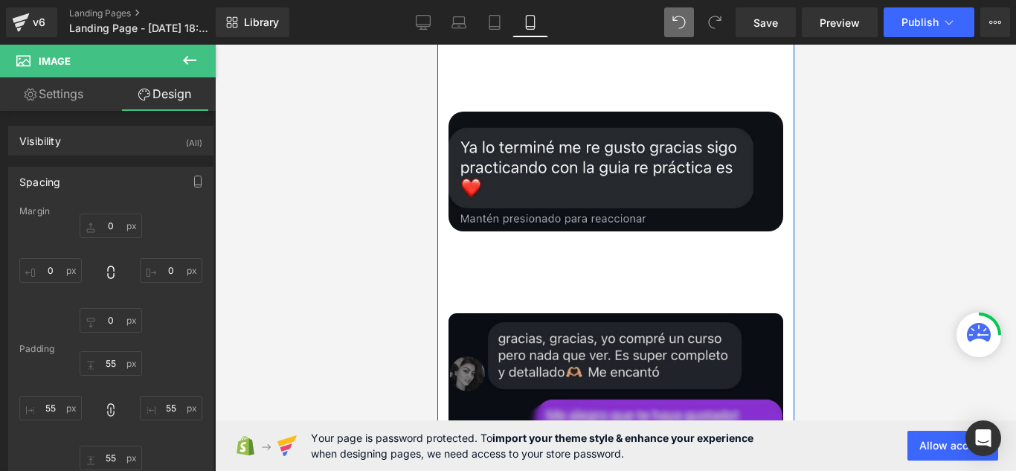
click at [625, 272] on img at bounding box center [615, 396] width 416 height 248
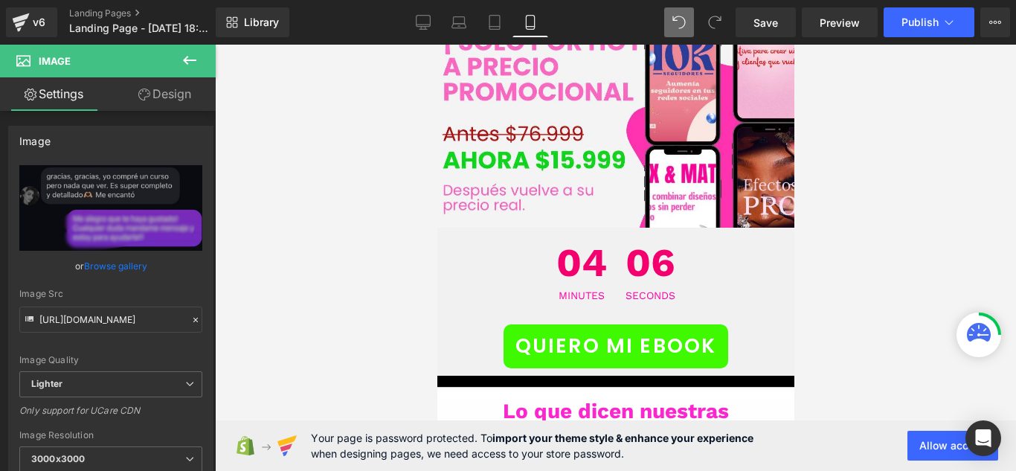
scroll to position [7607, 0]
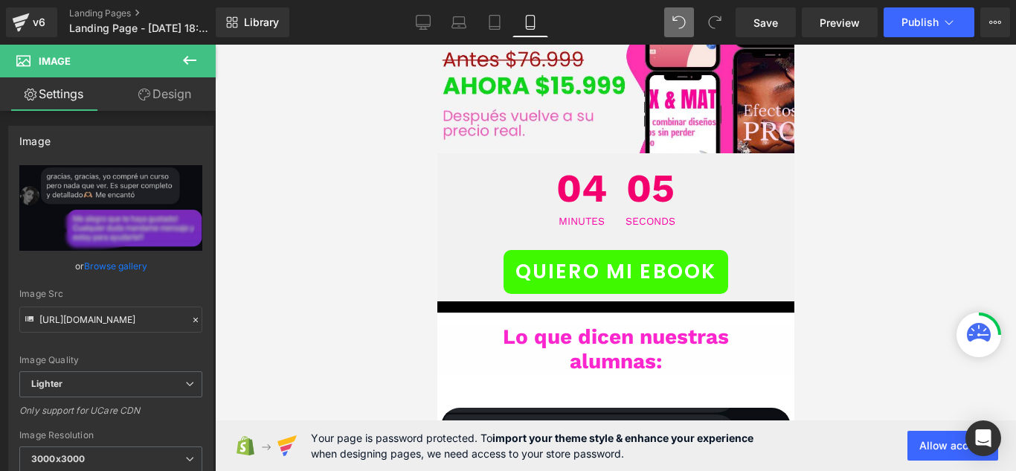
click at [750, 374] on img at bounding box center [615, 457] width 416 height 166
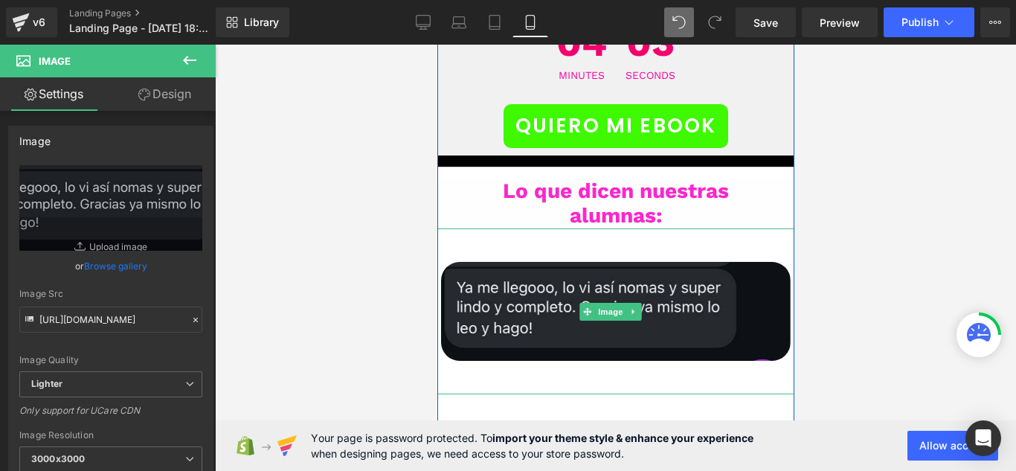
scroll to position [7755, 0]
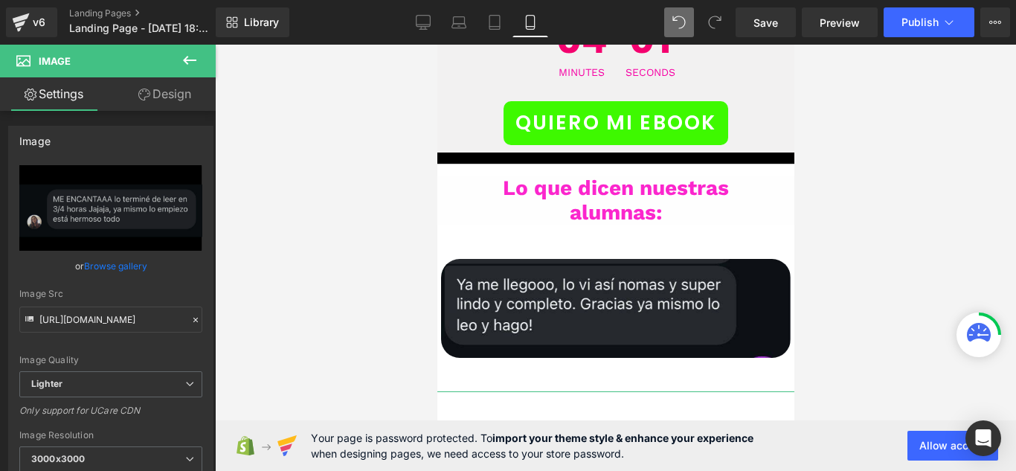
click at [149, 100] on link "Design" at bounding box center [165, 93] width 108 height 33
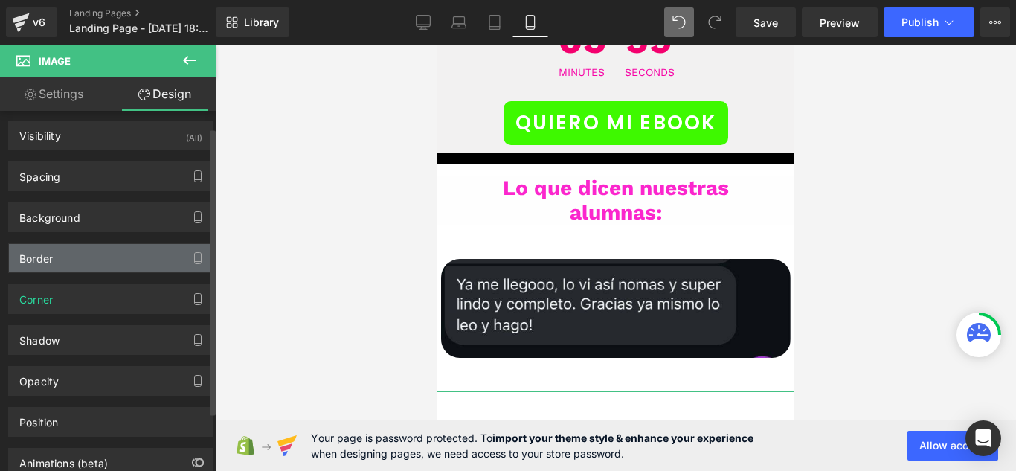
scroll to position [0, 0]
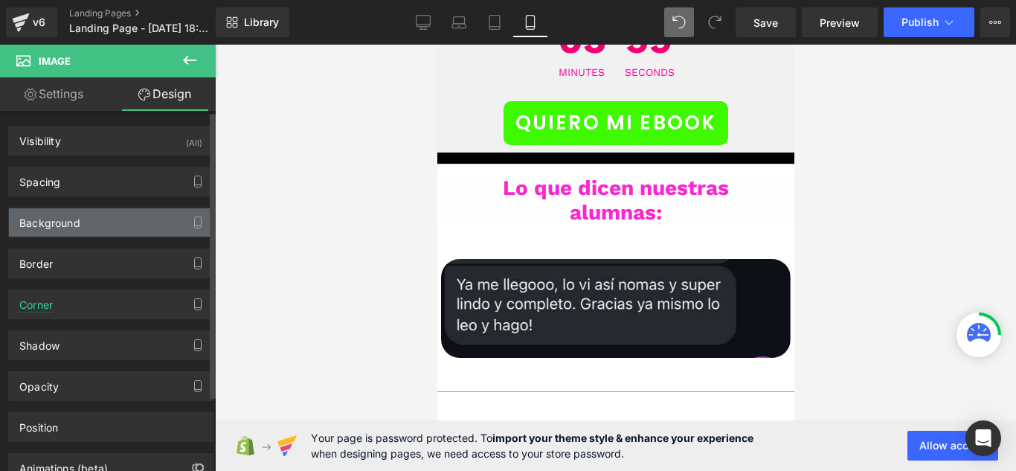
click at [134, 228] on div "Background" at bounding box center [111, 222] width 204 height 28
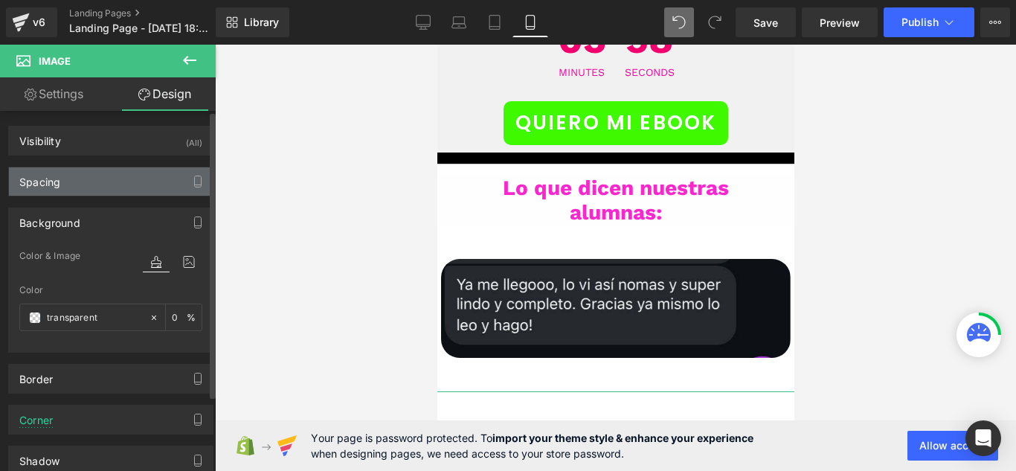
click at [134, 178] on div "Spacing" at bounding box center [111, 181] width 204 height 28
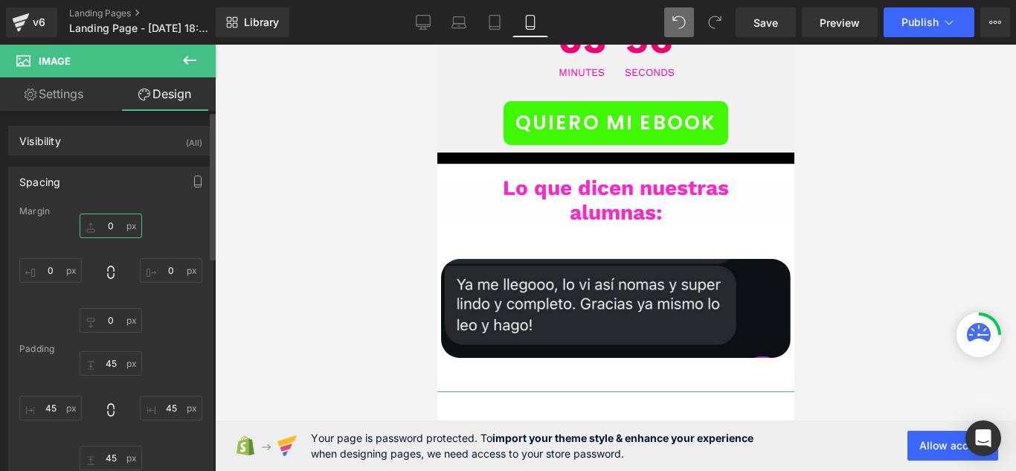
click at [113, 232] on input "0" at bounding box center [111, 225] width 62 height 25
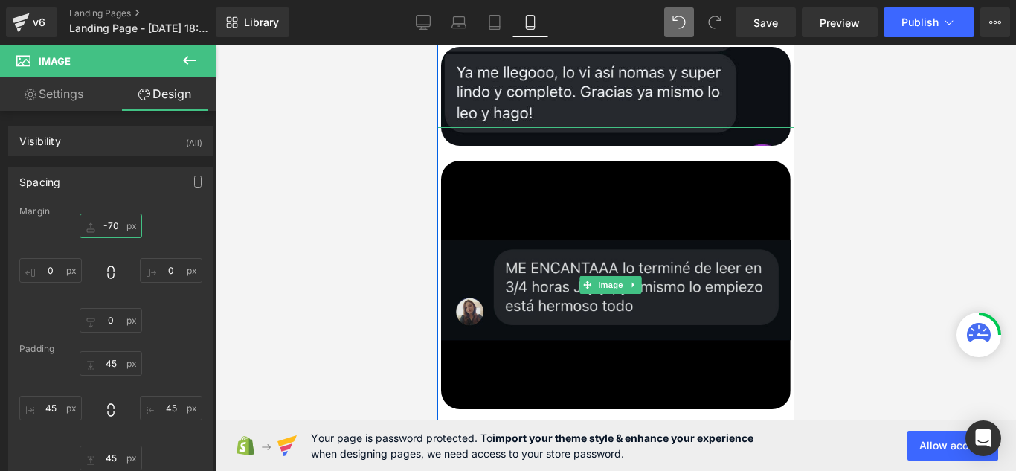
scroll to position [8053, 0]
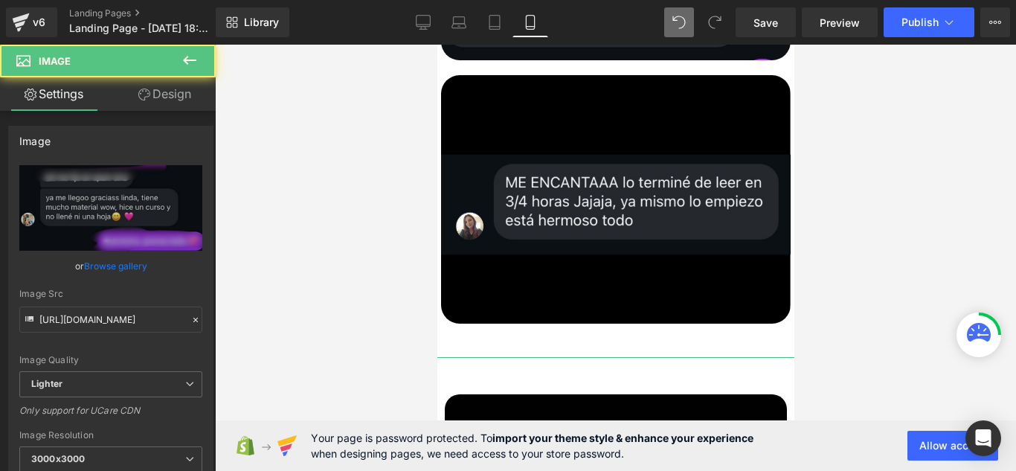
drag, startPoint x: 180, startPoint y: 109, endPoint x: 129, endPoint y: 202, distance: 106.5
click at [180, 109] on link "Design" at bounding box center [165, 93] width 108 height 33
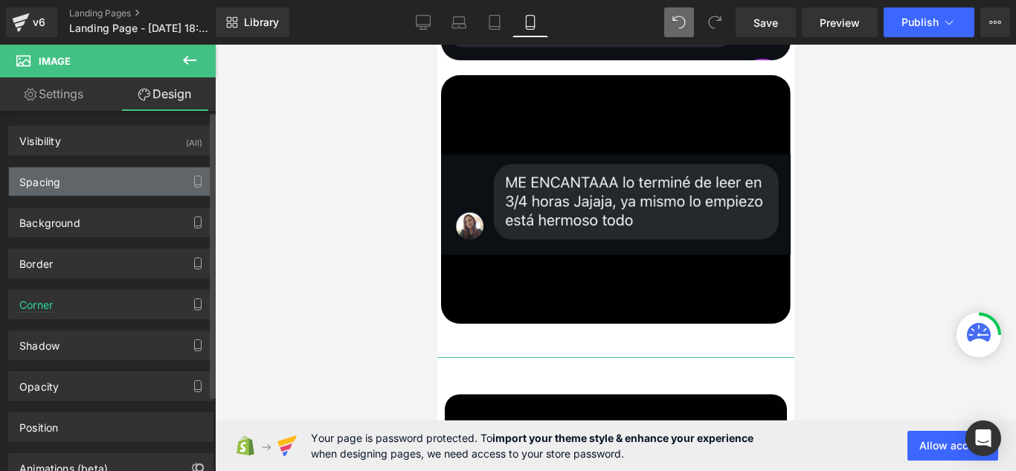
click at [152, 174] on div "Spacing" at bounding box center [111, 181] width 204 height 28
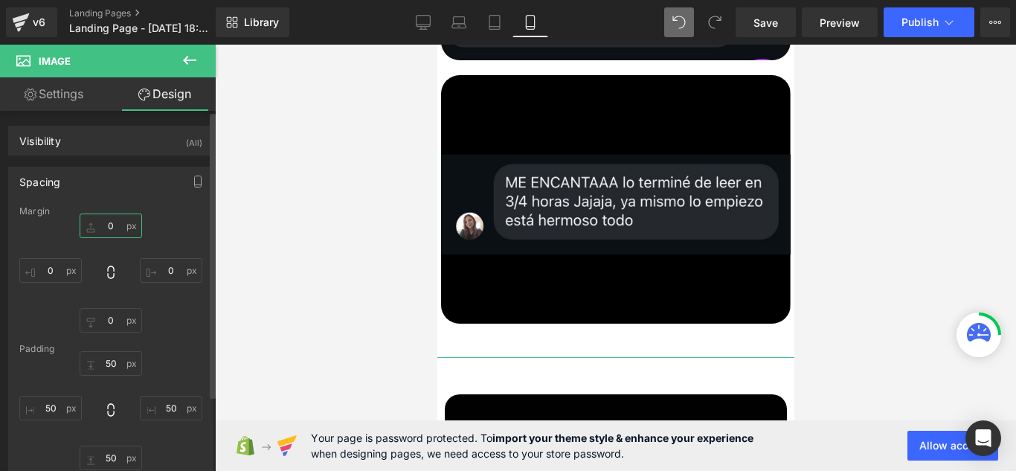
click at [122, 222] on input "0" at bounding box center [111, 225] width 62 height 25
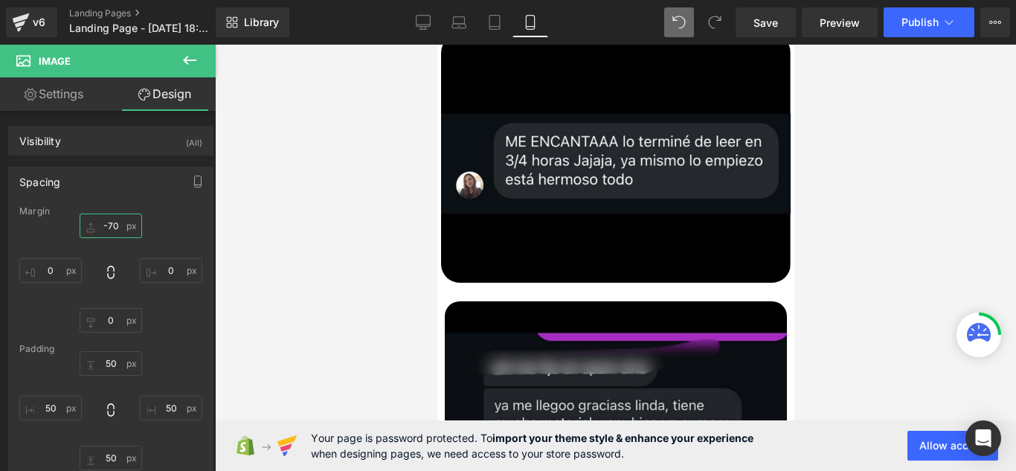
scroll to position [8127, 0]
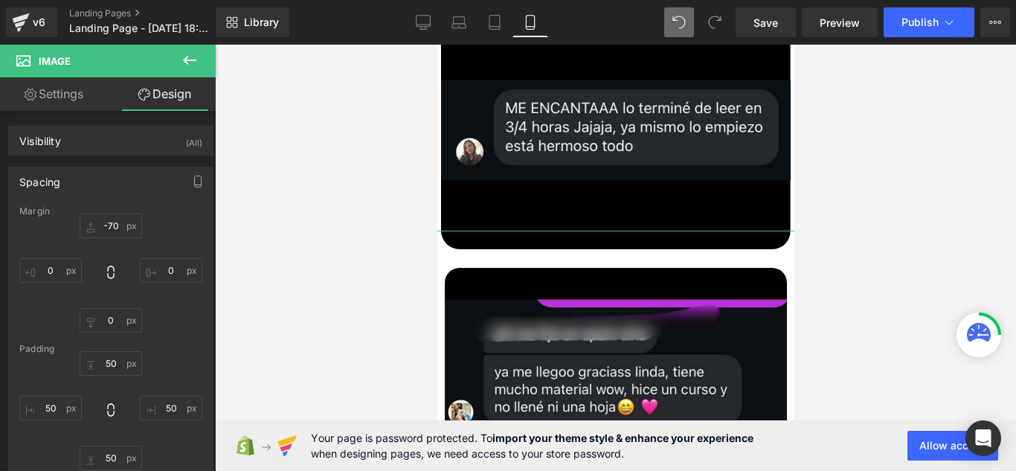
click at [147, 103] on link "Design" at bounding box center [165, 93] width 108 height 33
click at [526, 410] on div "Rendering Content" at bounding box center [508, 412] width 91 height 16
click at [540, 416] on div "Rendering Content" at bounding box center [508, 412] width 91 height 16
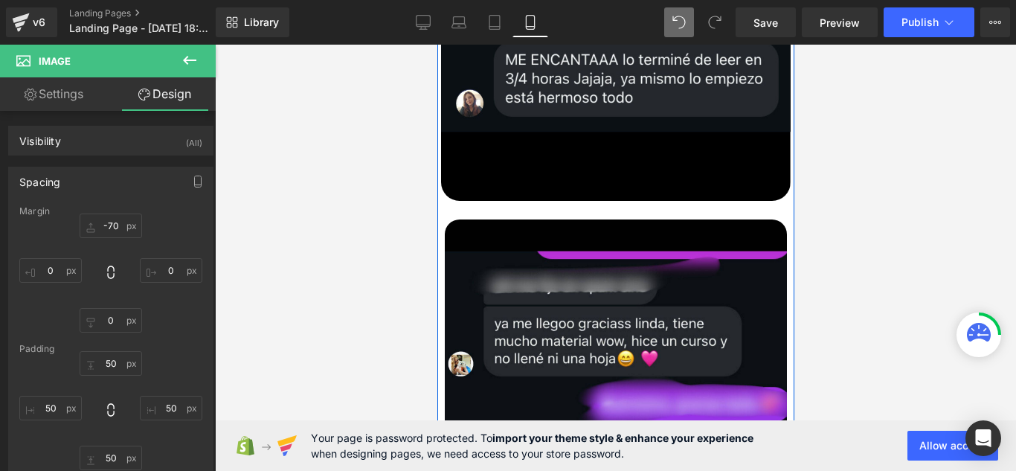
scroll to position [8201, 0]
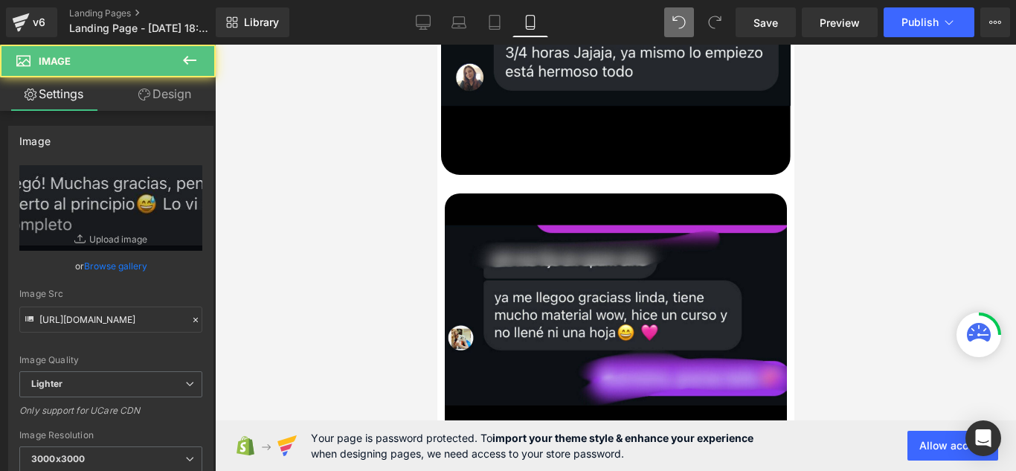
click at [165, 99] on link "Design" at bounding box center [165, 93] width 108 height 33
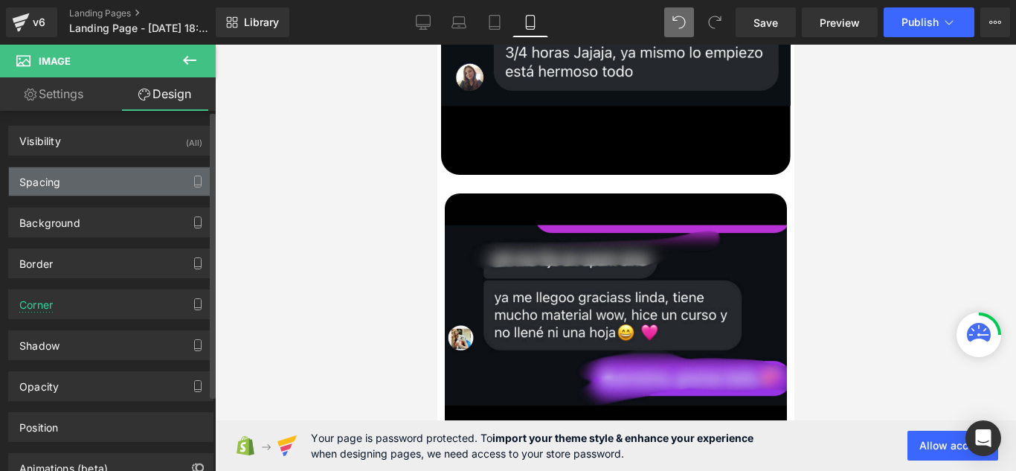
click at [177, 193] on div "Spacing" at bounding box center [111, 181] width 204 height 28
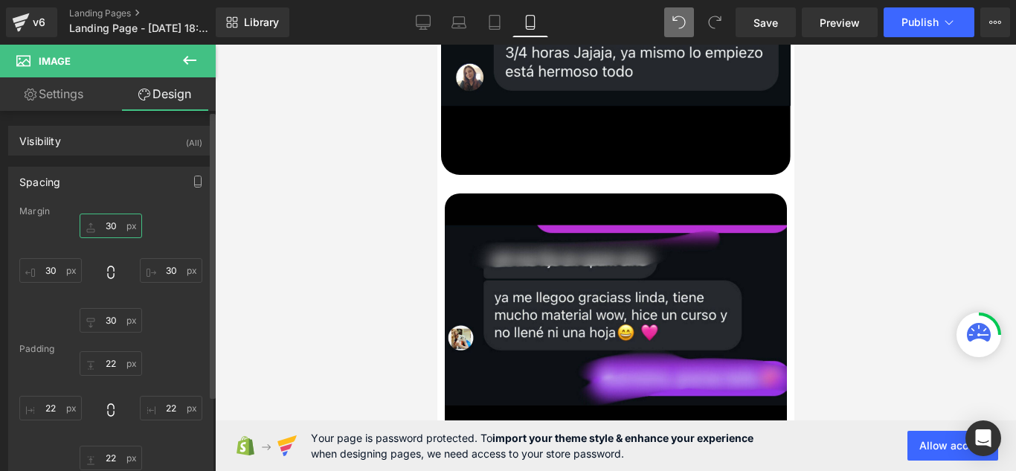
click at [111, 229] on input "30" at bounding box center [111, 225] width 62 height 25
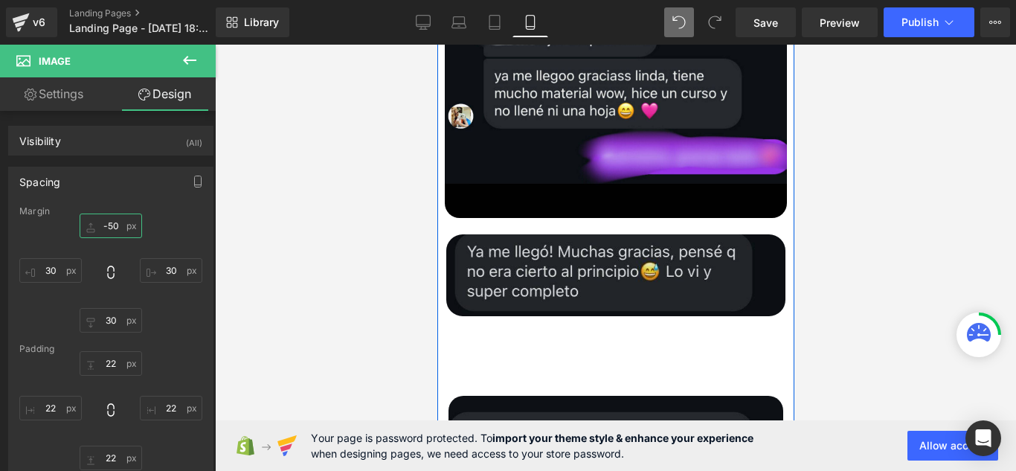
scroll to position [8425, 0]
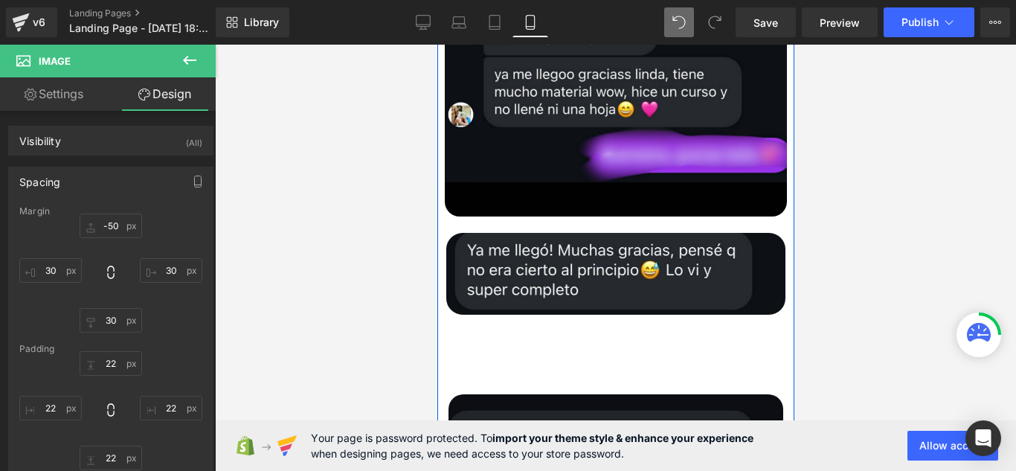
click at [542, 353] on img at bounding box center [615, 454] width 416 height 202
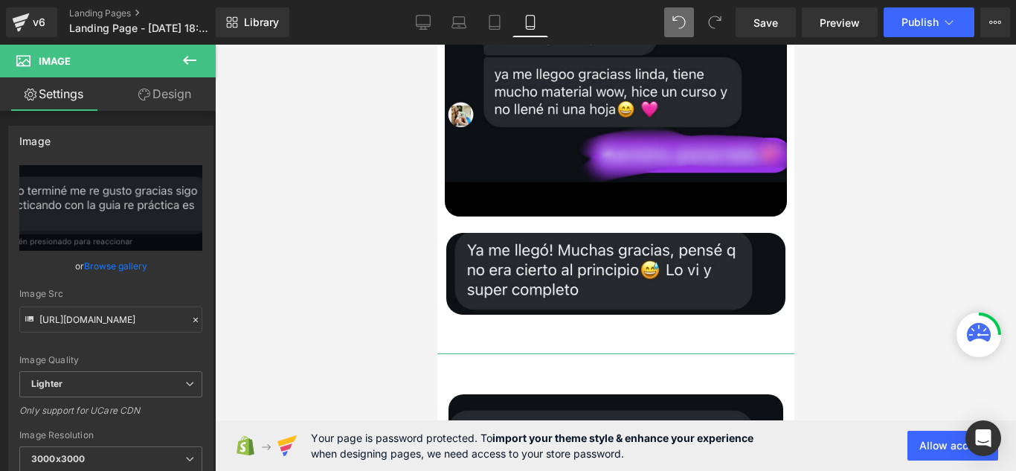
click at [184, 103] on link "Design" at bounding box center [165, 93] width 108 height 33
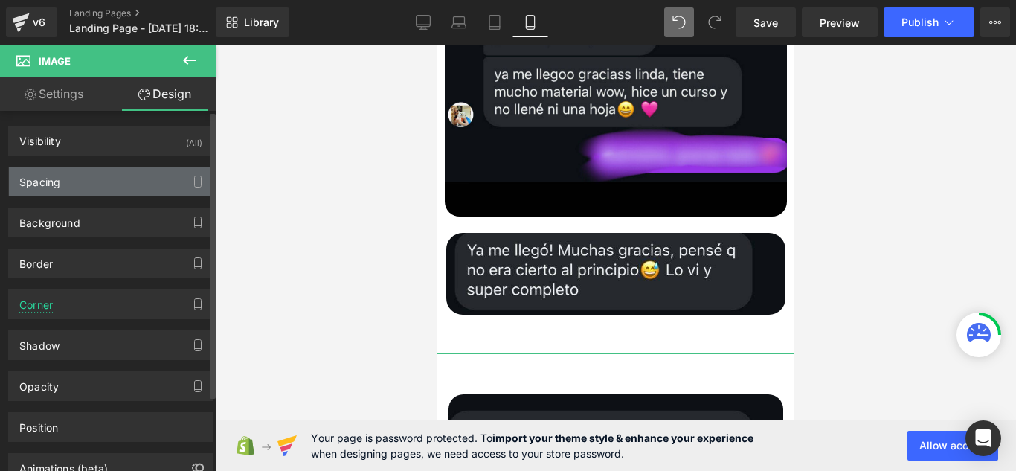
click at [93, 182] on div "Spacing" at bounding box center [111, 181] width 204 height 28
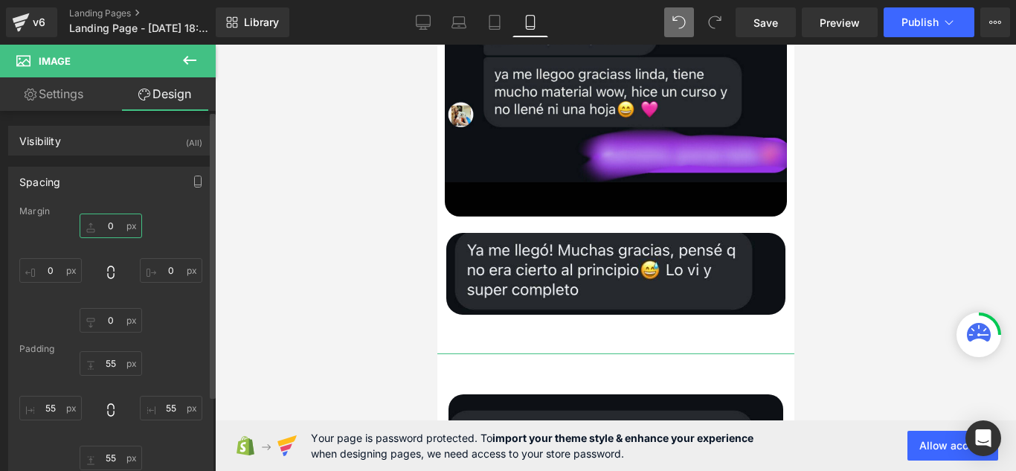
click at [122, 221] on input "0" at bounding box center [111, 225] width 62 height 25
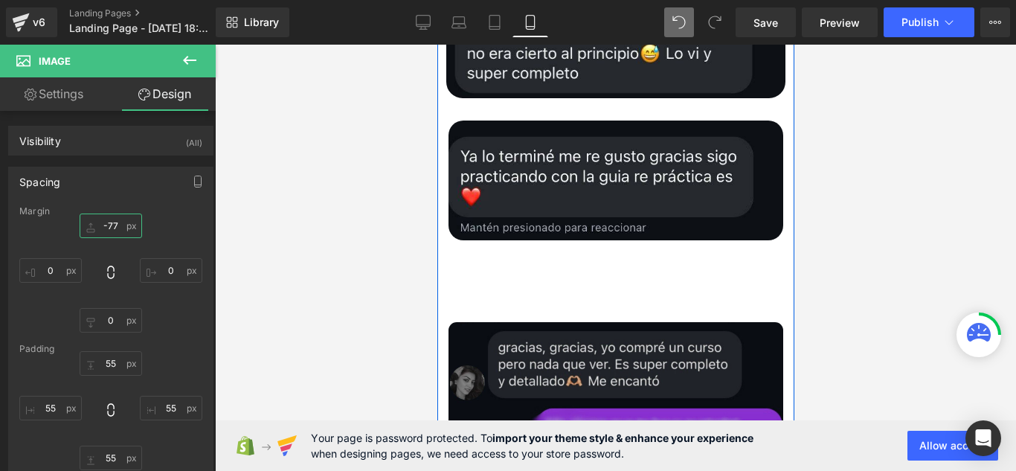
scroll to position [8648, 0]
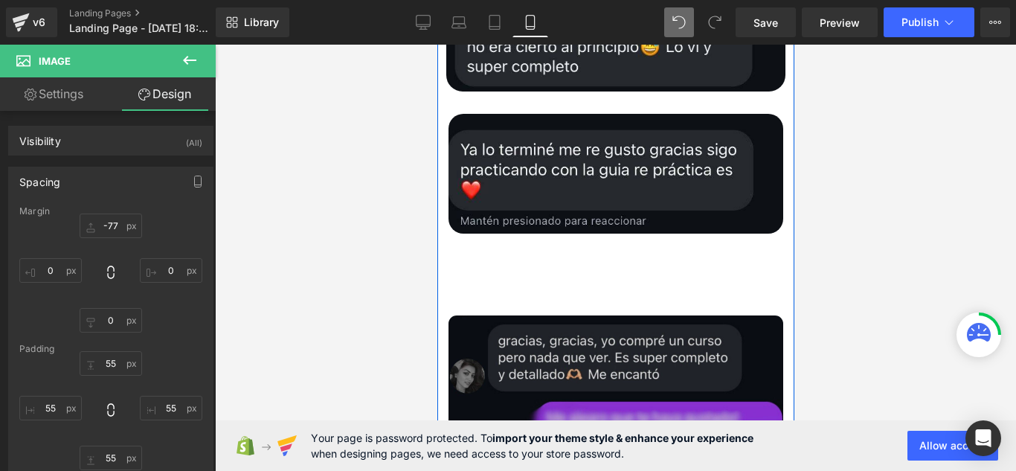
click at [544, 274] on img at bounding box center [615, 398] width 416 height 248
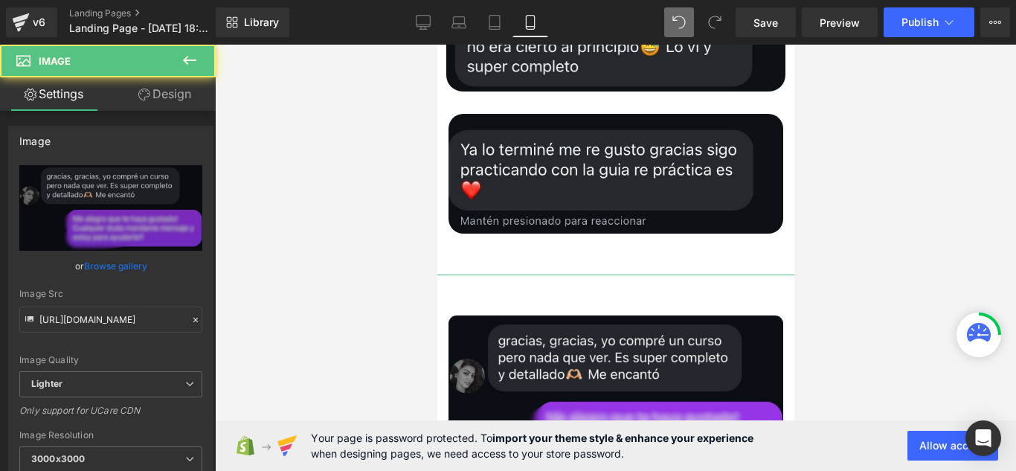
click at [175, 80] on link "Design" at bounding box center [165, 93] width 108 height 33
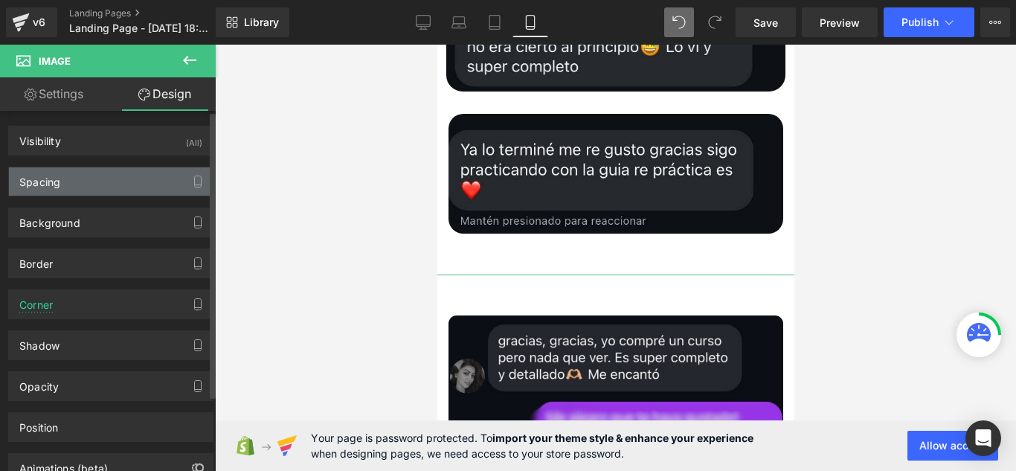
click at [141, 190] on div "Spacing" at bounding box center [111, 181] width 204 height 28
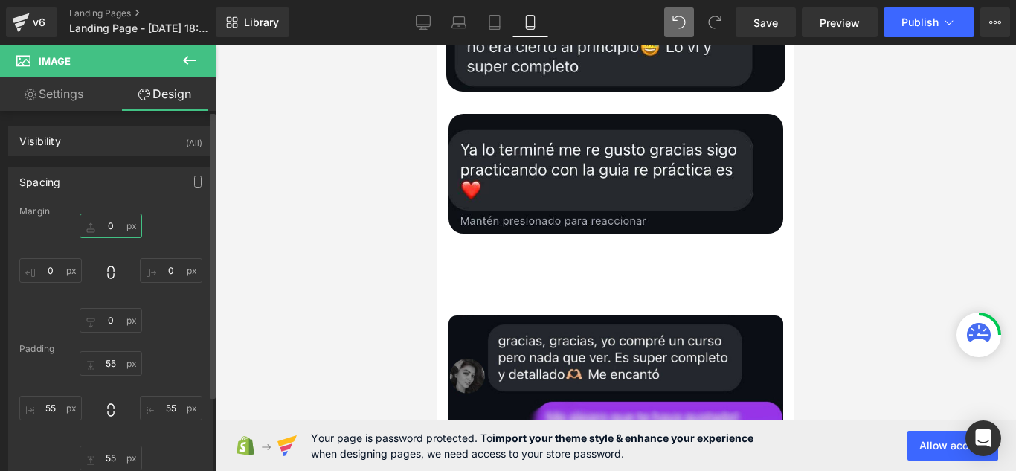
click at [132, 225] on input "0" at bounding box center [111, 225] width 62 height 25
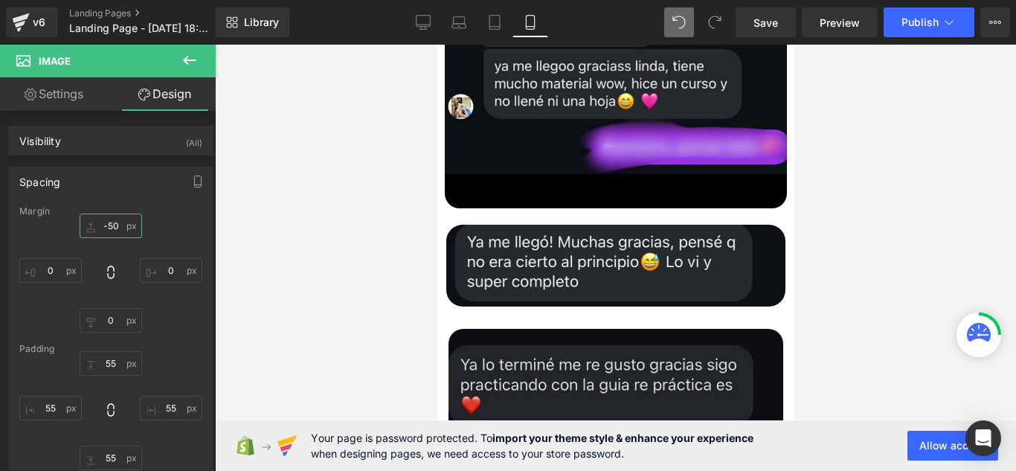
scroll to position [8425, 0]
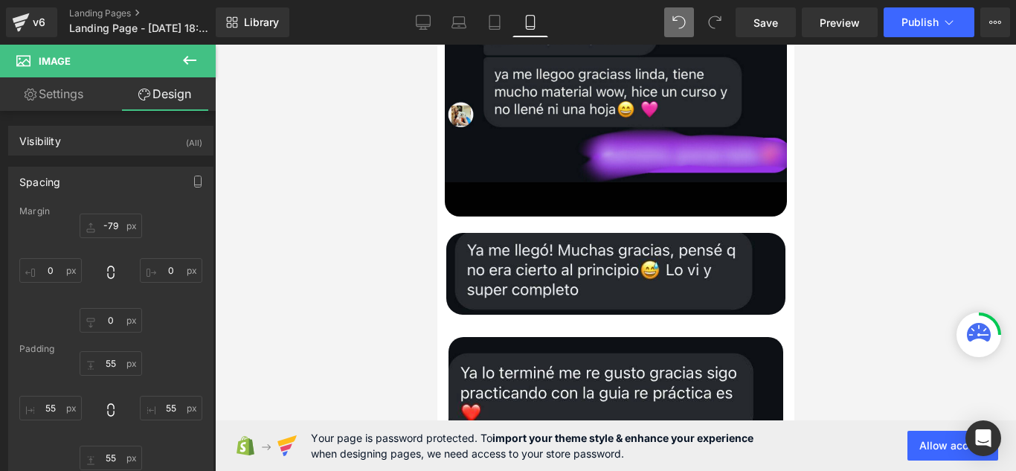
click at [271, 180] on div at bounding box center [615, 258] width 801 height 426
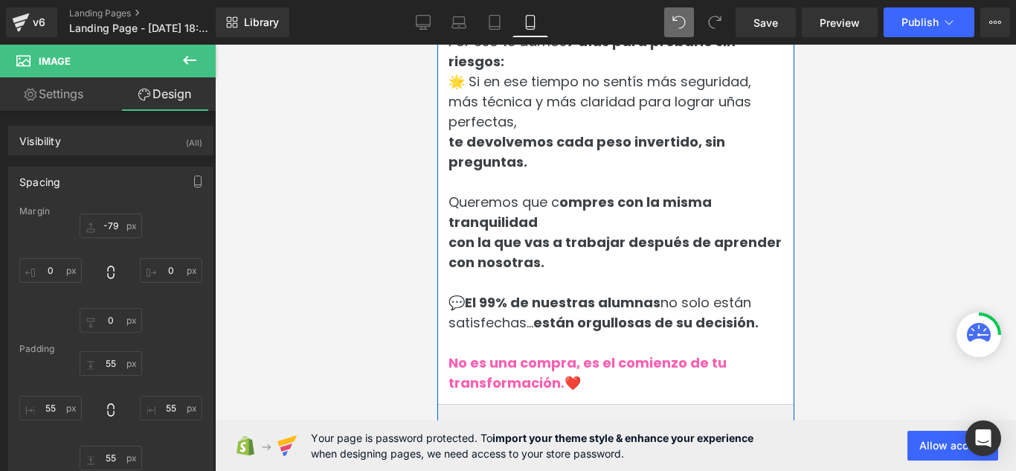
scroll to position [7235, 0]
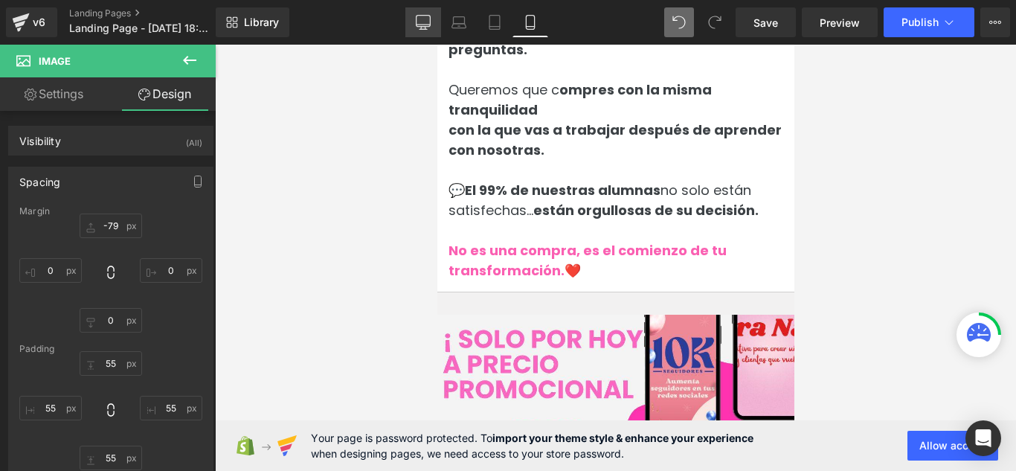
click at [428, 27] on icon at bounding box center [423, 22] width 15 height 15
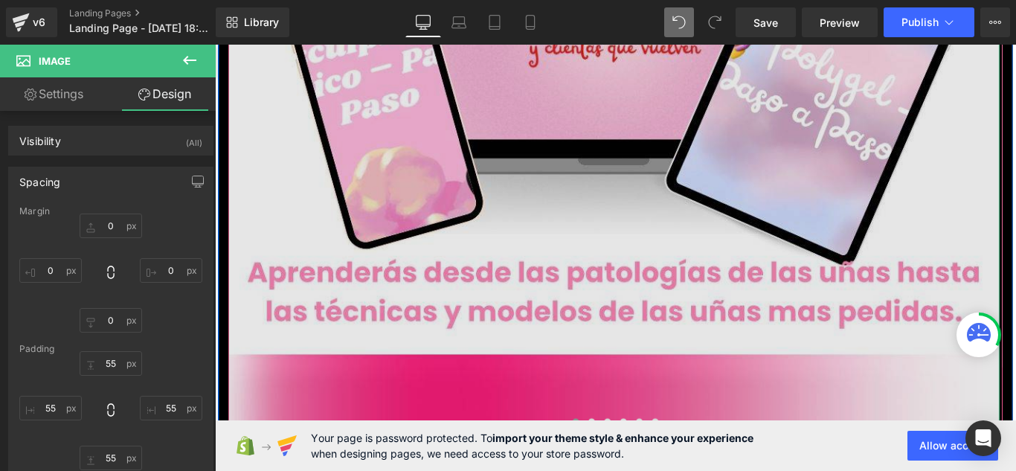
scroll to position [14418, 0]
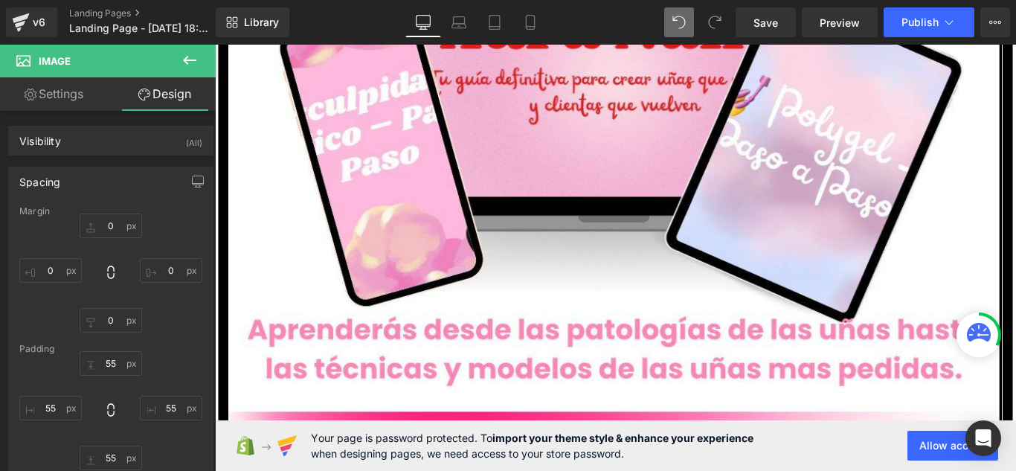
click at [45, 86] on link "Settings" at bounding box center [54, 93] width 108 height 33
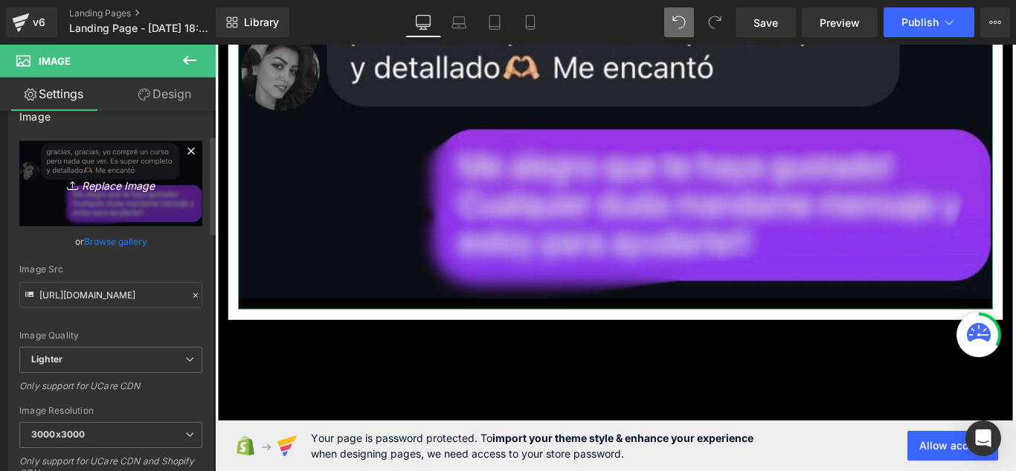
scroll to position [0, 0]
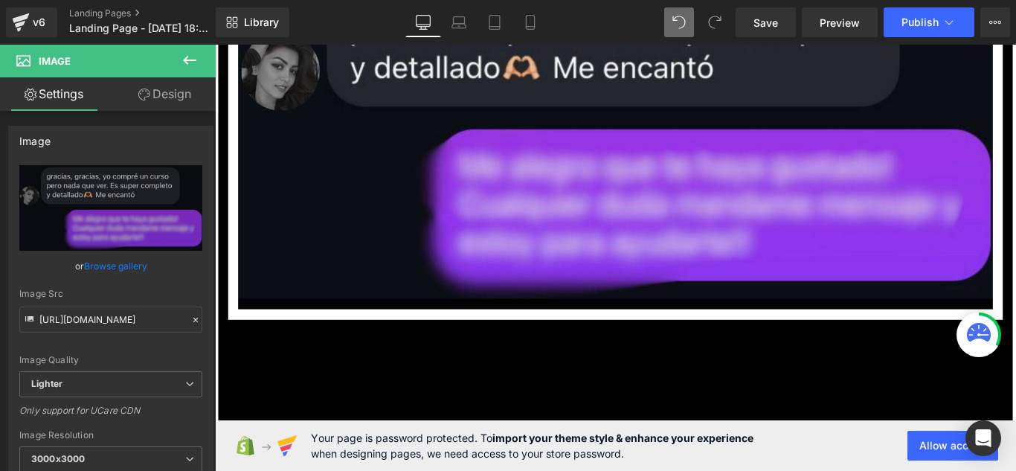
click at [195, 69] on button at bounding box center [190, 61] width 52 height 33
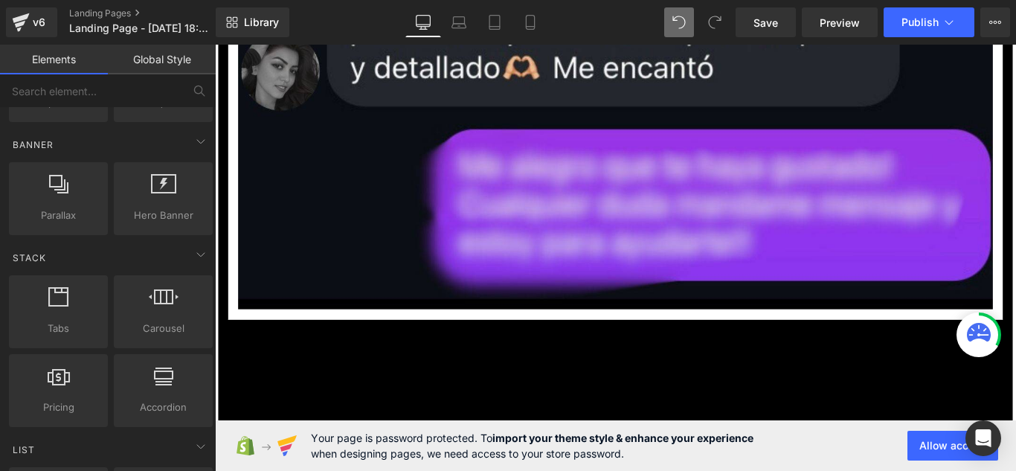
scroll to position [446, 0]
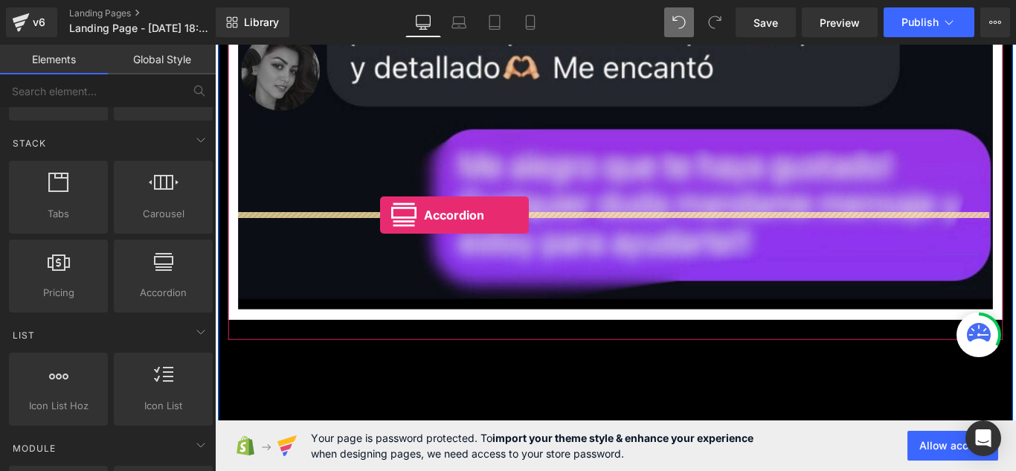
drag, startPoint x: 373, startPoint y: 339, endPoint x: 400, endPoint y: 236, distance: 107.0
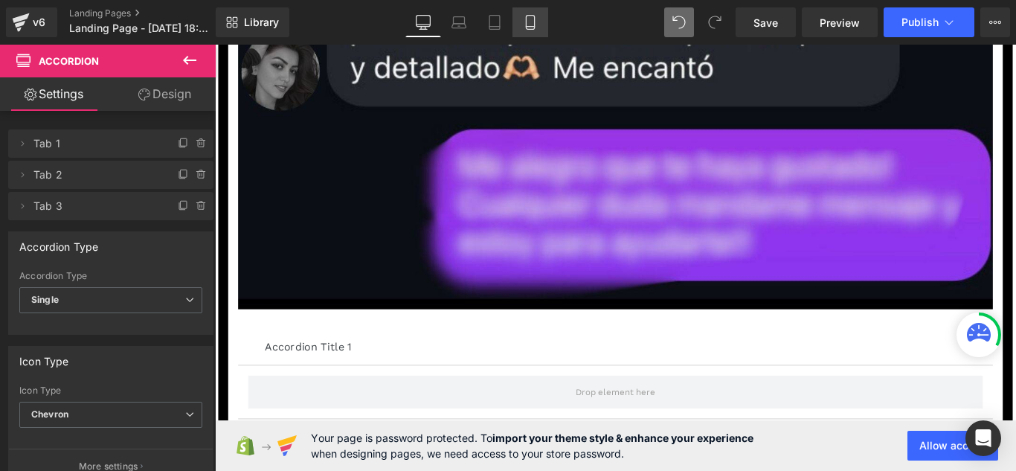
click at [527, 18] on icon at bounding box center [530, 22] width 15 height 15
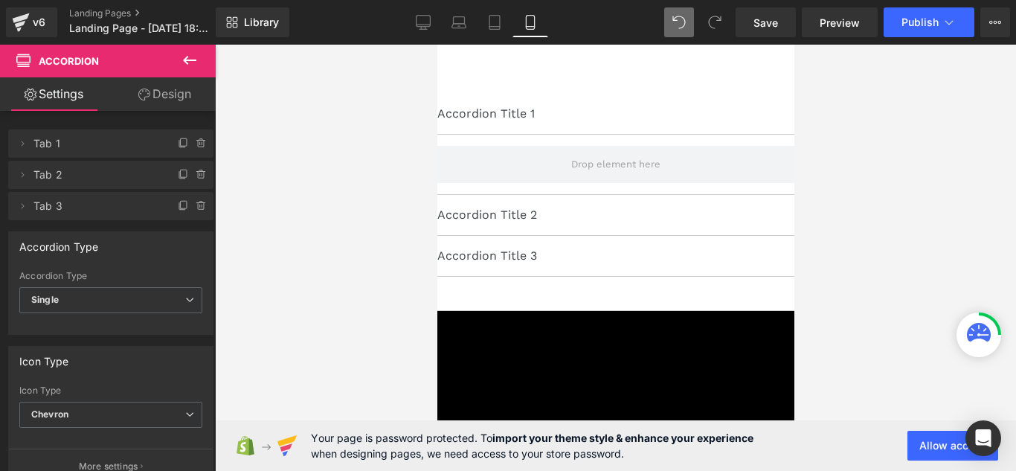
scroll to position [9066, 0]
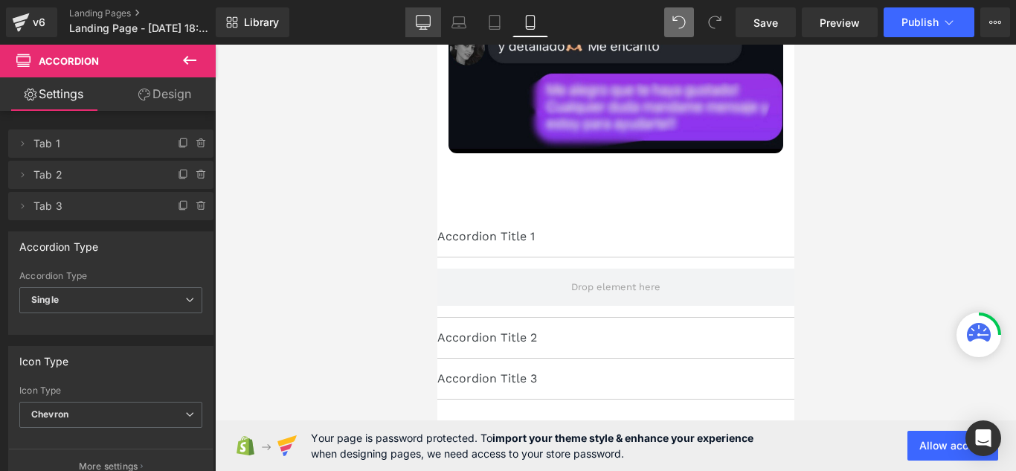
click at [426, 25] on icon at bounding box center [423, 22] width 15 height 15
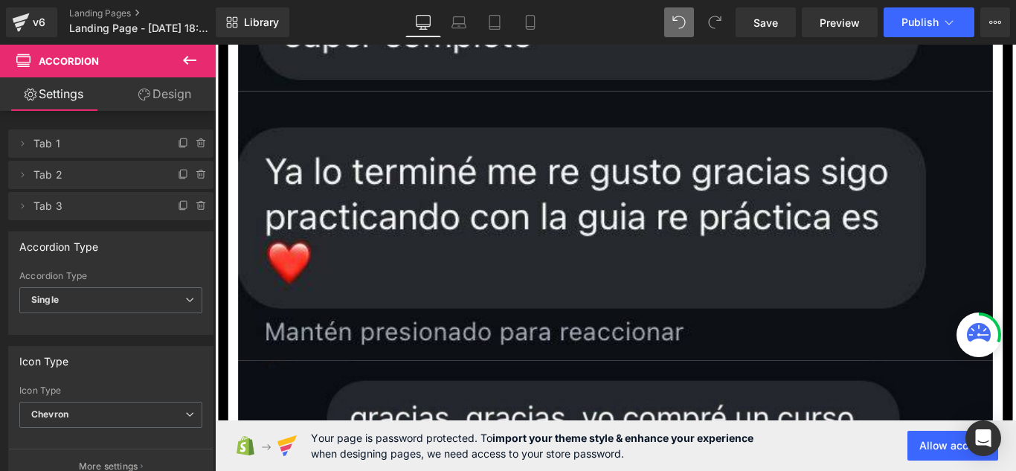
scroll to position [19736, 0]
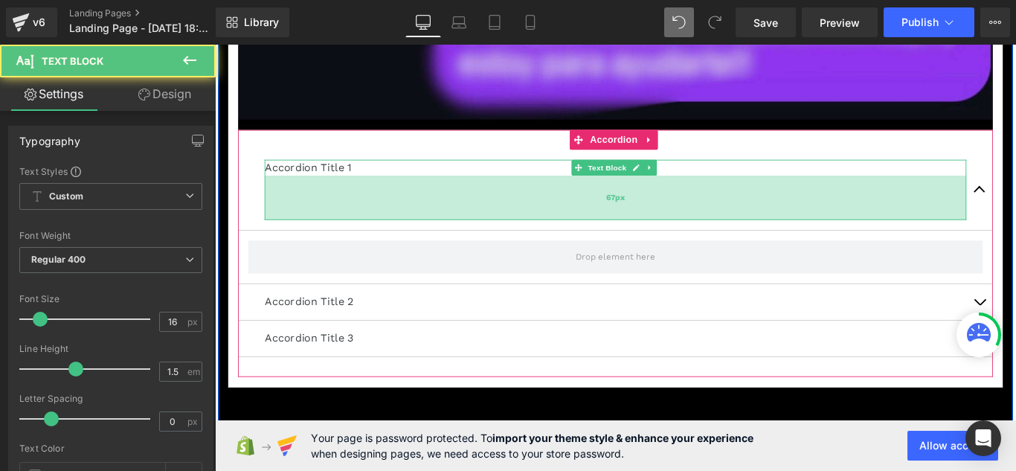
drag, startPoint x: 555, startPoint y: 81, endPoint x: 548, endPoint y: 131, distance: 50.3
click at [548, 192] on div "67px" at bounding box center [665, 217] width 788 height 50
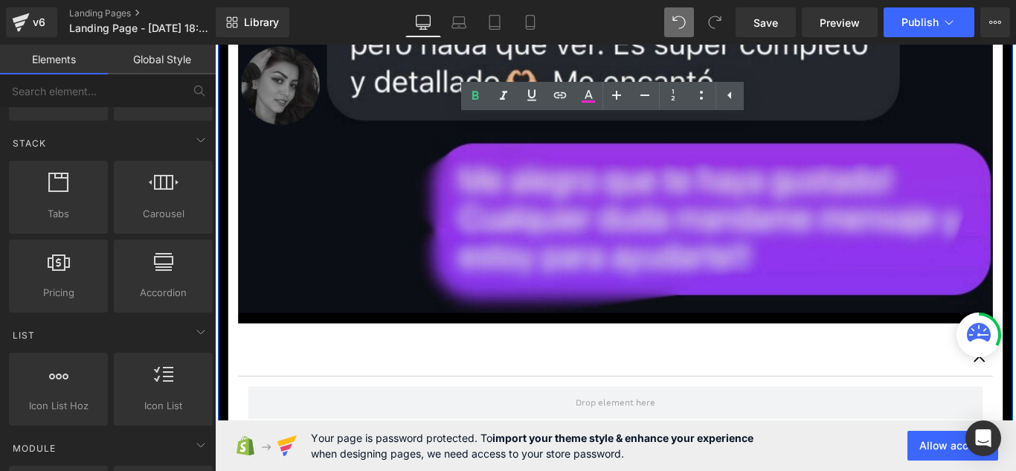
scroll to position [19513, 0]
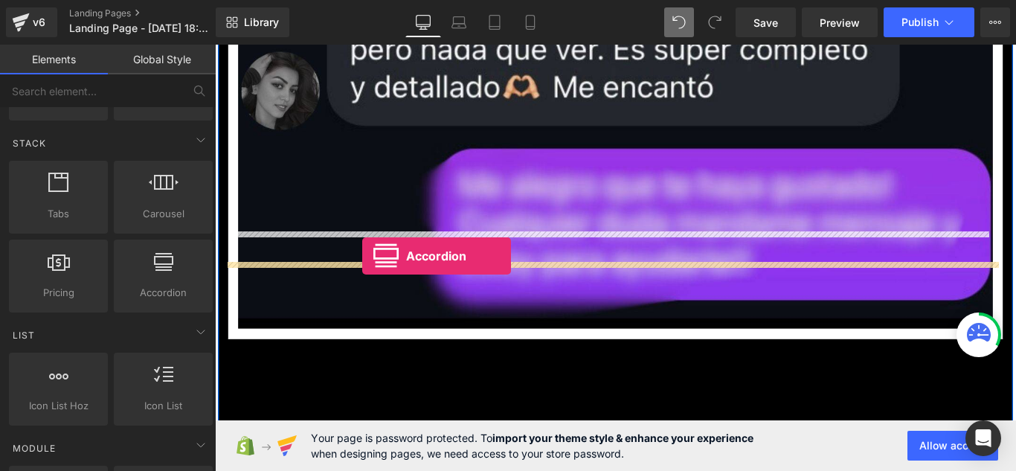
drag, startPoint x: 348, startPoint y: 320, endPoint x: 381, endPoint y: 282, distance: 50.1
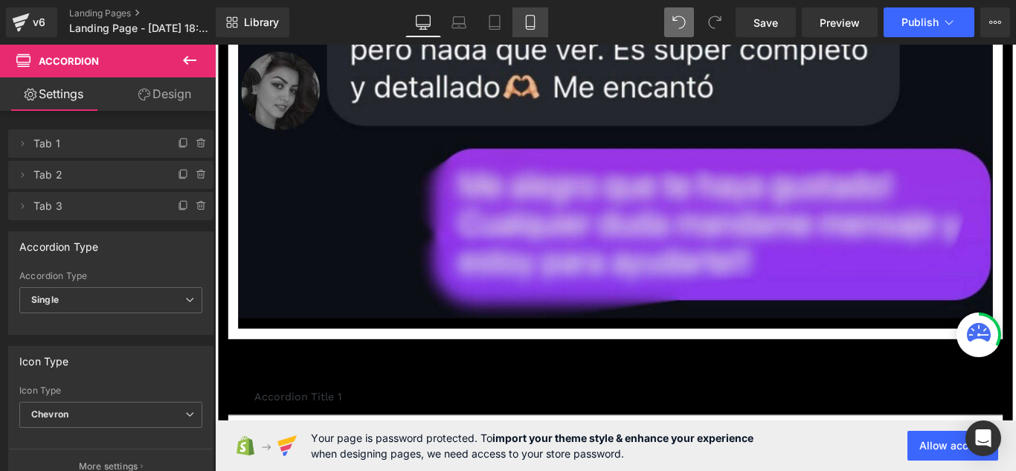
click at [517, 12] on link "Mobile" at bounding box center [530, 22] width 36 height 30
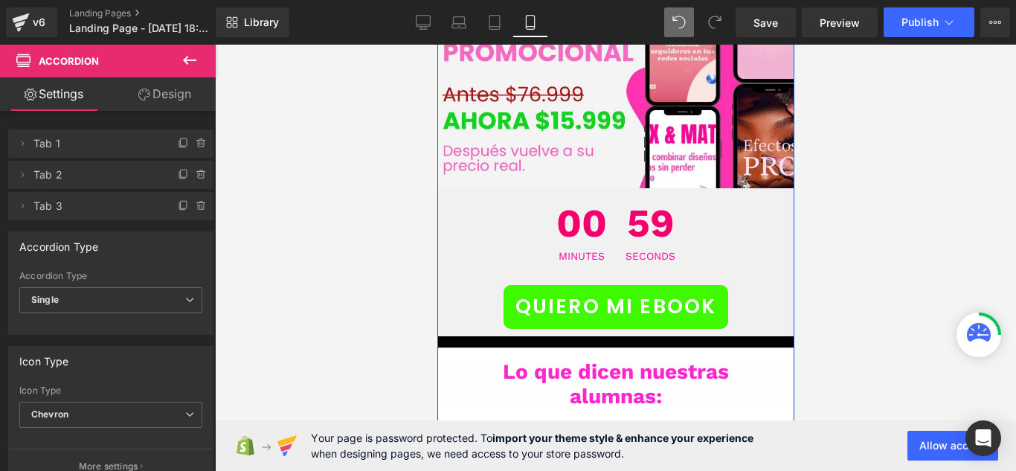
scroll to position [7929, 0]
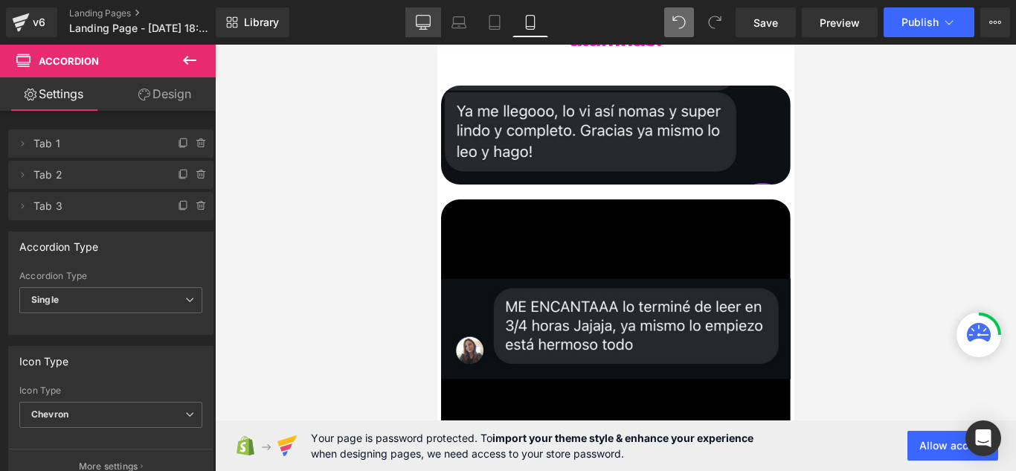
click at [427, 16] on icon at bounding box center [423, 21] width 14 height 11
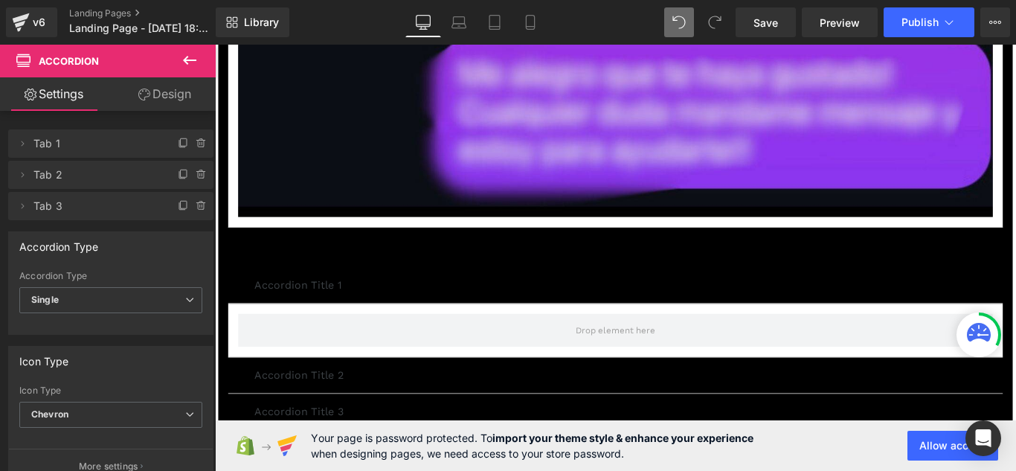
scroll to position [19662, 0]
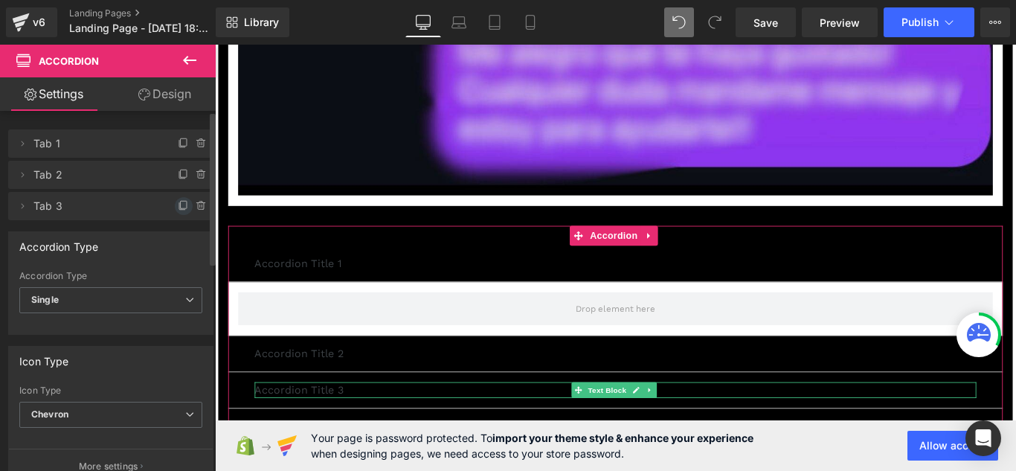
click at [180, 207] on icon at bounding box center [184, 206] width 12 height 12
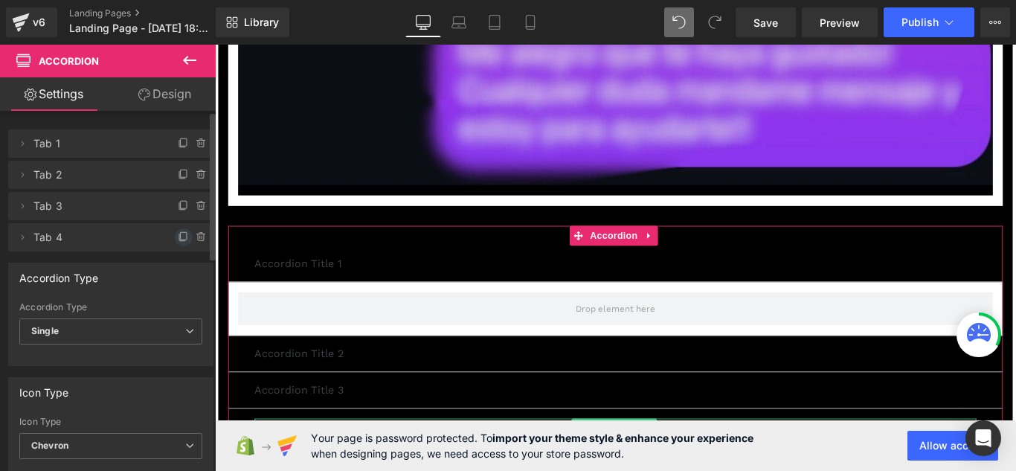
click at [181, 233] on icon at bounding box center [184, 235] width 6 height 7
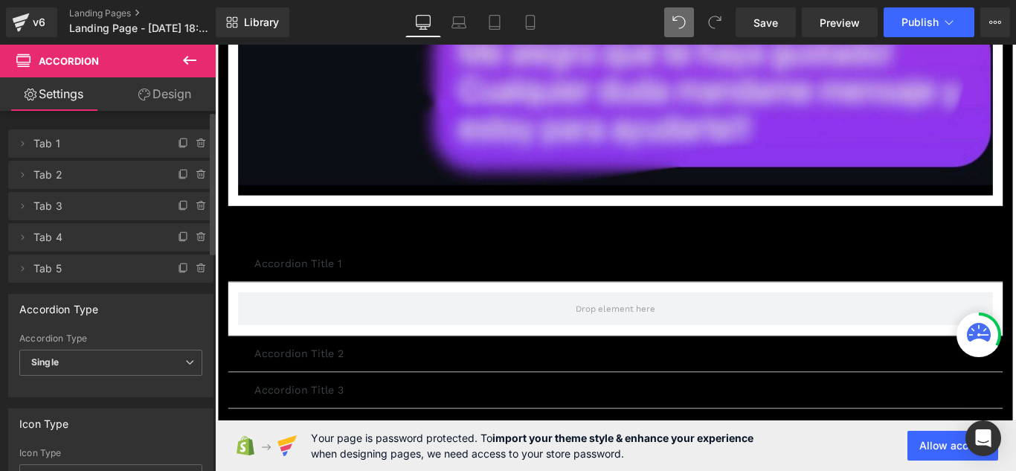
click at [187, 66] on icon at bounding box center [190, 60] width 18 height 18
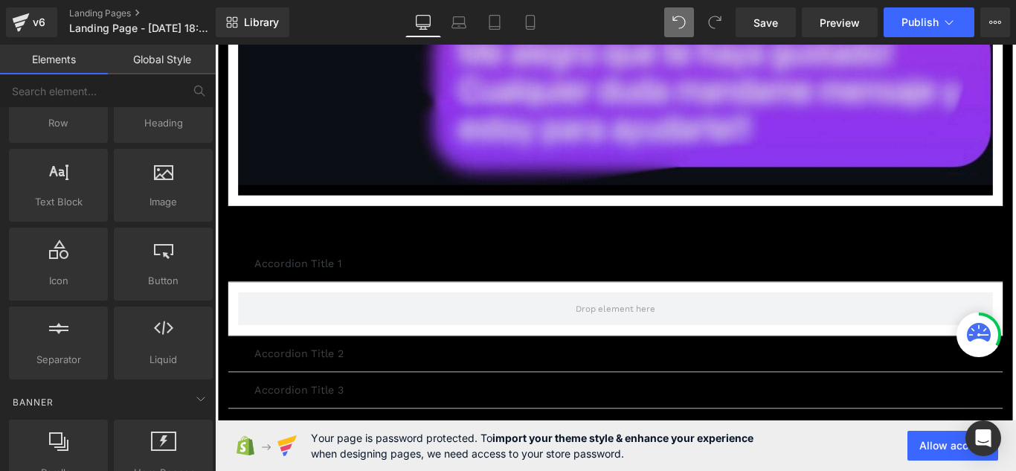
scroll to position [0, 0]
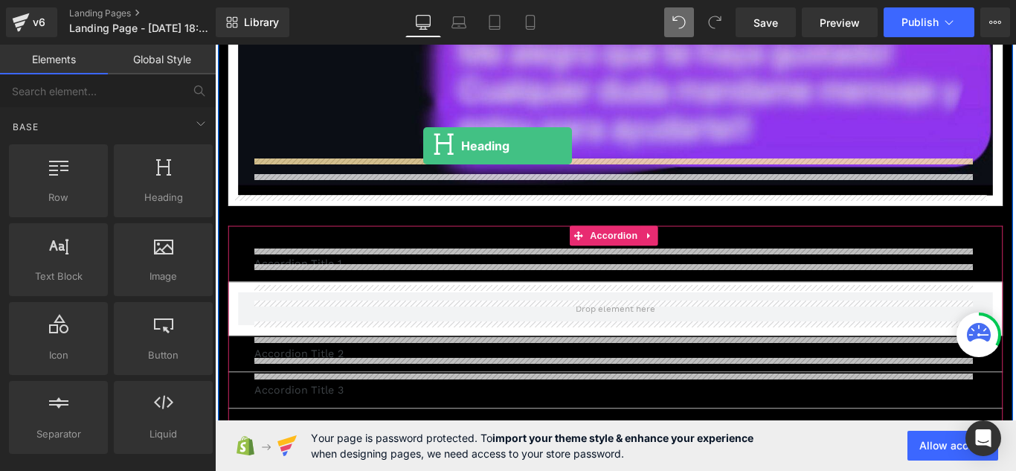
drag, startPoint x: 370, startPoint y: 248, endPoint x: 449, endPoint y: 158, distance: 119.1
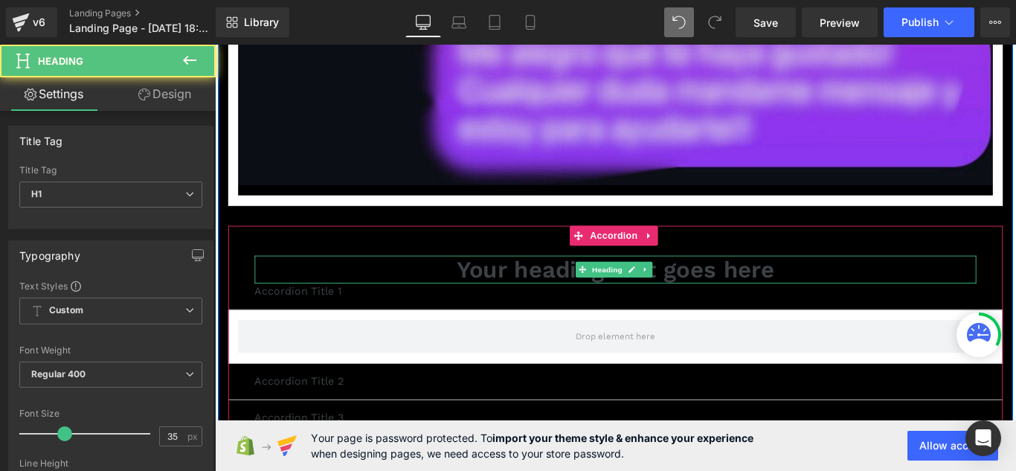
click at [533, 282] on h1 "Your heading text goes here" at bounding box center [665, 297] width 811 height 31
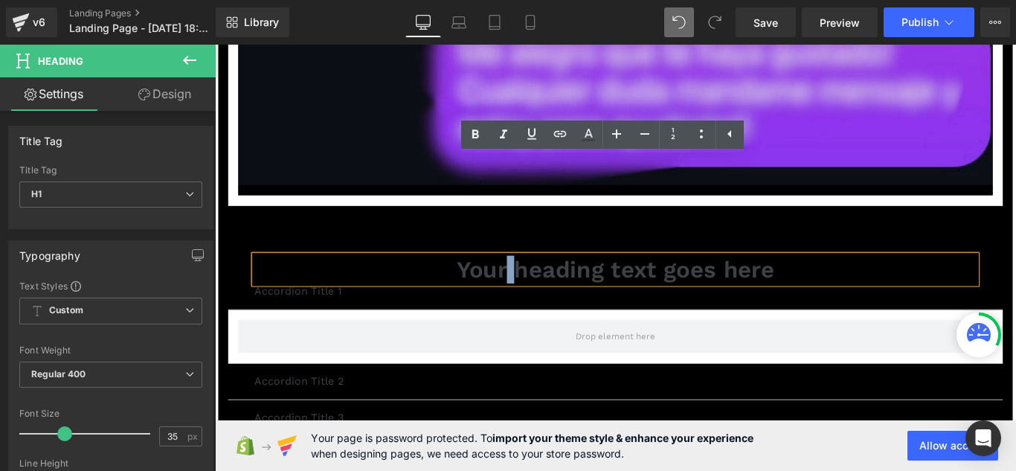
click at [533, 282] on h1 "Your heading text goes here" at bounding box center [665, 297] width 811 height 31
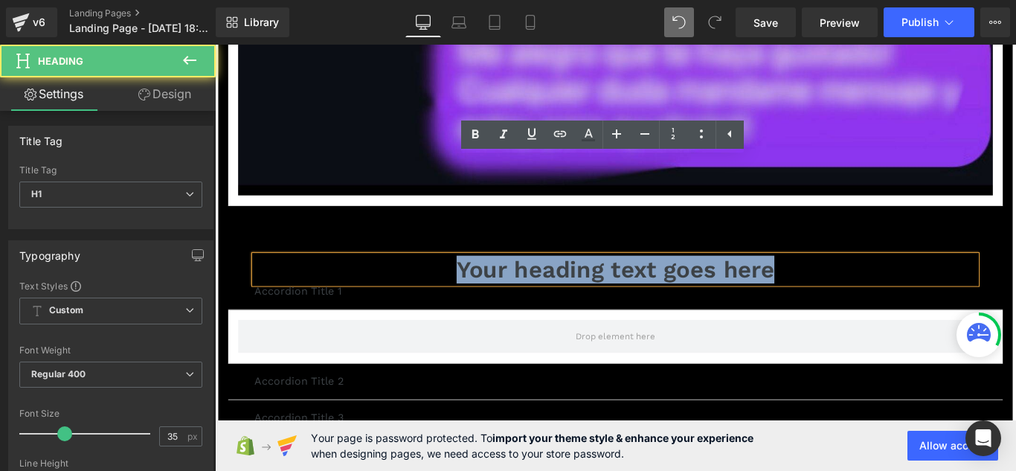
click at [533, 282] on h1 "Your heading text goes here" at bounding box center [665, 297] width 811 height 31
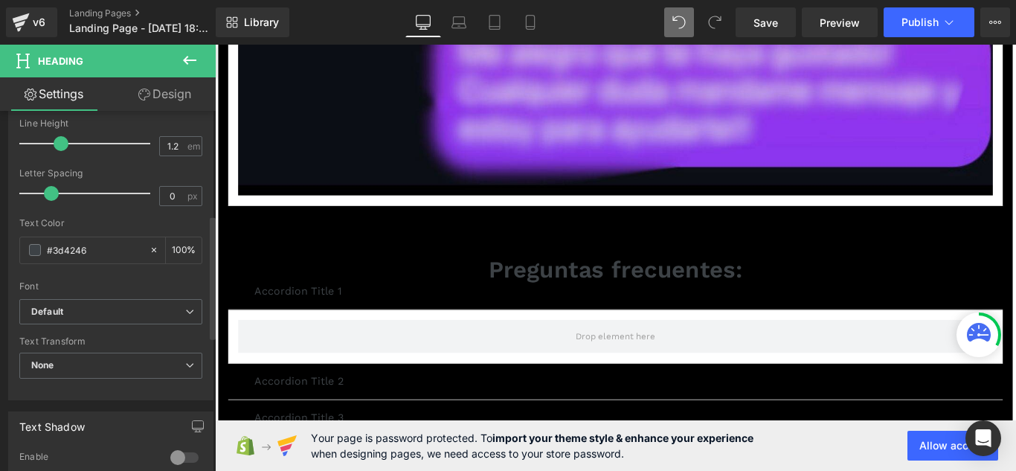
scroll to position [372, 0]
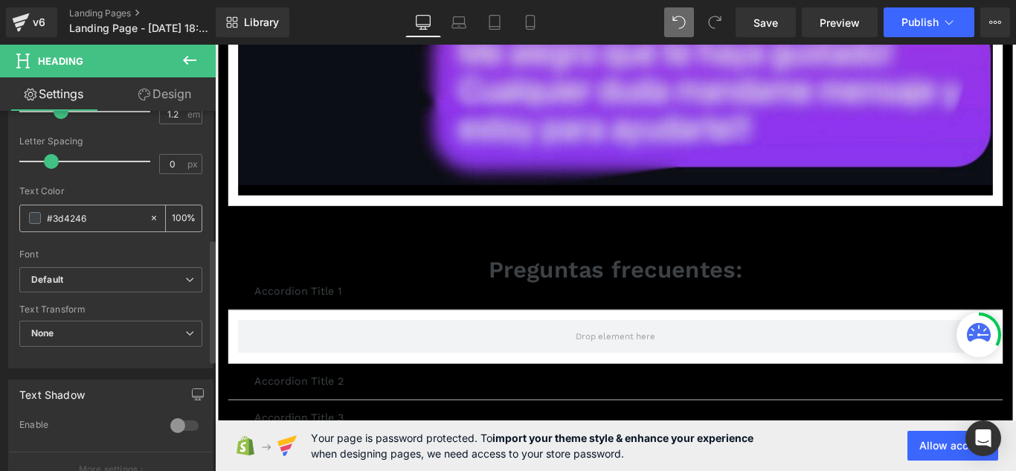
click at [33, 221] on span at bounding box center [35, 218] width 12 height 12
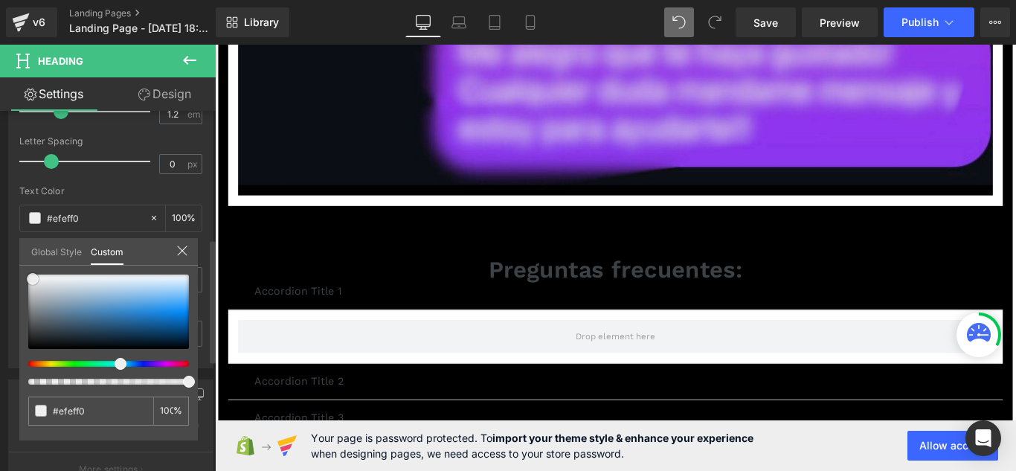
click at [33, 279] on div at bounding box center [108, 311] width 161 height 74
click at [187, 245] on icon at bounding box center [182, 251] width 12 height 12
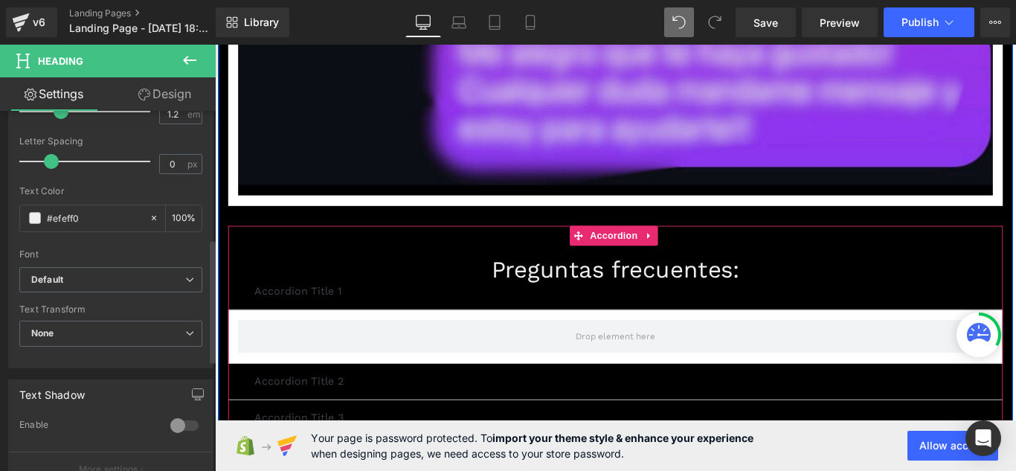
click at [564, 282] on h1 "Preguntas frecuentes:" at bounding box center [665, 297] width 811 height 31
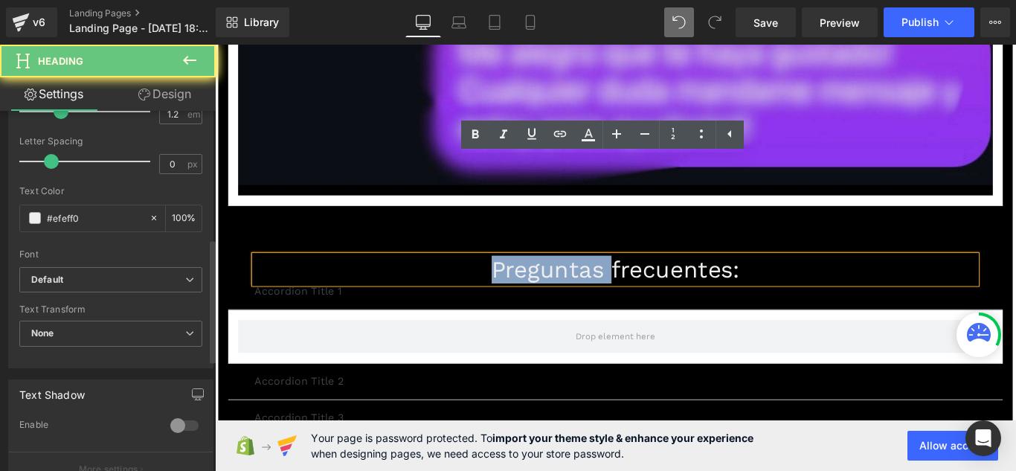
click at [564, 282] on h1 "Preguntas frecuentes:" at bounding box center [665, 297] width 811 height 31
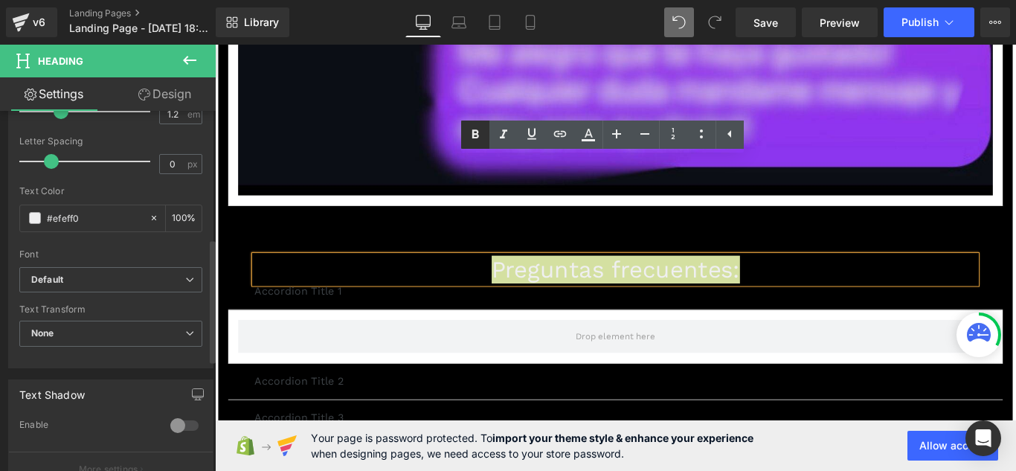
click at [485, 141] on link at bounding box center [475, 134] width 28 height 28
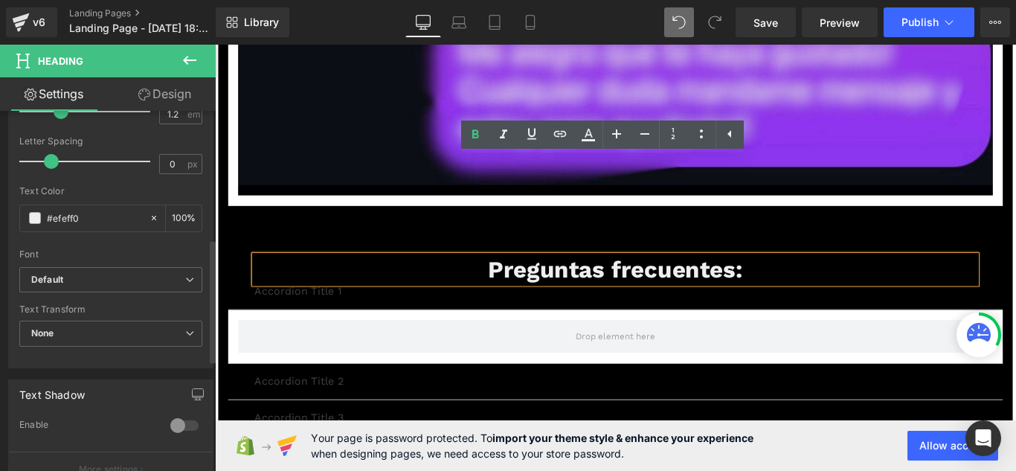
click at [215, 45] on div at bounding box center [215, 45] width 0 height 0
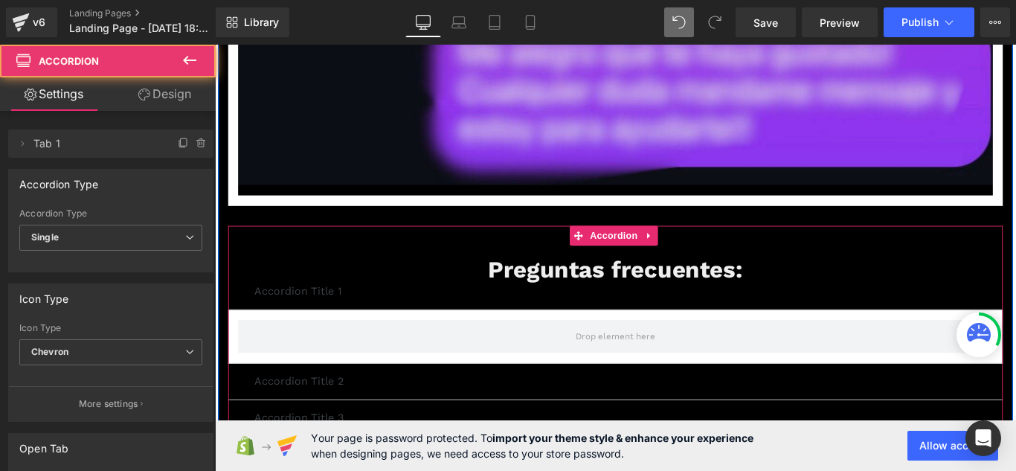
click at [393, 271] on div "Preguntas frecuentes: Heading Accordion Title 1 Text Block" at bounding box center [665, 307] width 870 height 72
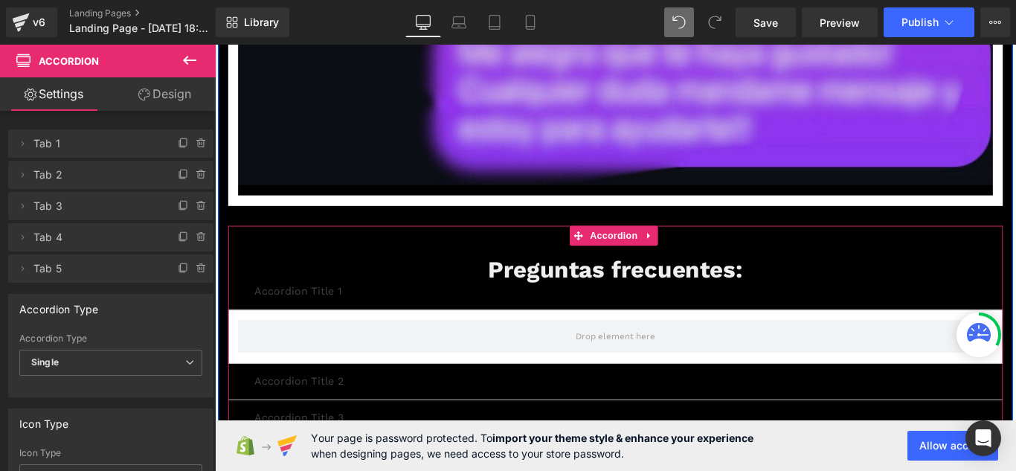
click at [387, 282] on div "Preguntas frecuentes: Heading" at bounding box center [665, 297] width 811 height 31
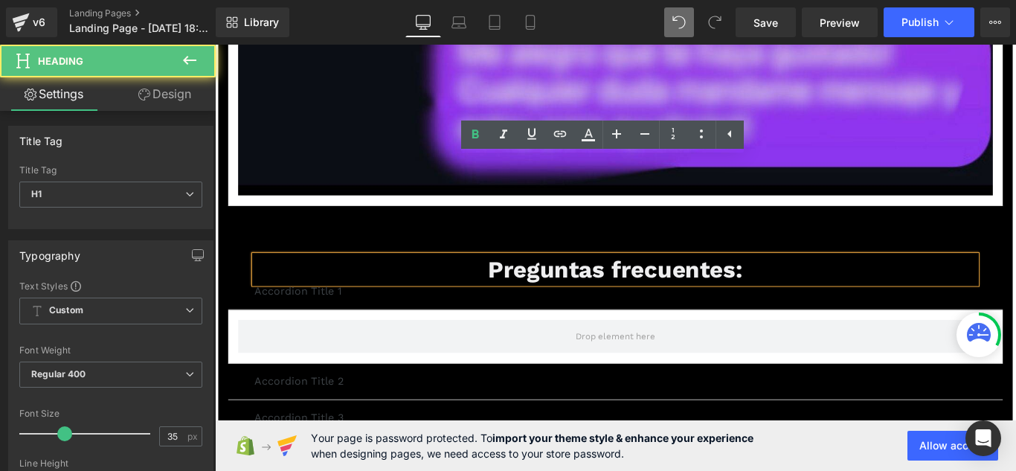
click at [497, 282] on h1 "Preguntas frecuentes:" at bounding box center [665, 297] width 811 height 31
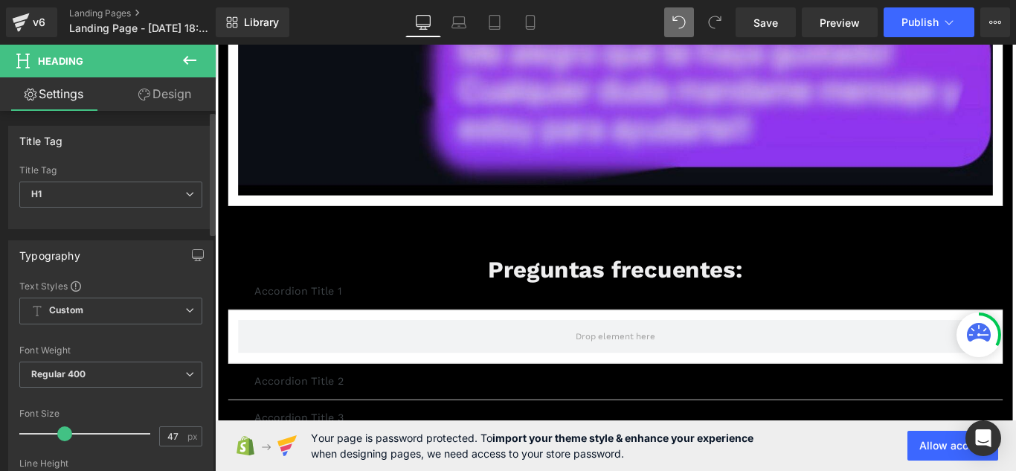
click at [78, 436] on div at bounding box center [88, 434] width 123 height 30
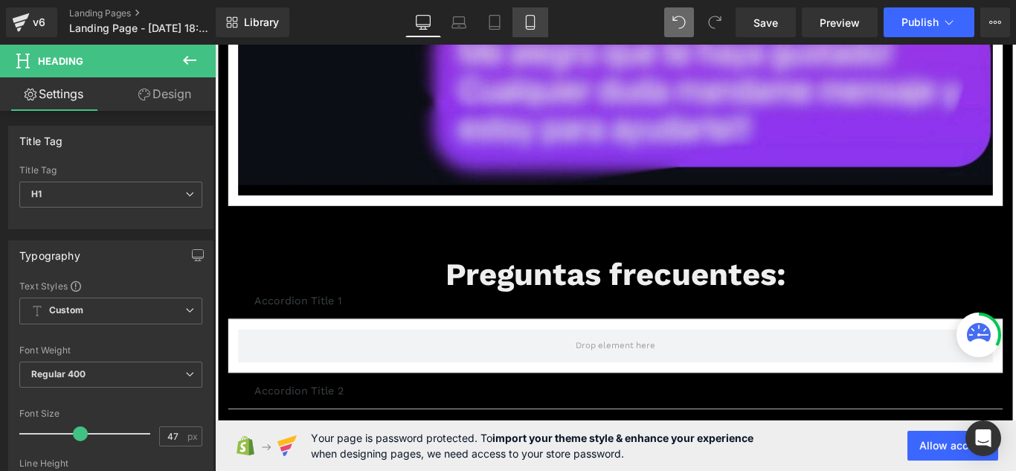
click at [529, 31] on link "Mobile" at bounding box center [530, 22] width 36 height 30
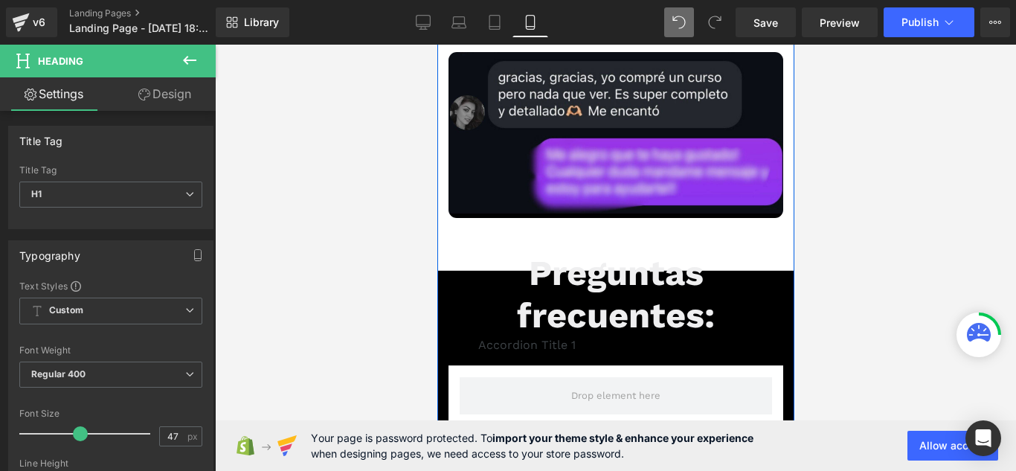
scroll to position [8797, 0]
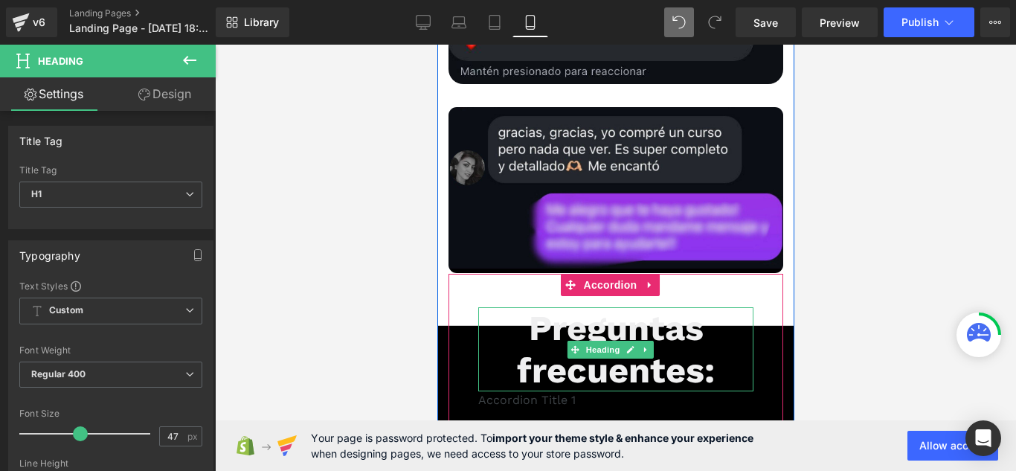
click at [582, 307] on span "Preguntas frecuentes:" at bounding box center [615, 348] width 198 height 83
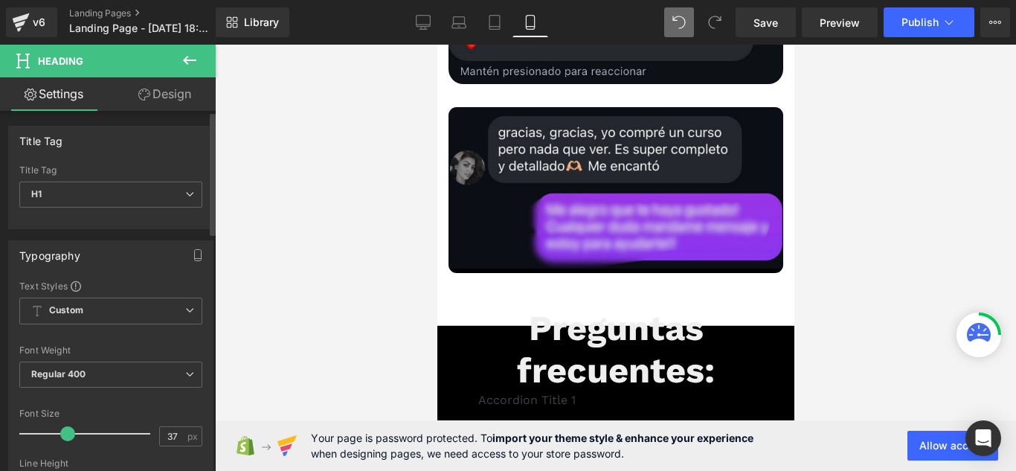
click at [65, 429] on div at bounding box center [88, 434] width 123 height 30
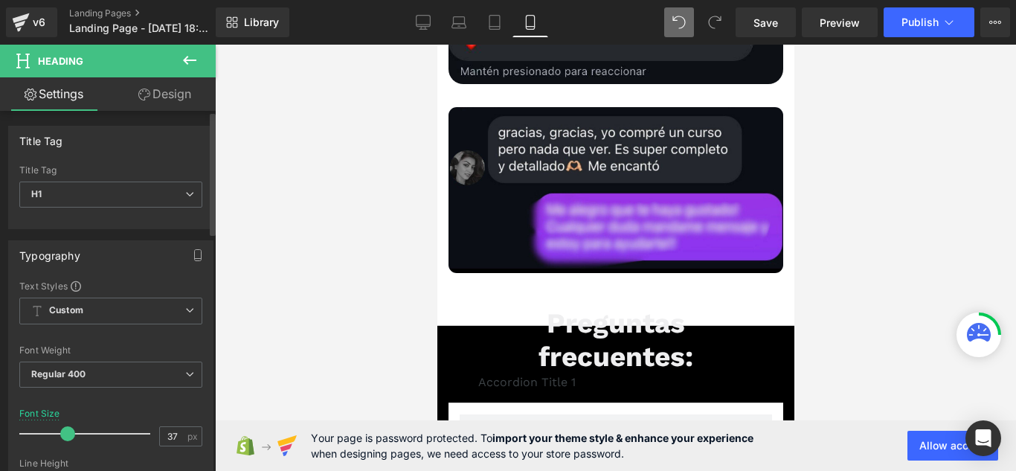
click at [65, 429] on span at bounding box center [67, 433] width 15 height 15
click at [57, 434] on div at bounding box center [88, 434] width 123 height 30
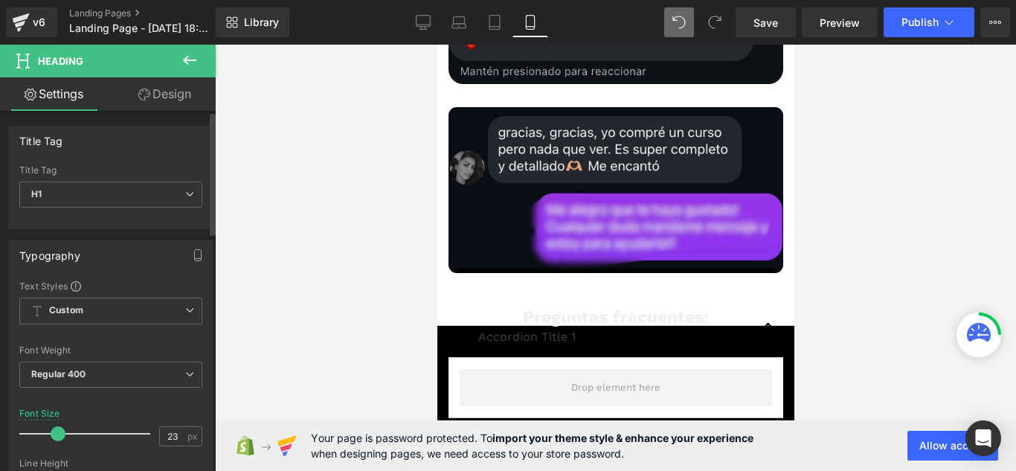
click at [48, 434] on div at bounding box center [88, 434] width 123 height 30
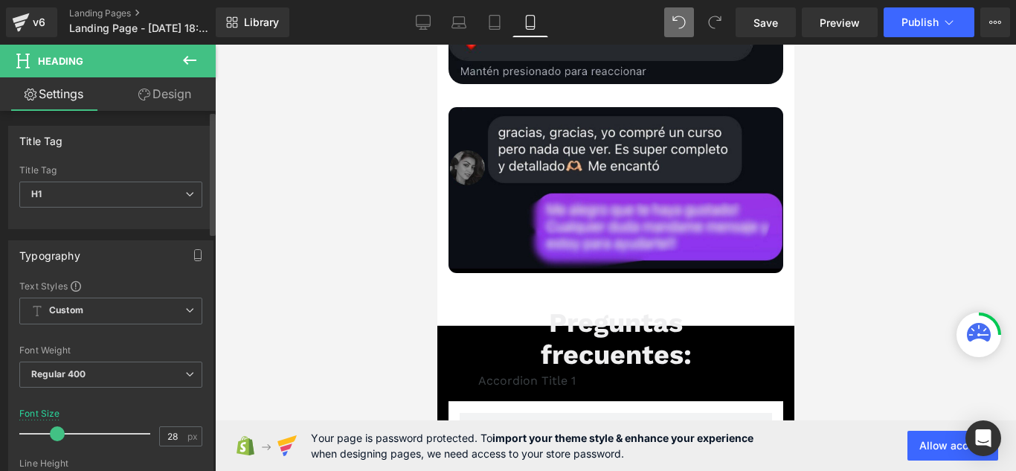
click at [54, 434] on div at bounding box center [88, 434] width 123 height 30
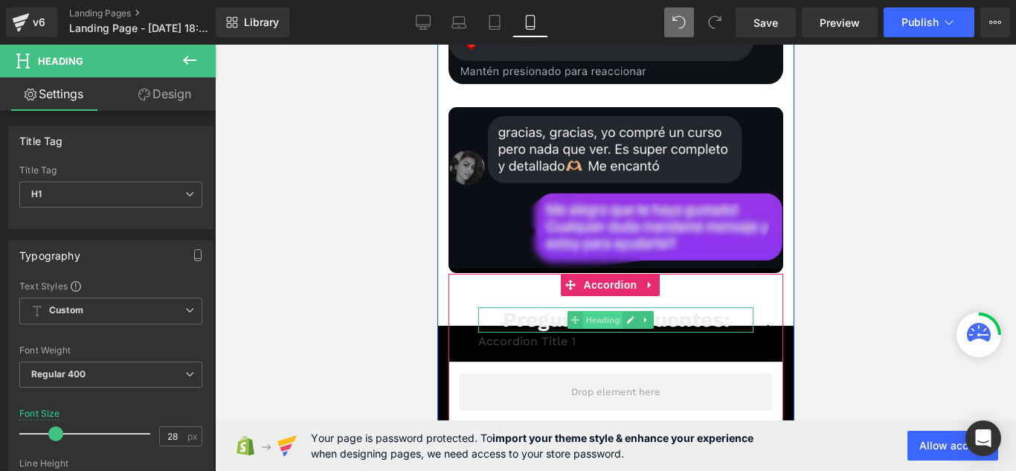
click at [592, 311] on span "Heading" at bounding box center [602, 320] width 40 height 18
drag, startPoint x: 548, startPoint y: 125, endPoint x: 538, endPoint y: 138, distance: 16.5
click at [538, 296] on div "Preguntas frecuentes: Heading Accordion Title 1 Text Block" at bounding box center [615, 329] width 335 height 66
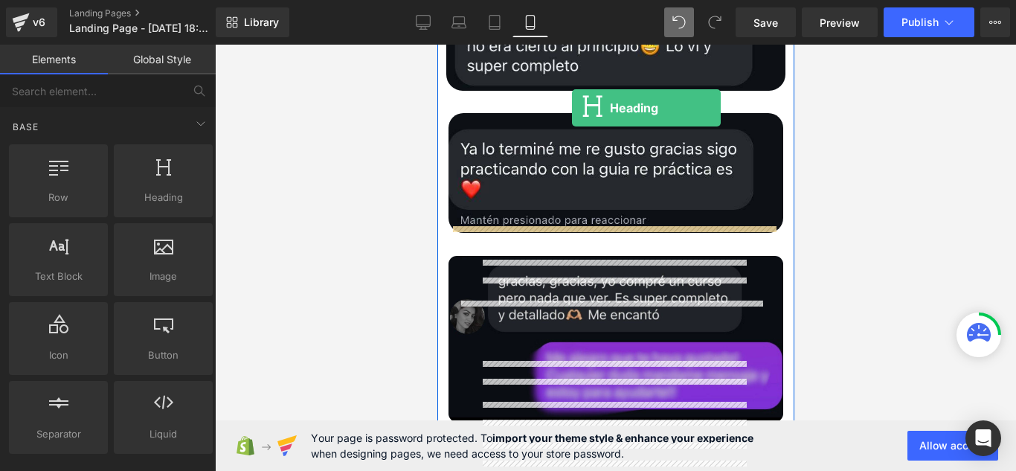
scroll to position [8604, 0]
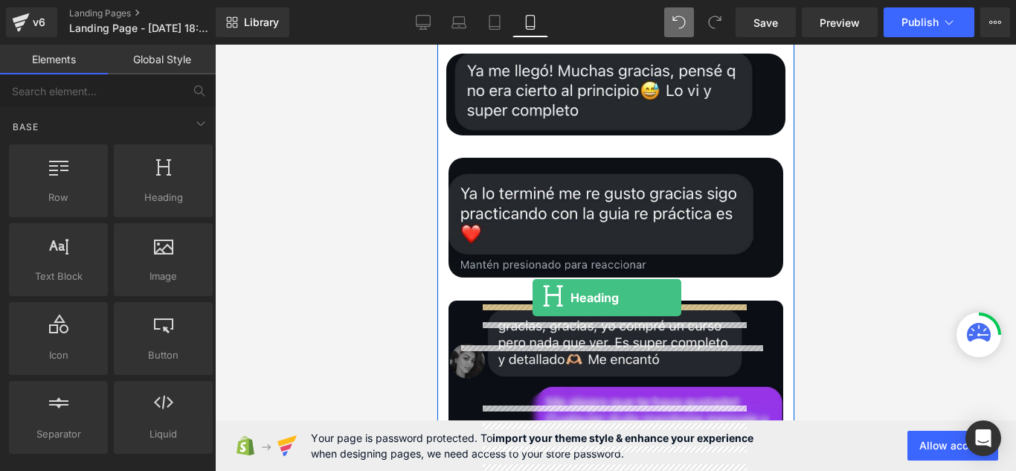
drag, startPoint x: 577, startPoint y: 245, endPoint x: 532, endPoint y: 297, distance: 69.0
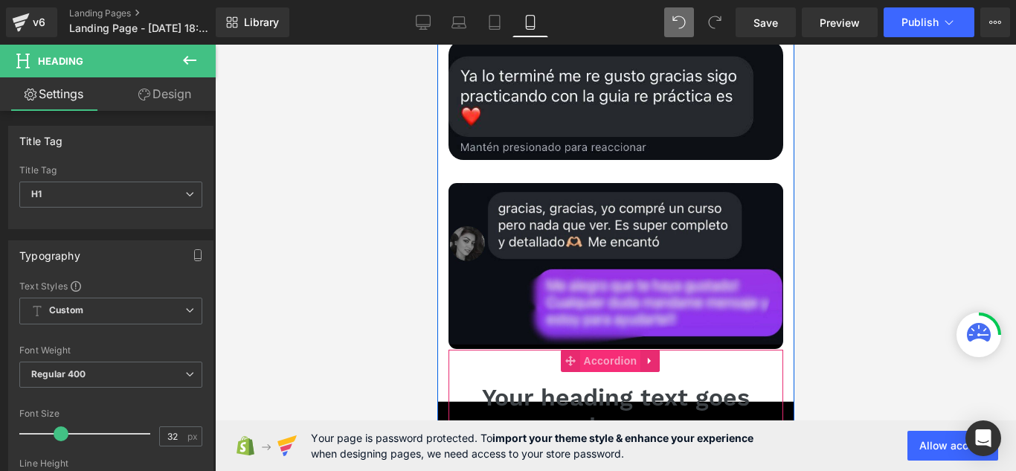
scroll to position [8753, 0]
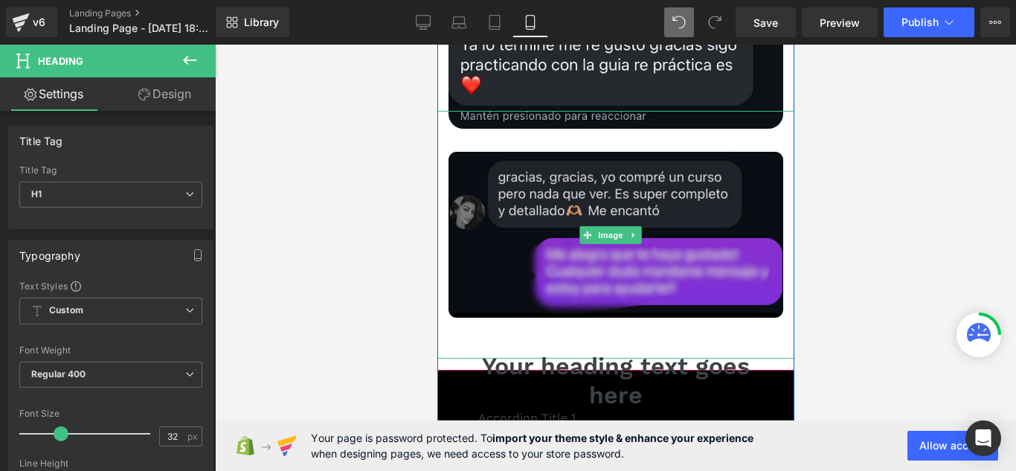
click at [774, 146] on img at bounding box center [615, 235] width 416 height 248
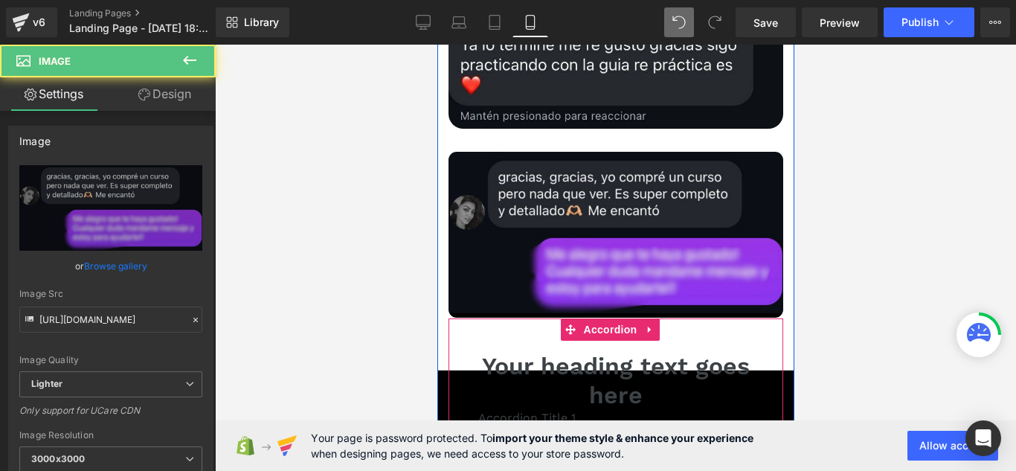
click at [759, 341] on button "button" at bounding box center [768, 389] width 30 height 97
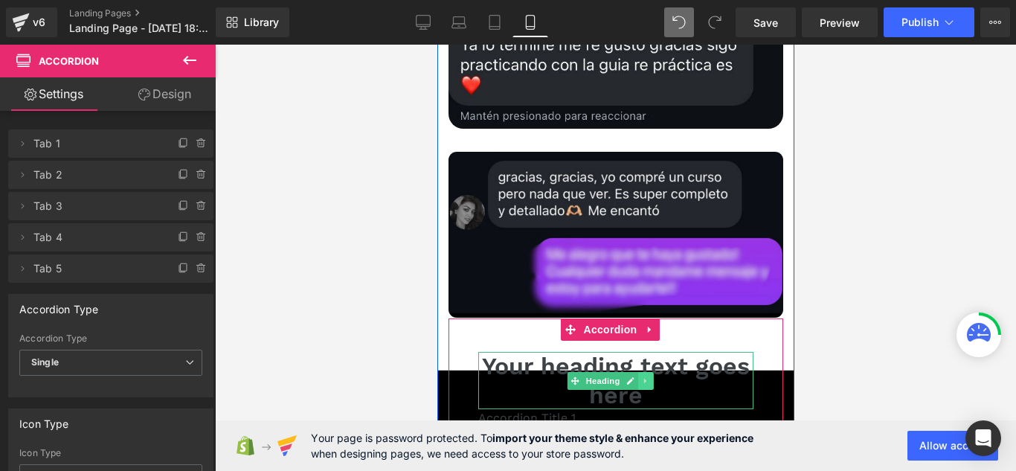
click at [650, 372] on link at bounding box center [645, 381] width 16 height 18
click at [655, 376] on icon at bounding box center [652, 380] width 8 height 9
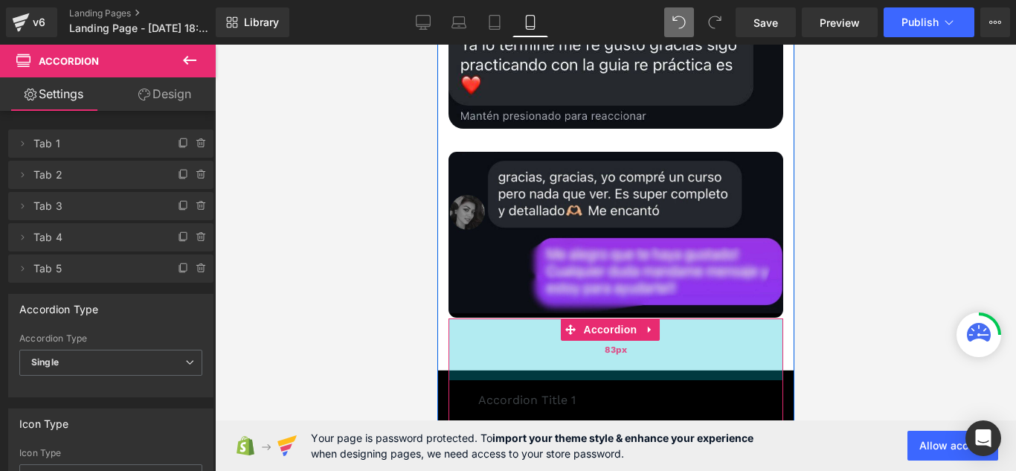
drag, startPoint x: 679, startPoint y: 141, endPoint x: 671, endPoint y: 180, distance: 40.3
click at [671, 318] on div "83px" at bounding box center [615, 349] width 335 height 62
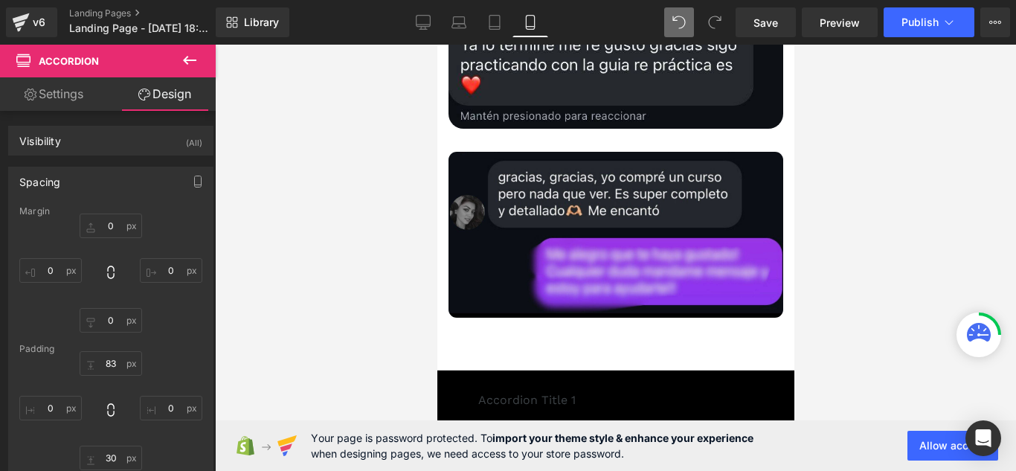
click at [831, 179] on div at bounding box center [615, 258] width 801 height 426
click at [179, 61] on button at bounding box center [190, 61] width 52 height 33
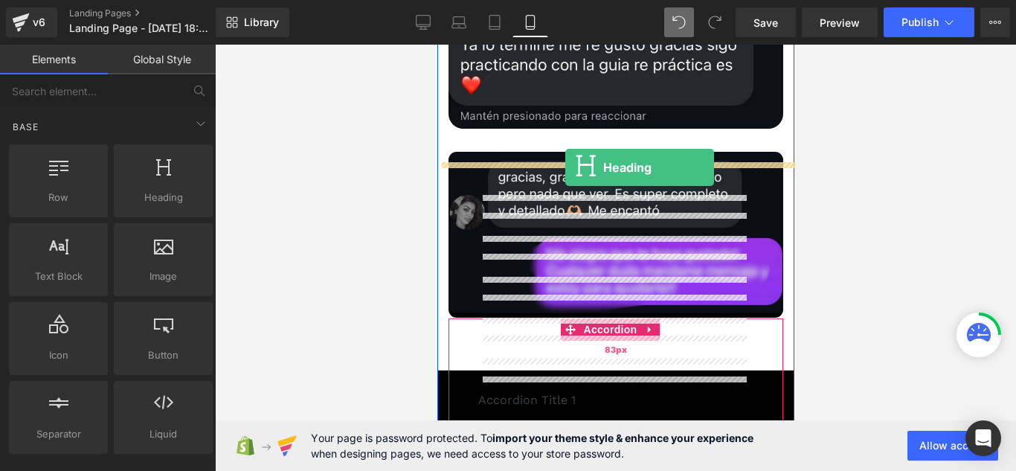
drag, startPoint x: 652, startPoint y: 227, endPoint x: 564, endPoint y: 167, distance: 106.0
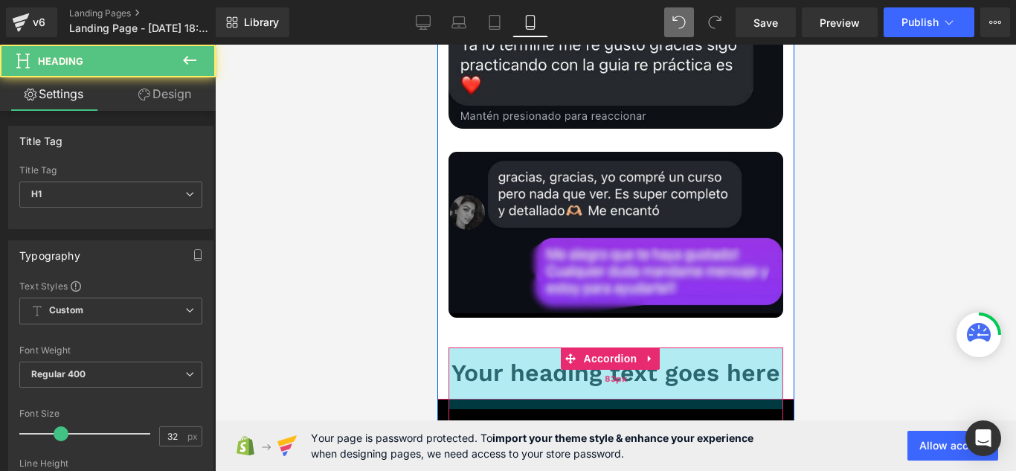
click at [555, 347] on div "83px" at bounding box center [615, 378] width 335 height 62
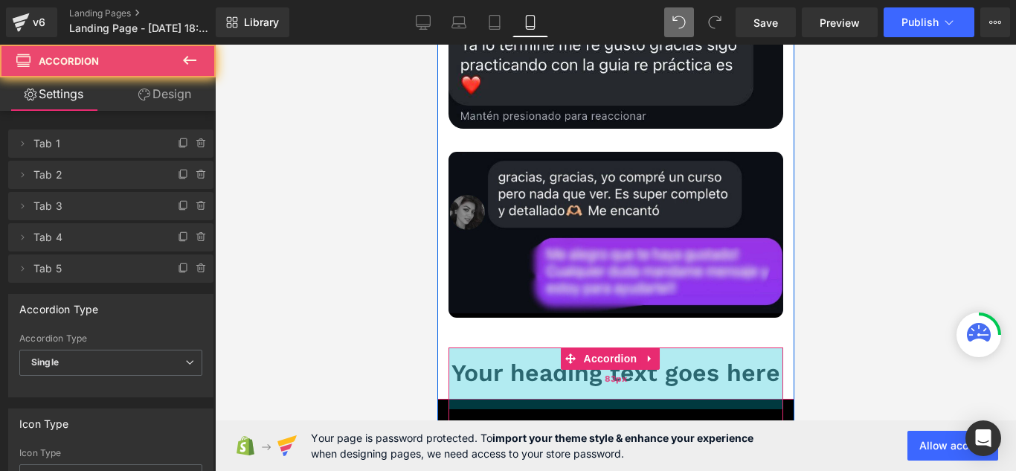
click at [555, 347] on div "83px" at bounding box center [615, 378] width 335 height 62
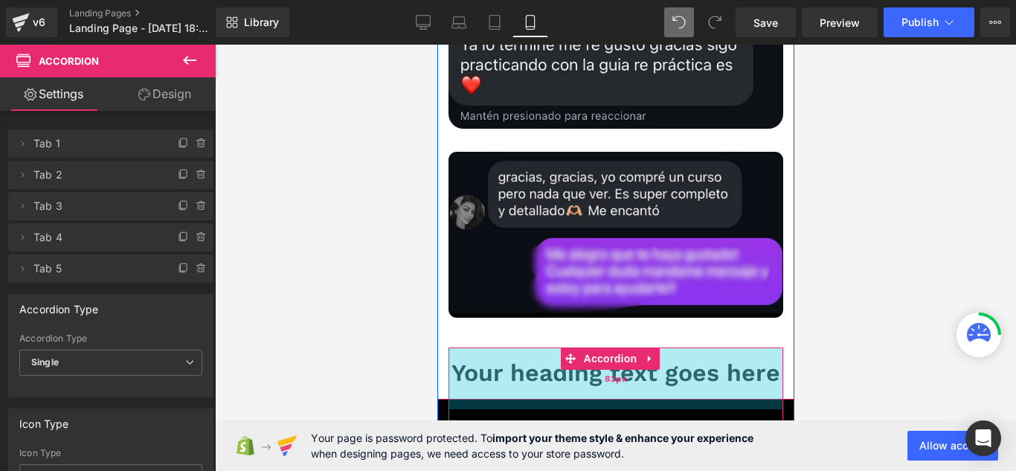
click at [555, 347] on div "83px" at bounding box center [615, 378] width 335 height 62
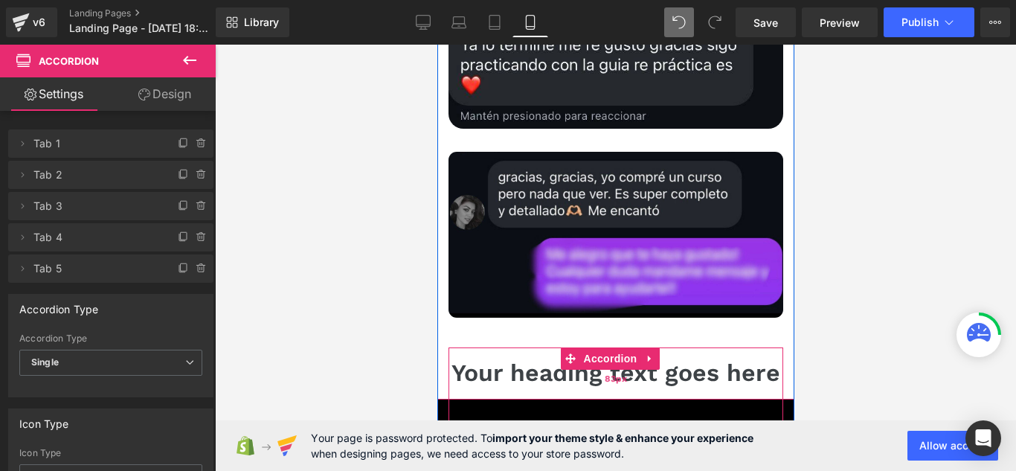
click at [555, 347] on div "83px" at bounding box center [615, 378] width 335 height 62
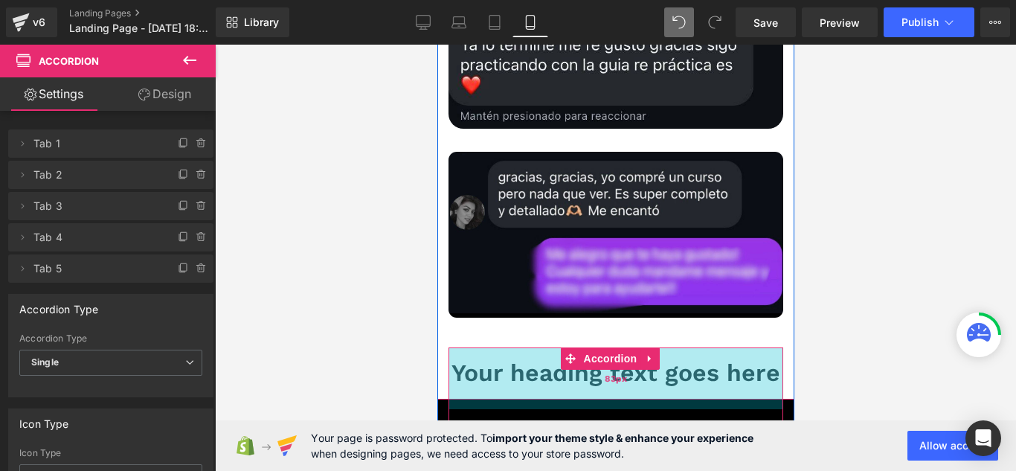
click at [680, 347] on div "83px" at bounding box center [615, 378] width 335 height 62
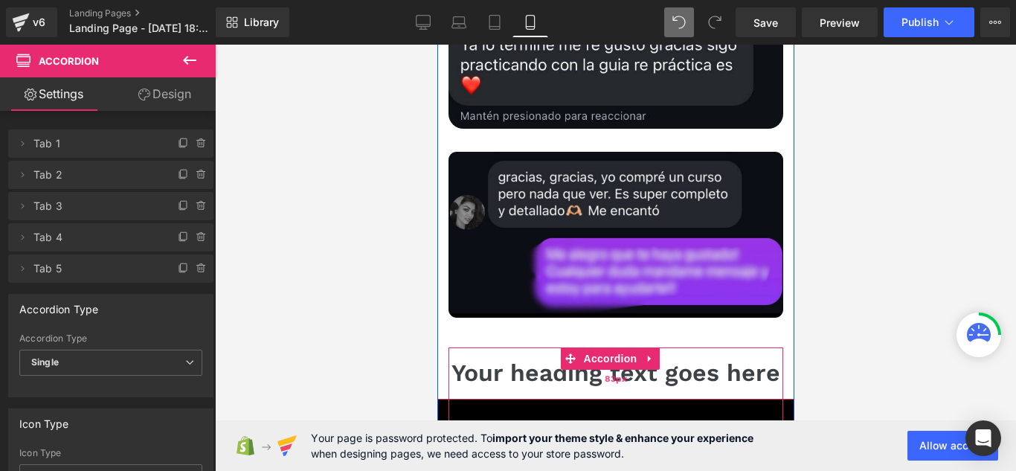
click at [730, 347] on div "83px" at bounding box center [615, 378] width 335 height 62
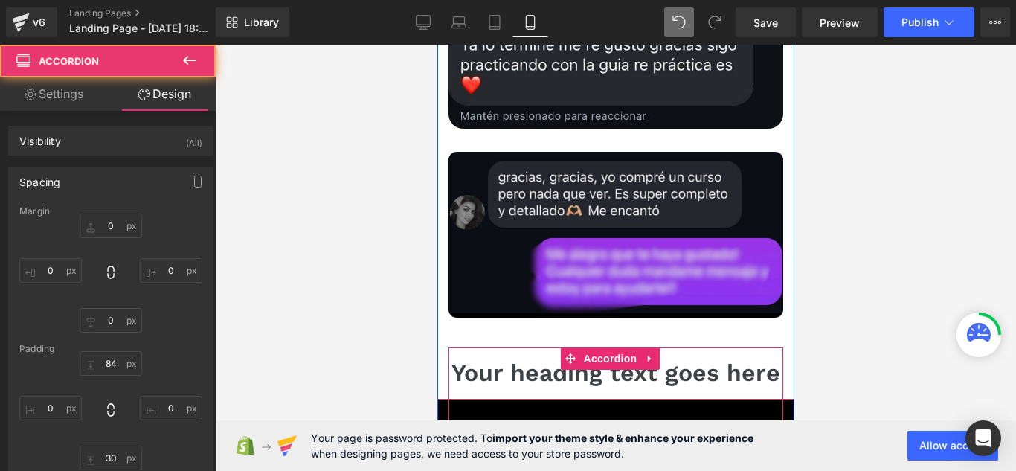
click at [716, 421] on p "Accordion Title 1" at bounding box center [614, 430] width 275 height 18
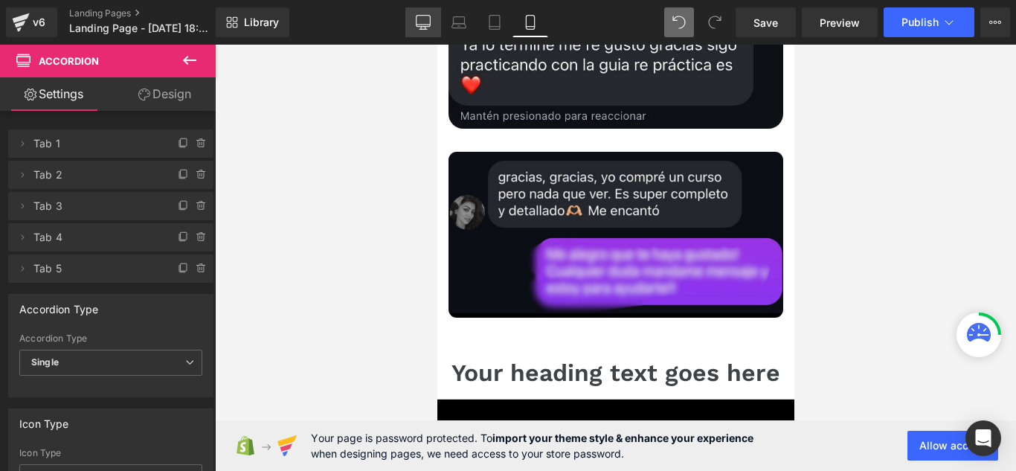
click at [412, 30] on link "Desktop" at bounding box center [423, 22] width 36 height 30
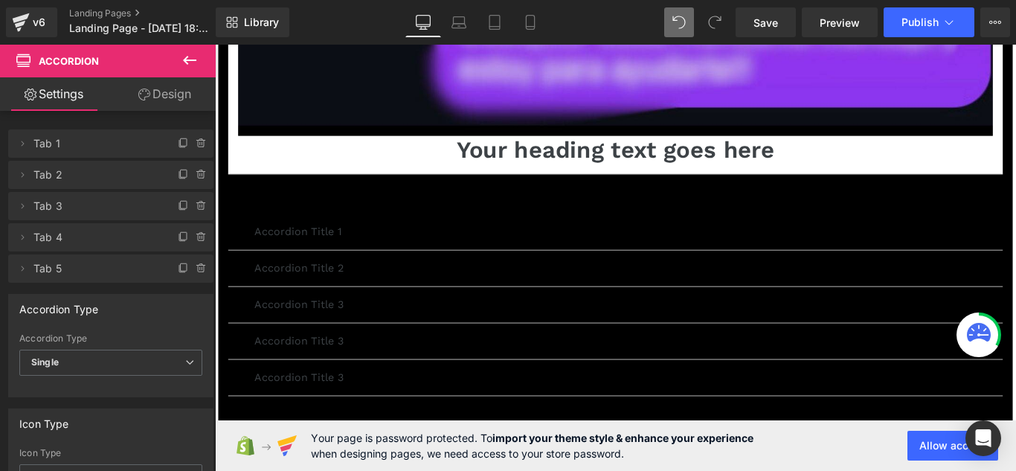
scroll to position [19655, 0]
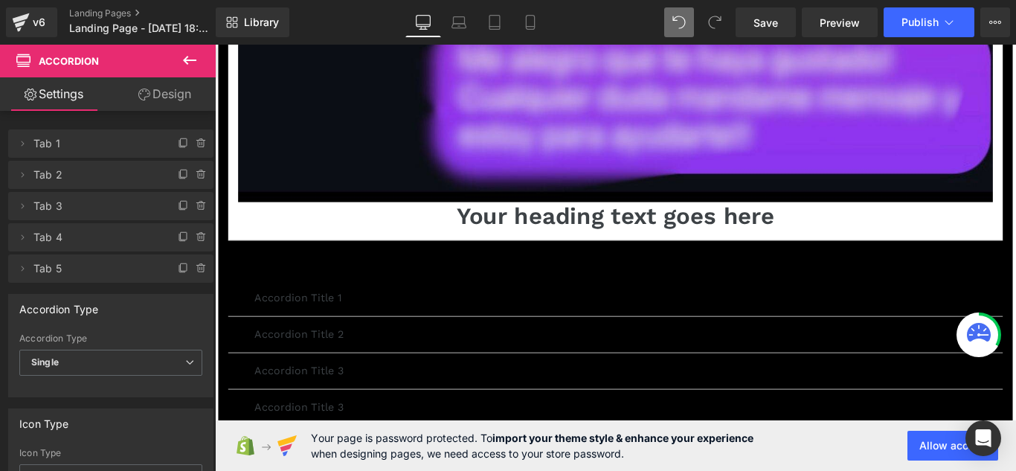
click at [605, 222] on h1 "Your heading text goes here" at bounding box center [665, 237] width 848 height 31
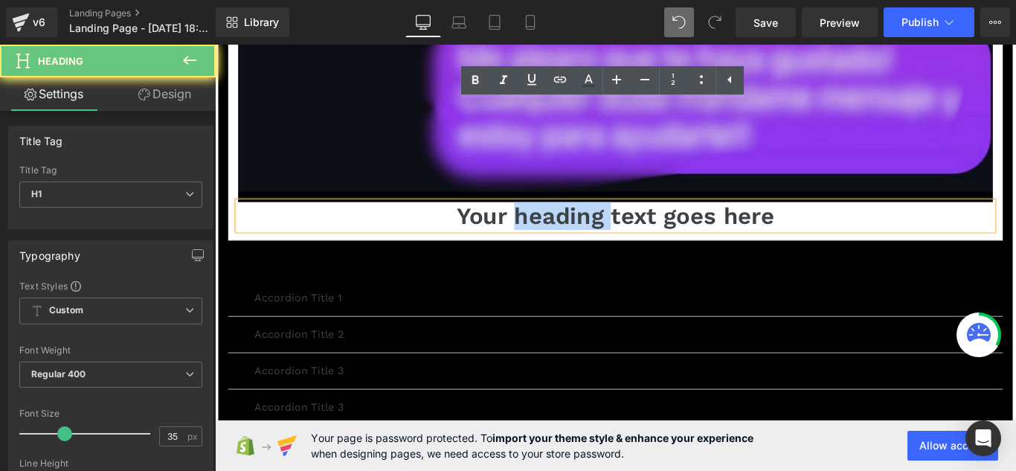
click at [605, 222] on h1 "Your heading text goes here" at bounding box center [665, 237] width 848 height 31
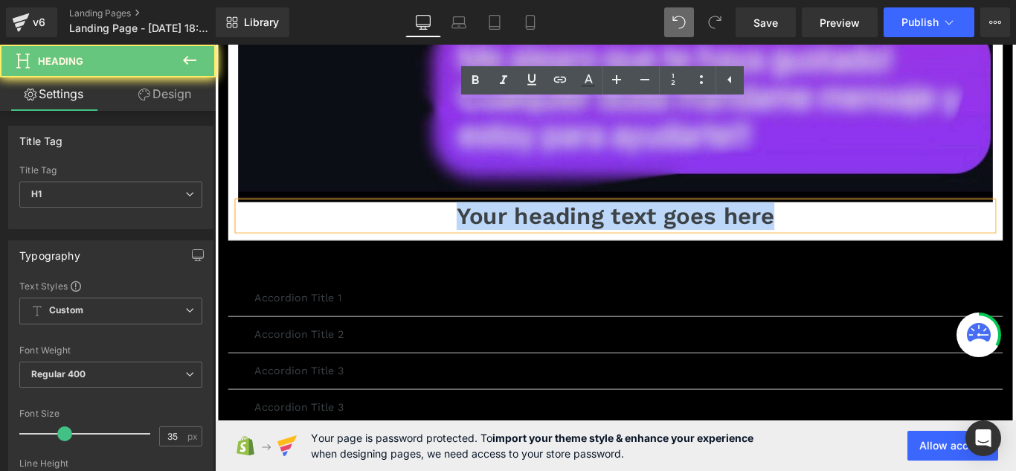
click at [605, 222] on h1 "Your heading text goes here" at bounding box center [665, 237] width 848 height 31
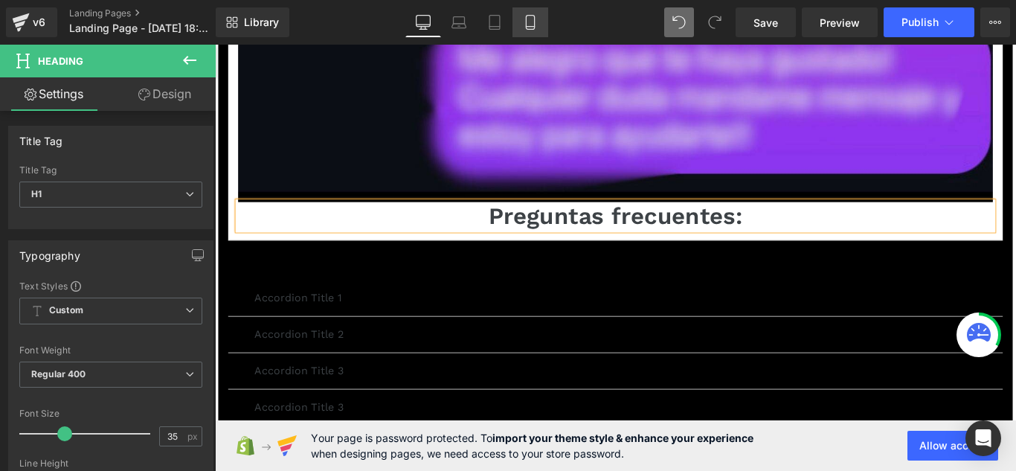
click at [534, 16] on icon at bounding box center [530, 22] width 15 height 15
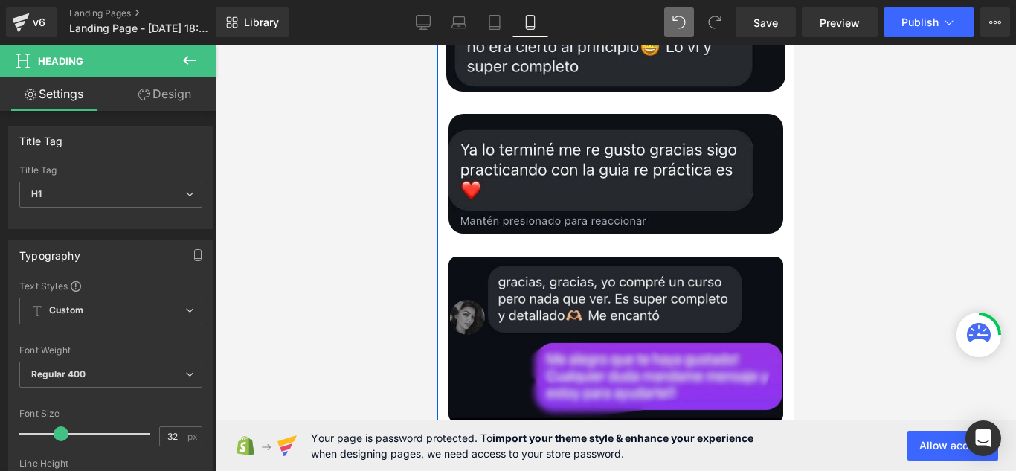
scroll to position [8722, 0]
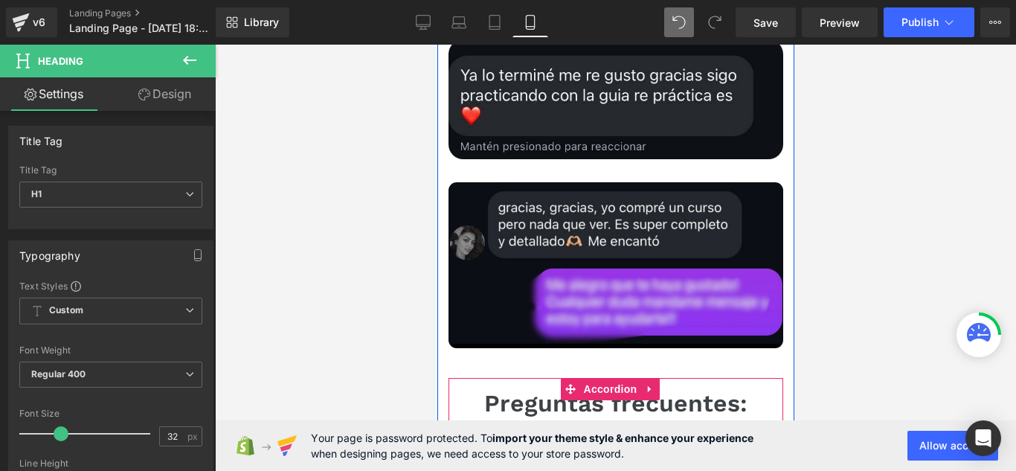
click at [592, 451] on span "Text Block" at bounding box center [601, 460] width 49 height 18
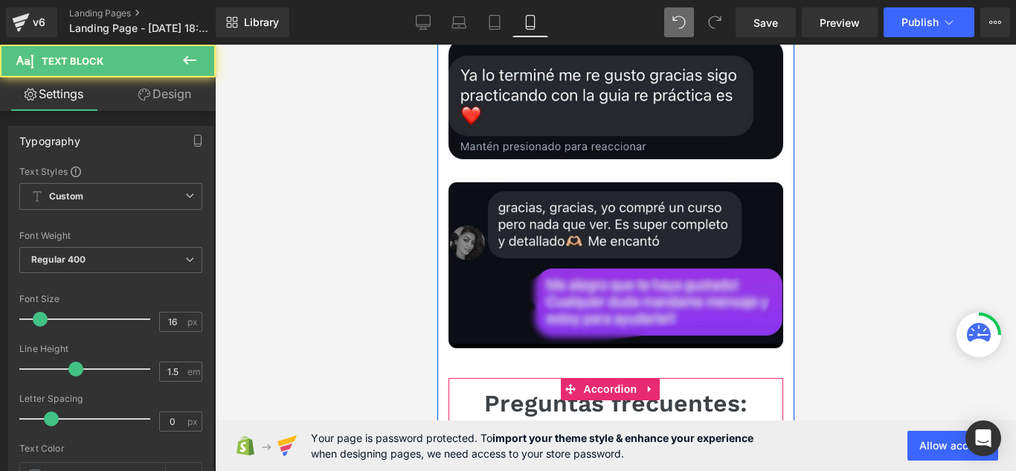
click at [540, 451] on p "Accordion Title 1" at bounding box center [614, 460] width 275 height 18
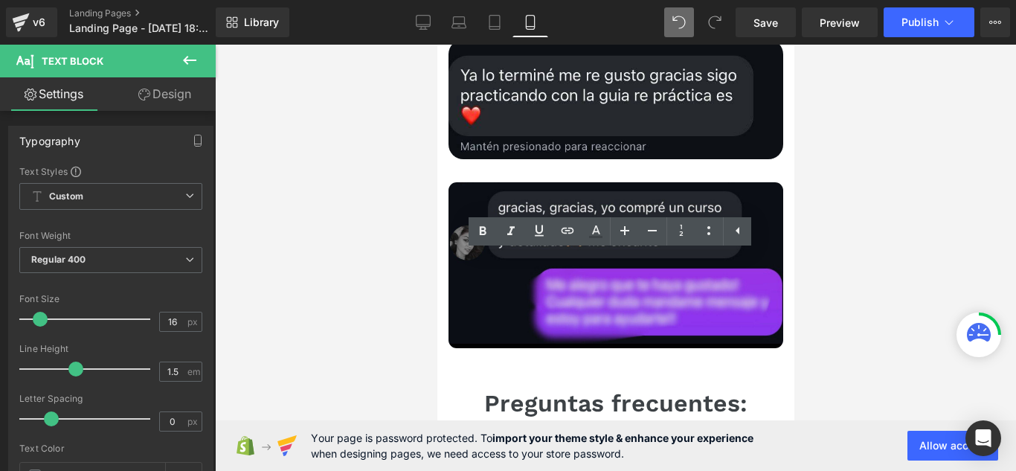
click at [535, 451] on p "Accordion Title 1" at bounding box center [614, 460] width 275 height 18
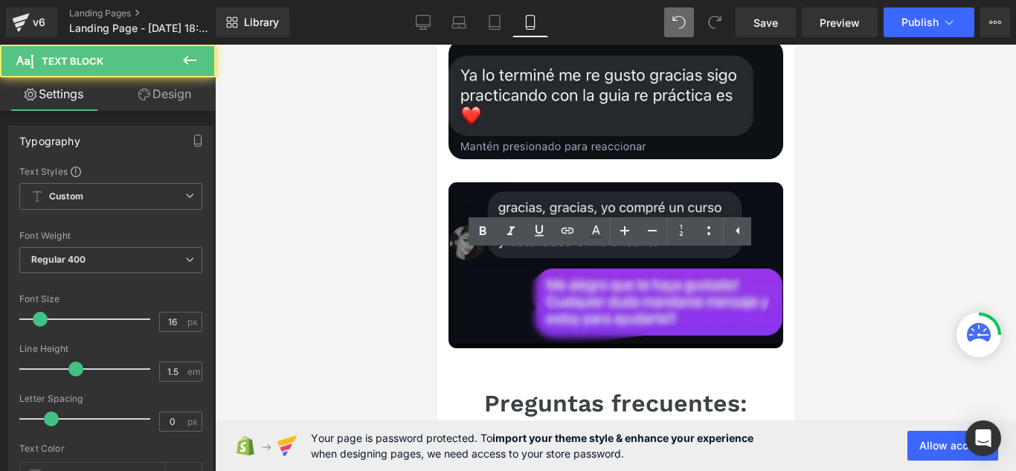
click at [535, 451] on p "Accordion Title 1" at bounding box center [614, 460] width 275 height 18
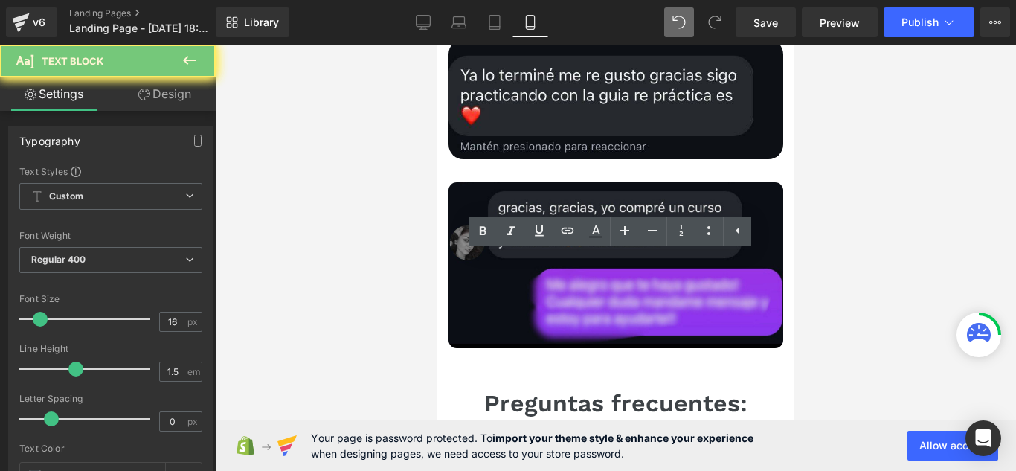
click at [535, 451] on p "Accordion Title 1" at bounding box center [614, 460] width 275 height 18
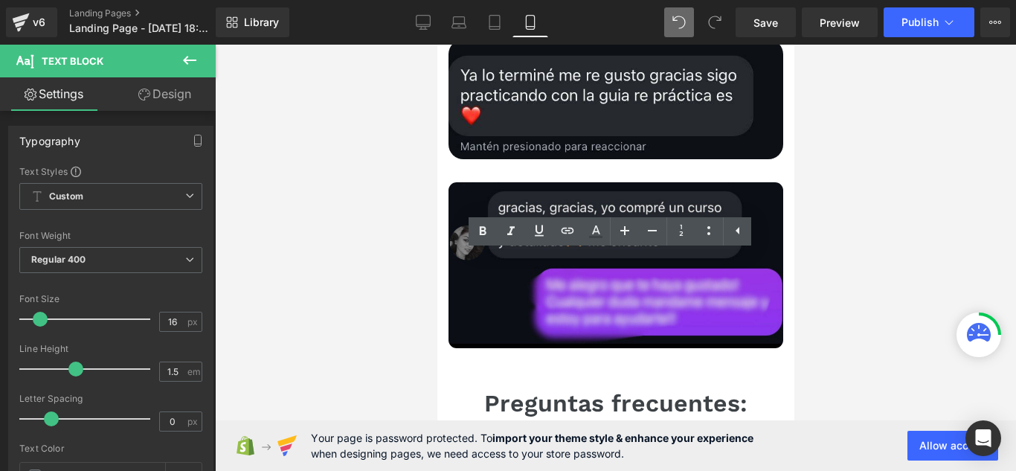
paste div
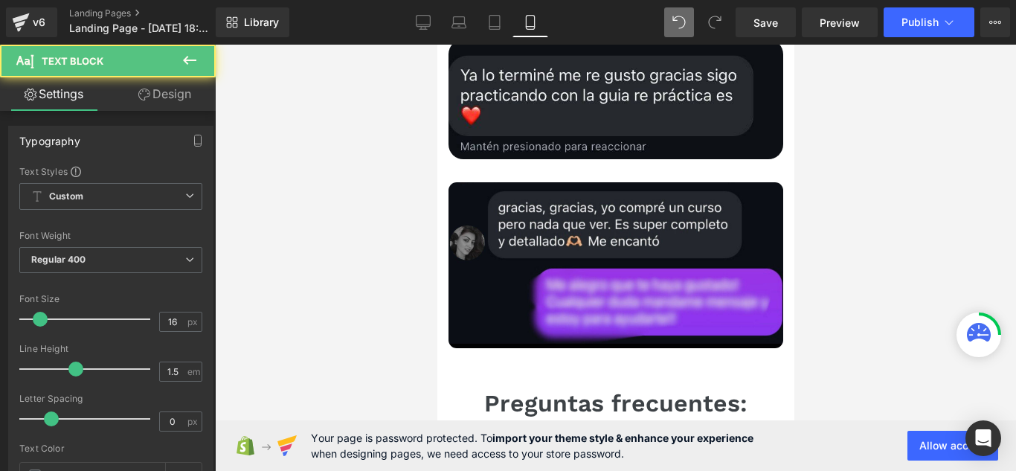
click at [672, 451] on div "¿Cuándo recibo el producto?" at bounding box center [614, 460] width 275 height 18
click at [764, 440] on button "button" at bounding box center [768, 460] width 30 height 40
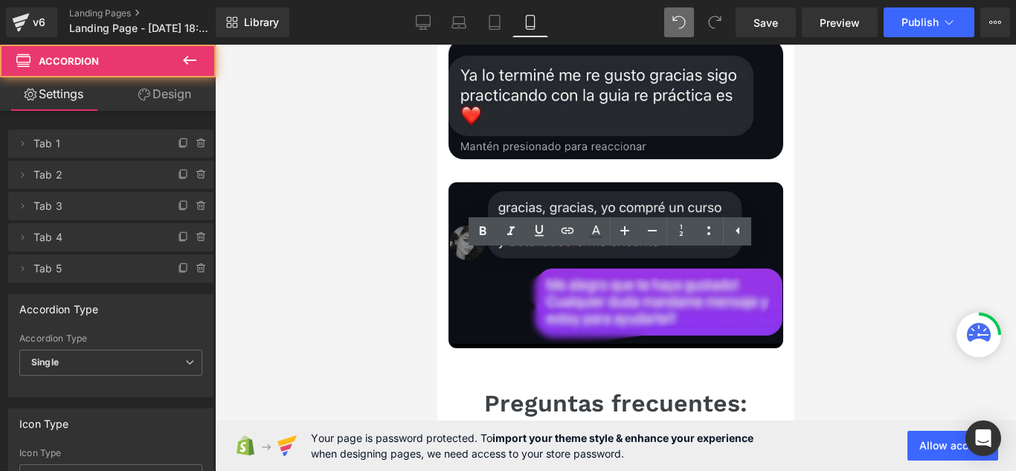
click at [767, 464] on span "button" at bounding box center [767, 464] width 0 height 0
click at [760, 440] on button "button" at bounding box center [768, 460] width 30 height 40
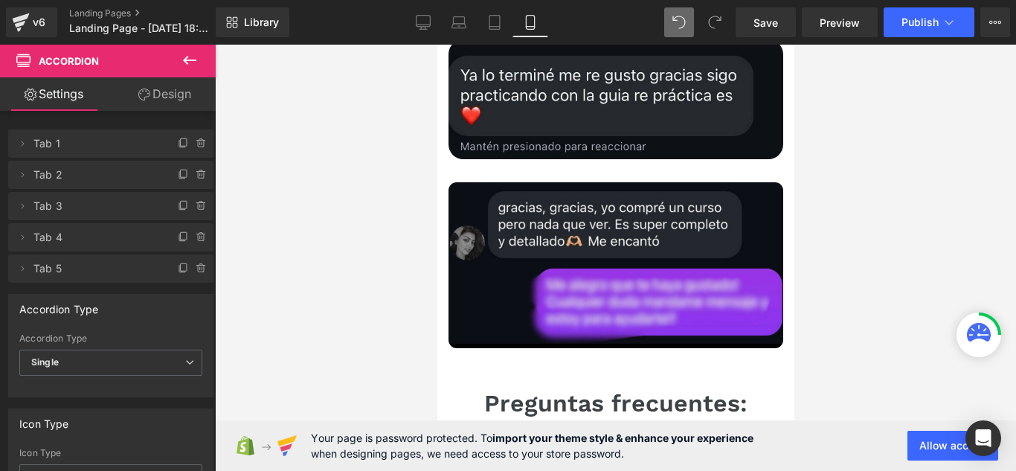
click at [182, 59] on icon at bounding box center [190, 60] width 18 height 18
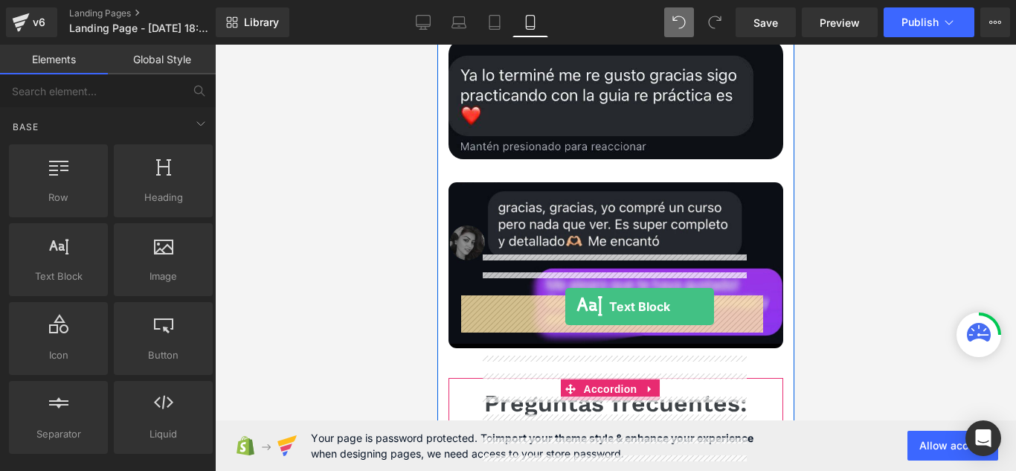
drag, startPoint x: 521, startPoint y: 303, endPoint x: 564, endPoint y: 306, distance: 44.0
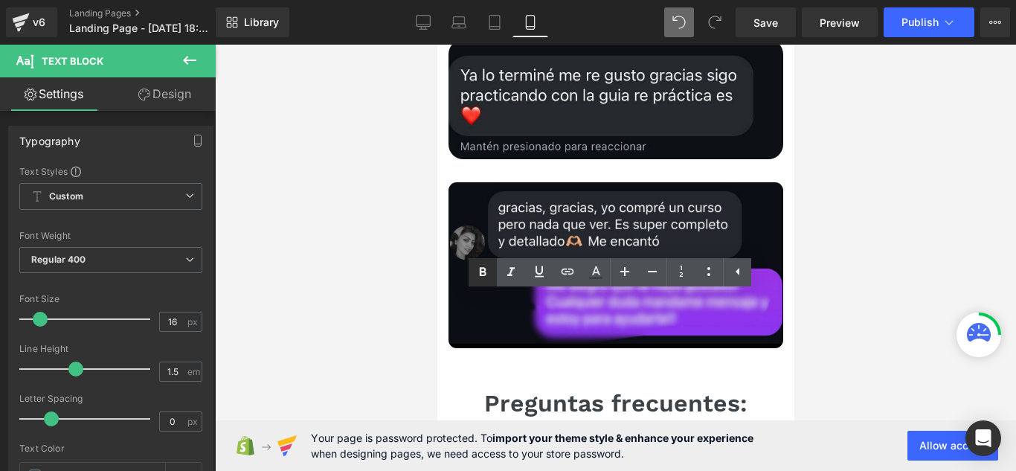
click at [458, 440] on div "¿Cuándo recibo el producto? Text Block" at bounding box center [615, 460] width 335 height 41
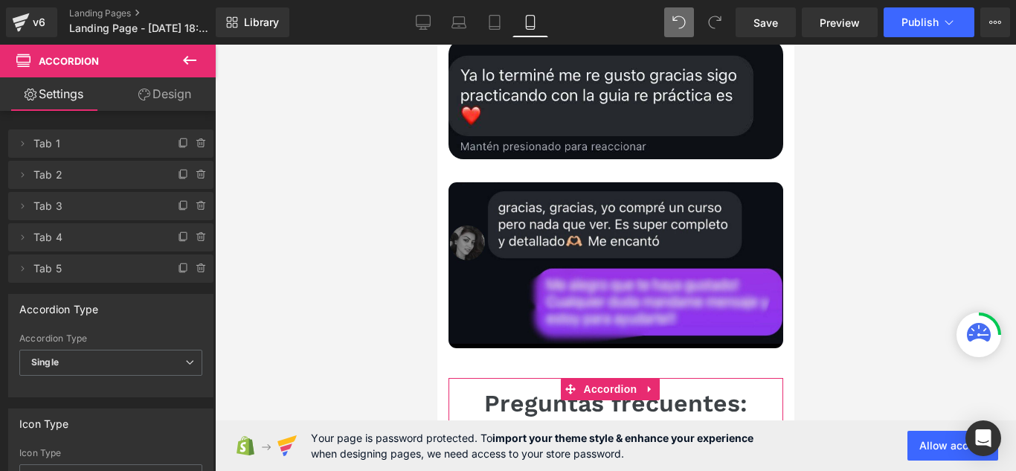
click at [138, 101] on link "Design" at bounding box center [165, 93] width 108 height 33
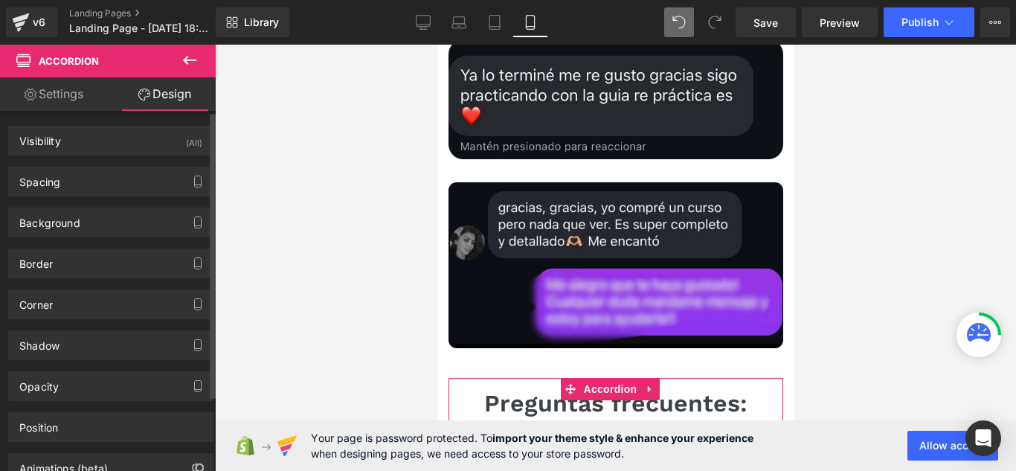
click at [106, 242] on div "Border Border Style Custom Custom Setup Global Style Custom Setup Global Style …" at bounding box center [111, 257] width 222 height 41
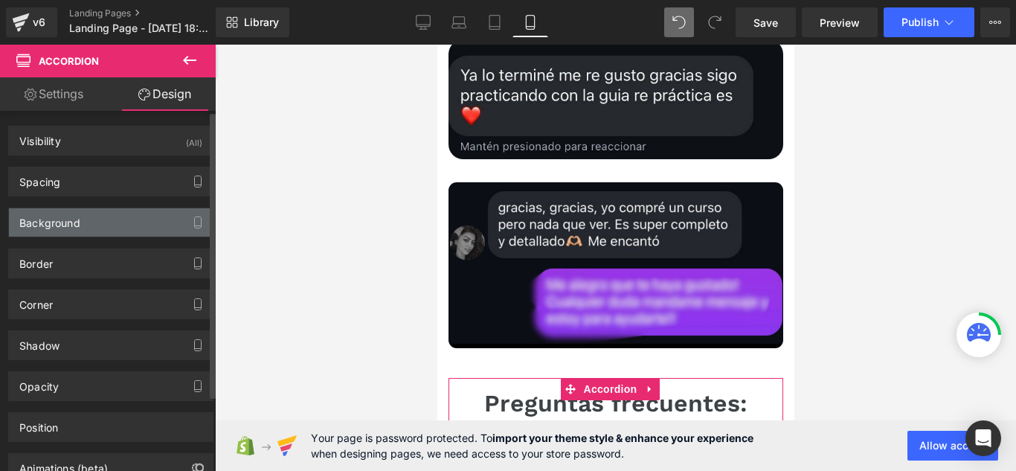
click at [124, 228] on div "Background" at bounding box center [111, 222] width 204 height 28
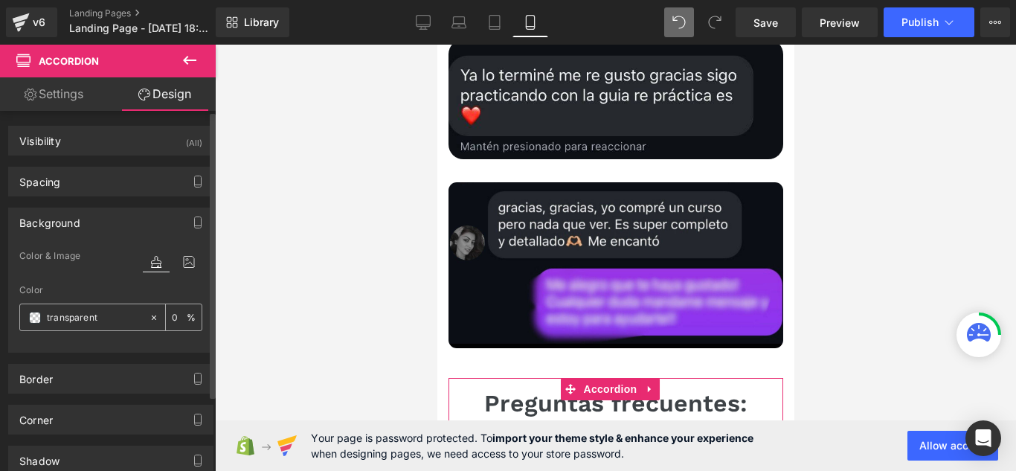
click at [39, 317] on span at bounding box center [35, 318] width 12 height 12
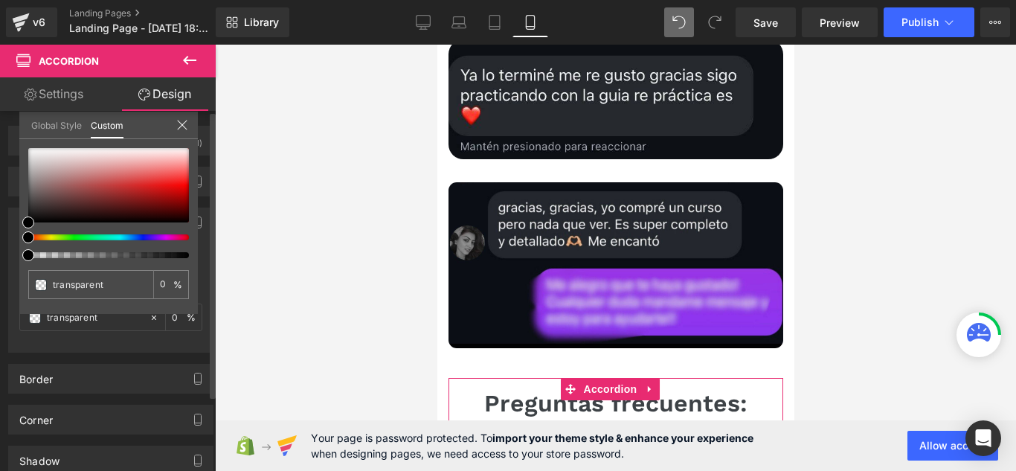
click at [184, 256] on div at bounding box center [108, 255] width 161 height 6
click at [179, 256] on div at bounding box center [102, 255] width 161 height 6
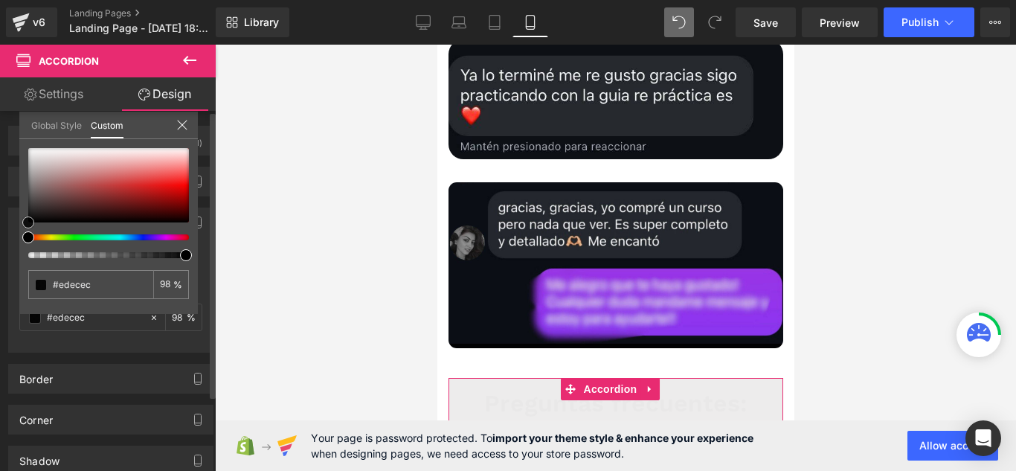
click at [33, 152] on div at bounding box center [108, 185] width 161 height 74
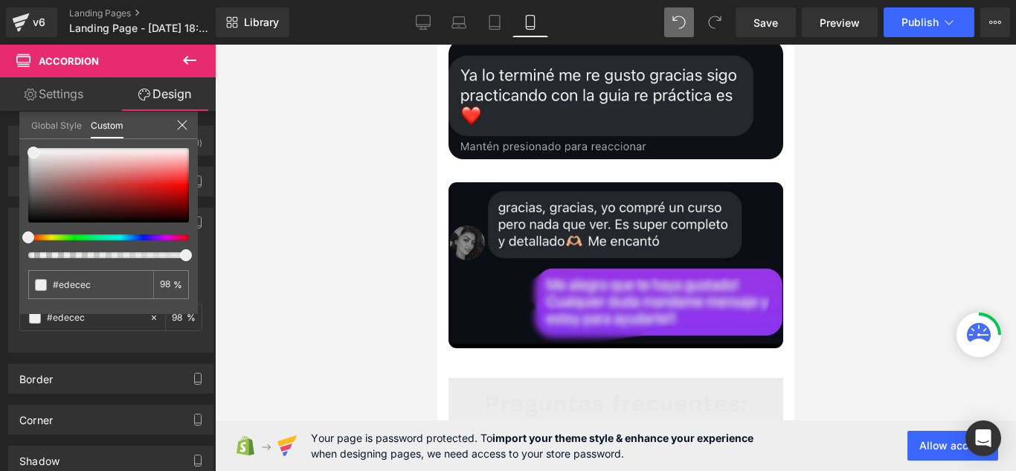
click at [355, 297] on div at bounding box center [615, 258] width 801 height 426
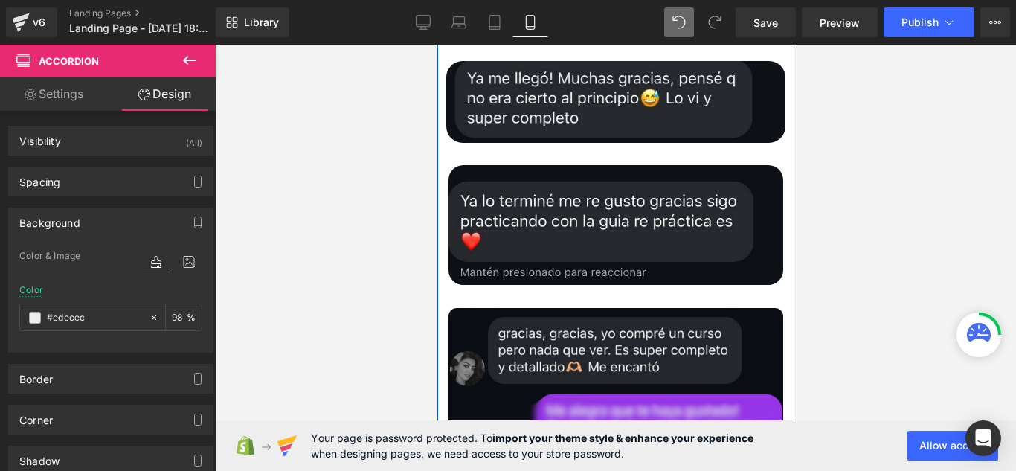
scroll to position [8573, 0]
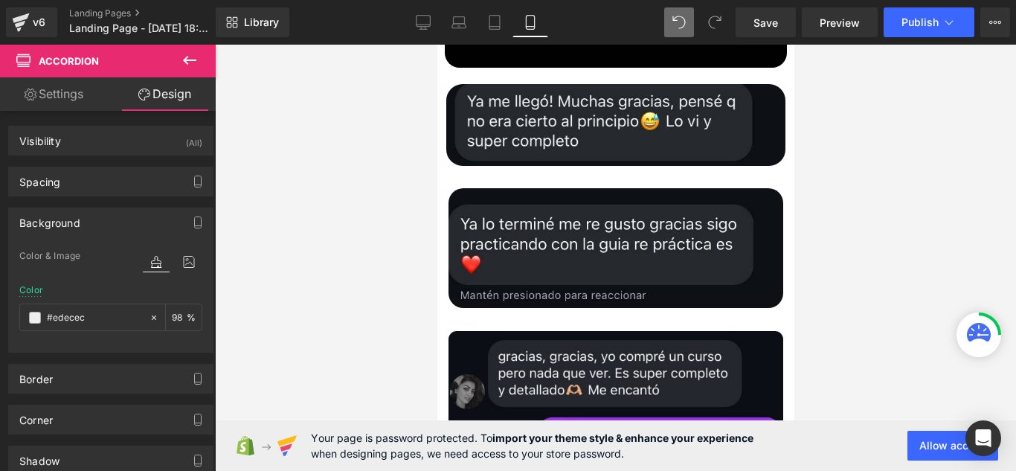
click at [887, 233] on div at bounding box center [615, 258] width 801 height 426
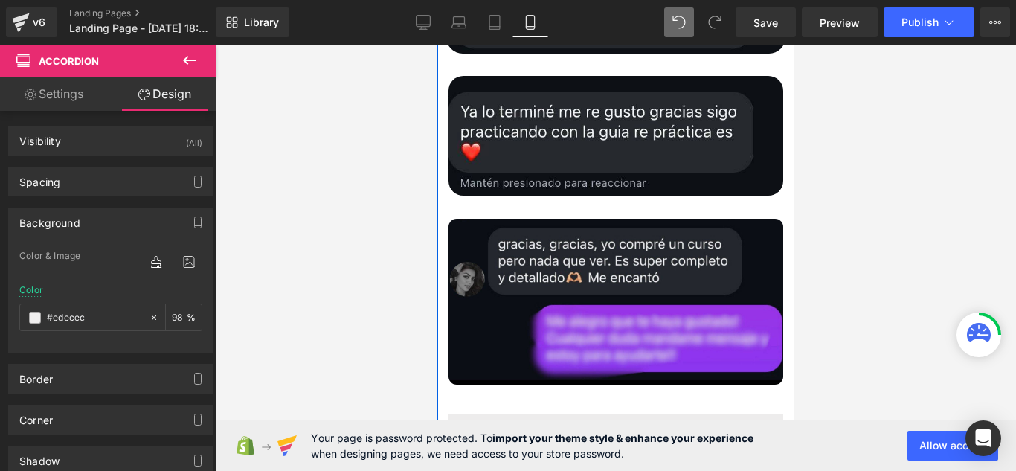
scroll to position [8722, 0]
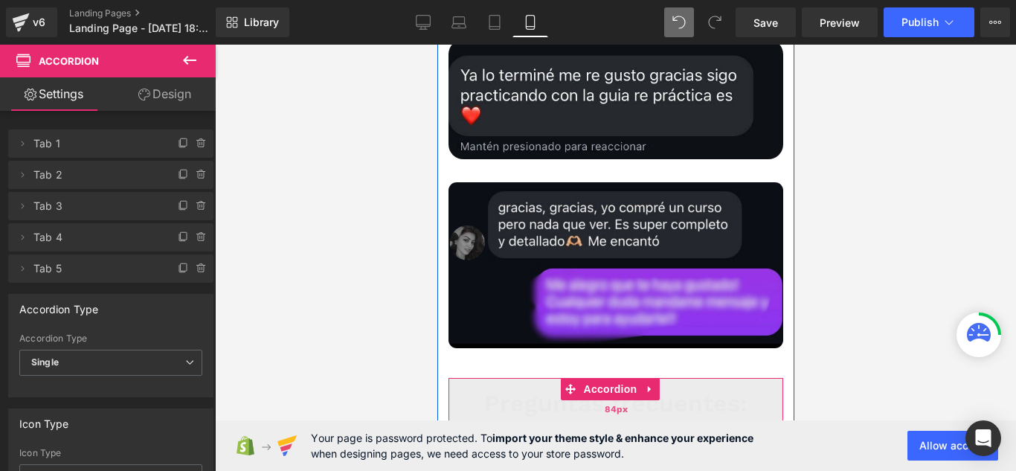
click at [703, 378] on div "84px" at bounding box center [615, 409] width 335 height 62
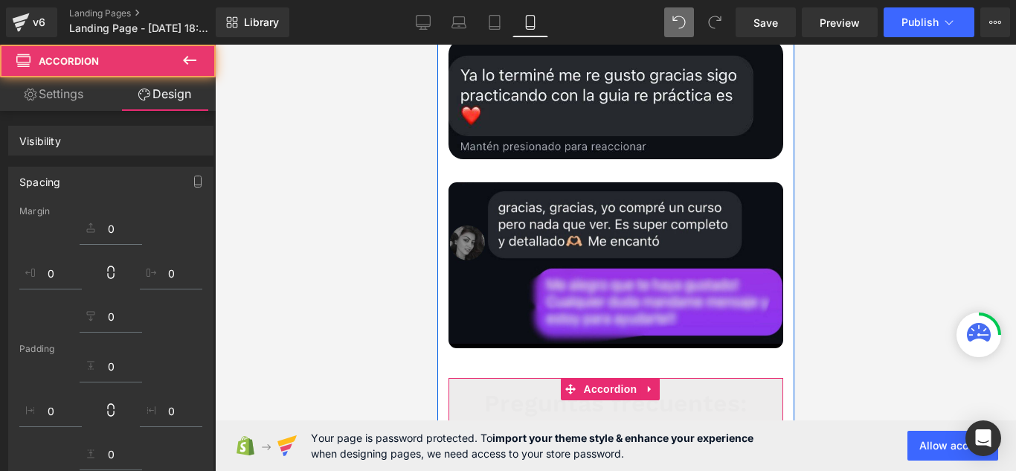
click at [753, 440] on button "button" at bounding box center [768, 460] width 30 height 40
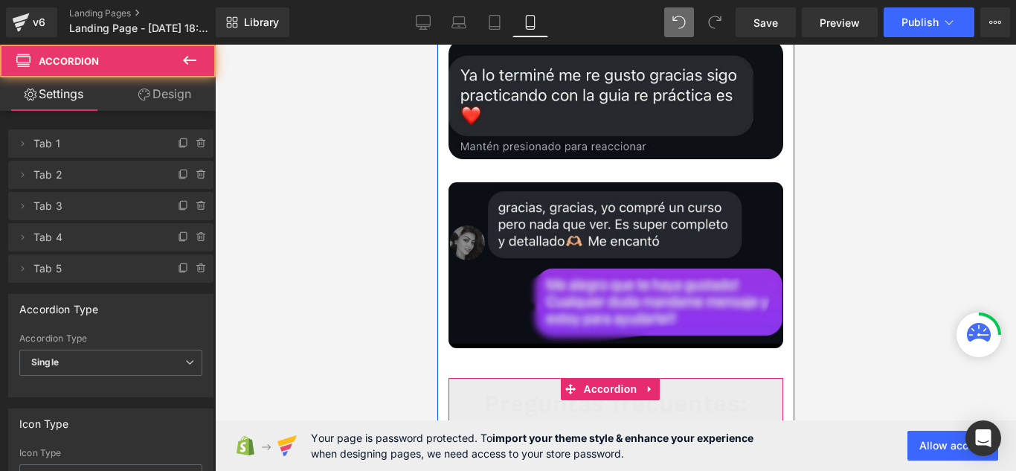
click at [759, 440] on button "button" at bounding box center [768, 460] width 30 height 40
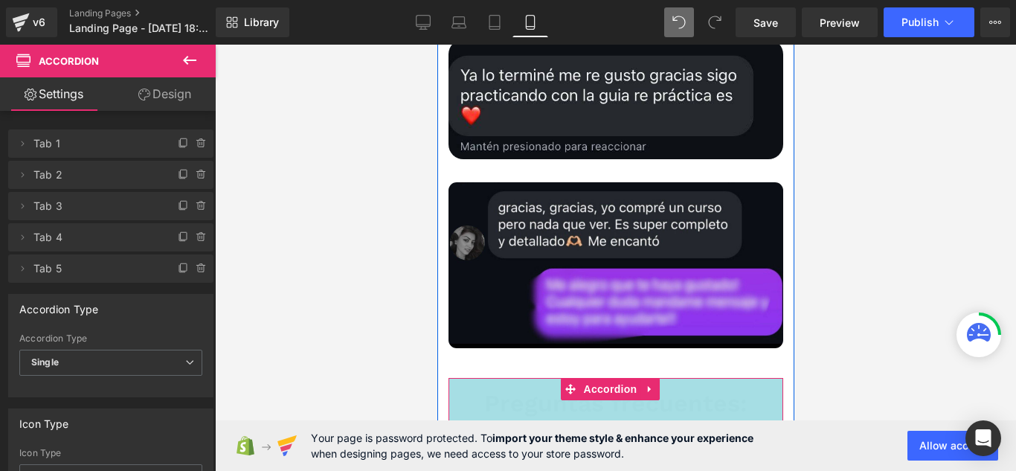
drag, startPoint x: 493, startPoint y: 183, endPoint x: 488, endPoint y: 216, distance: 33.1
click at [488, 378] on div "128px" at bounding box center [615, 425] width 335 height 95
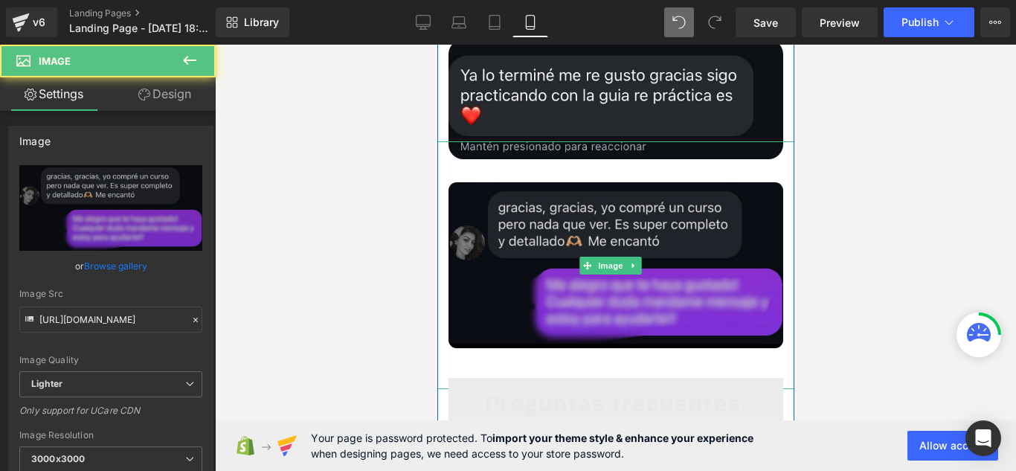
click at [513, 177] on img at bounding box center [615, 265] width 416 height 248
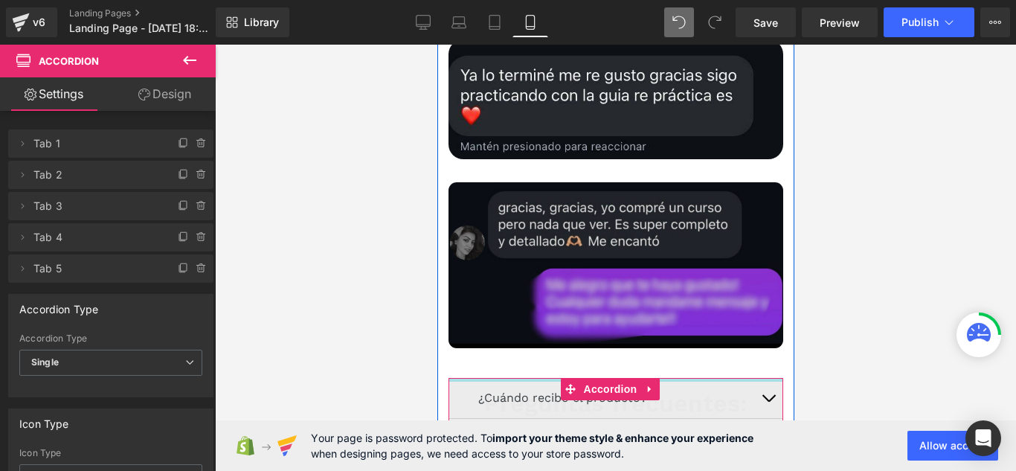
drag, startPoint x: 506, startPoint y: 186, endPoint x: 508, endPoint y: 65, distance: 121.2
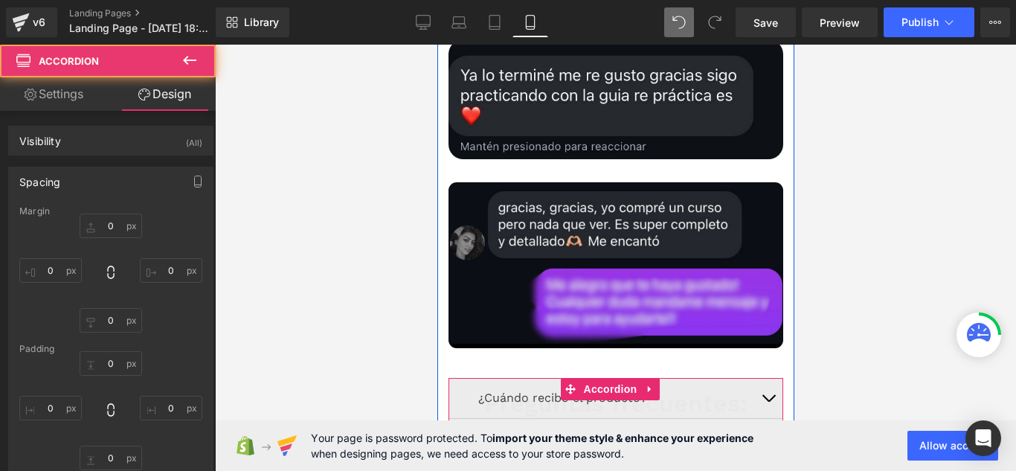
click at [963, 156] on div at bounding box center [615, 258] width 801 height 426
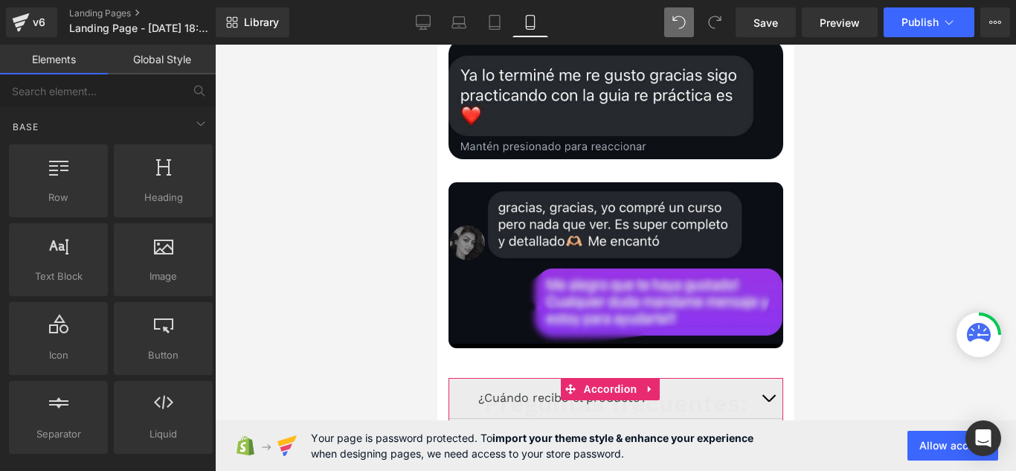
drag, startPoint x: 1060, startPoint y: 410, endPoint x: 623, endPoint y: 364, distance: 439.6
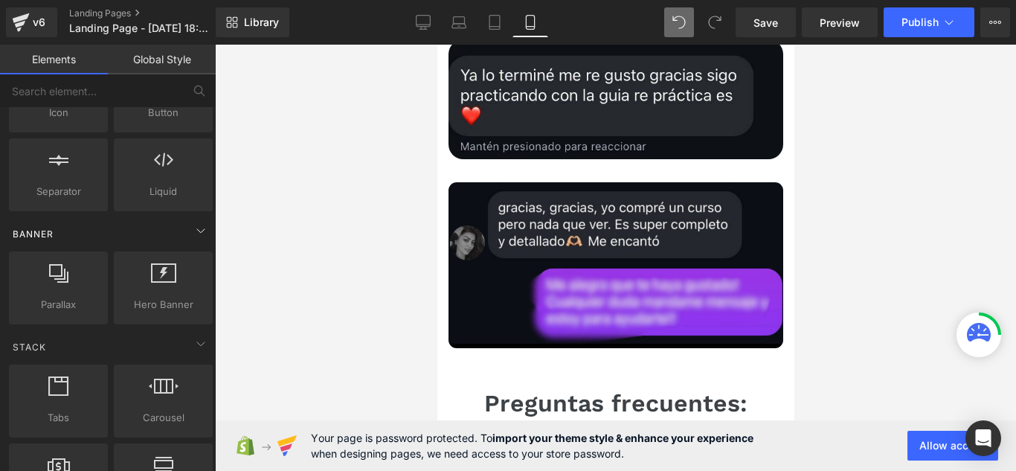
scroll to position [297, 0]
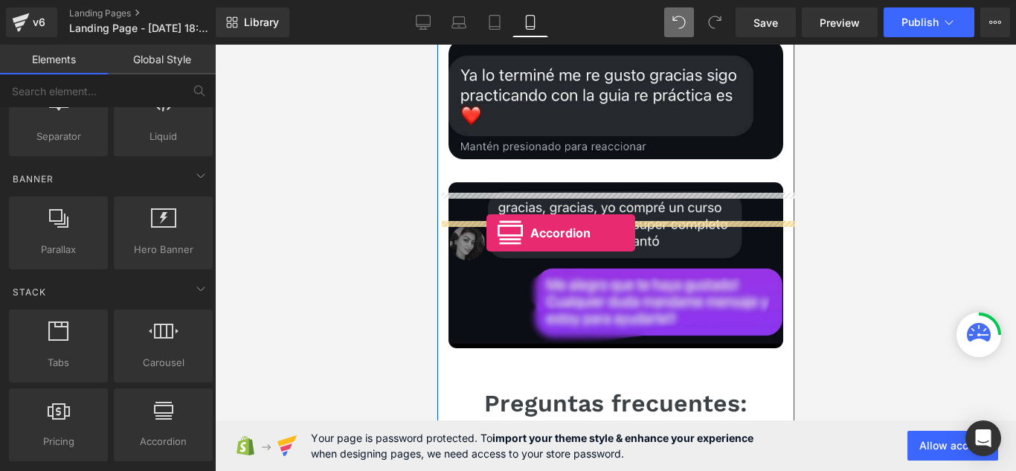
drag, startPoint x: 587, startPoint y: 493, endPoint x: 486, endPoint y: 233, distance: 279.2
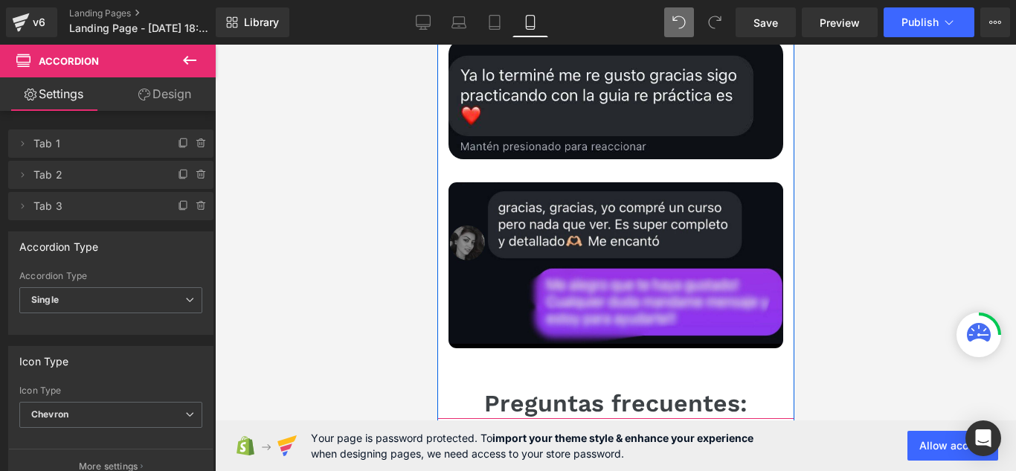
click at [550, 466] on div at bounding box center [615, 468] width 357 height 4
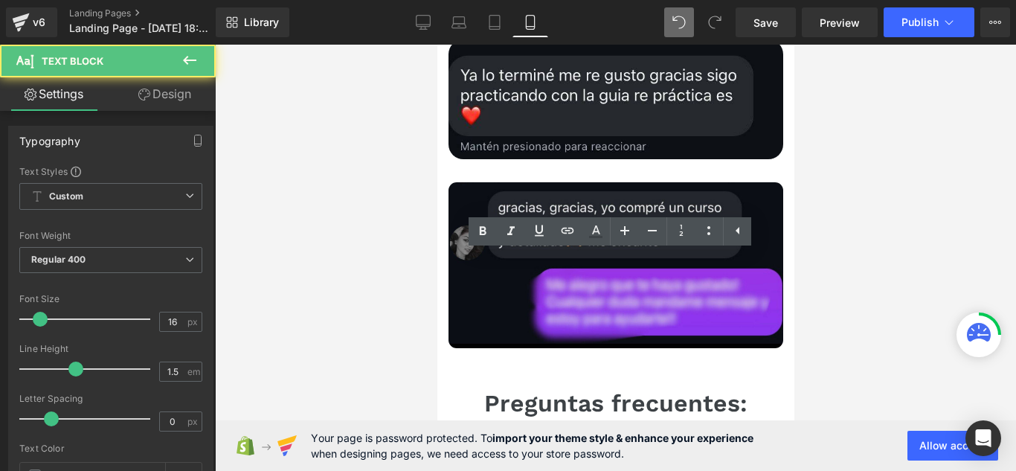
click at [541, 451] on p "Accordion Title 1" at bounding box center [615, 460] width 357 height 18
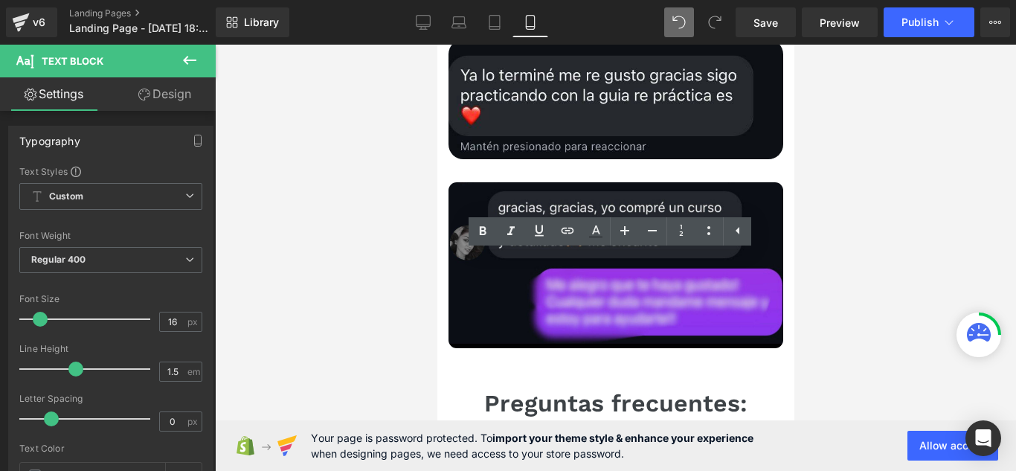
click at [541, 451] on p "Accordion Title 1" at bounding box center [615, 460] width 357 height 18
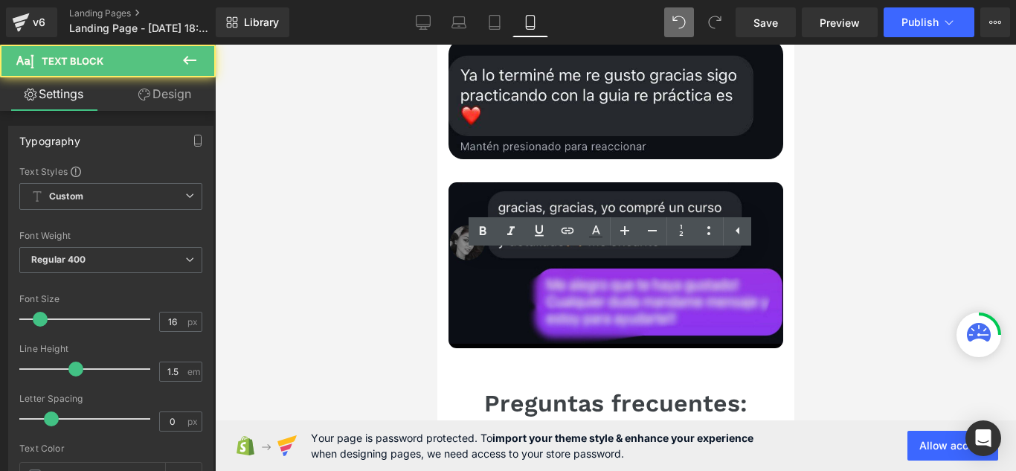
click at [541, 451] on p "Accordion Title 1" at bounding box center [615, 460] width 357 height 18
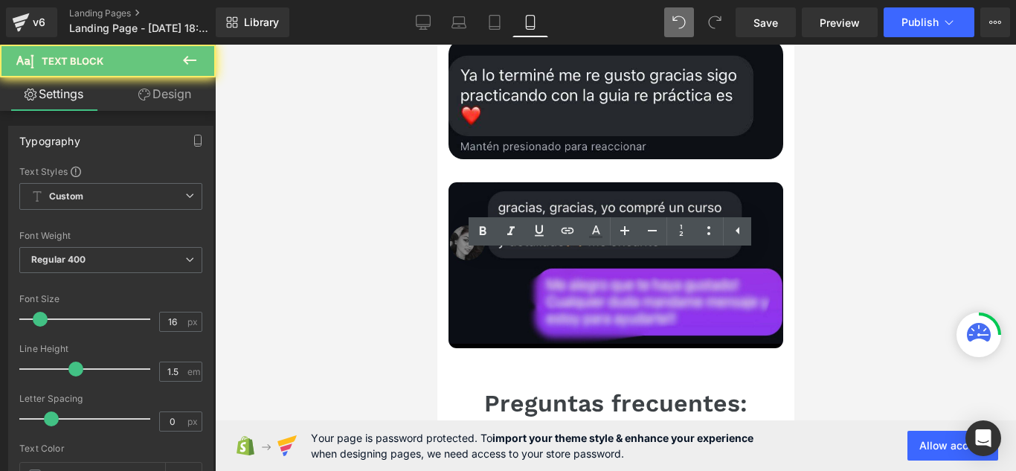
click at [541, 451] on p "Accordion Title 1" at bounding box center [615, 460] width 357 height 18
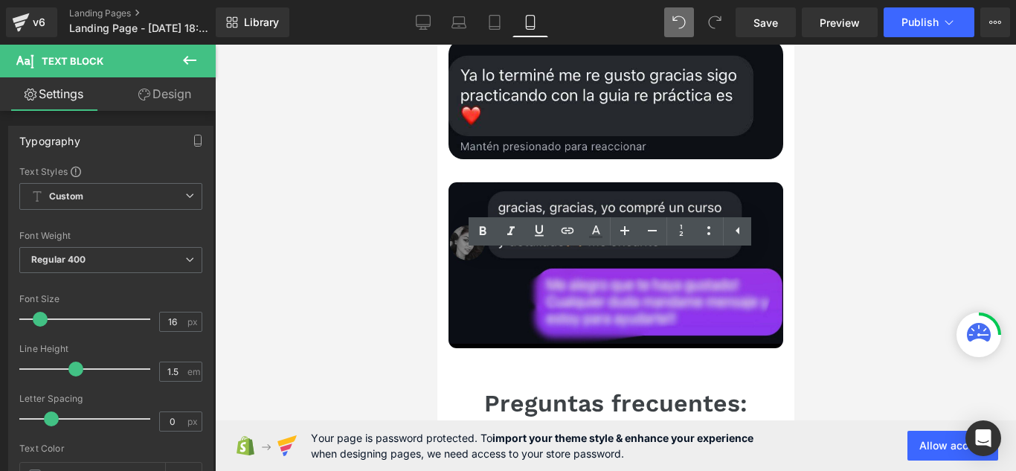
paste div
click at [190, 57] on icon at bounding box center [190, 60] width 18 height 18
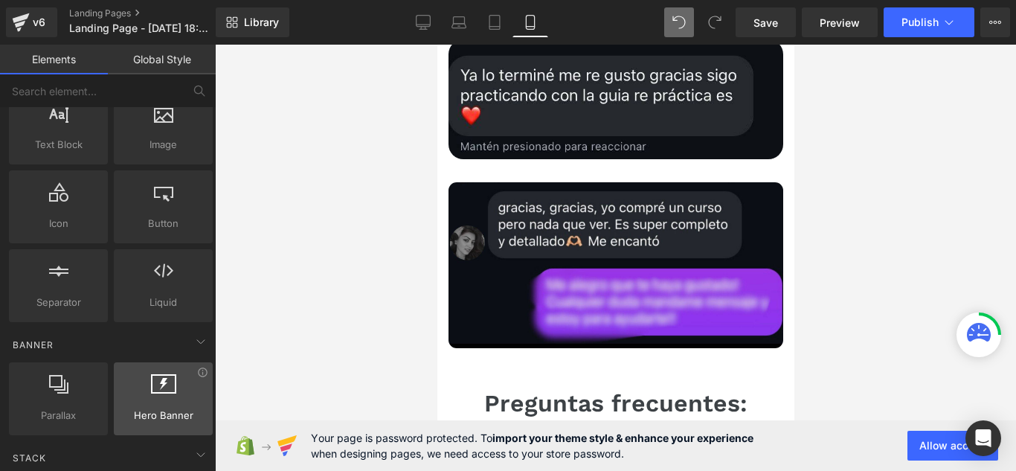
scroll to position [0, 0]
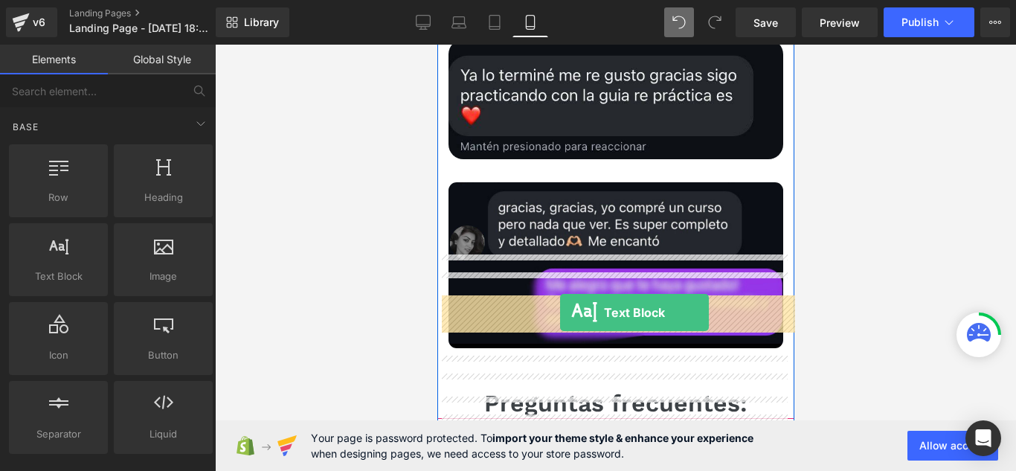
drag, startPoint x: 516, startPoint y: 321, endPoint x: 559, endPoint y: 312, distance: 44.0
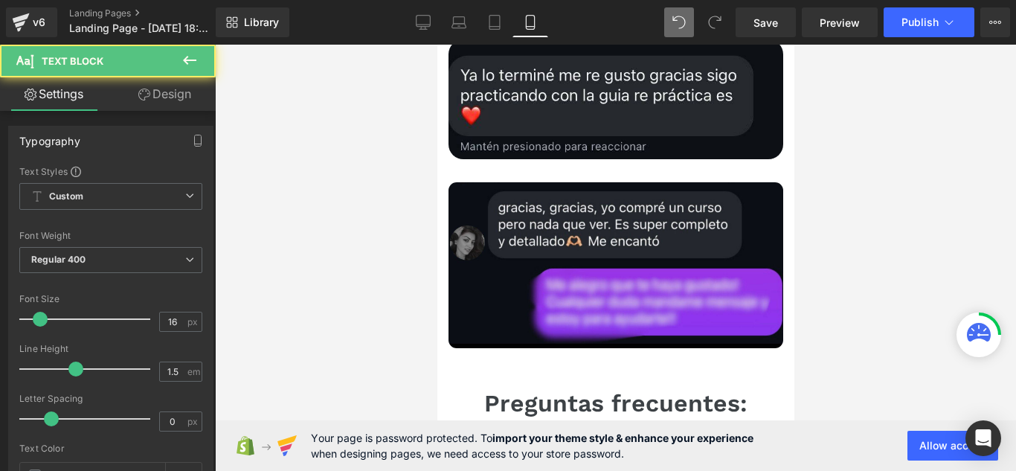
click at [340, 271] on div at bounding box center [615, 258] width 801 height 426
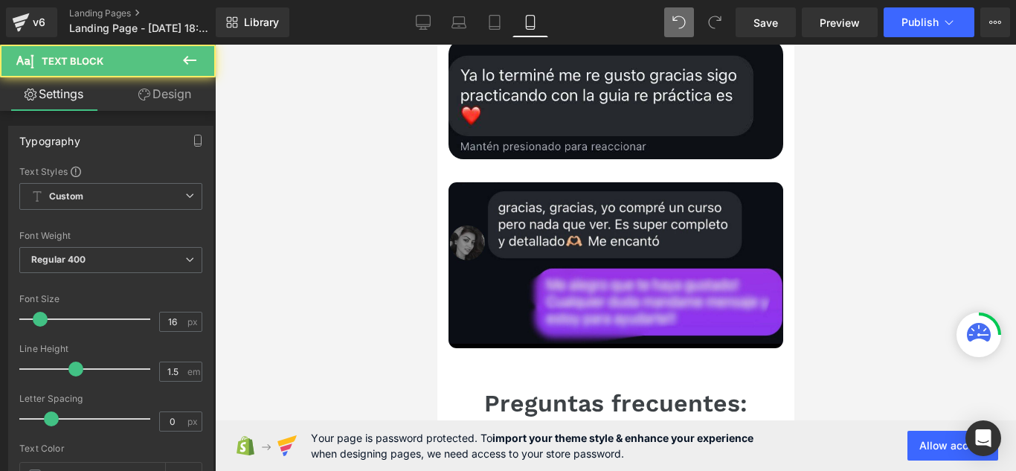
click at [361, 372] on div at bounding box center [615, 258] width 801 height 426
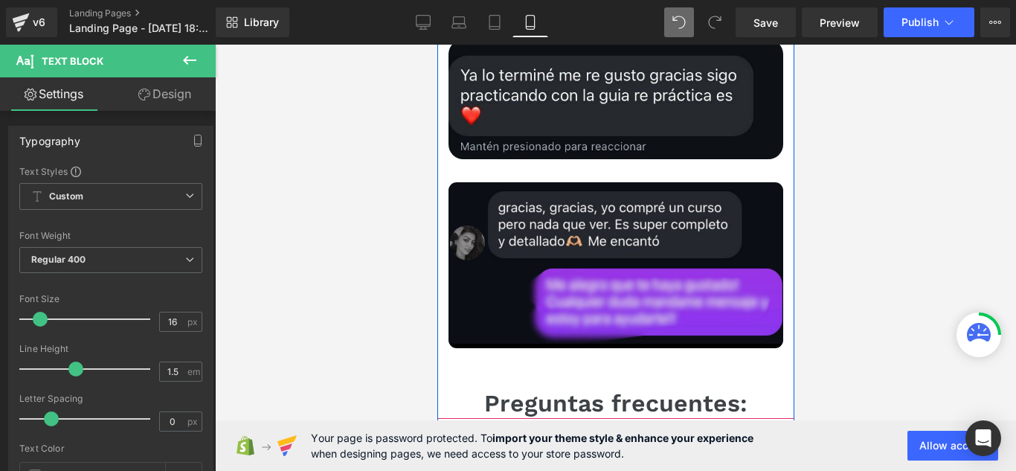
click at [596, 440] on span "Accordion" at bounding box center [609, 451] width 61 height 22
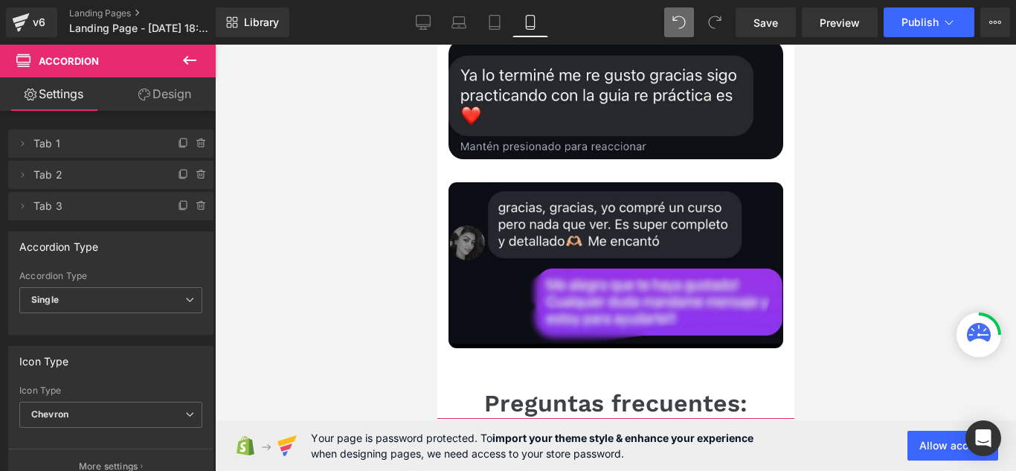
click at [159, 103] on link "Design" at bounding box center [165, 93] width 108 height 33
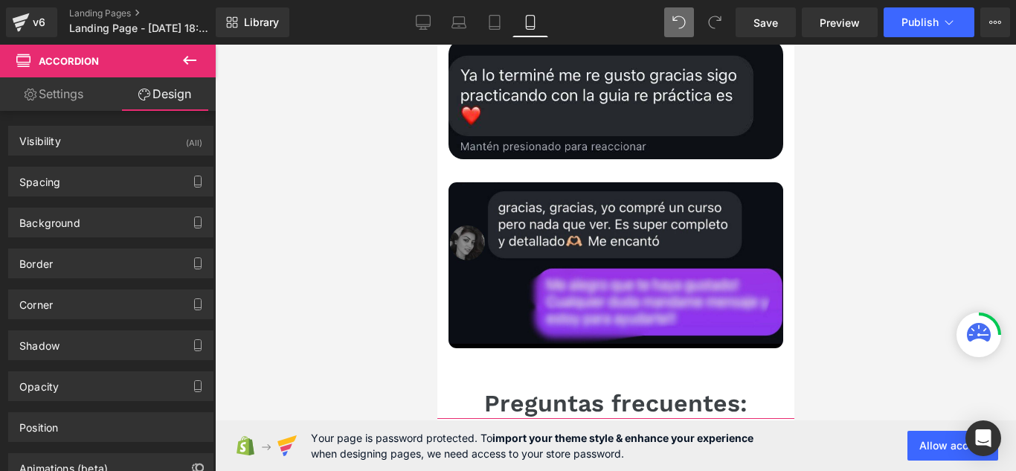
click at [57, 101] on link "Settings" at bounding box center [54, 93] width 108 height 33
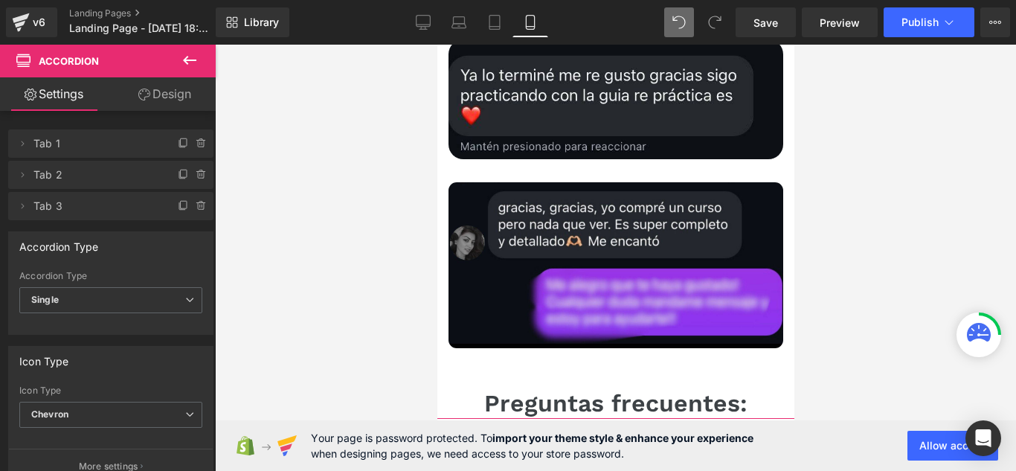
click at [167, 103] on link "Design" at bounding box center [165, 93] width 108 height 33
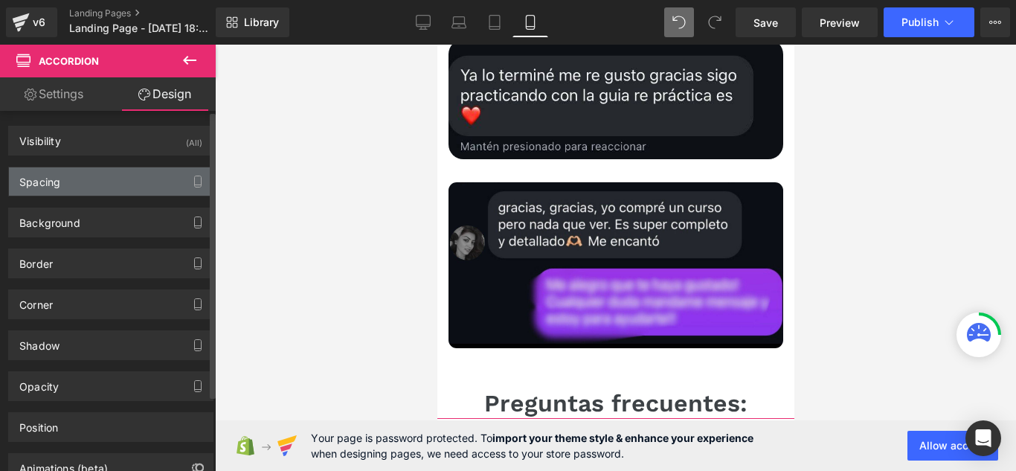
click at [101, 173] on div "Spacing" at bounding box center [111, 181] width 204 height 28
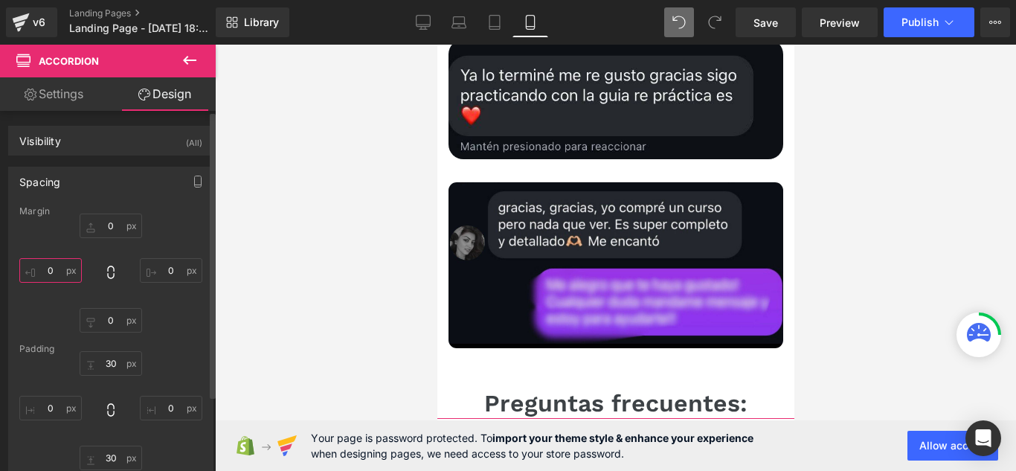
click at [58, 272] on input "0" at bounding box center [50, 270] width 62 height 25
click at [108, 277] on icon at bounding box center [110, 272] width 15 height 15
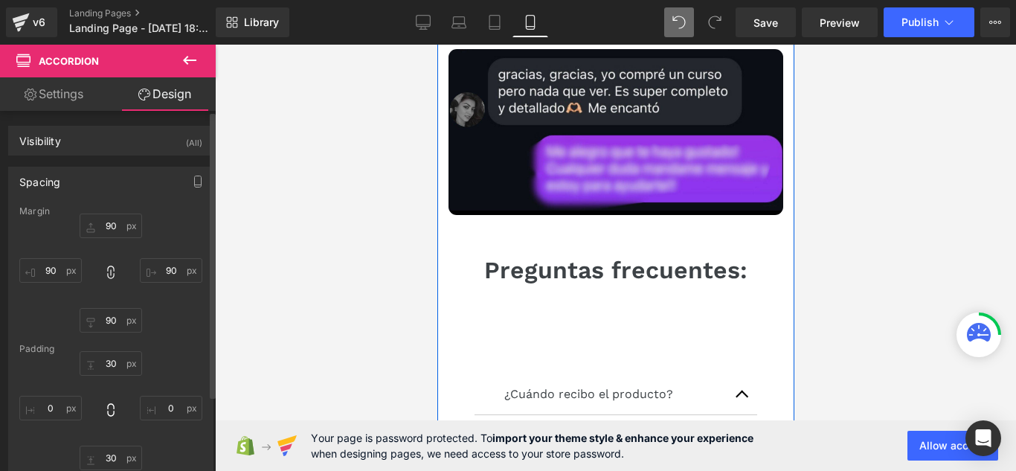
scroll to position [8871, 0]
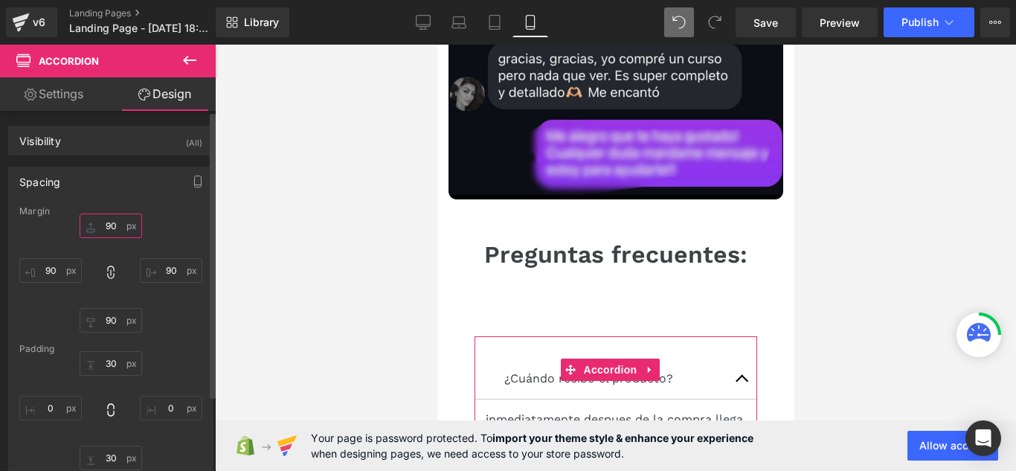
click at [115, 230] on input "90" at bounding box center [111, 225] width 62 height 25
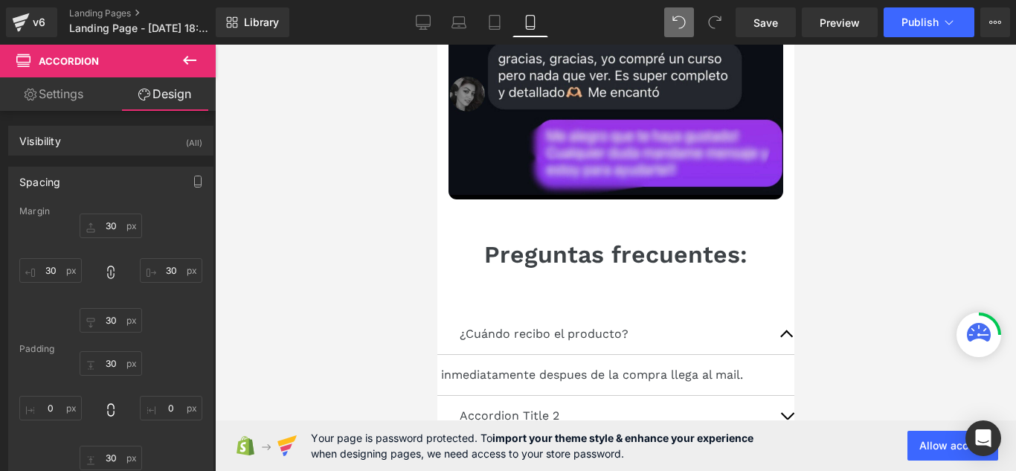
click at [288, 197] on div at bounding box center [615, 258] width 801 height 426
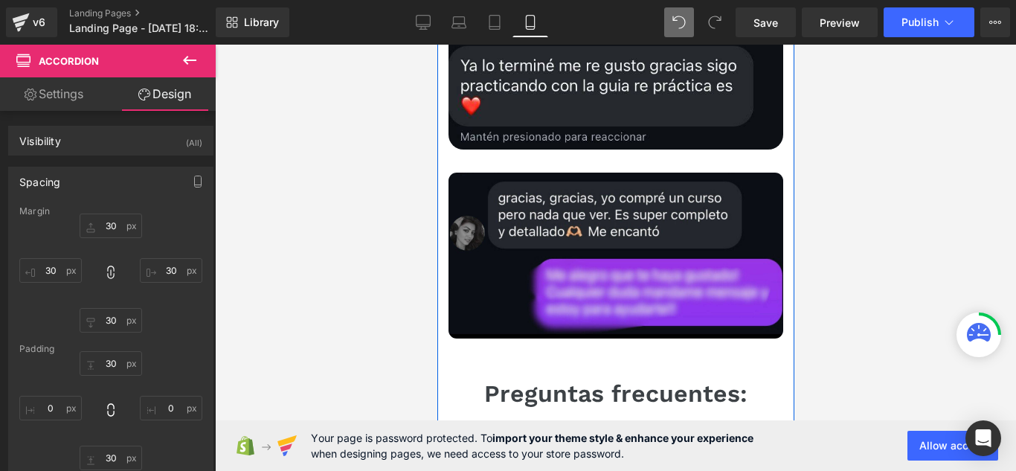
scroll to position [8722, 0]
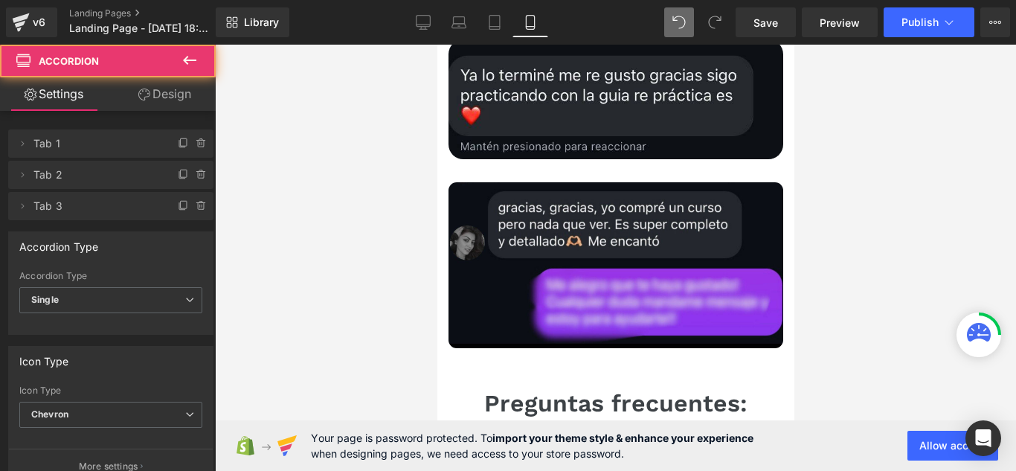
click at [869, 297] on div at bounding box center [615, 258] width 801 height 426
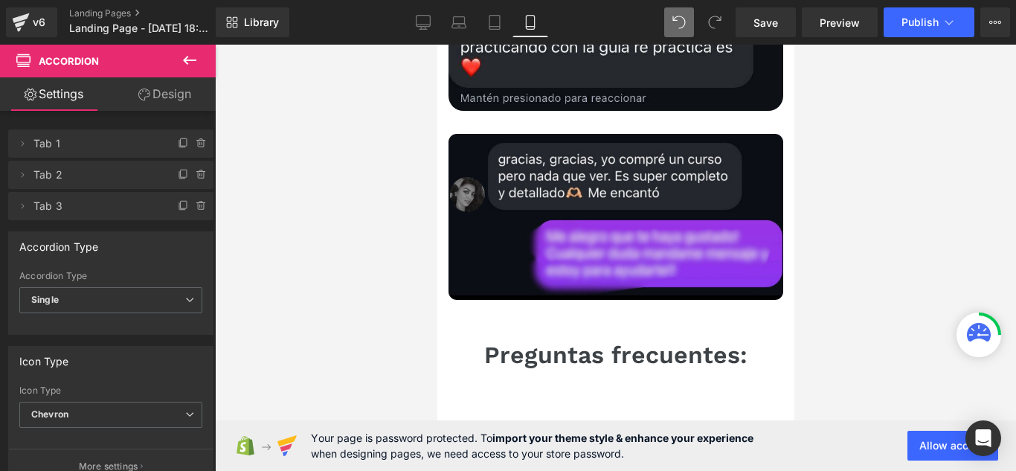
scroll to position [8796, 0]
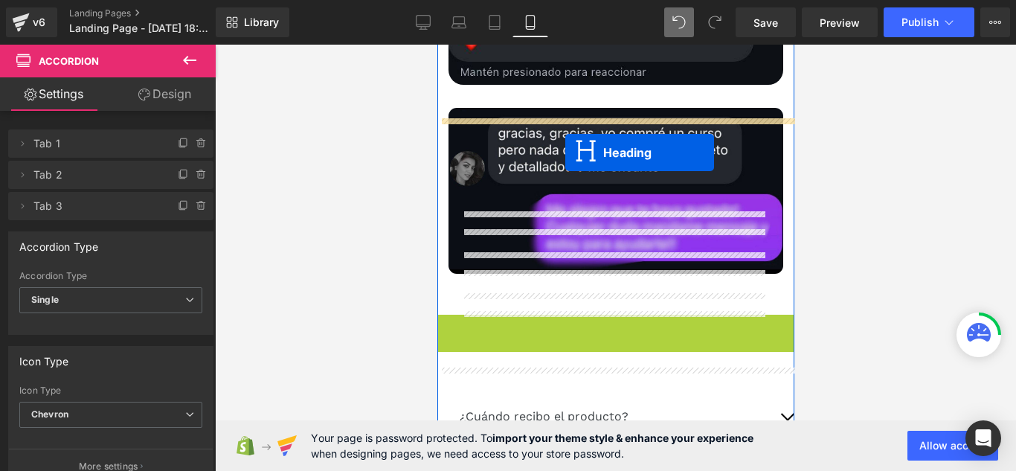
drag, startPoint x: 615, startPoint y: 135, endPoint x: 1253, endPoint y: 236, distance: 646.1
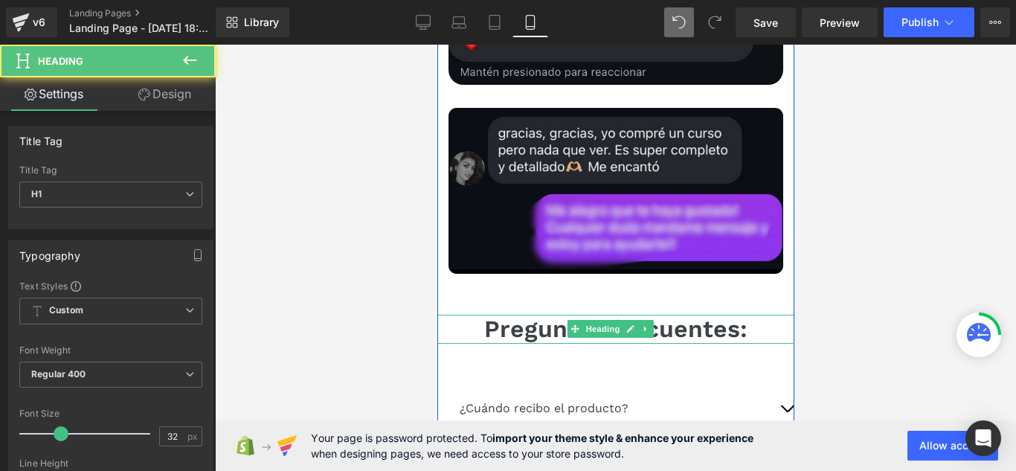
click at [920, 194] on div at bounding box center [615, 258] width 801 height 426
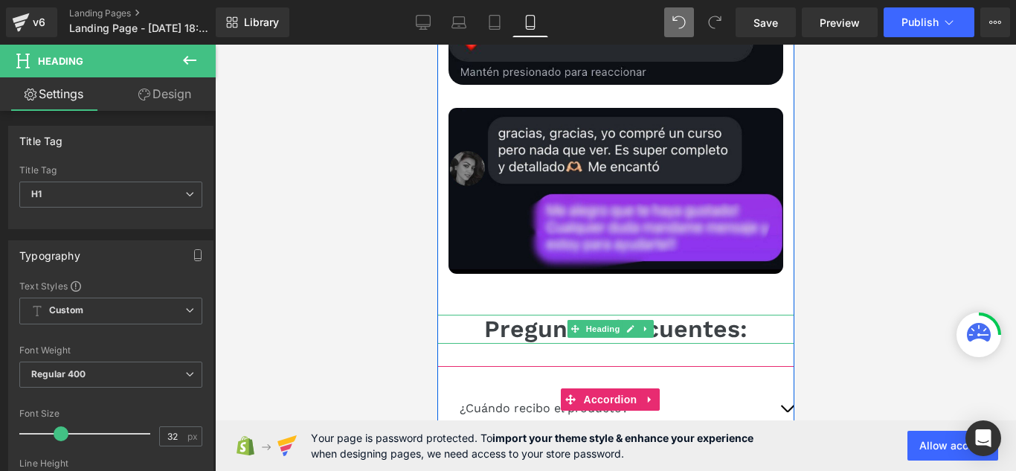
click at [721, 399] on p "¿Cuándo recibo el producto?" at bounding box center [615, 408] width 312 height 18
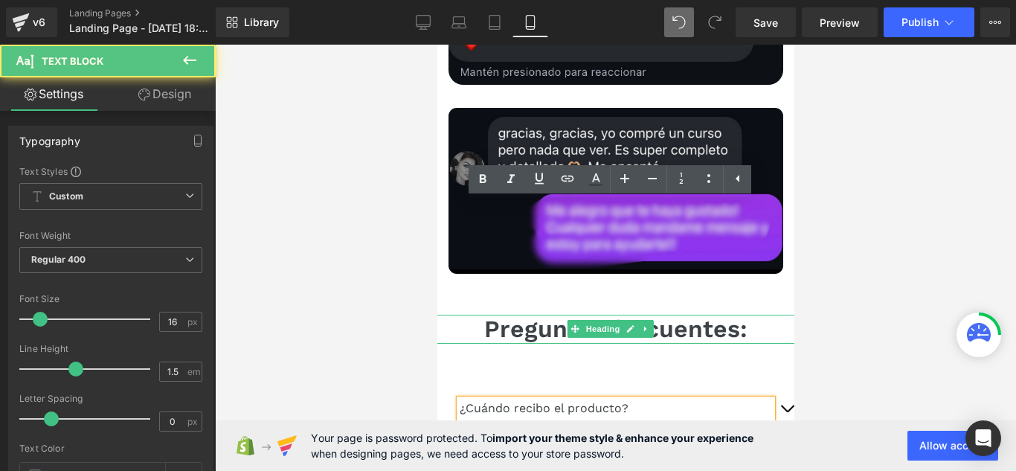
click at [771, 388] on button "button" at bounding box center [786, 408] width 30 height 40
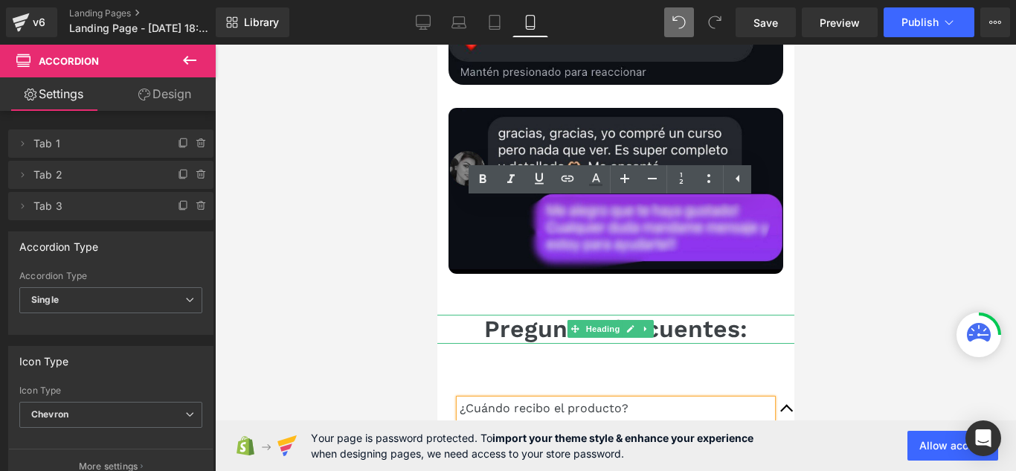
click at [828, 214] on div at bounding box center [615, 258] width 801 height 426
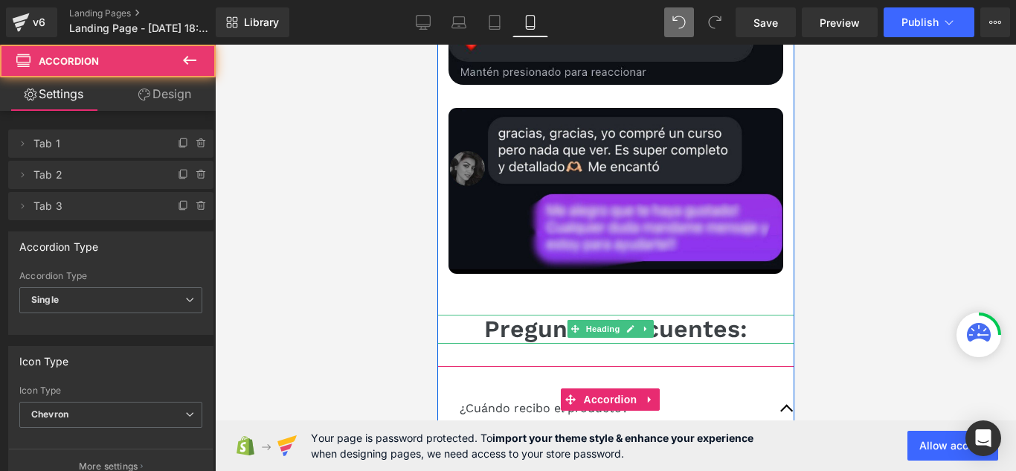
click at [771, 388] on button "button" at bounding box center [786, 408] width 30 height 40
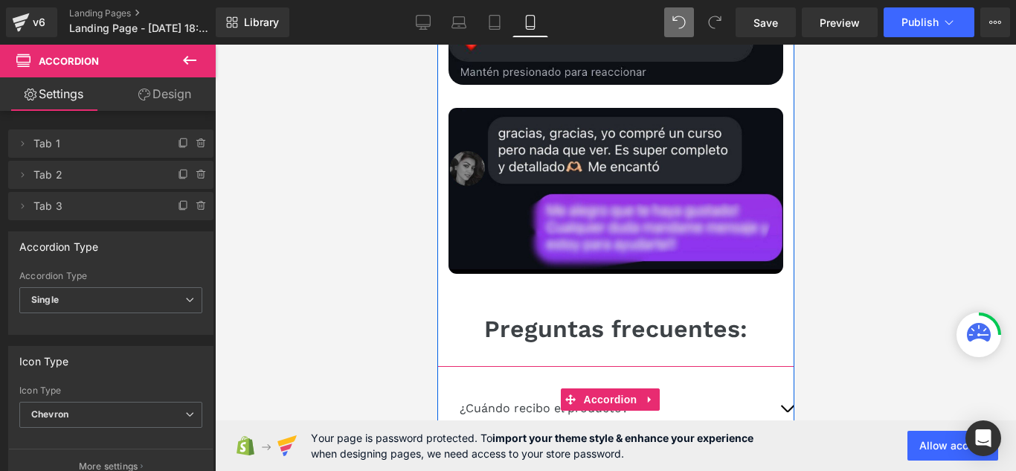
click at [611, 440] on span "Text Block" at bounding box center [601, 449] width 49 height 18
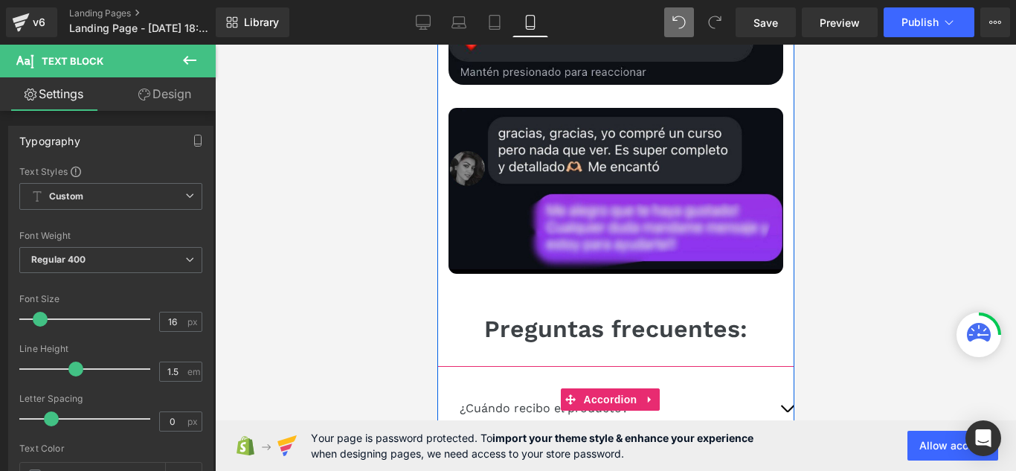
click at [786, 453] on span "button" at bounding box center [786, 453] width 0 height 0
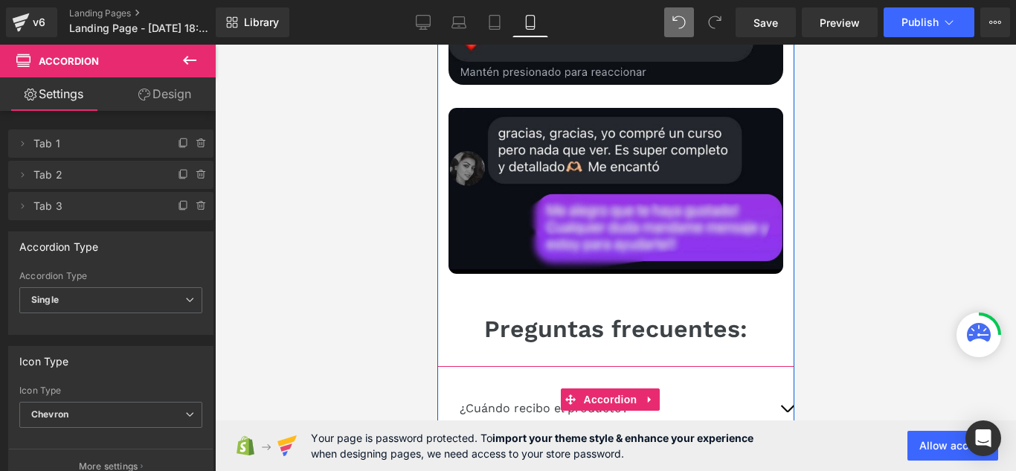
click at [679, 440] on p "Accordion Title 2" at bounding box center [615, 449] width 312 height 18
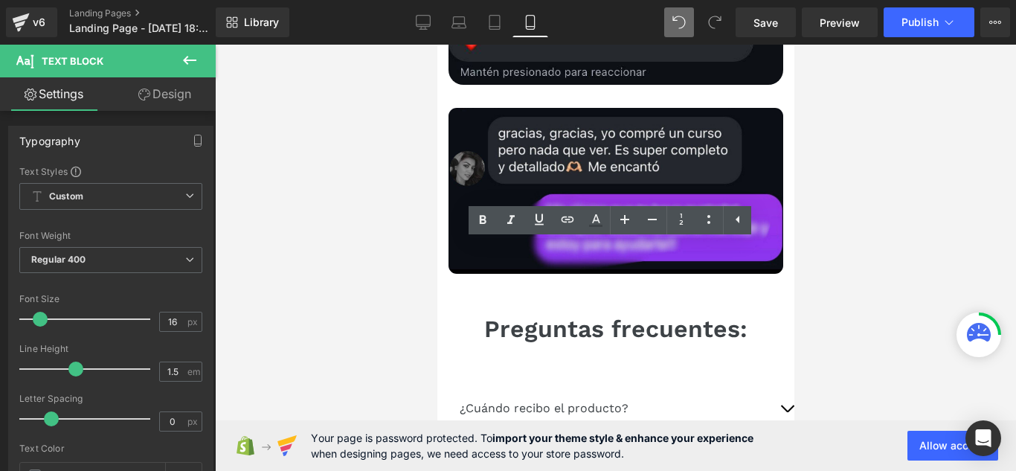
paste div
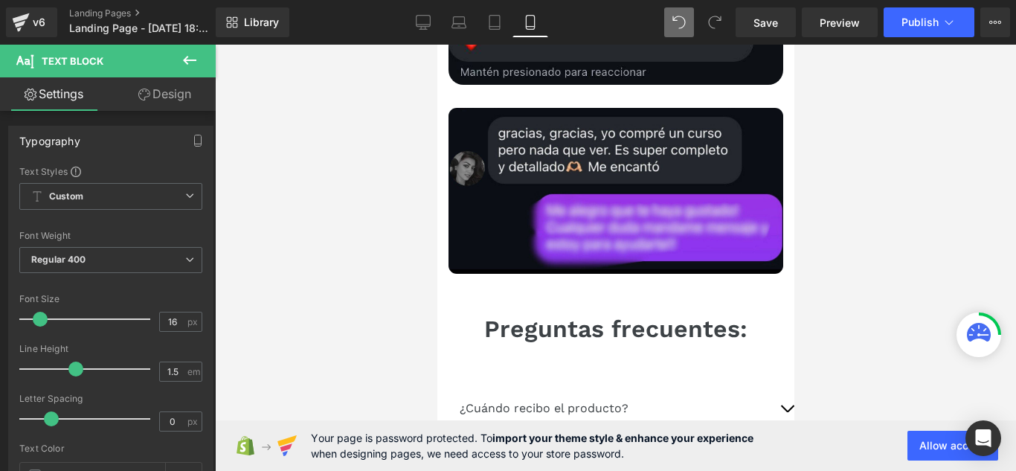
click at [189, 68] on icon at bounding box center [190, 60] width 18 height 18
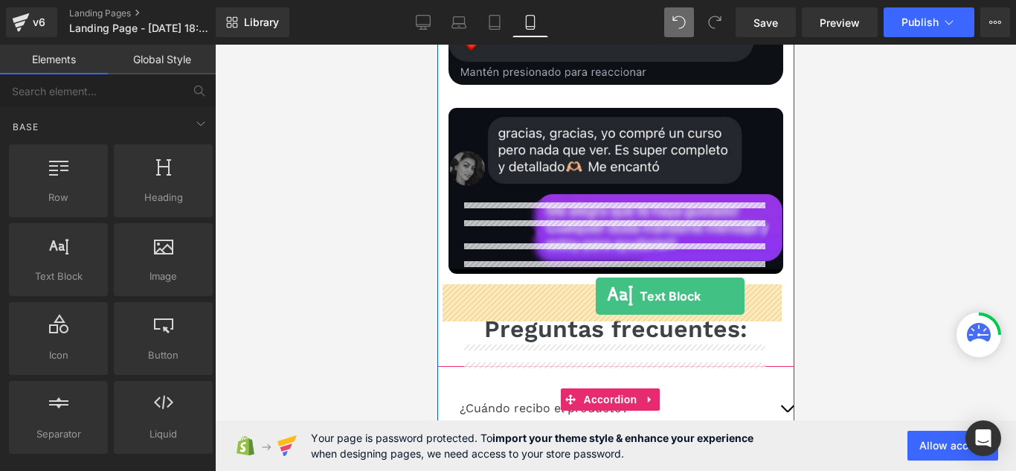
drag, startPoint x: 496, startPoint y: 316, endPoint x: 595, endPoint y: 296, distance: 100.9
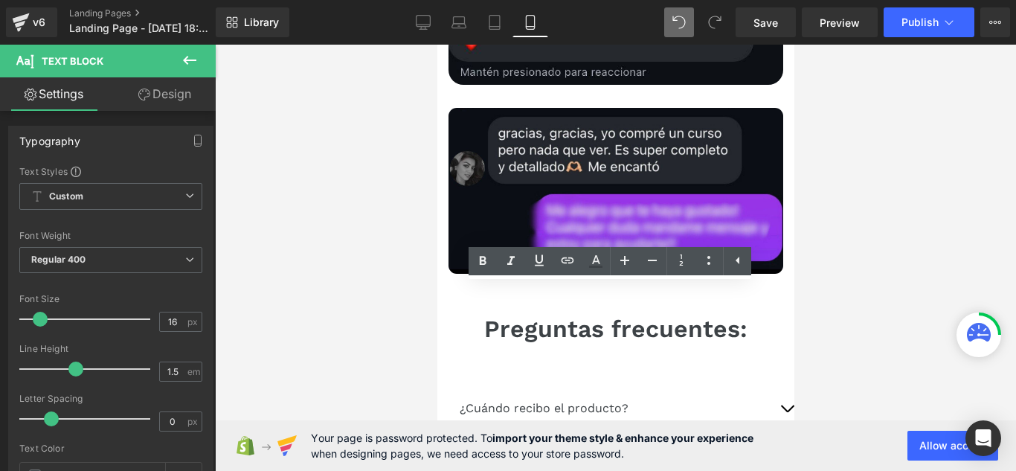
paste div
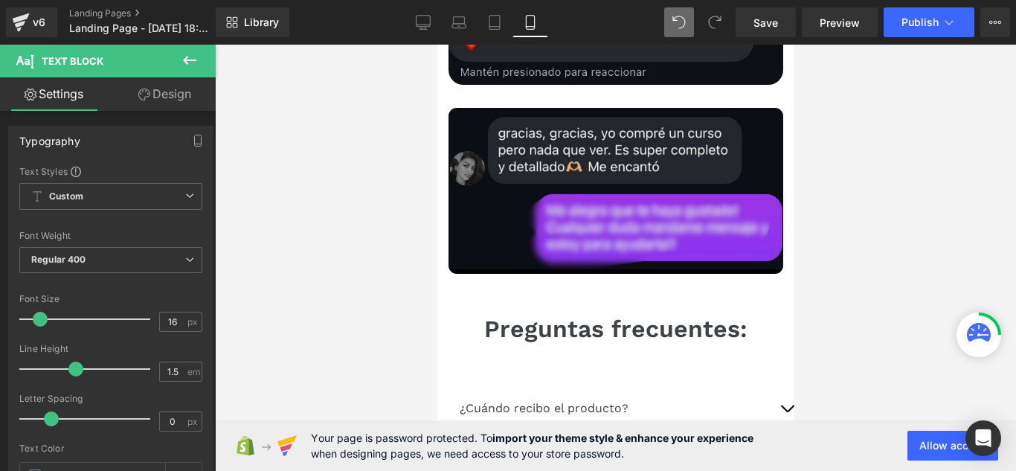
drag, startPoint x: 764, startPoint y: 331, endPoint x: 748, endPoint y: 315, distance: 22.1
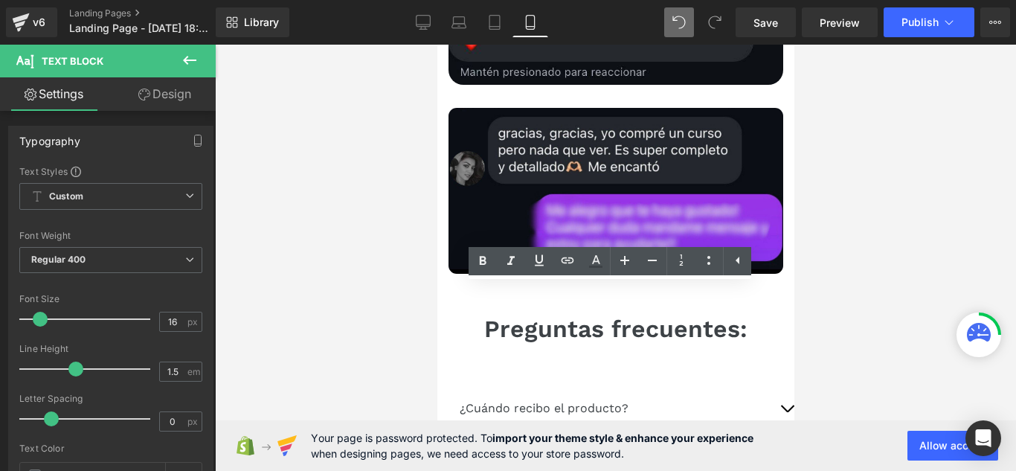
paste div
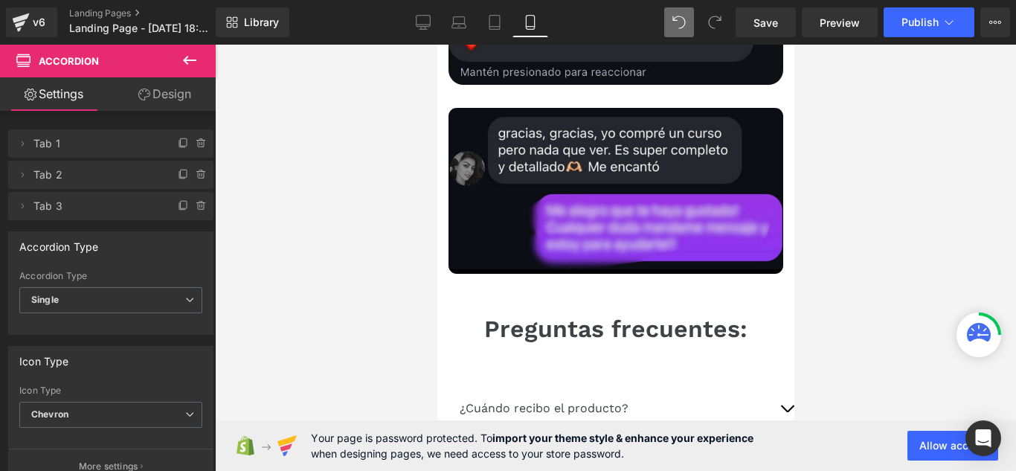
click at [185, 54] on icon at bounding box center [190, 60] width 18 height 18
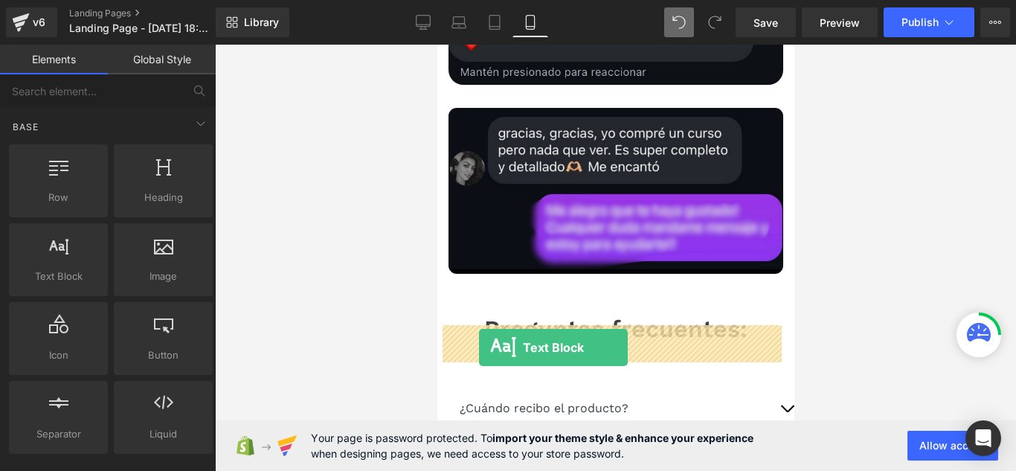
drag, startPoint x: 706, startPoint y: 364, endPoint x: 481, endPoint y: 346, distance: 225.3
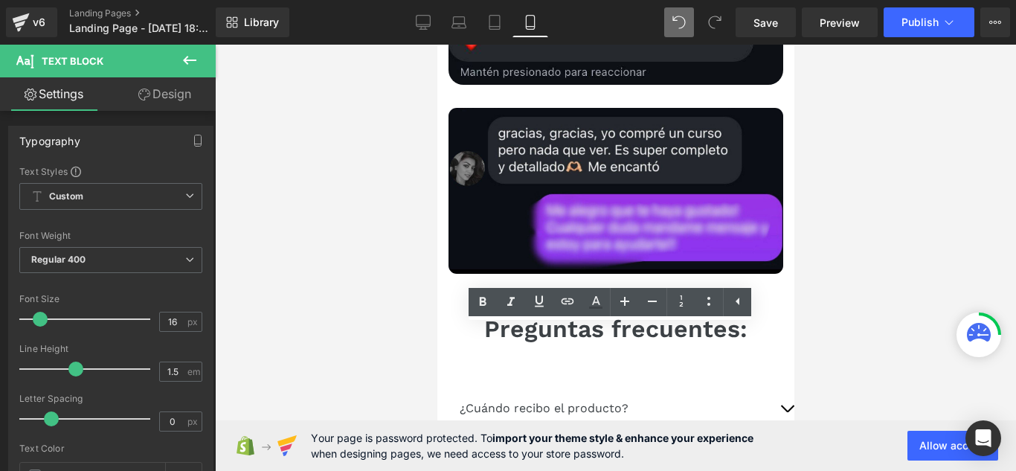
paste div
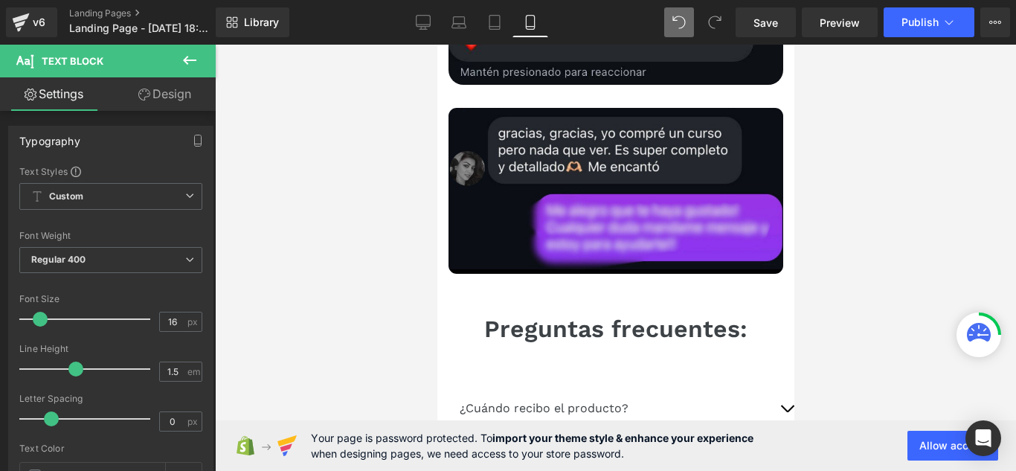
click at [877, 210] on div at bounding box center [615, 258] width 801 height 426
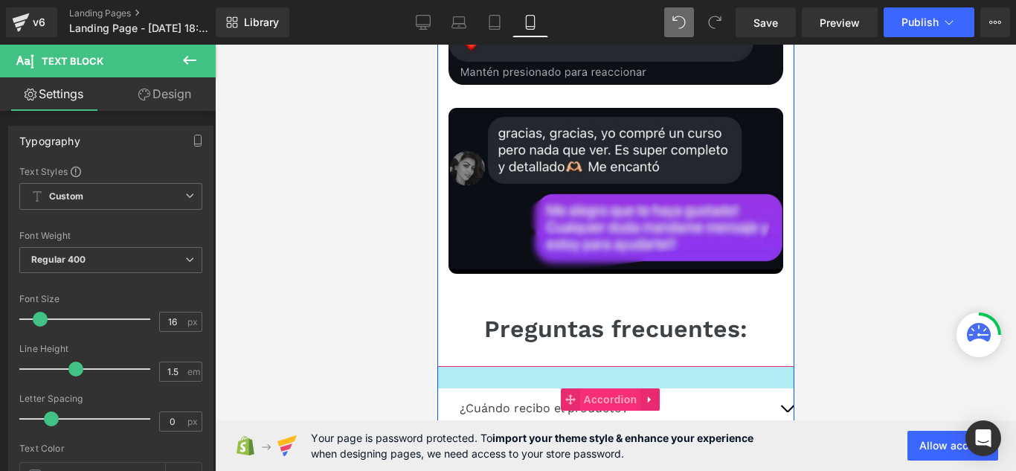
drag, startPoint x: 556, startPoint y: 182, endPoint x: 599, endPoint y: 209, distance: 50.1
click at [556, 366] on div at bounding box center [615, 377] width 372 height 22
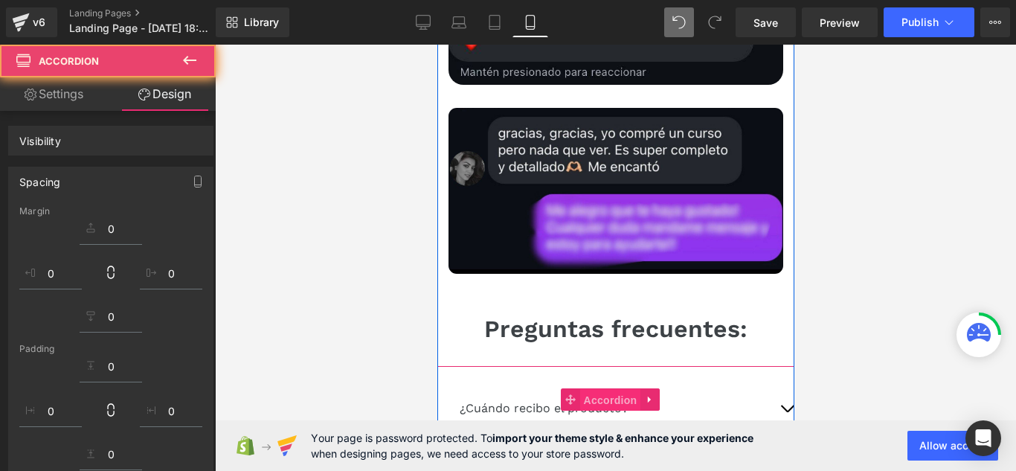
click at [599, 389] on span "Accordion" at bounding box center [609, 400] width 61 height 22
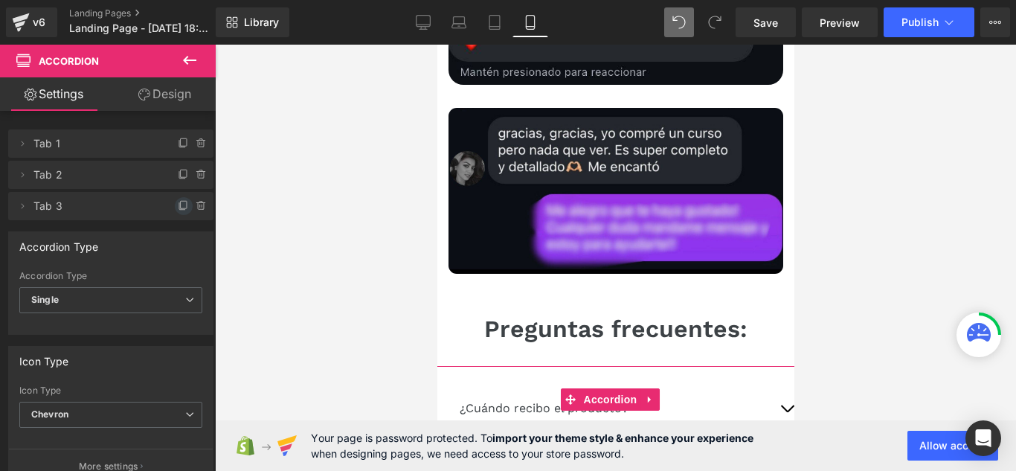
click at [184, 207] on span at bounding box center [184, 206] width 18 height 18
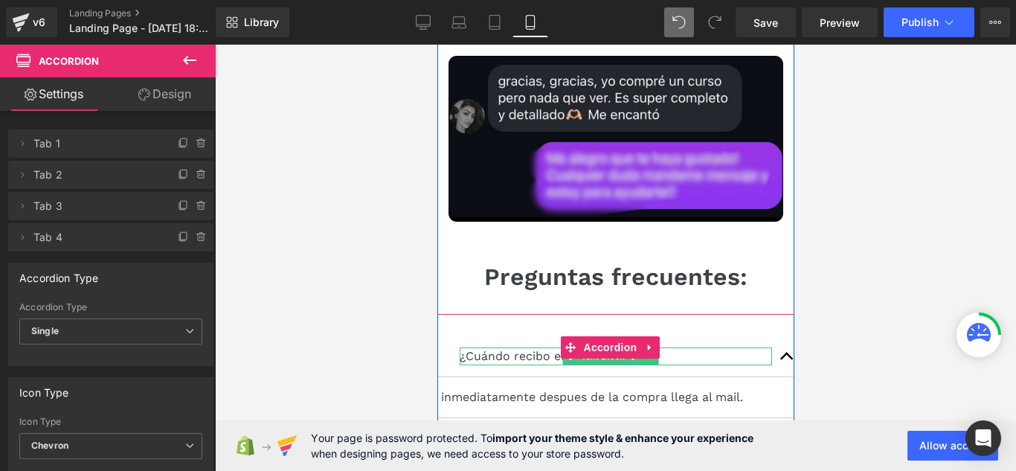
scroll to position [8871, 0]
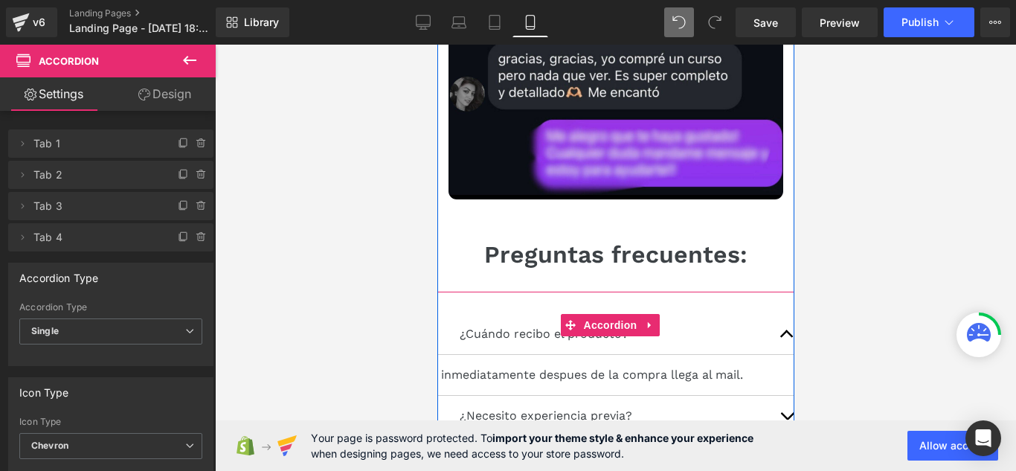
click at [771, 314] on button "button" at bounding box center [786, 334] width 30 height 40
click at [671, 448] on p "¿Sirve si soy de otro país?" at bounding box center [615, 457] width 312 height 18
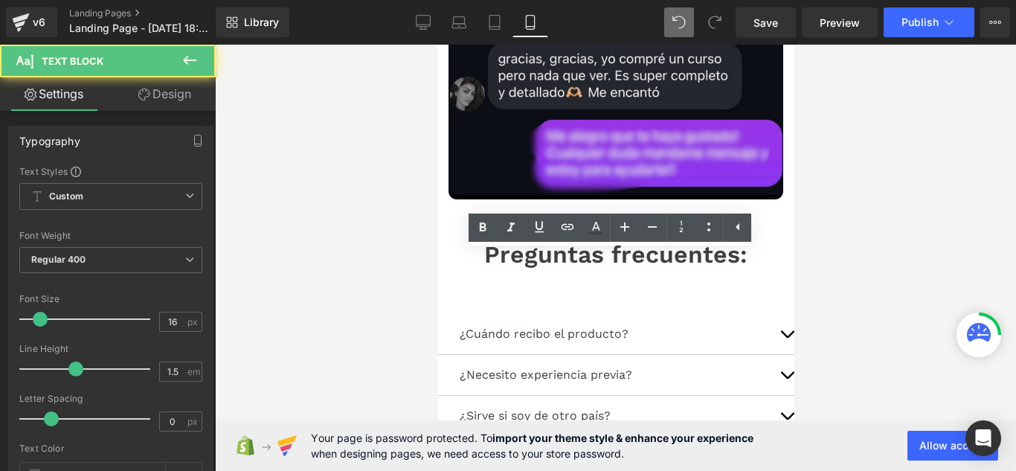
click at [771, 437] on button "button" at bounding box center [786, 457] width 30 height 40
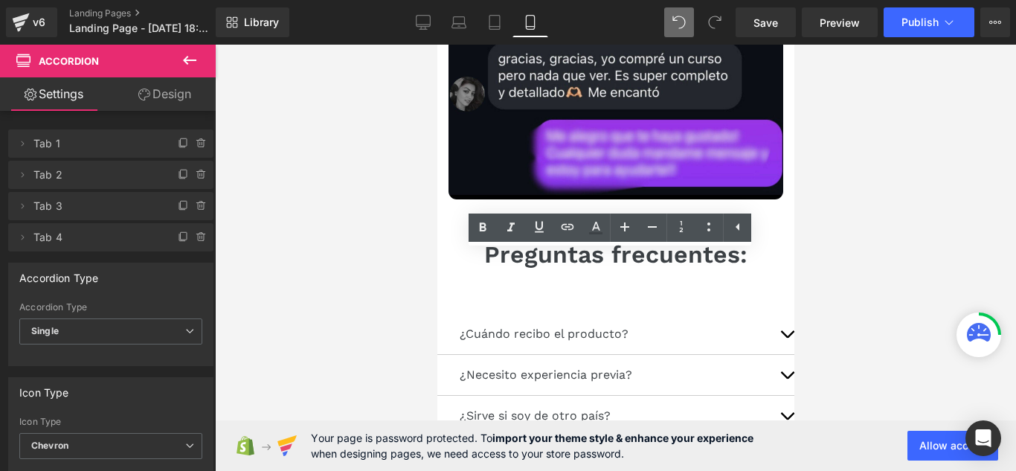
click at [715, 448] on p "¿Sirve si soy de otro país?" at bounding box center [615, 457] width 312 height 18
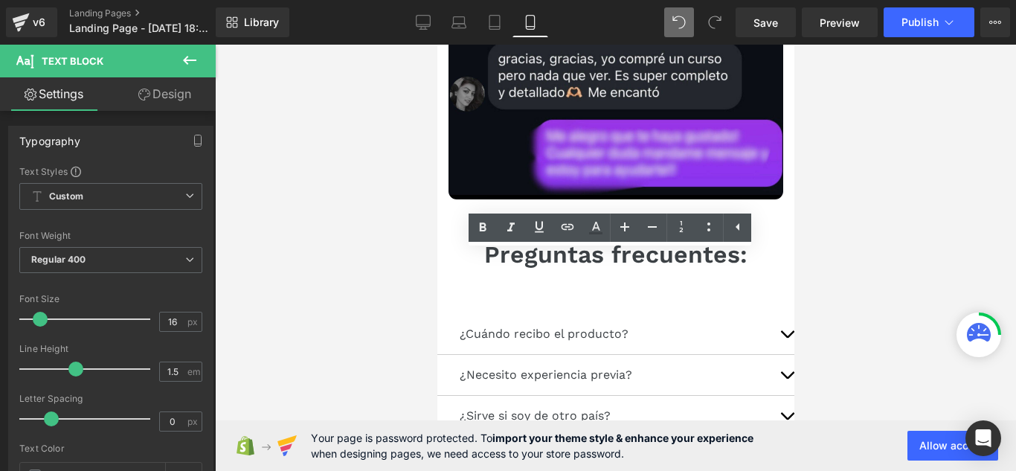
paste div
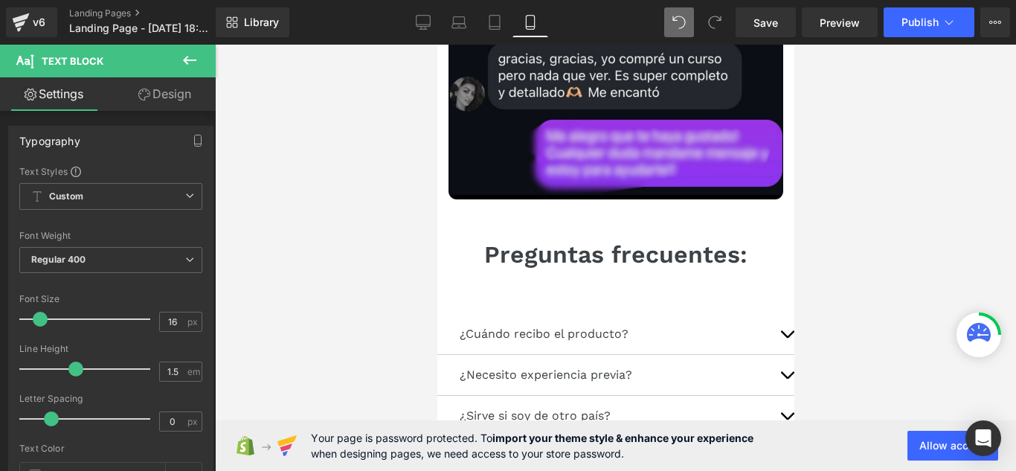
click at [771, 437] on button "button" at bounding box center [786, 457] width 30 height 40
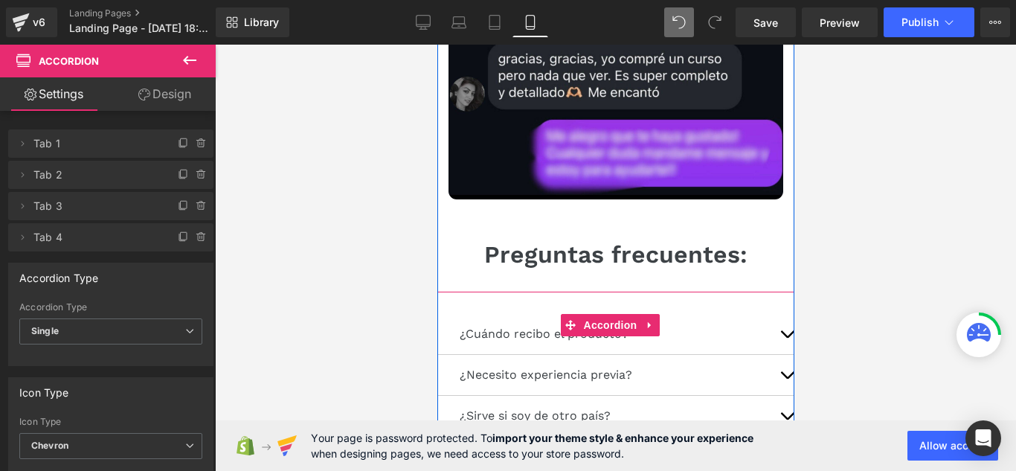
click at [773, 437] on button "button" at bounding box center [786, 457] width 30 height 40
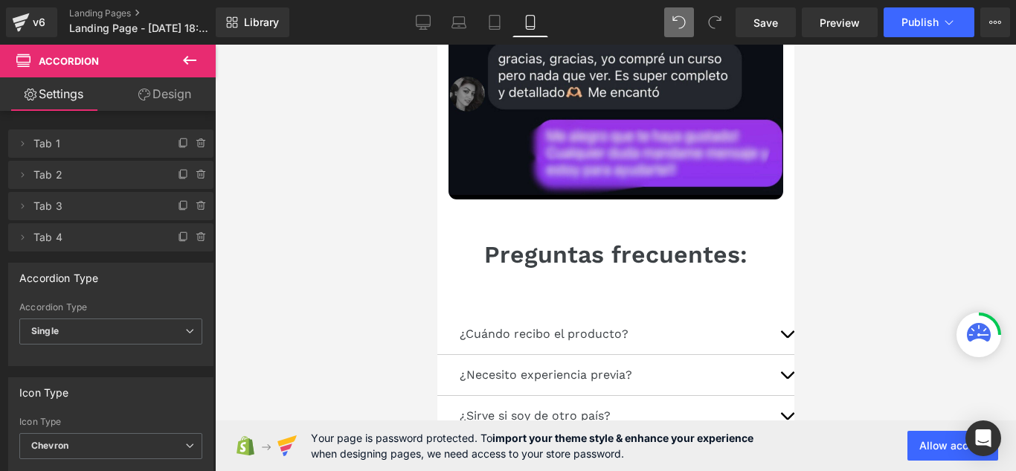
click at [196, 63] on icon at bounding box center [190, 60] width 18 height 18
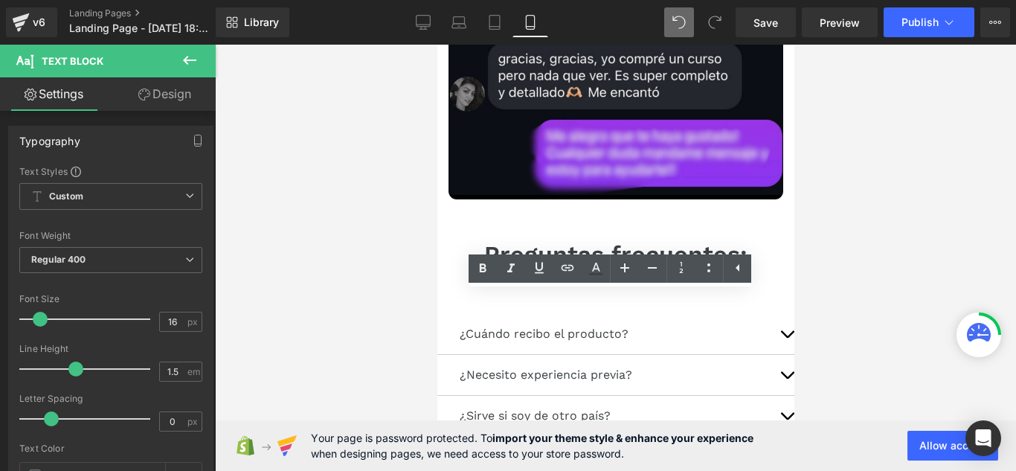
paste div
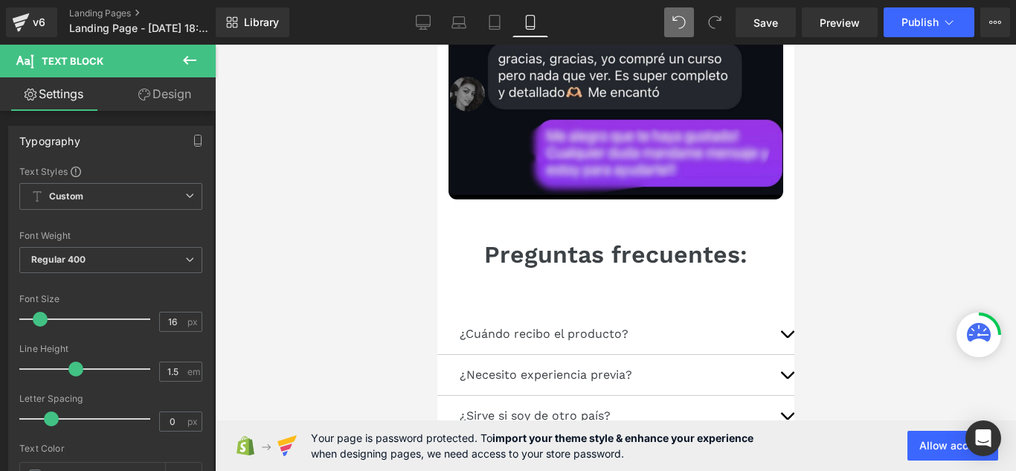
click at [422, 207] on div at bounding box center [615, 258] width 801 height 426
click at [199, 94] on link "Design" at bounding box center [165, 93] width 108 height 33
click at [248, 114] on div at bounding box center [615, 258] width 801 height 426
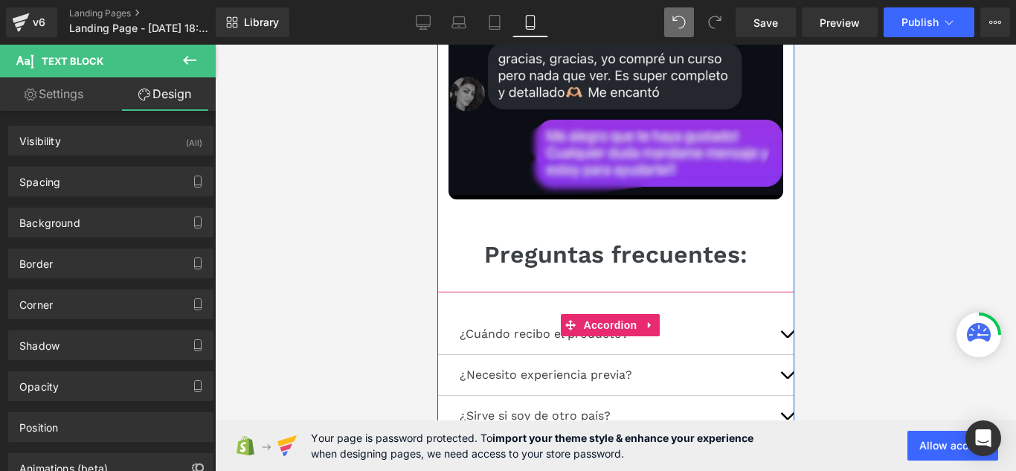
click at [507, 314] on div "¿Cuándo recibo el producto? Text Block" at bounding box center [615, 334] width 372 height 41
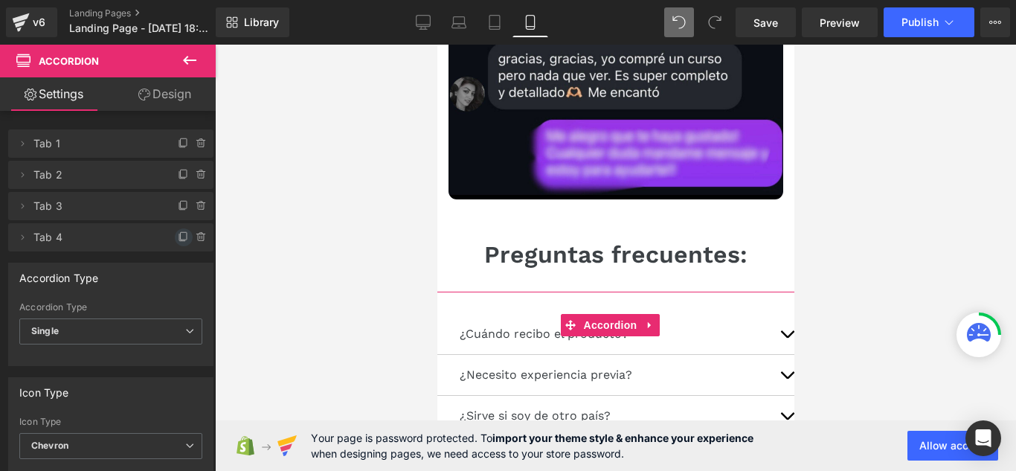
click at [178, 236] on icon at bounding box center [184, 237] width 12 height 12
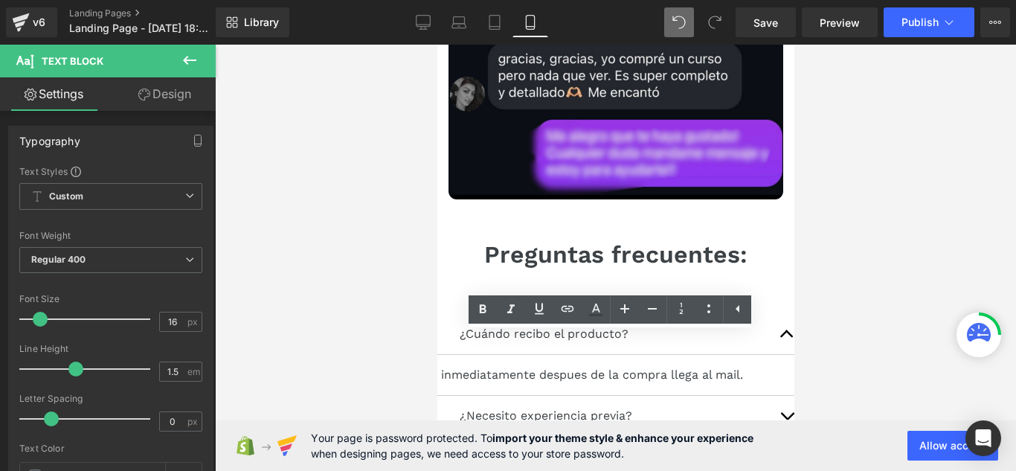
paste div
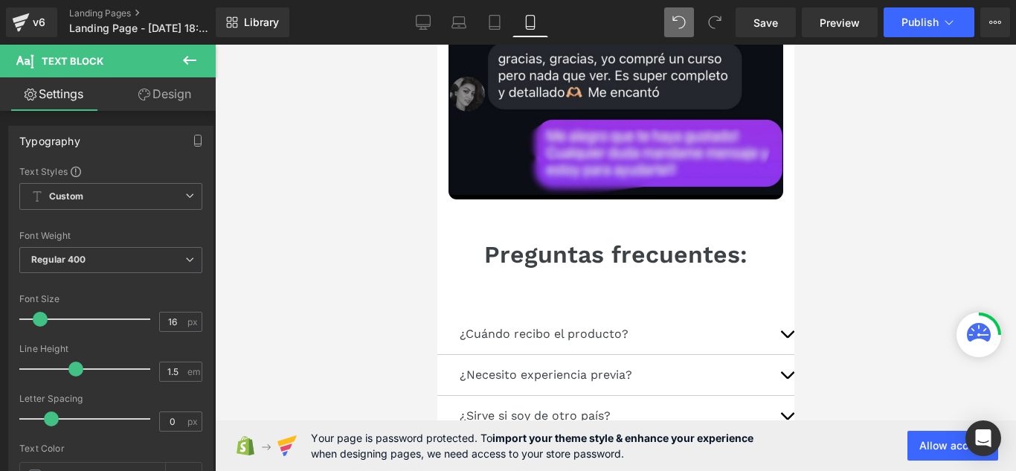
click at [437, 45] on div at bounding box center [437, 45] width 0 height 0
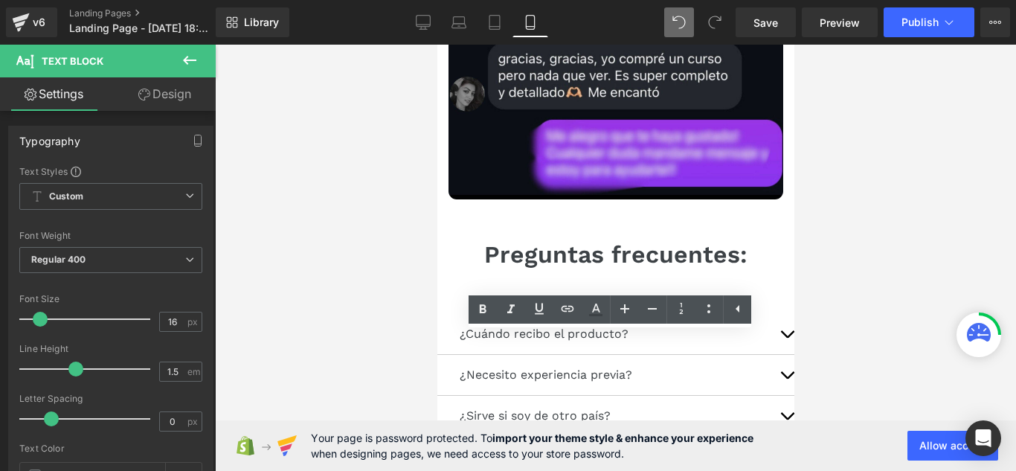
paste div
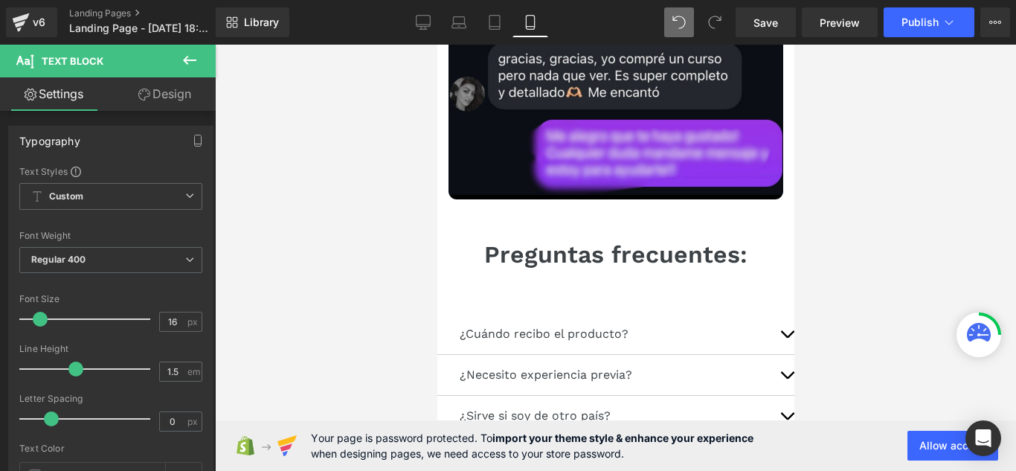
click at [398, 242] on div at bounding box center [615, 258] width 801 height 426
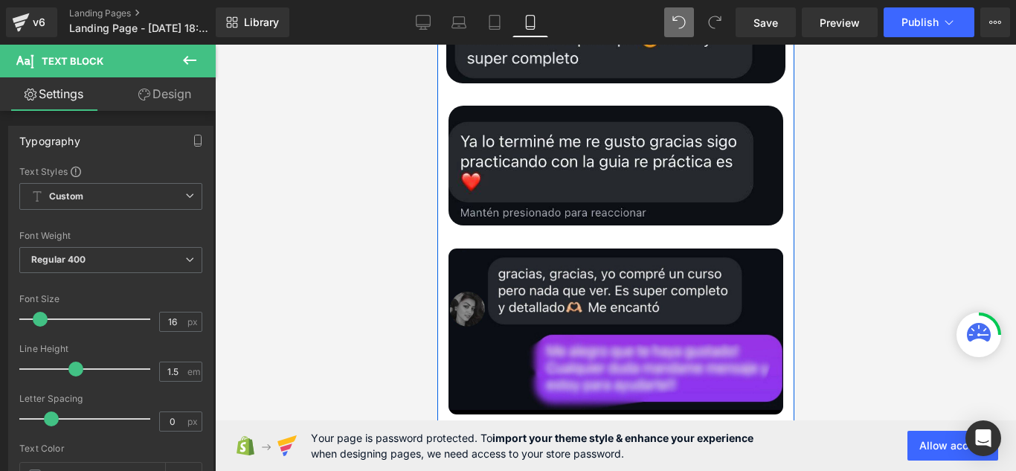
scroll to position [8648, 0]
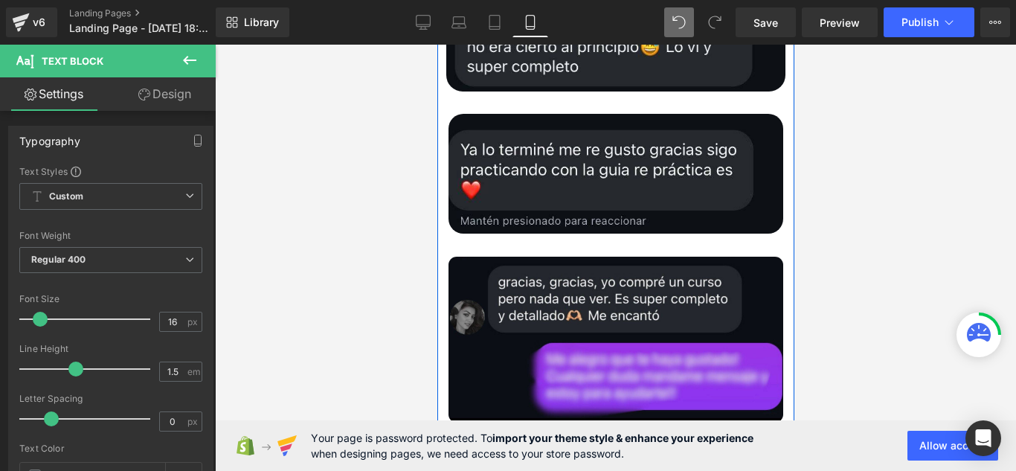
click at [686, 463] on h1 "Preguntas frecuentes:" at bounding box center [615, 477] width 416 height 28
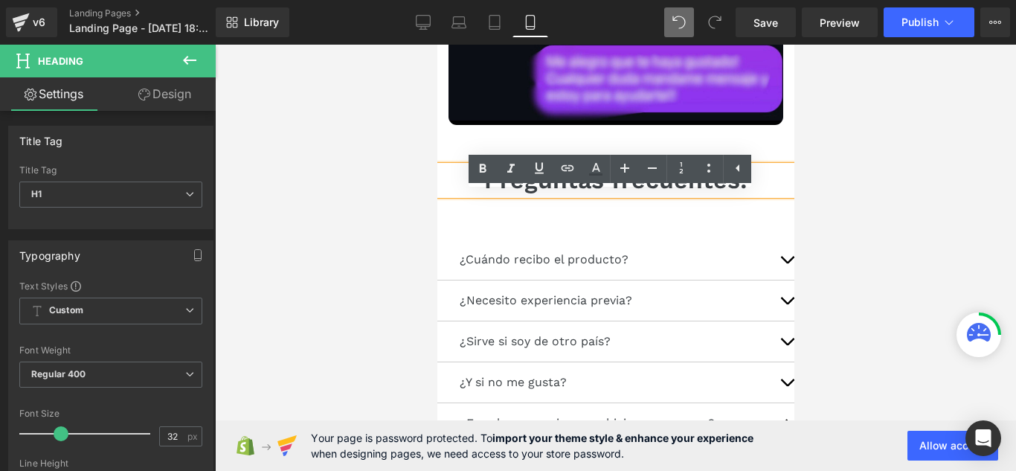
scroll to position [8722, 0]
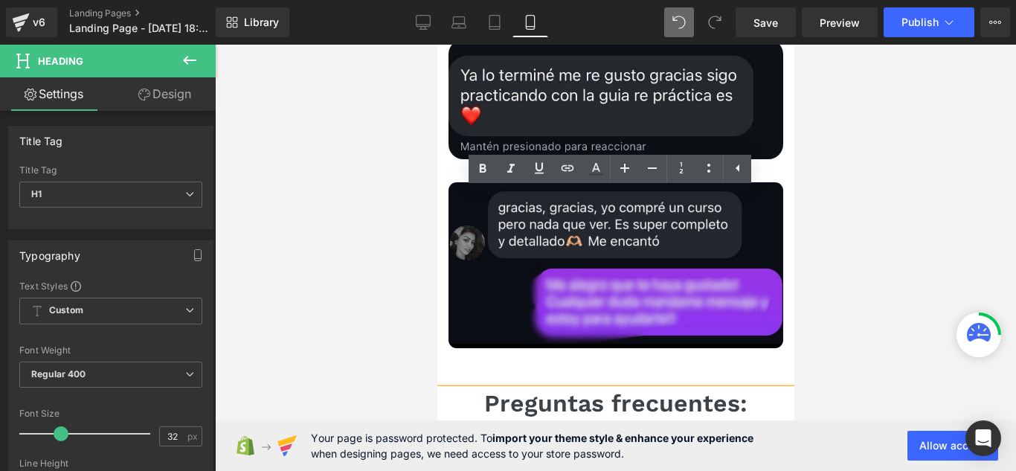
click at [354, 272] on div at bounding box center [615, 258] width 801 height 426
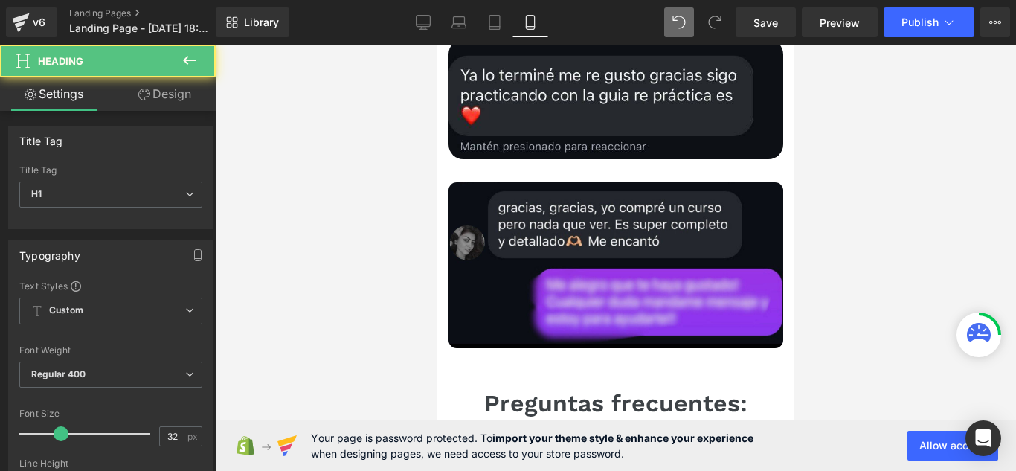
click at [539, 389] on h1 "Preguntas frecuentes:" at bounding box center [615, 403] width 416 height 28
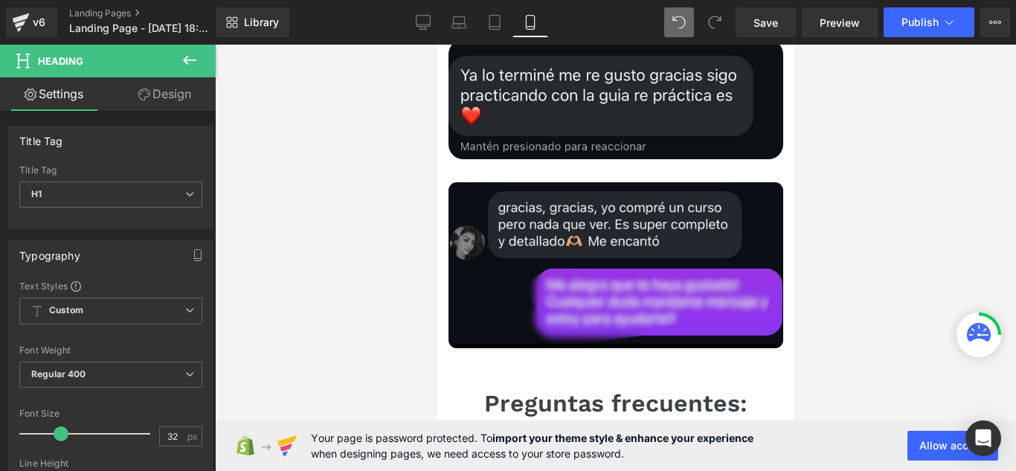
click at [173, 101] on link "Design" at bounding box center [165, 93] width 108 height 33
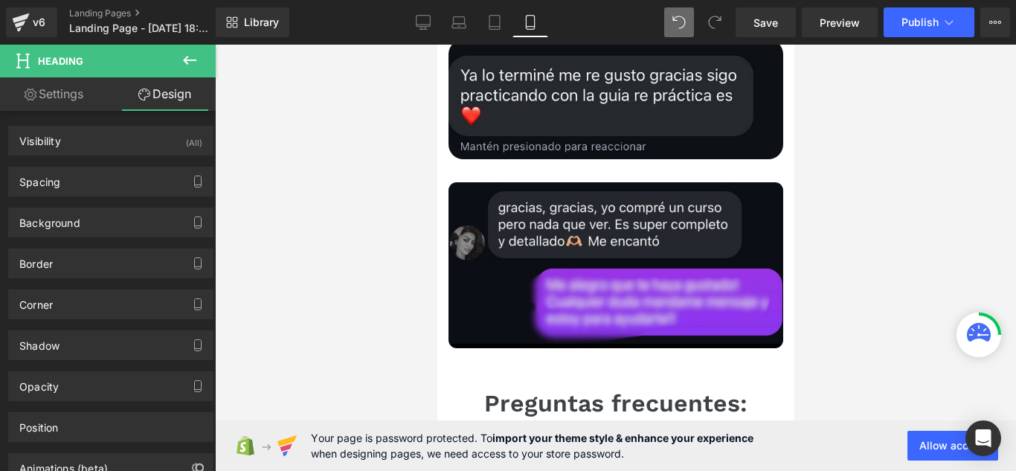
click at [80, 100] on link "Settings" at bounding box center [54, 93] width 108 height 33
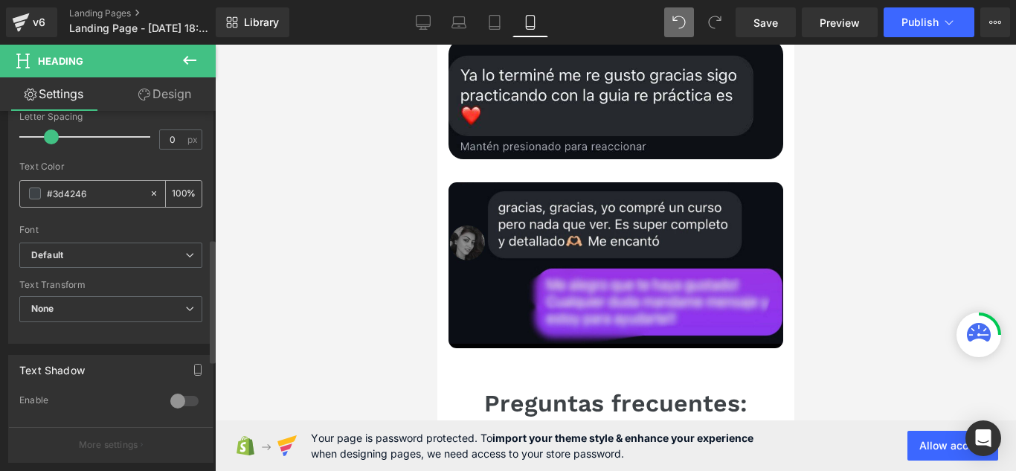
scroll to position [372, 0]
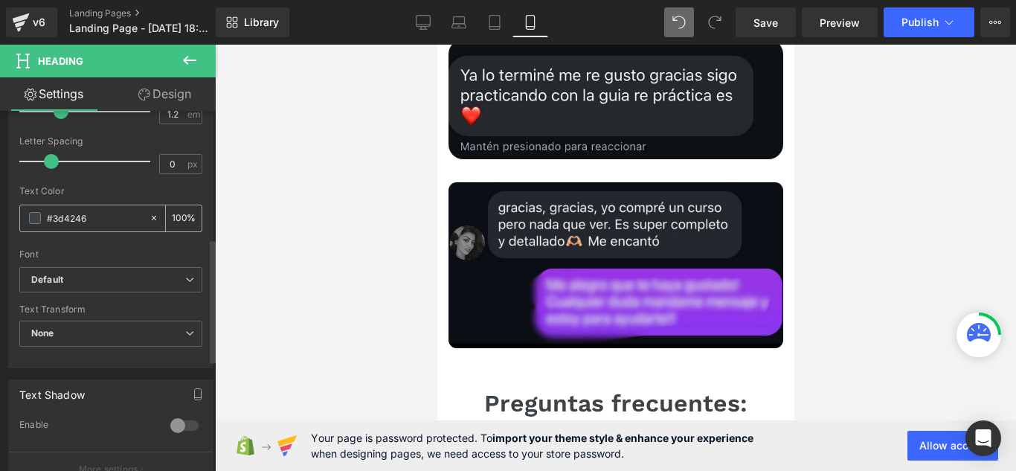
click at [34, 214] on span at bounding box center [35, 218] width 12 height 12
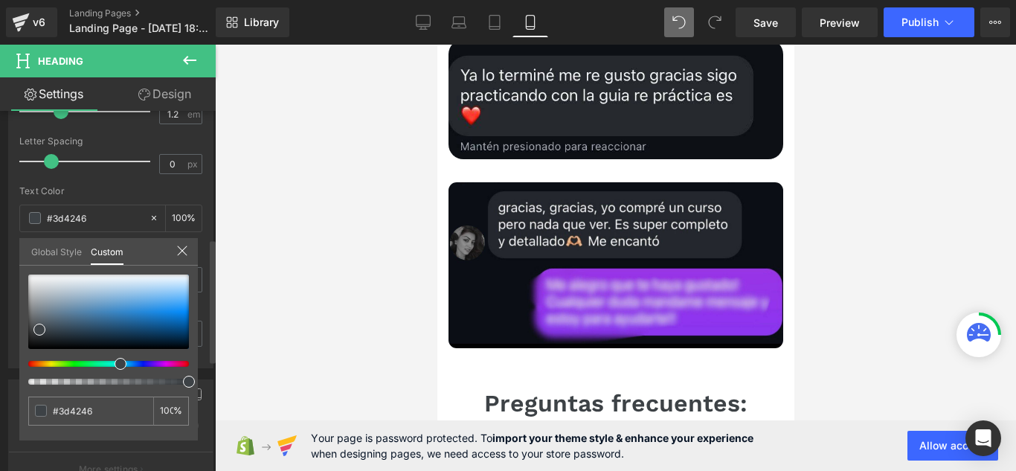
click at [164, 367] on div at bounding box center [108, 329] width 161 height 110
click at [169, 361] on div at bounding box center [102, 364] width 161 height 6
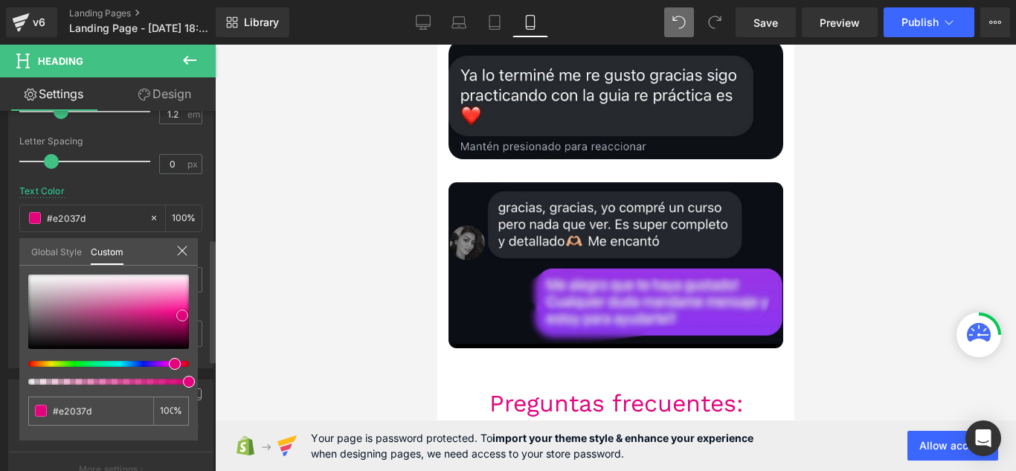
click at [182, 315] on div at bounding box center [108, 311] width 161 height 74
click at [183, 318] on span at bounding box center [183, 318] width 12 height 12
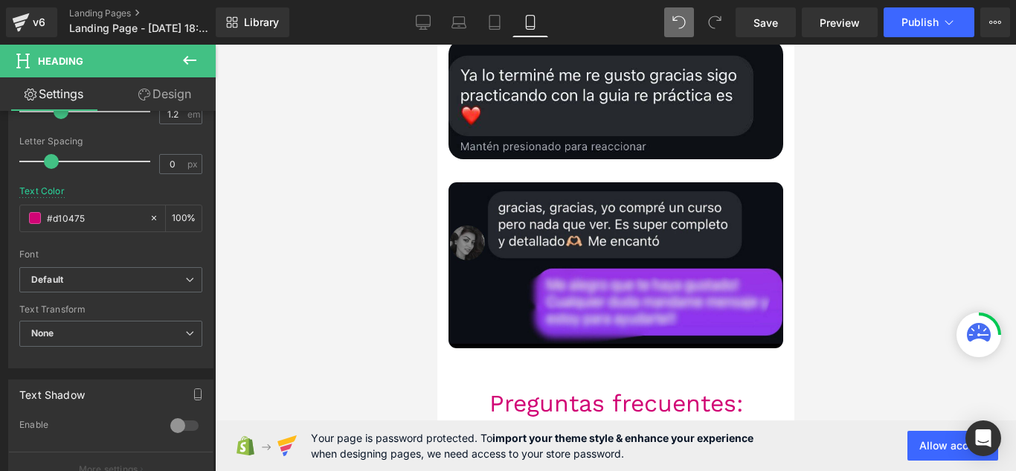
click at [570, 394] on span at bounding box center [574, 403] width 16 height 18
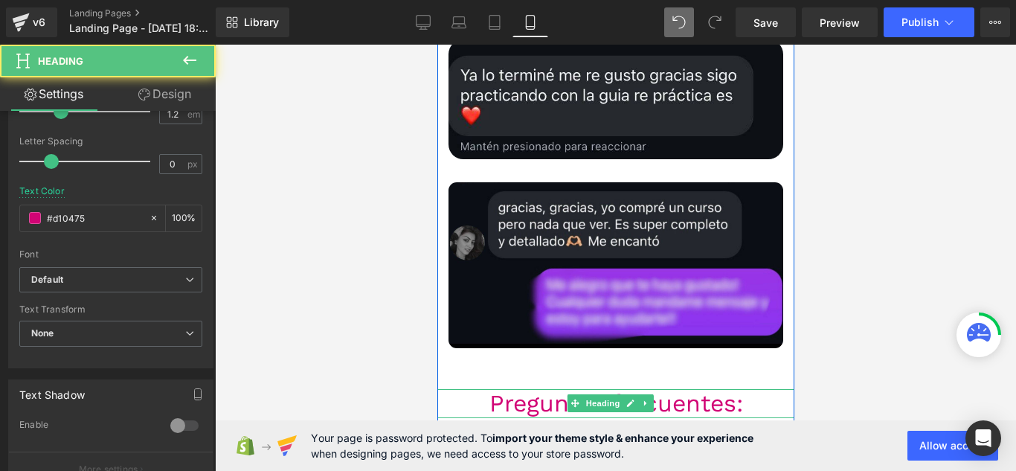
click at [570, 394] on span at bounding box center [574, 403] width 16 height 18
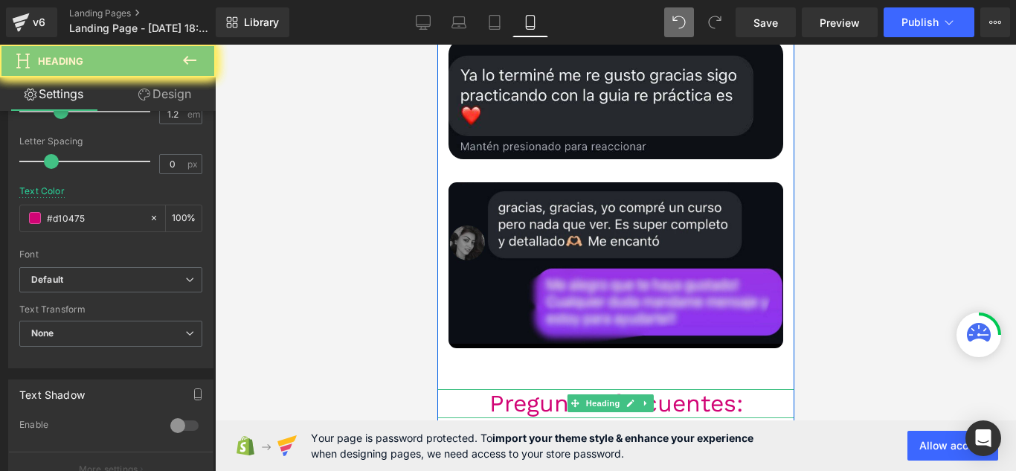
click at [547, 389] on h1 "Preguntas frecuentes:" at bounding box center [615, 403] width 416 height 28
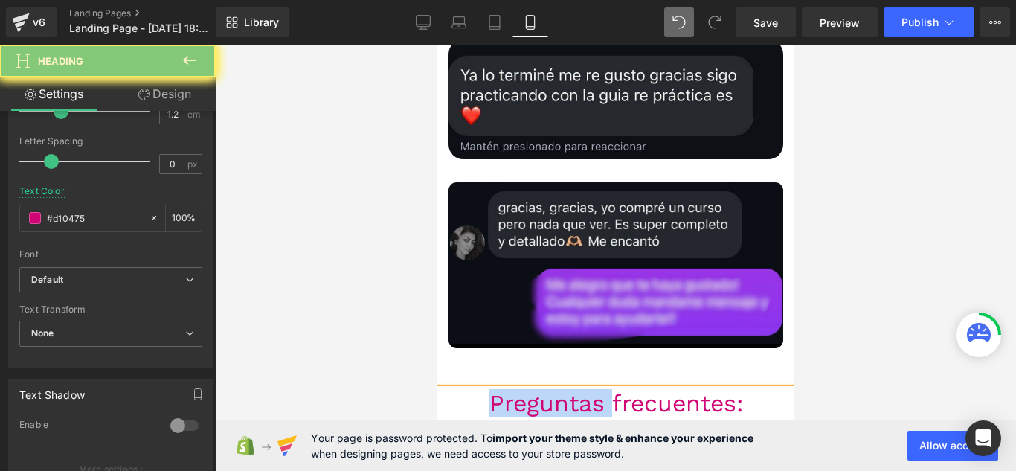
click at [547, 389] on h1 "Preguntas frecuentes:" at bounding box center [615, 403] width 416 height 28
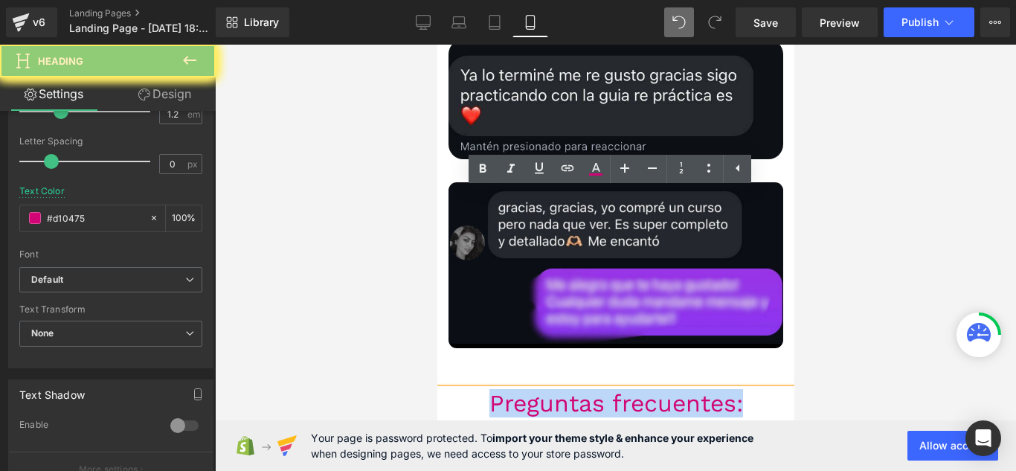
click at [547, 389] on h1 "Preguntas frecuentes:" at bounding box center [615, 403] width 416 height 28
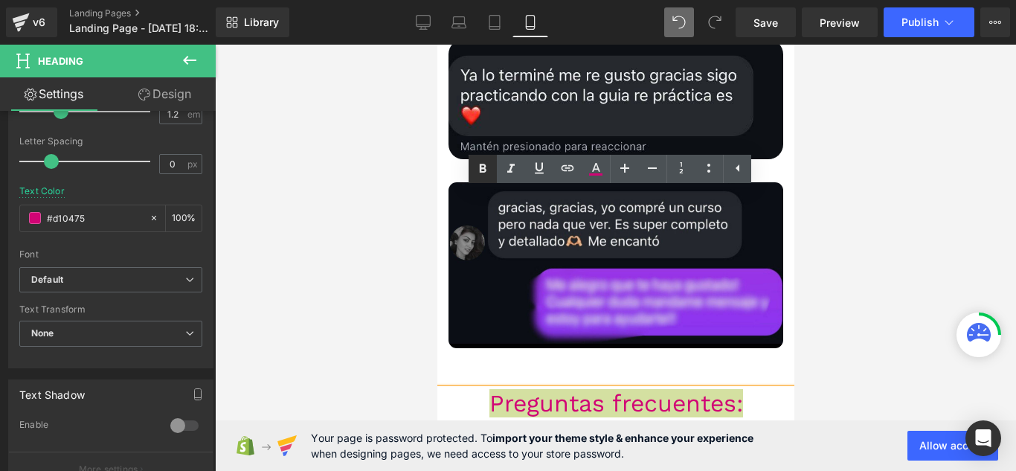
click at [484, 166] on icon at bounding box center [483, 168] width 7 height 9
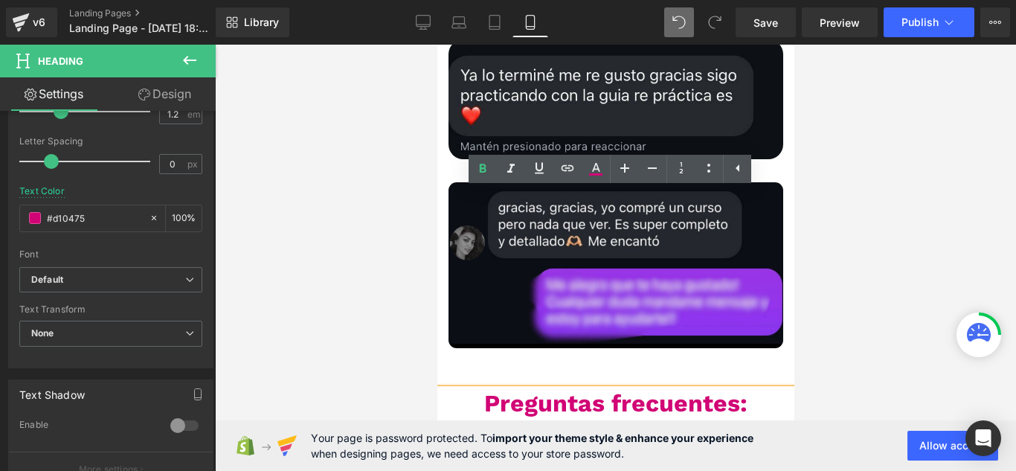
click at [358, 165] on div at bounding box center [615, 258] width 801 height 426
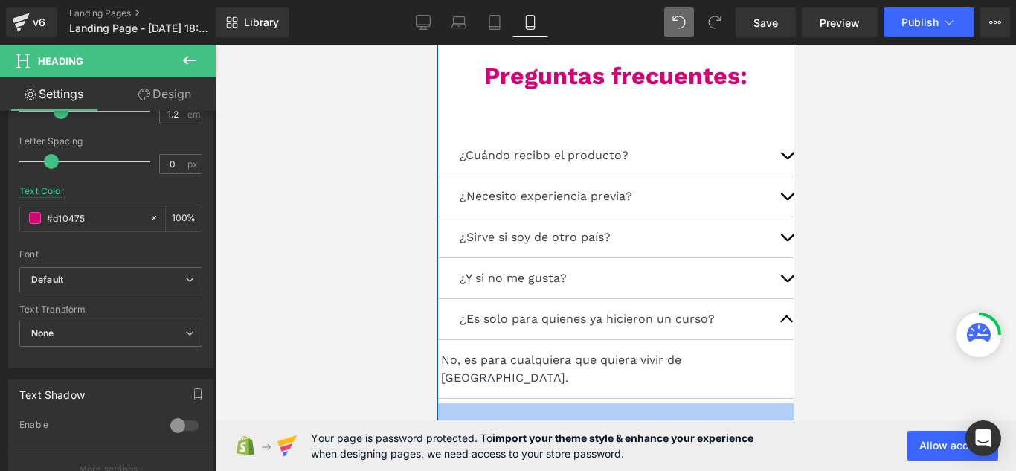
scroll to position [8990, 0]
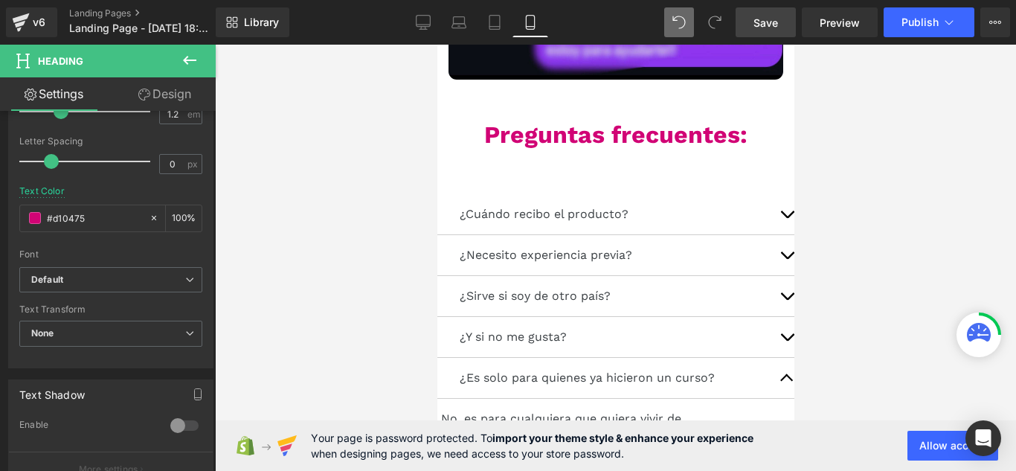
click at [767, 20] on span "Save" at bounding box center [765, 23] width 25 height 16
click at [930, 28] on span "Publish" at bounding box center [919, 22] width 37 height 12
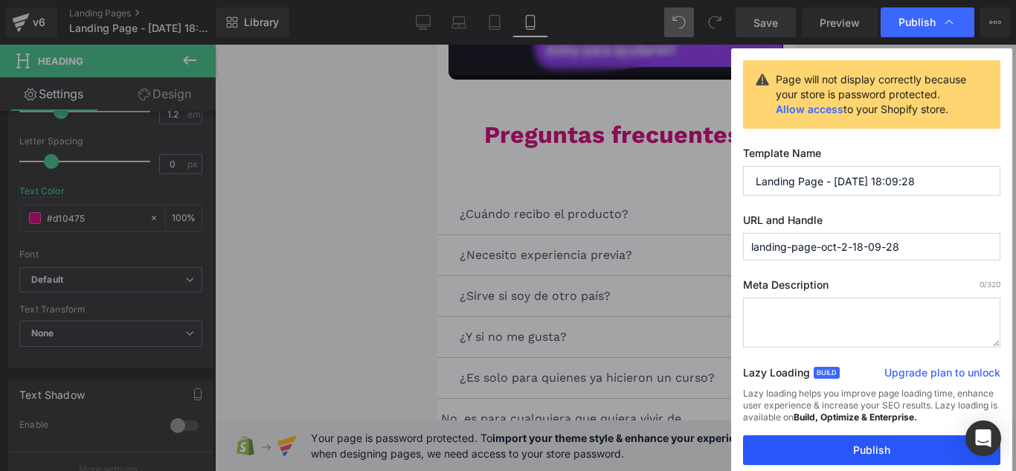
click at [859, 448] on button "Publish" at bounding box center [871, 450] width 257 height 30
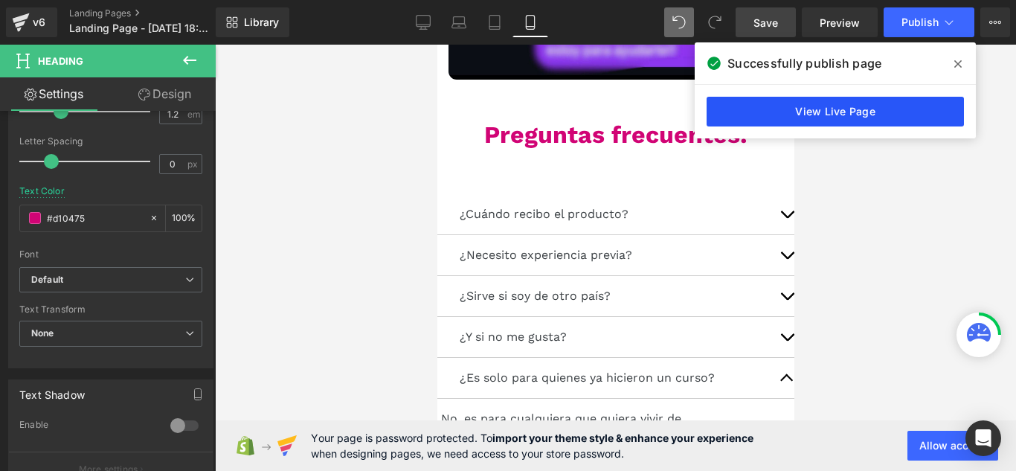
click at [779, 120] on link "View Live Page" at bounding box center [834, 112] width 257 height 30
